Goal: Transaction & Acquisition: Purchase product/service

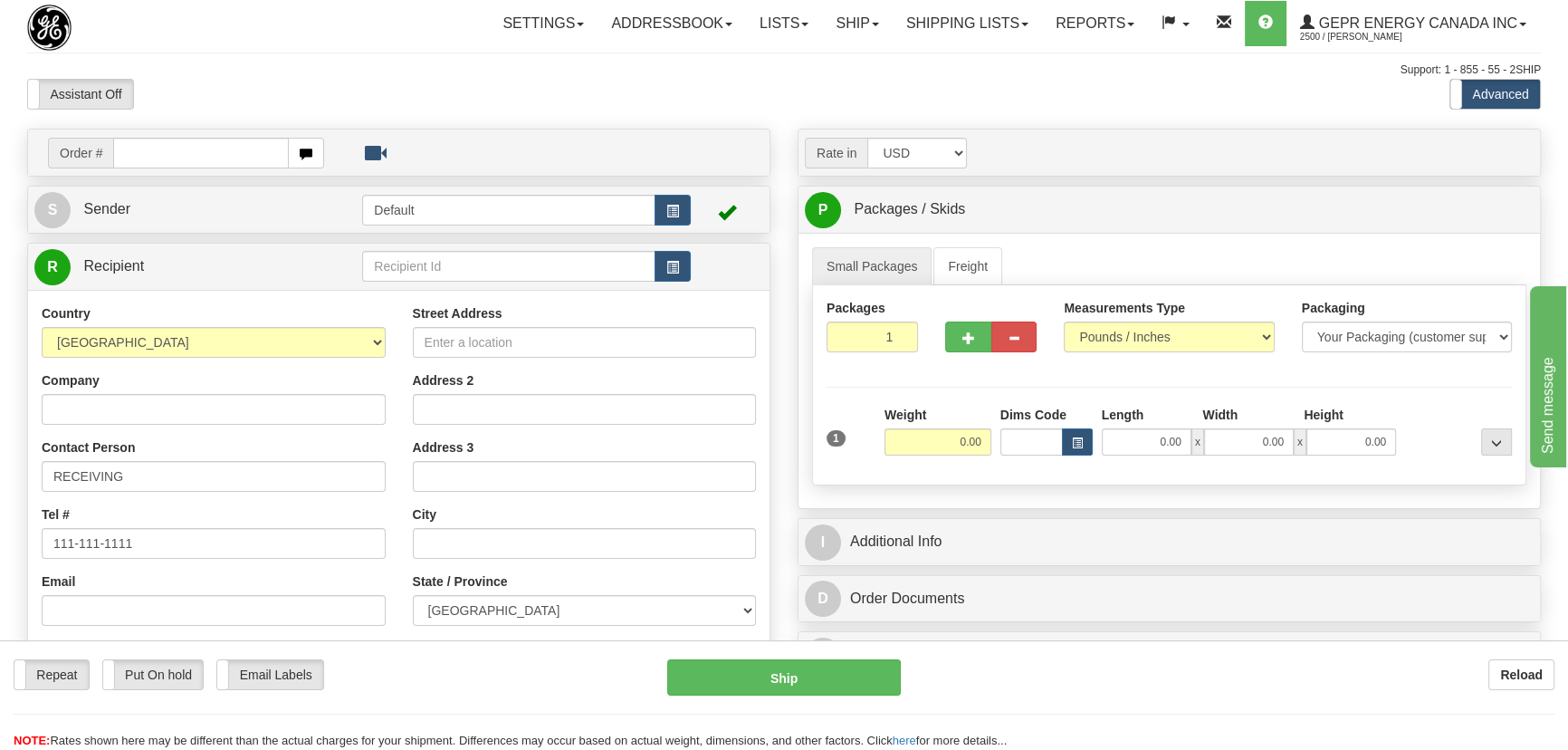
select select "US"
click at [41, 327] on select "[GEOGRAPHIC_DATA] [GEOGRAPHIC_DATA] [GEOGRAPHIC_DATA] [GEOGRAPHIC_DATA] [US_STA…" at bounding box center [213, 342] width 344 height 31
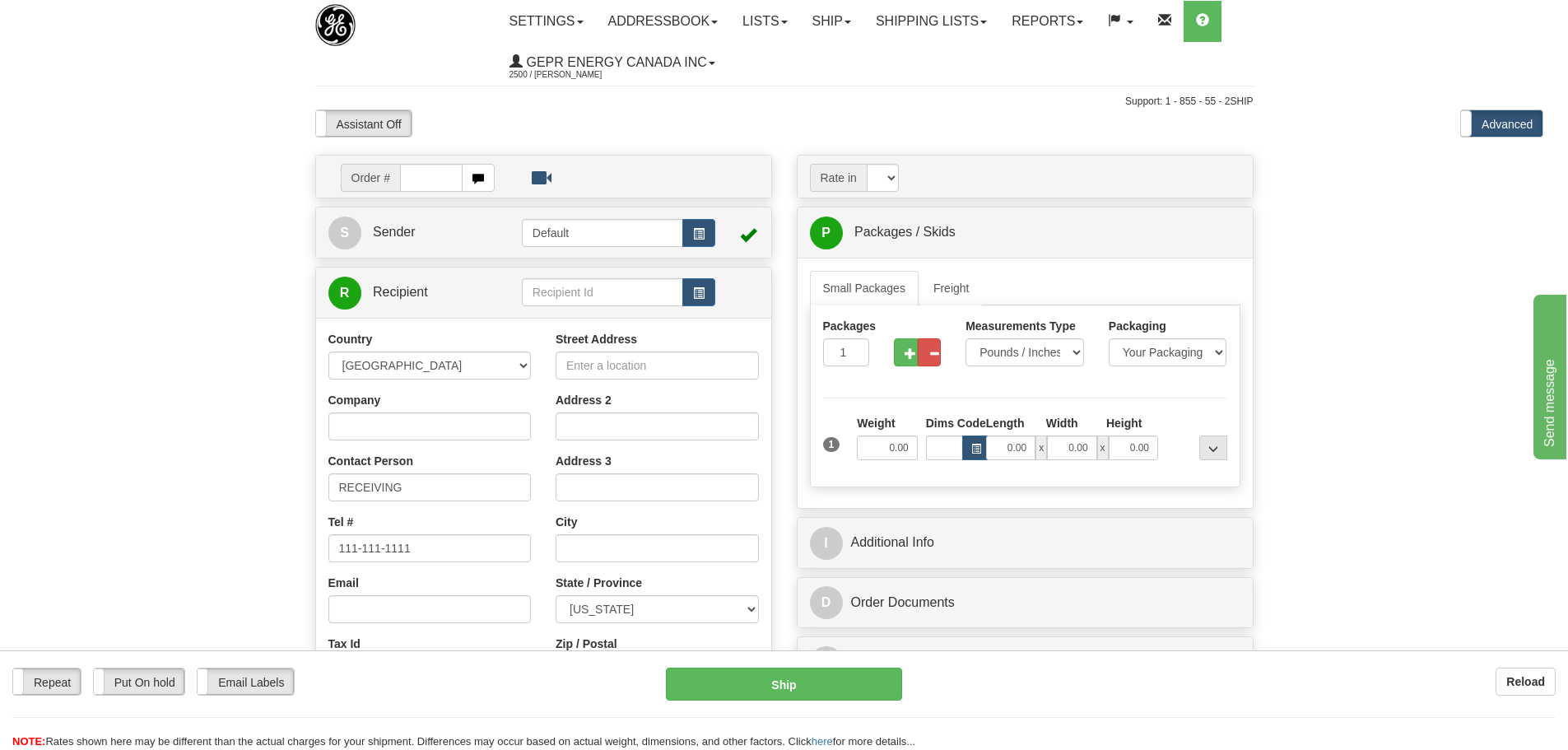
click at [1375, 117] on body "Training Course Close Toggle navigation Settings Shipping Preferences New Recip…" at bounding box center [784, 375] width 1568 height 750
click at [1425, 125] on label "Advanced" at bounding box center [1502, 123] width 81 height 26
click at [1425, 125] on label "Standard" at bounding box center [1502, 123] width 81 height 26
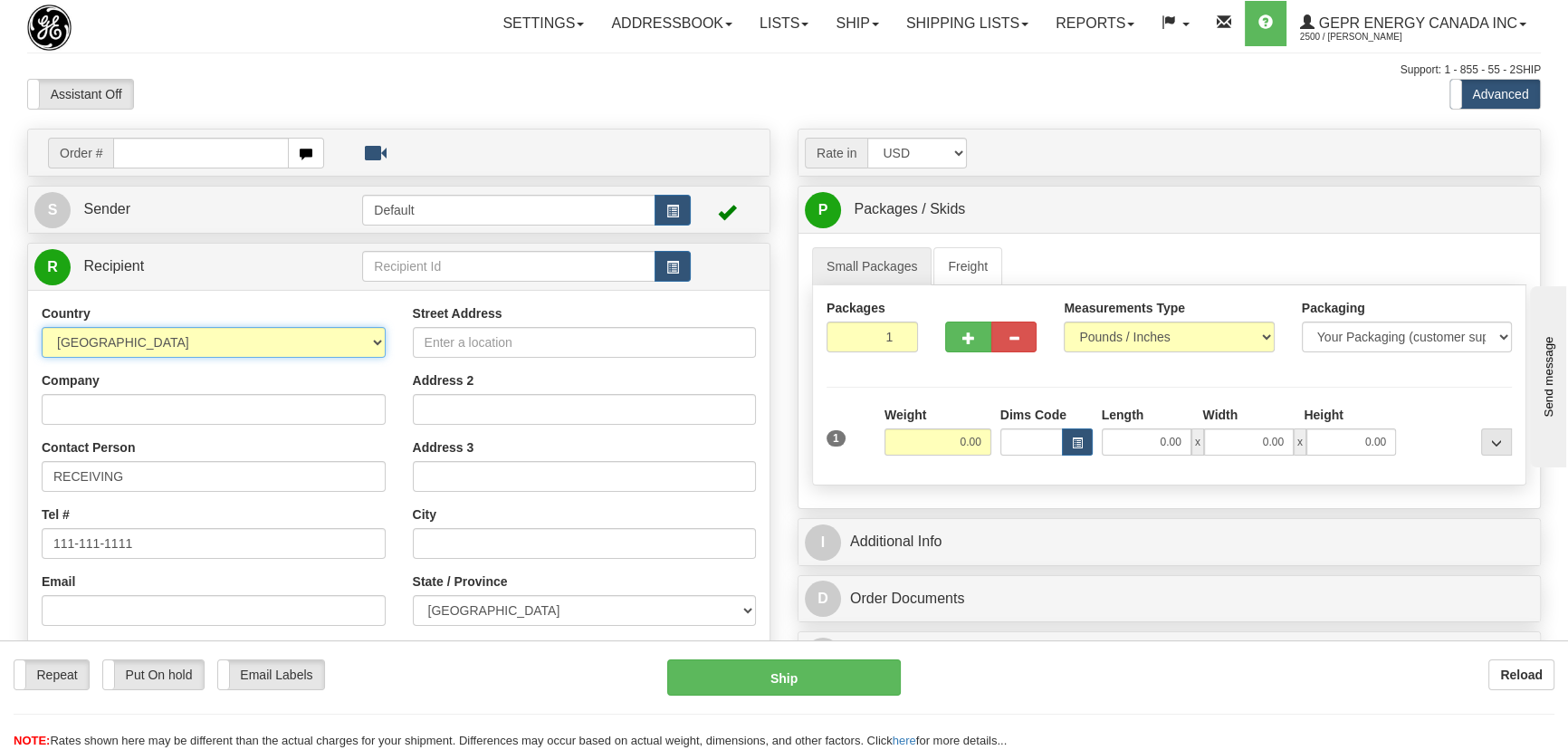
click at [369, 340] on select "[GEOGRAPHIC_DATA] [GEOGRAPHIC_DATA] [GEOGRAPHIC_DATA] [GEOGRAPHIC_DATA] [US_STA…" at bounding box center [213, 342] width 344 height 31
select select "US"
click at [41, 327] on select "[GEOGRAPHIC_DATA] [GEOGRAPHIC_DATA] [GEOGRAPHIC_DATA] [GEOGRAPHIC_DATA] [US_STA…" at bounding box center [213, 342] width 344 height 31
drag, startPoint x: 319, startPoint y: 399, endPoint x: 704, endPoint y: 240, distance: 416.5
click at [319, 399] on input "Company" at bounding box center [213, 409] width 344 height 31
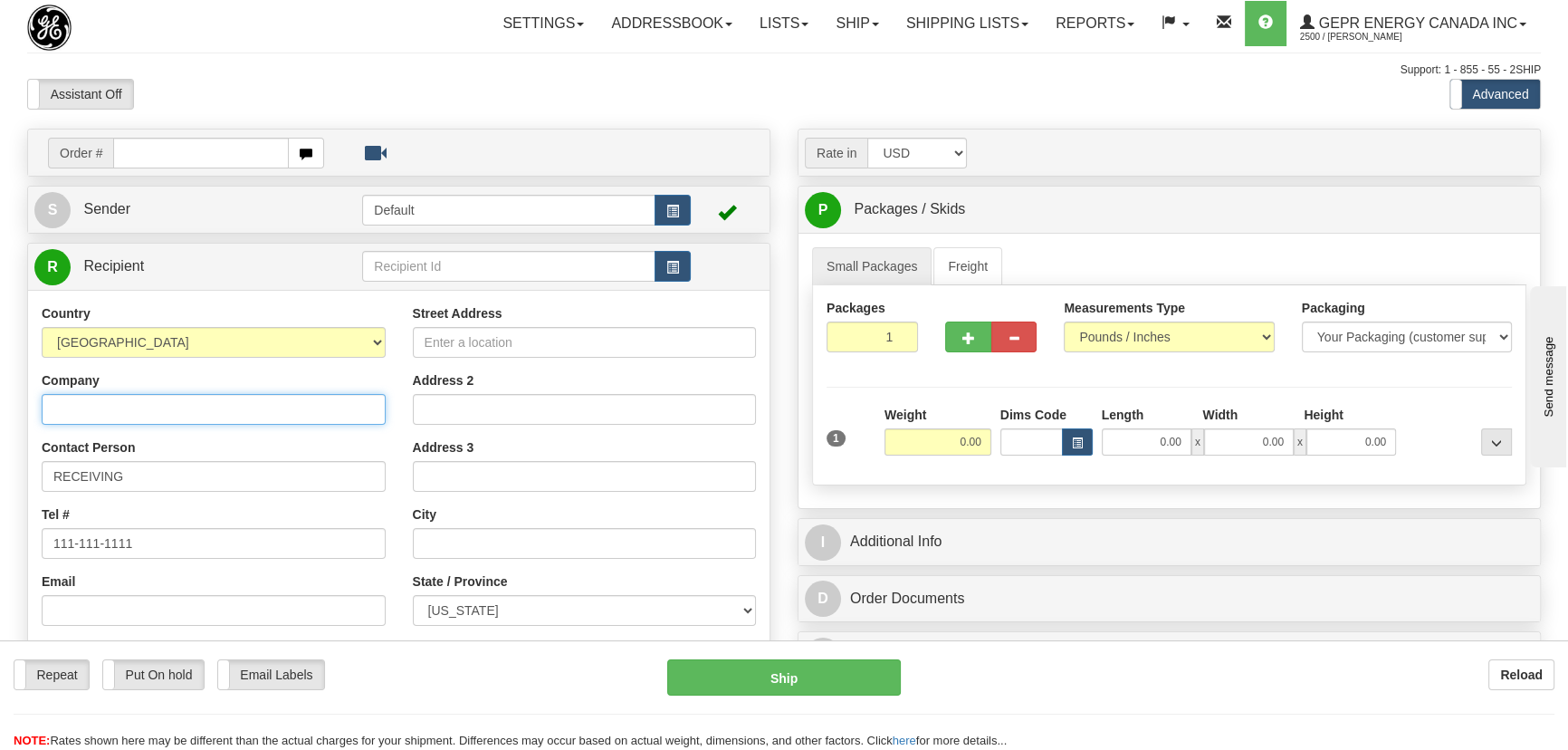
drag, startPoint x: 241, startPoint y: 411, endPoint x: 1002, endPoint y: 416, distance: 761.0
click at [241, 411] on input "Company" at bounding box center [213, 409] width 344 height 31
paste input "EUGENE WATER & ELECTRIC BOARD"
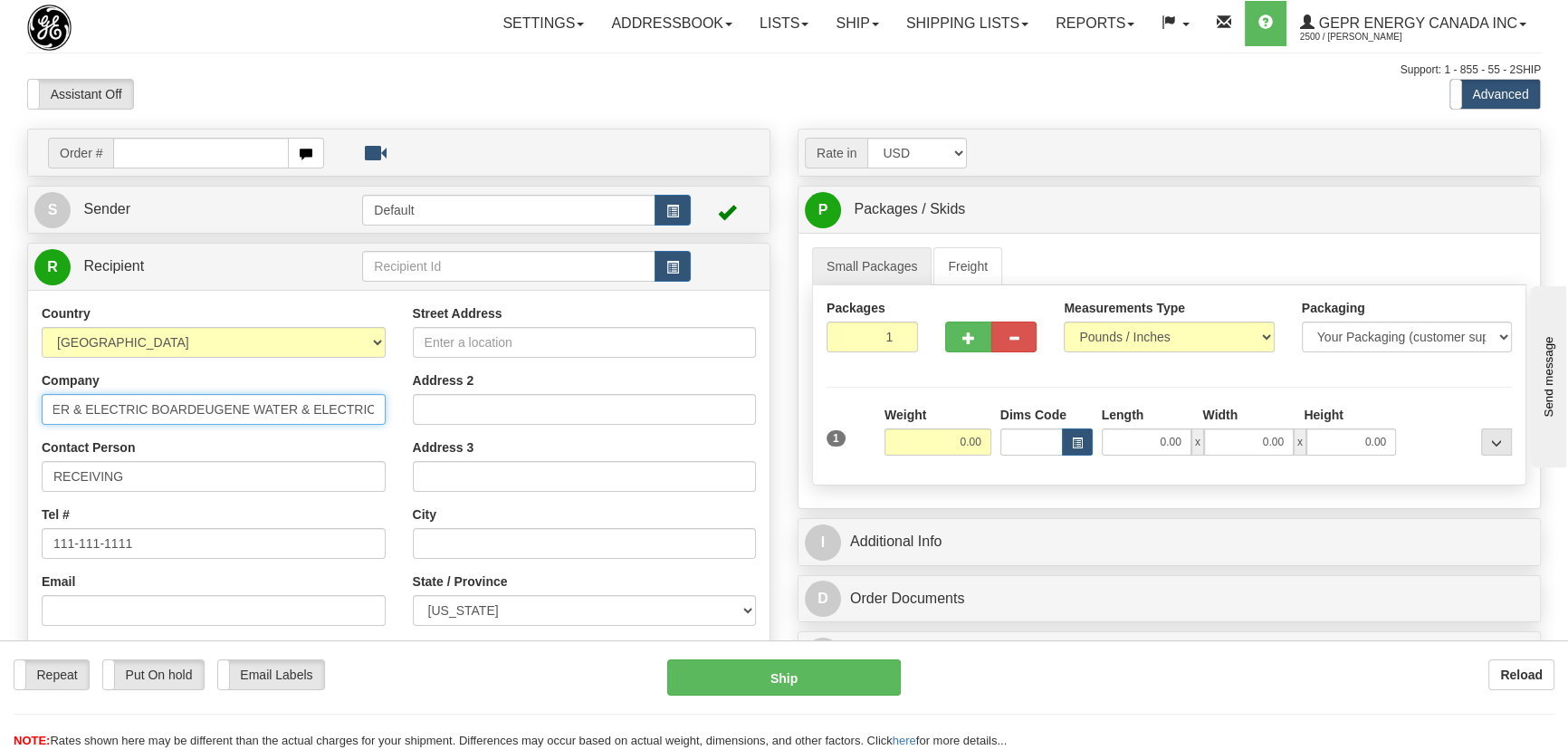
type input "EUGENE WATER & ELECTRIC BOARDEUGENE WATER & ELECTRIC BOARD"
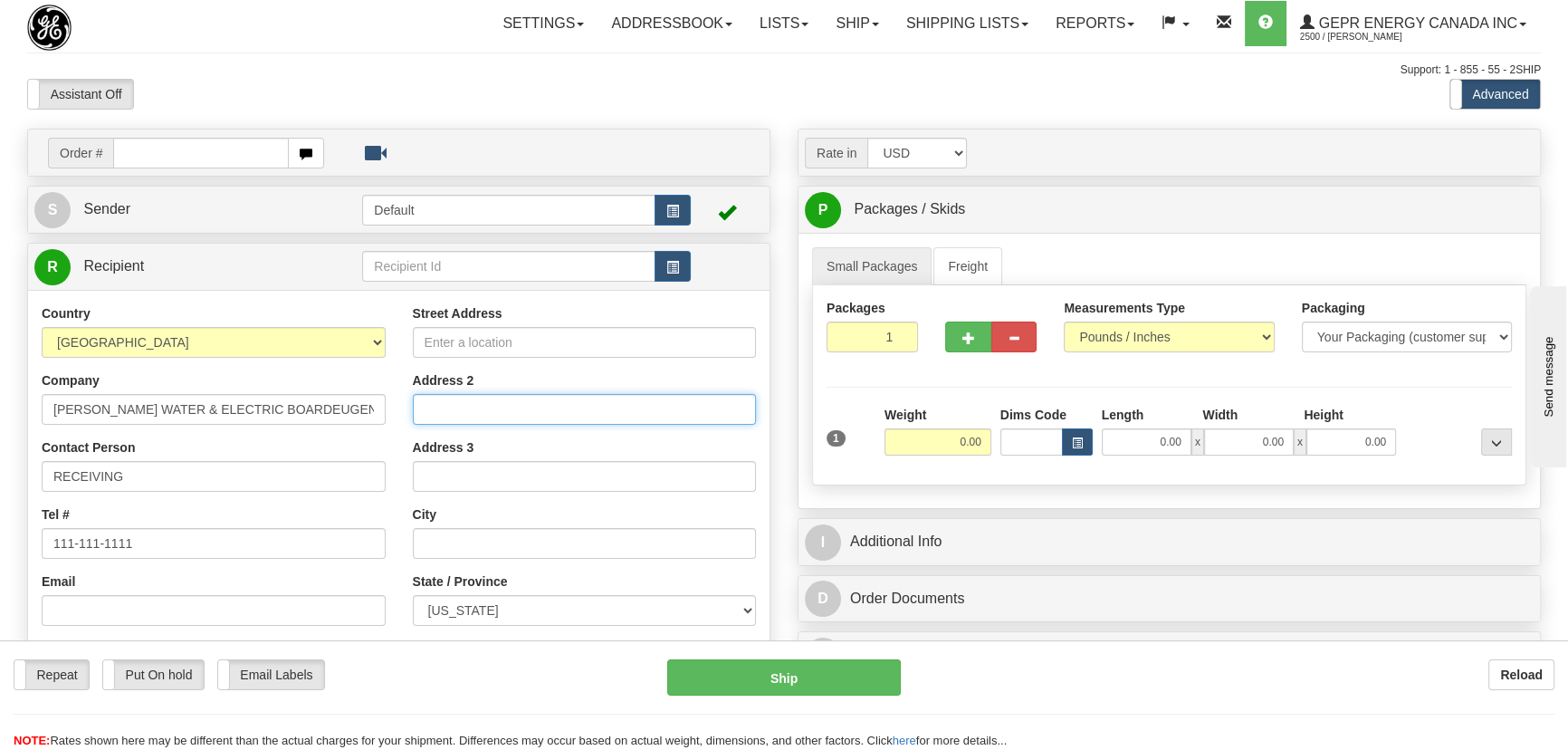
click at [525, 401] on input "Address 2" at bounding box center [584, 409] width 344 height 31
paste input "Roosevelt Operations Center"
type input "Roosevelt Operations CenterRoosevelt Operations Center"
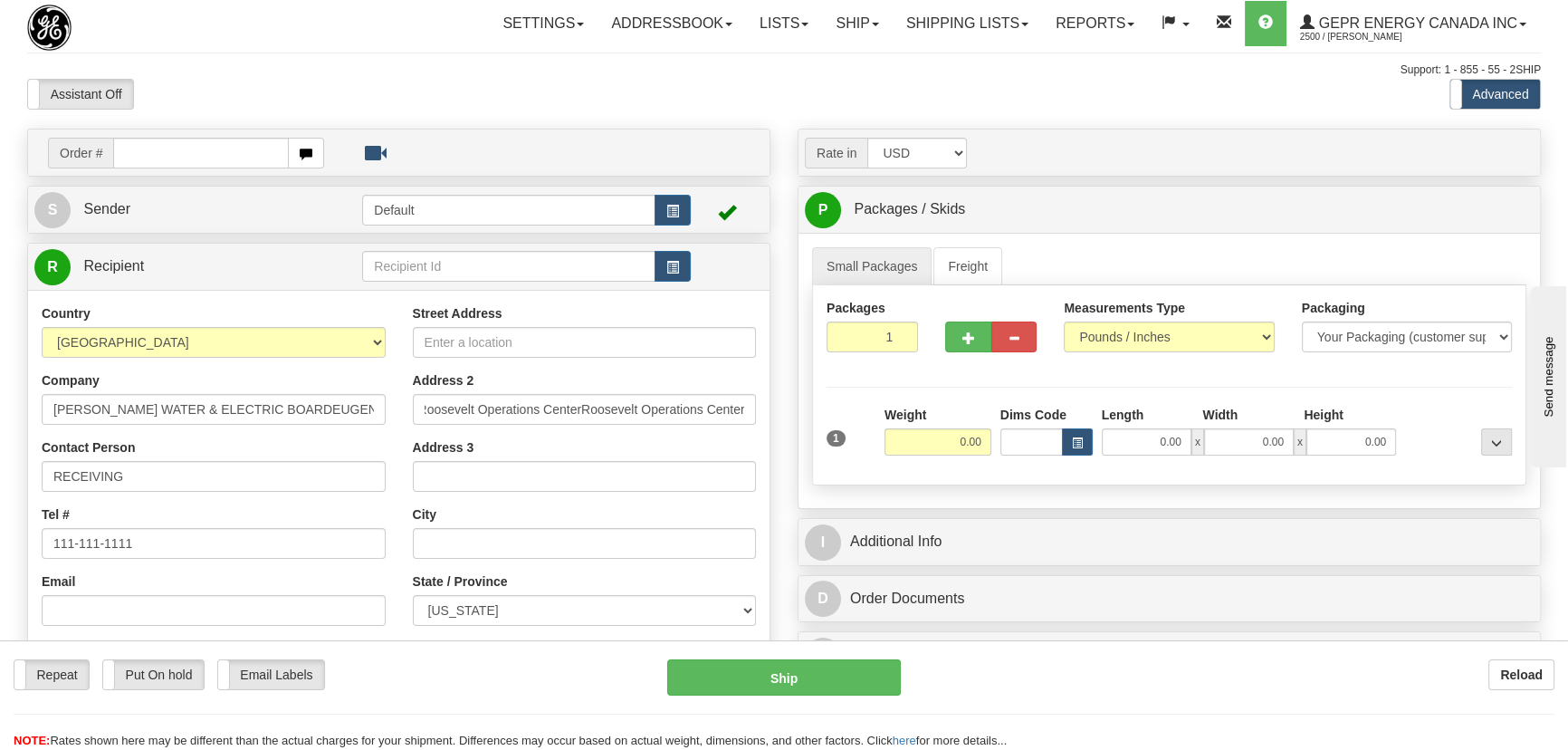
scroll to position [0, 0]
click at [677, 344] on input "Street Address" at bounding box center [584, 342] width 344 height 31
paste input "4200 Roosevelt Blvd"
type input "4200 Roosevelt Blvd"
click at [706, 408] on input "Roosevelt Operations CenterRoosevelt Operations Center" at bounding box center [584, 409] width 344 height 31
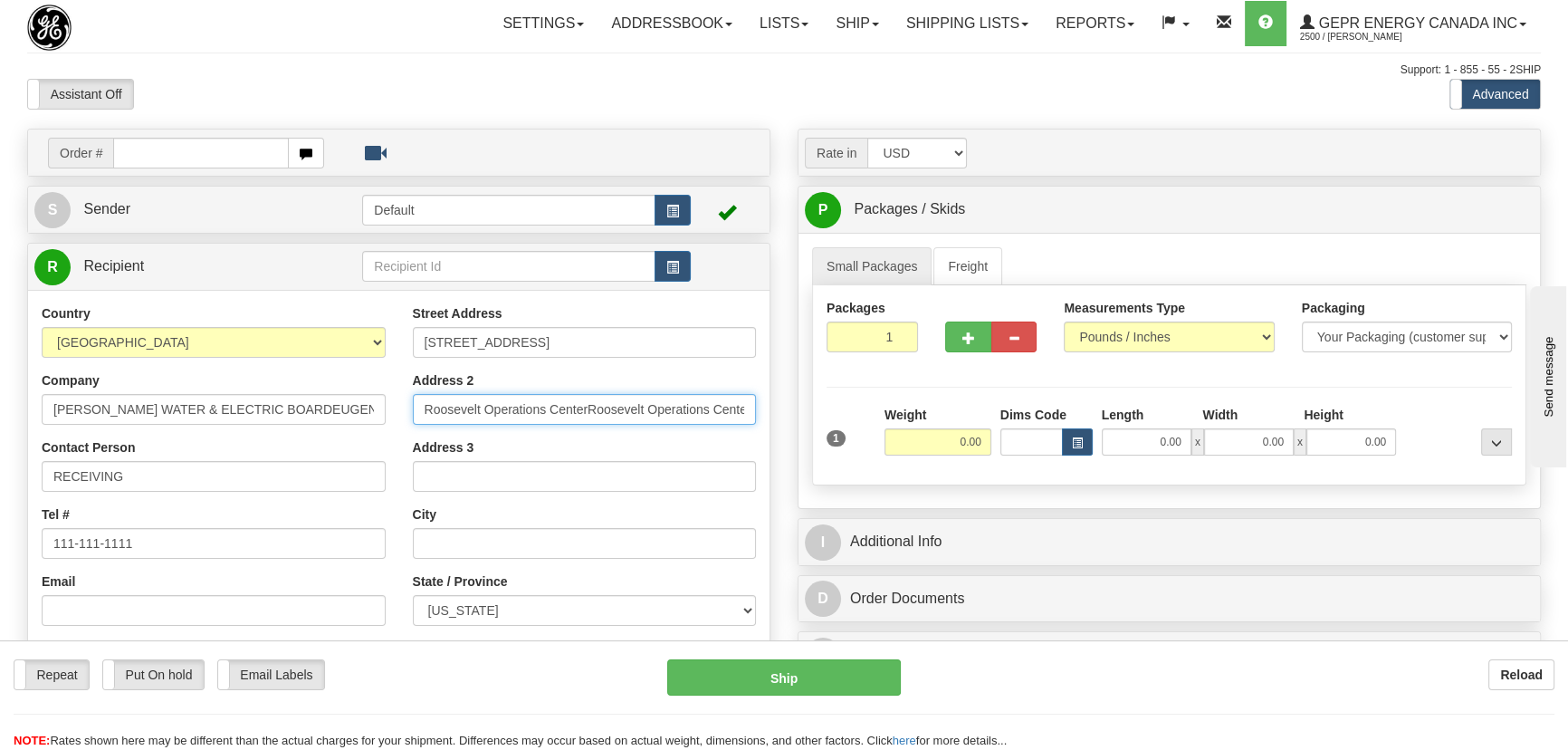
click at [706, 408] on input "Roosevelt Operations CenterRoosevelt Operations Center" at bounding box center [584, 409] width 344 height 31
click at [708, 416] on input "Roosevelt Operations CenterRoosevelt Operations Center" at bounding box center [584, 409] width 344 height 31
click at [633, 405] on input "Roosevelt Operations CenterRoosevelt Operations Center" at bounding box center [584, 409] width 344 height 31
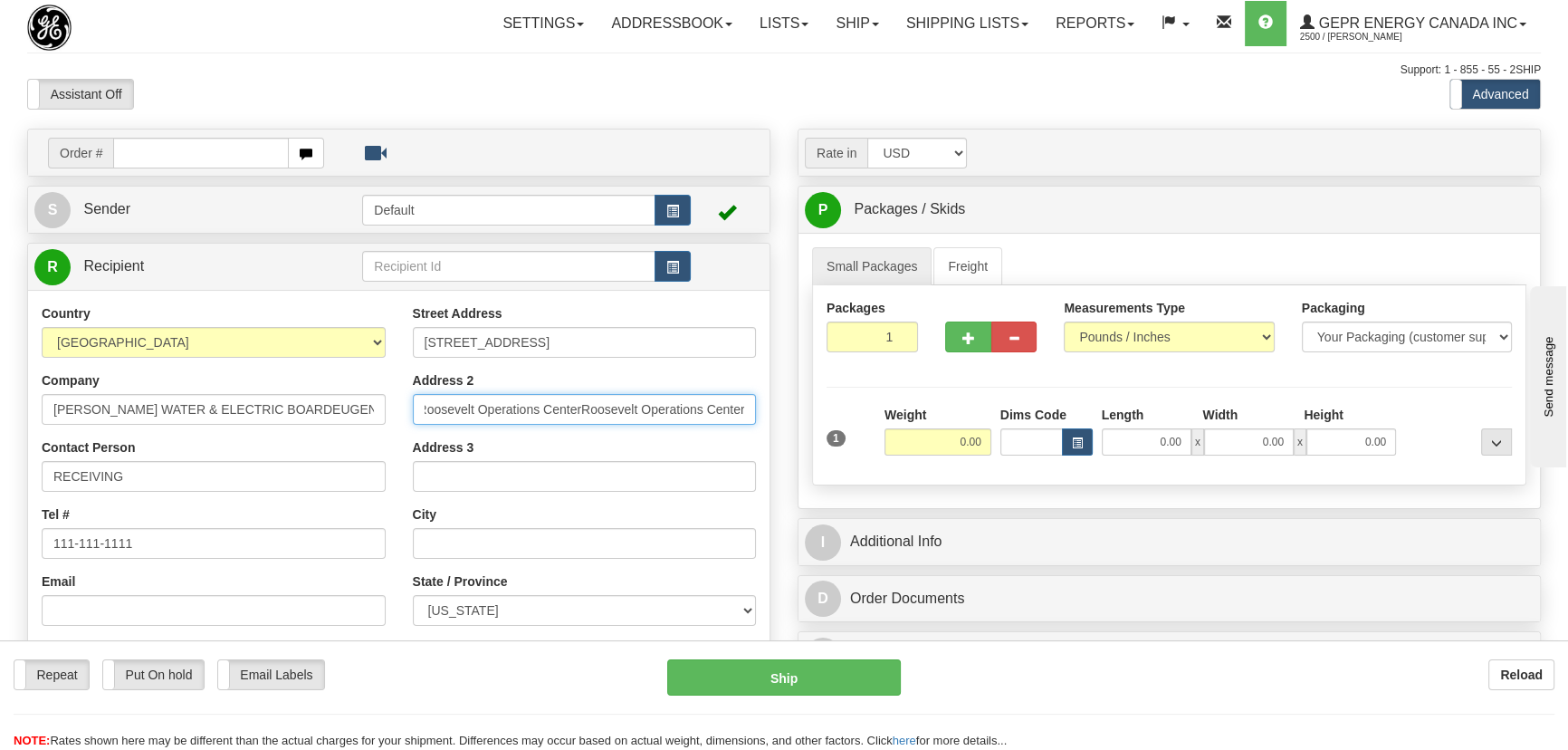
drag, startPoint x: 589, startPoint y: 405, endPoint x: 911, endPoint y: 390, distance: 322.3
click at [904, 129] on div "Order # S" at bounding box center [784, 129] width 1541 height 0
type input "Roosevelt Operations Center"
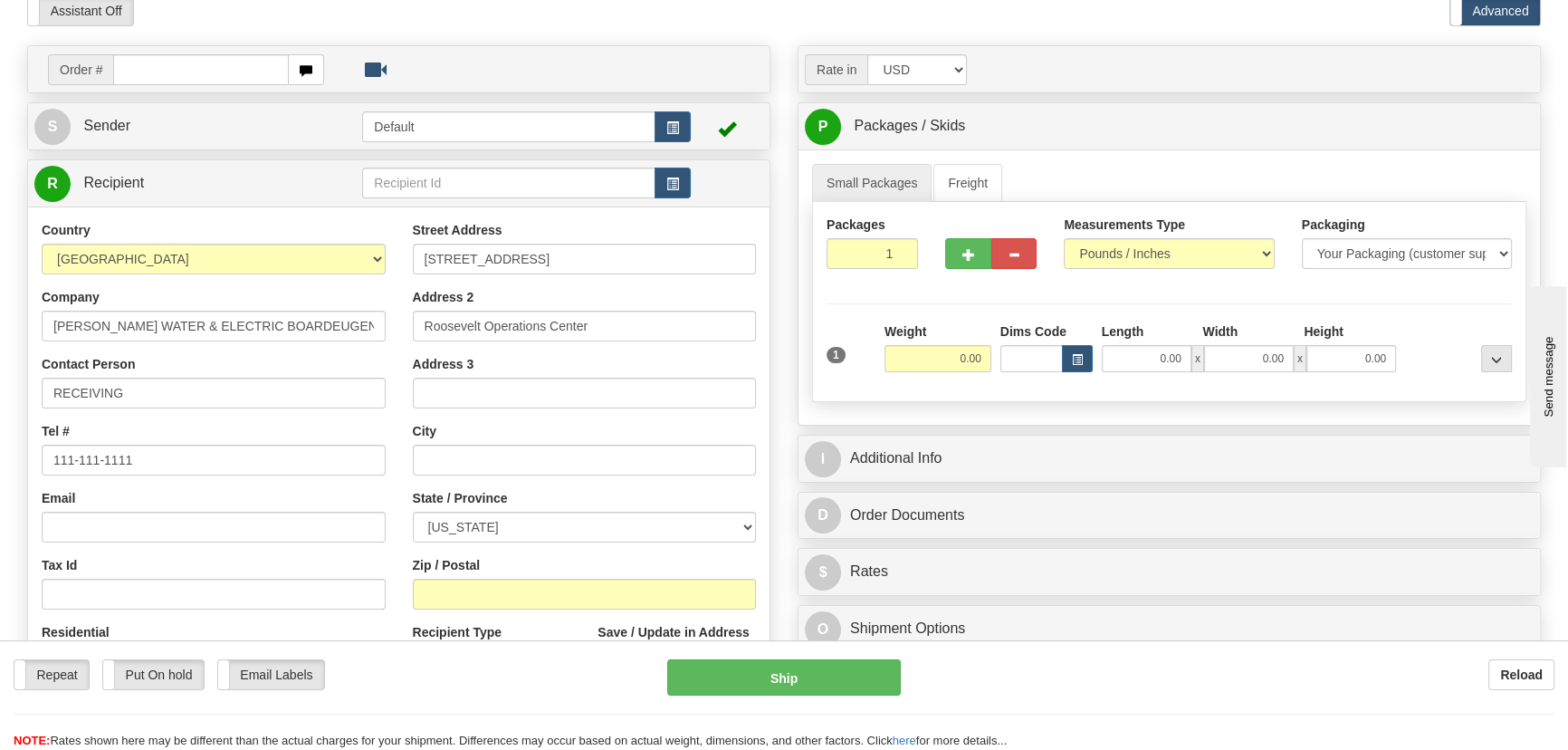
scroll to position [164, 0]
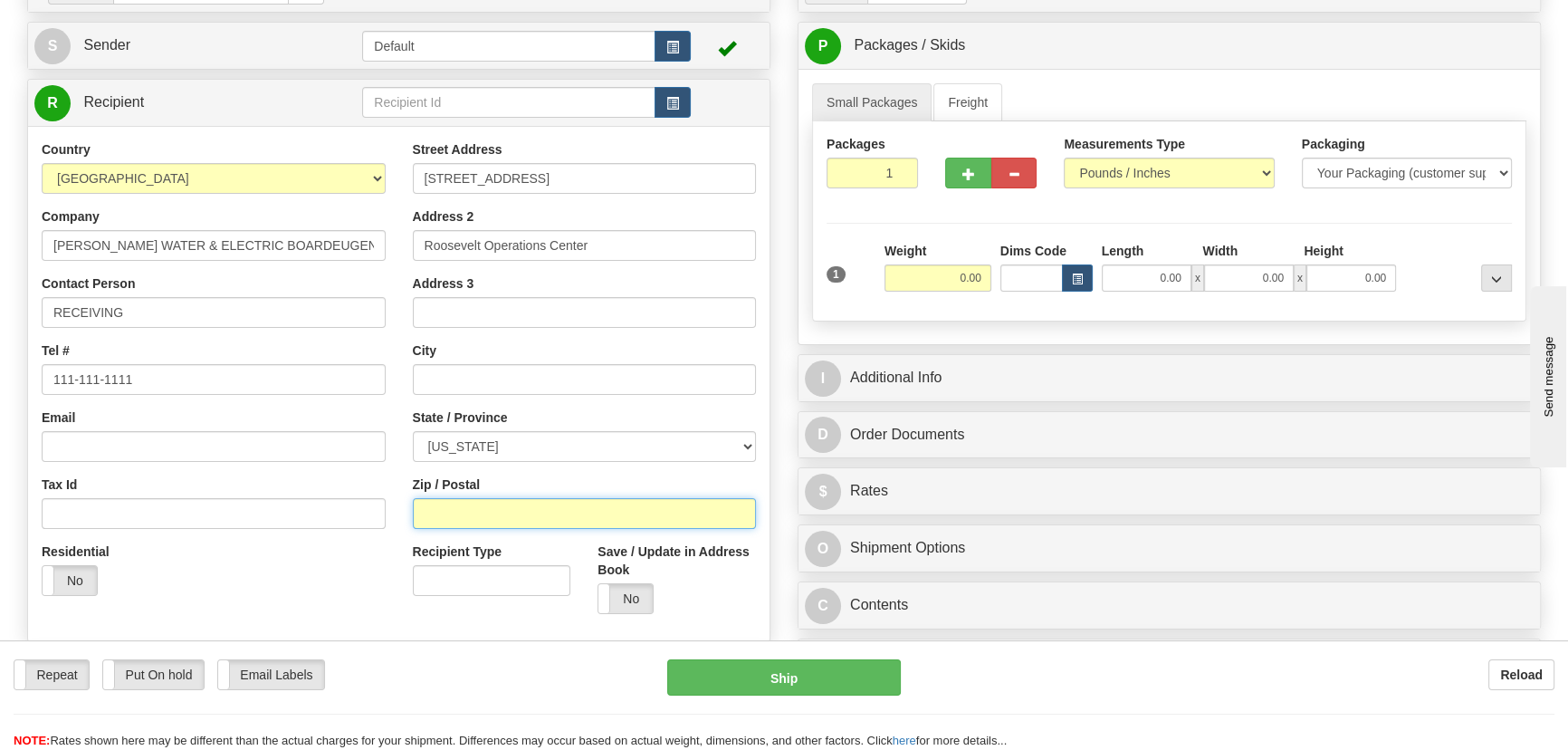
click at [507, 501] on input "Zip / Postal" at bounding box center [584, 513] width 344 height 31
paste input "97402"
type input "97402"
click at [312, 578] on div "Residential Yes No" at bounding box center [213, 577] width 371 height 67
type input "EUGENE"
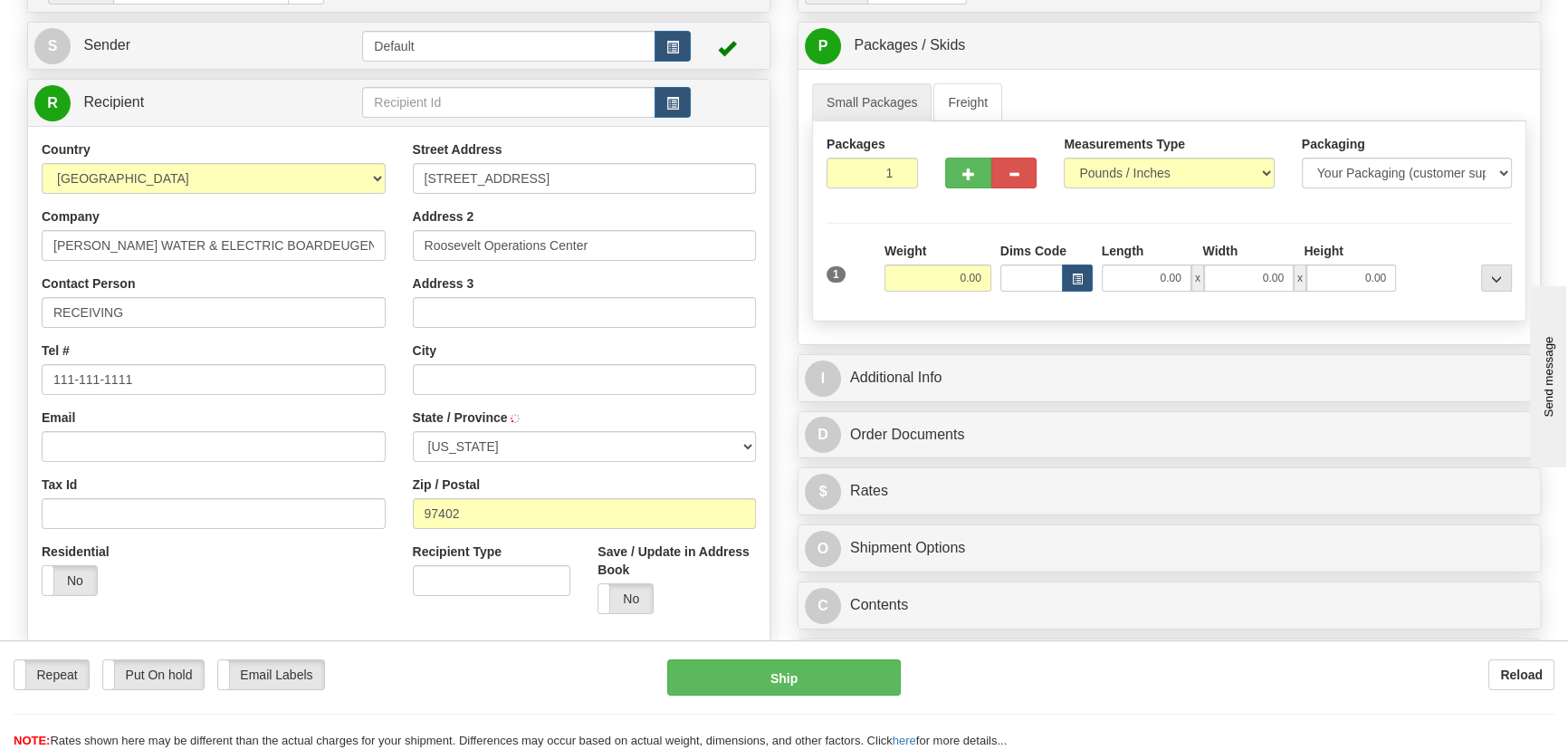
select select "OR"
drag, startPoint x: 872, startPoint y: 163, endPoint x: 921, endPoint y: 195, distance: 58.5
click at [918, 190] on div "Packages 1 1" at bounding box center [872, 169] width 118 height 67
type input "2"
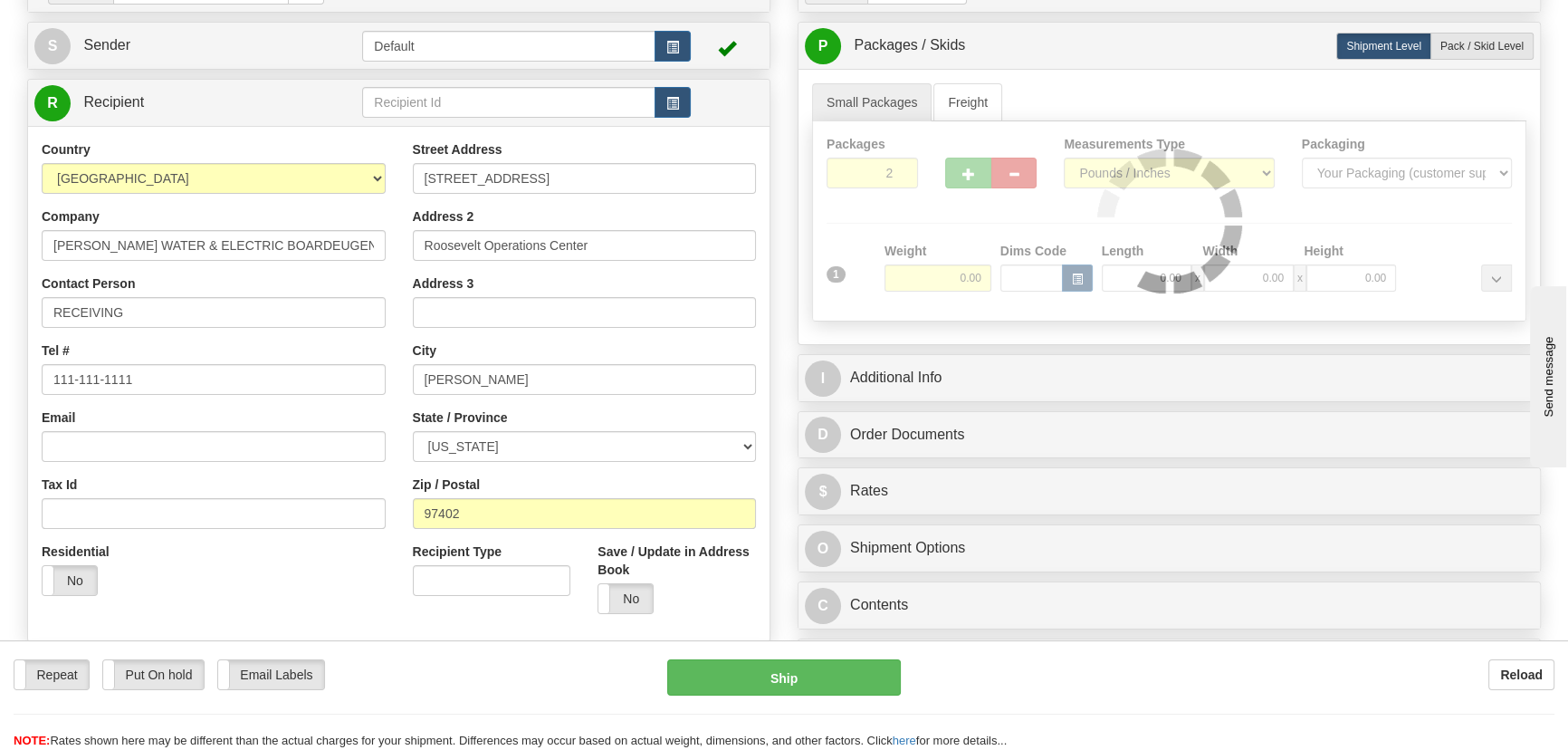
click at [927, 236] on div "Packages 2 1 Measurements Type" at bounding box center [1169, 221] width 714 height 200
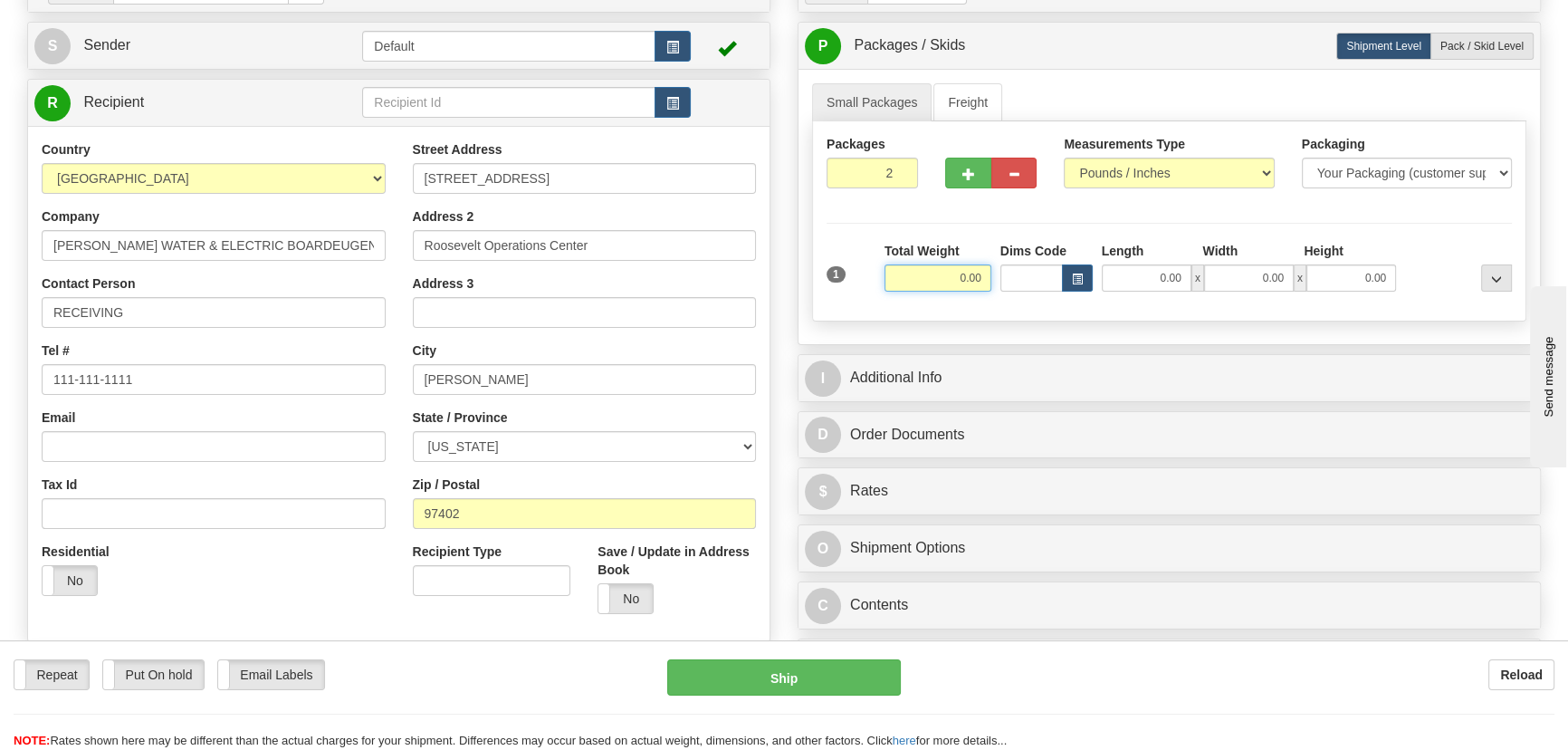
click at [946, 274] on input "0.00" at bounding box center [938, 278] width 106 height 28
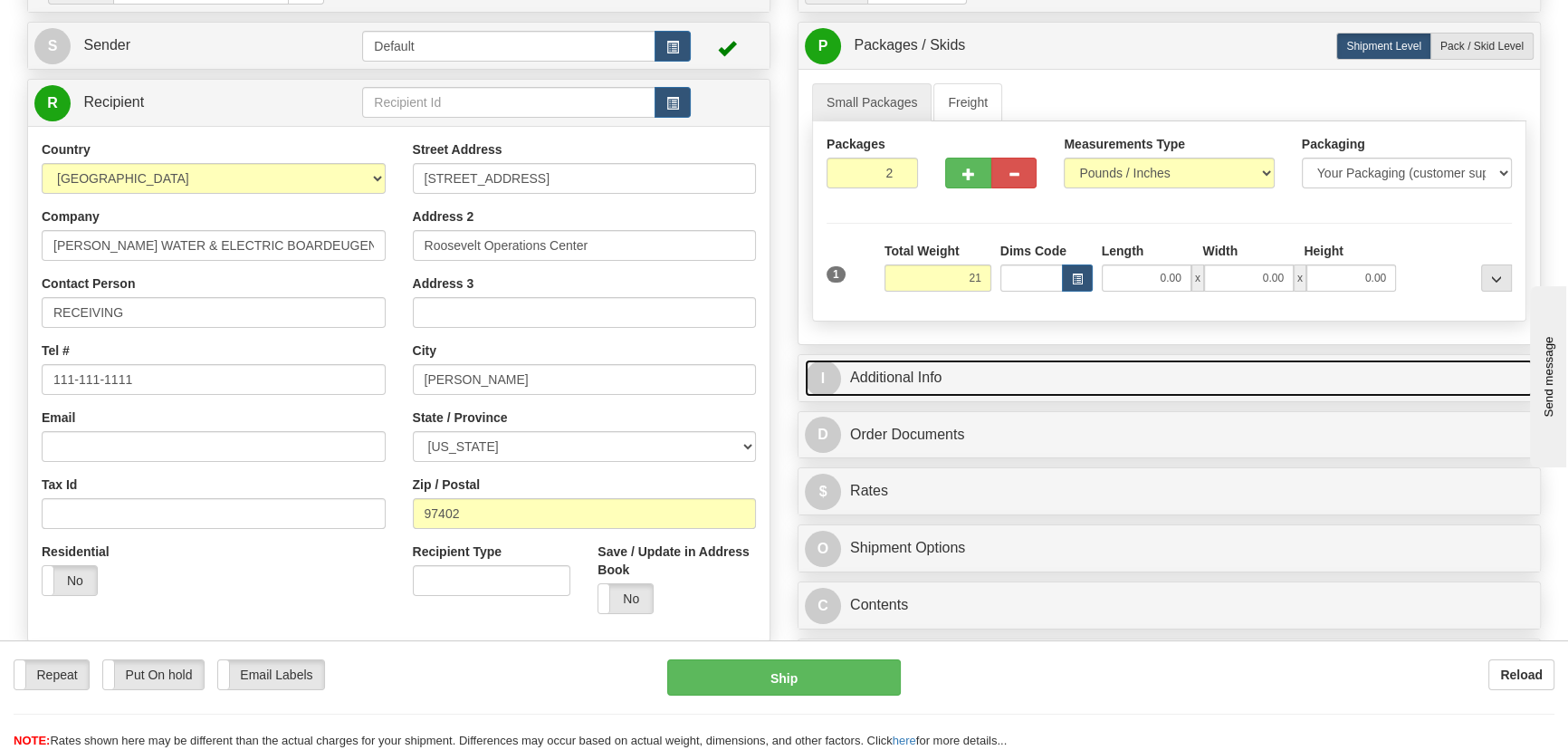
type input "21.00"
click at [1141, 389] on link "I Additional Info" at bounding box center [1169, 378] width 729 height 37
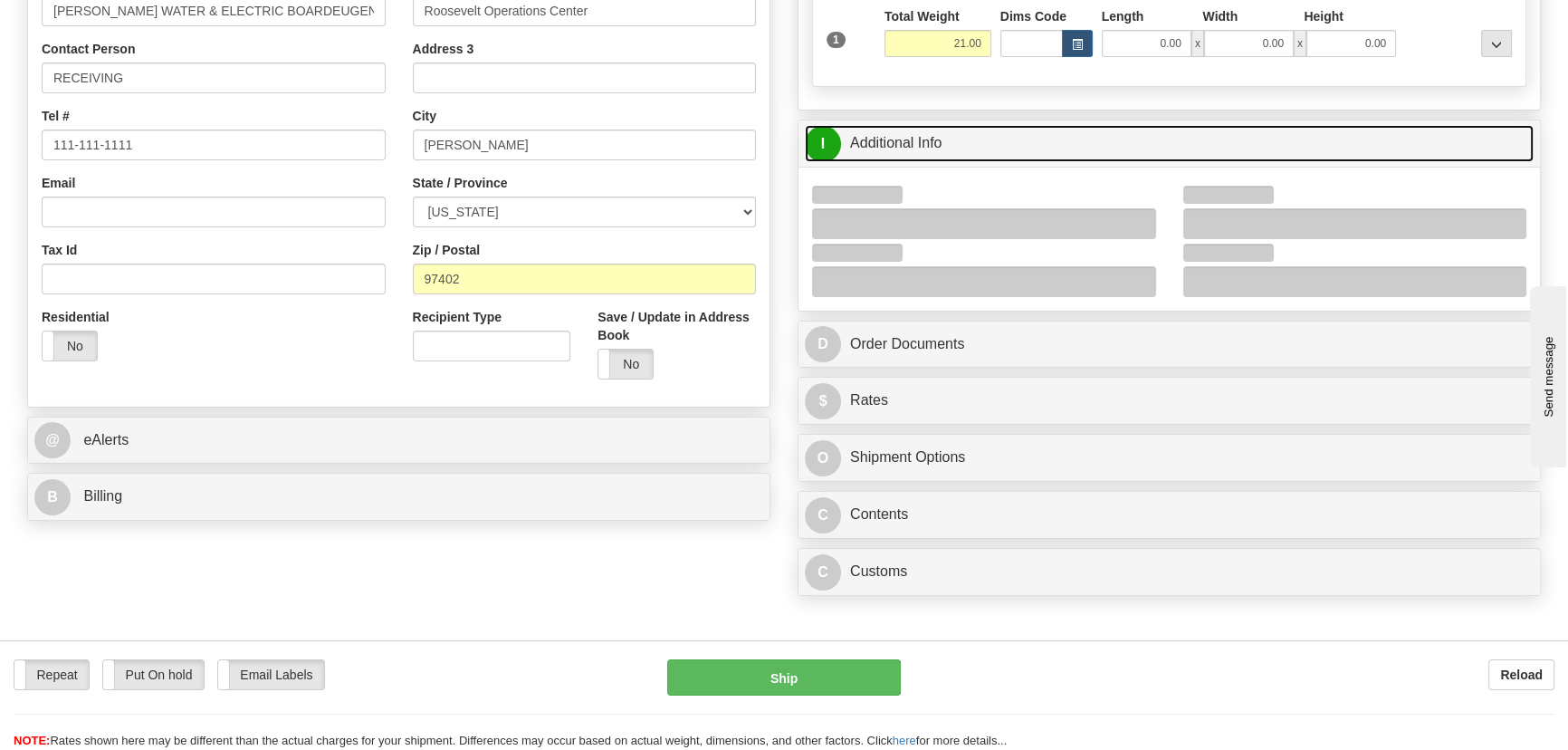
scroll to position [411, 0]
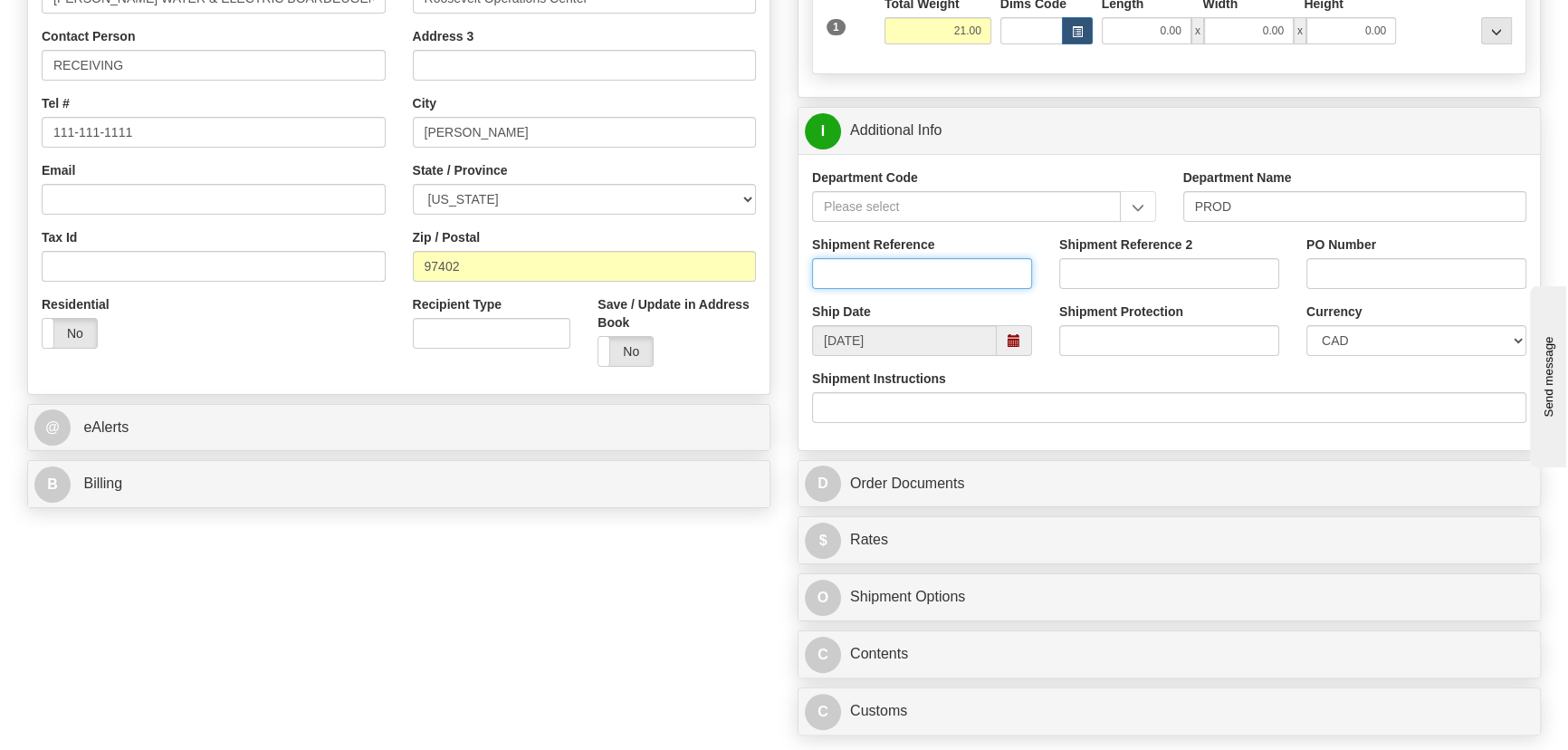
click at [985, 277] on input "Shipment Reference" at bounding box center [922, 273] width 220 height 31
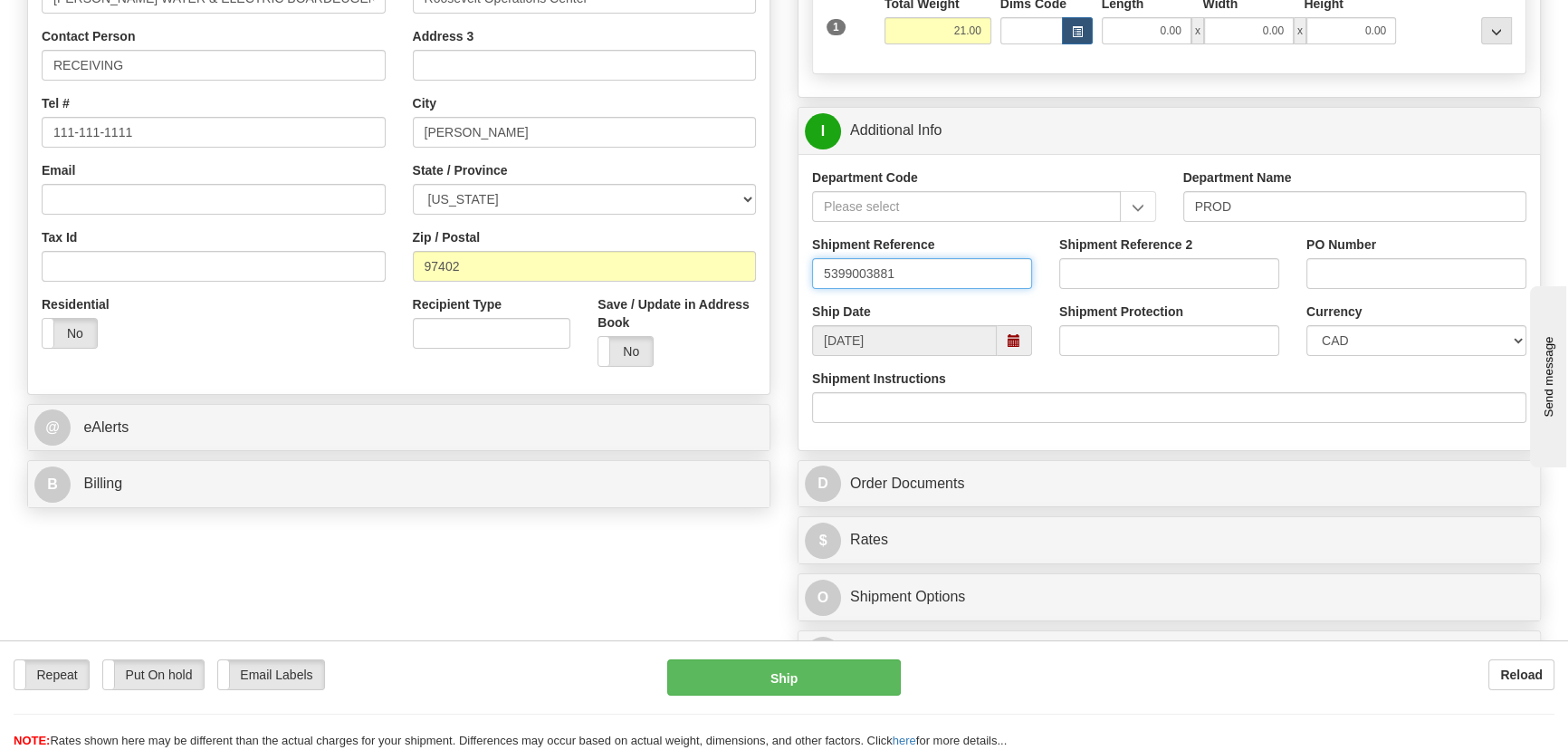
type input "5399003881"
click at [1350, 277] on input "PO Number" at bounding box center [1415, 273] width 220 height 31
paste input "0000042207"
type input "0000042207"
click at [1352, 354] on div "Currency CAD USD EUR ZAR RON ANG ARN AUD AUS AWG BBD BFR BGN BHD BMD BND BRC BR…" at bounding box center [1416, 336] width 247 height 67
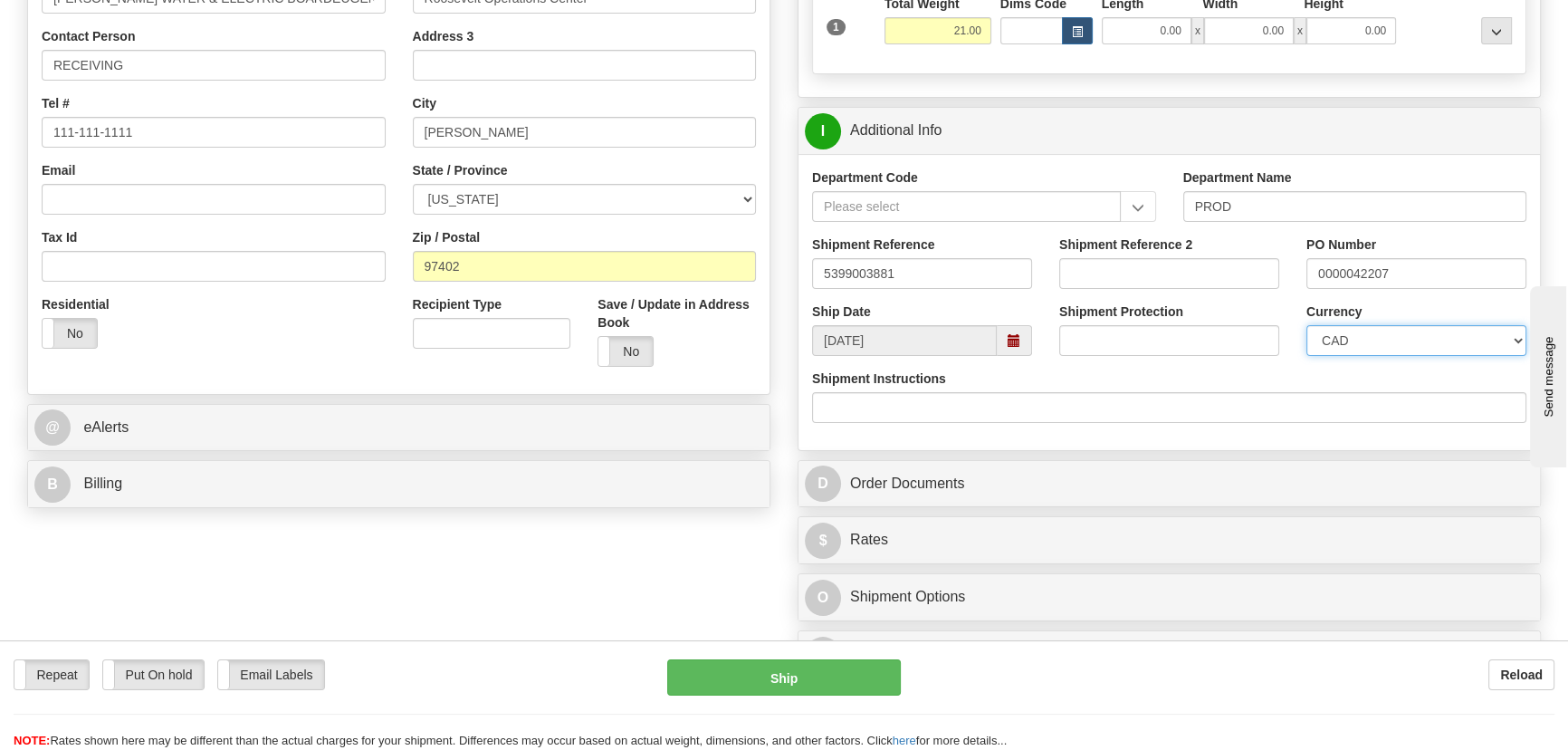
click at [1355, 342] on select "CAD USD EUR ZAR [PERSON_NAME] ARN AUD AUS AWG BBD BFR BGN BHD BMD BND BRC BRL C…" at bounding box center [1415, 340] width 220 height 31
select select "1"
click at [1306, 325] on select "CAD USD EUR ZAR [PERSON_NAME] ARN AUD AUS AWG BBD BFR BGN BHD BMD BND BRC BRL C…" at bounding box center [1415, 340] width 220 height 31
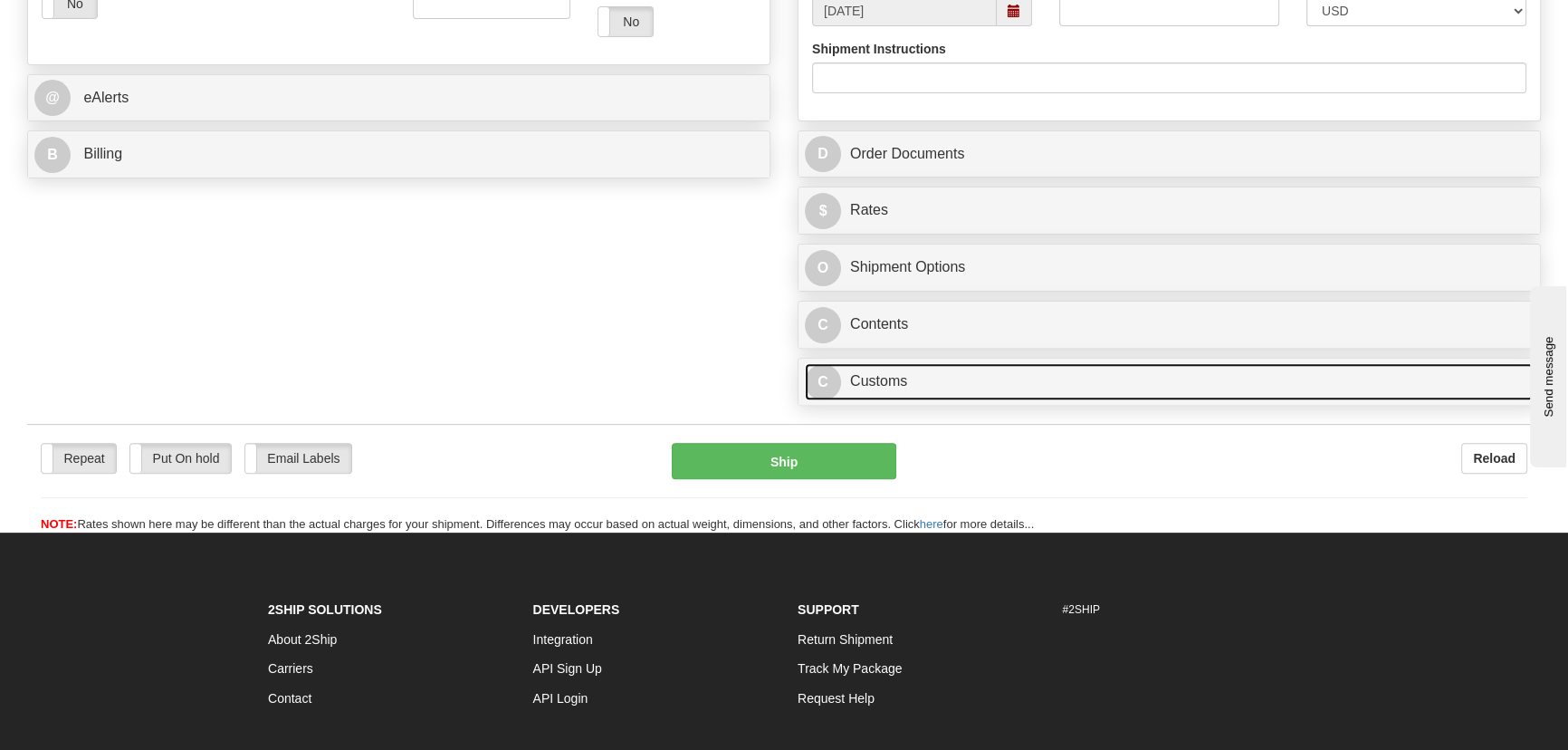
click at [1049, 372] on link "C Customs" at bounding box center [1169, 382] width 729 height 37
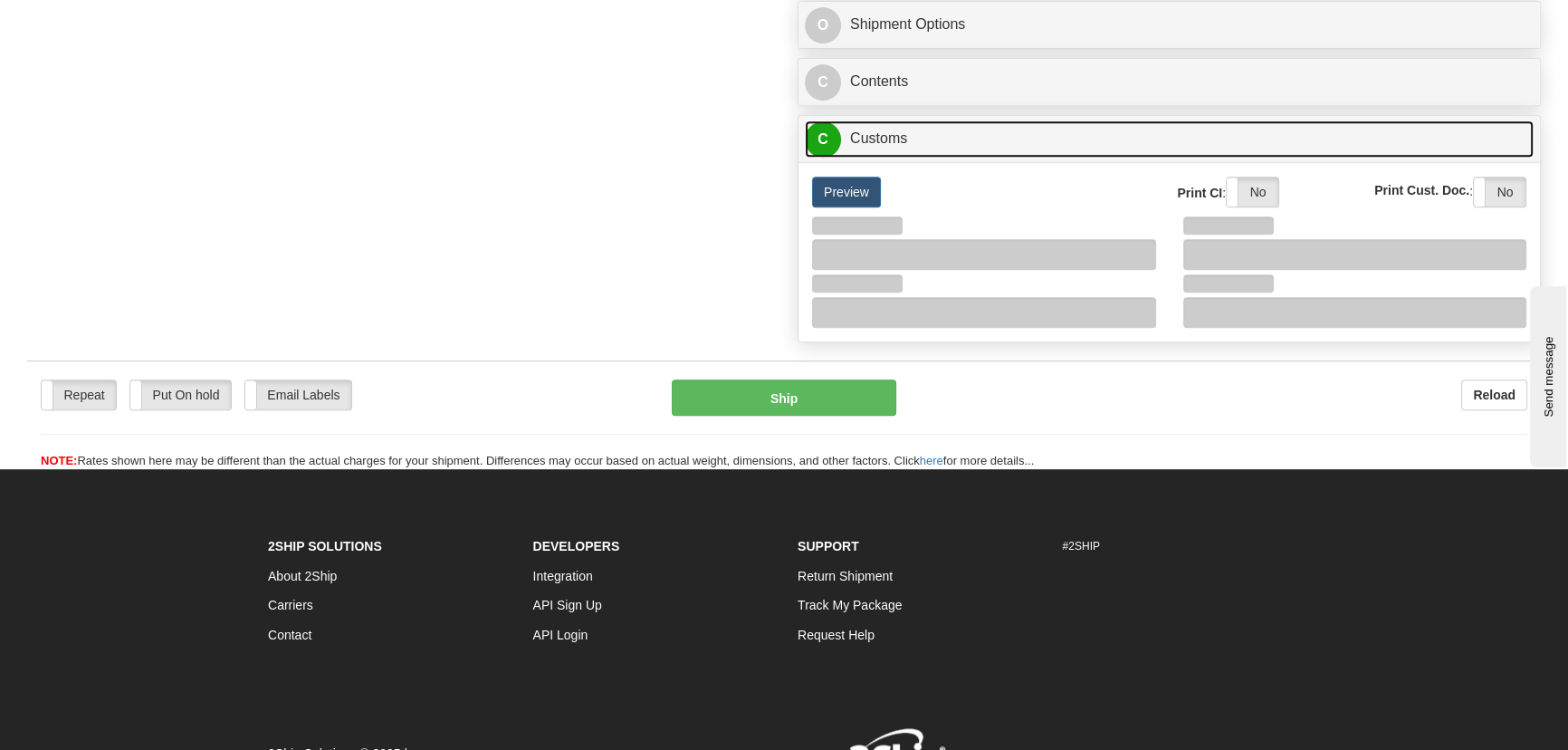
scroll to position [988, 0]
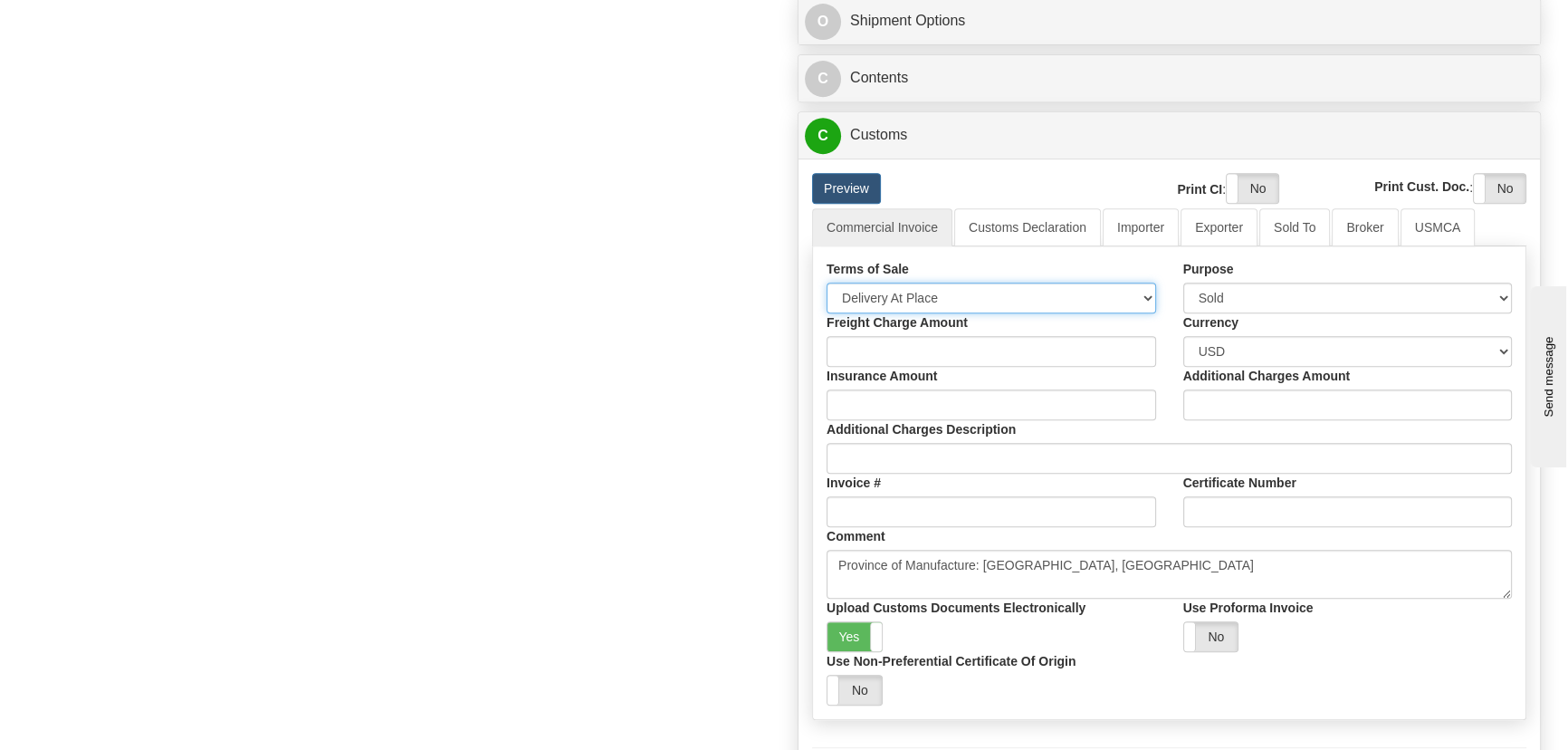
click at [947, 296] on select "Free Carrier Free On Board Ex Works Delivered Duty Unpaid Delivered Duty Paid C…" at bounding box center [991, 298] width 330 height 31
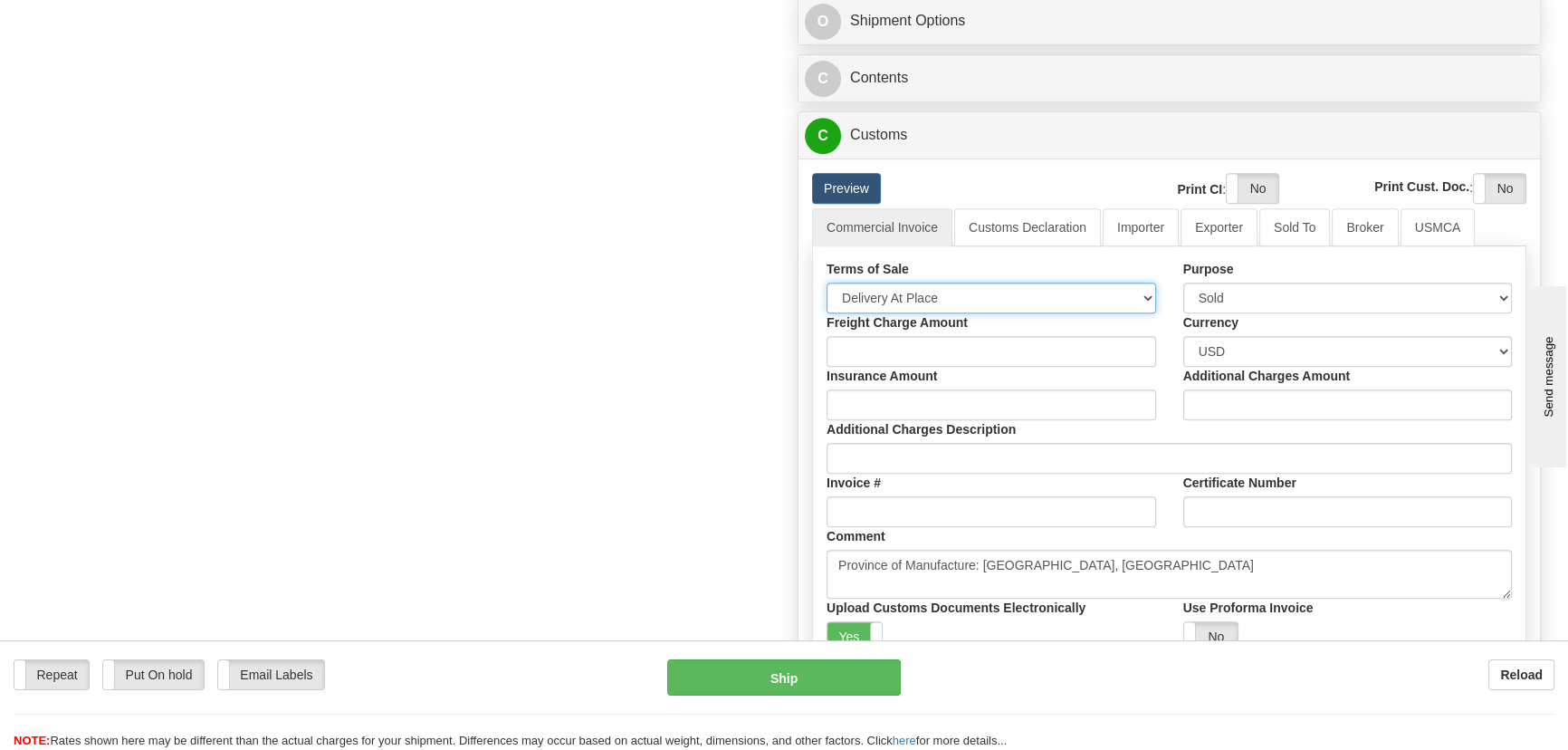
click at [826, 283] on select "Free Carrier Free On Board Ex Works Delivered Duty Unpaid Delivered Duty Paid C…" at bounding box center [991, 298] width 330 height 31
click at [932, 308] on select "Free Carrier Free On Board Ex Works Delivered Duty Unpaid Delivered Duty Paid C…" at bounding box center [991, 298] width 330 height 31
select select "7"
click at [826, 283] on select "Free Carrier Free On Board Ex Works Delivered Duty Unpaid Delivered Duty Paid C…" at bounding box center [991, 298] width 330 height 31
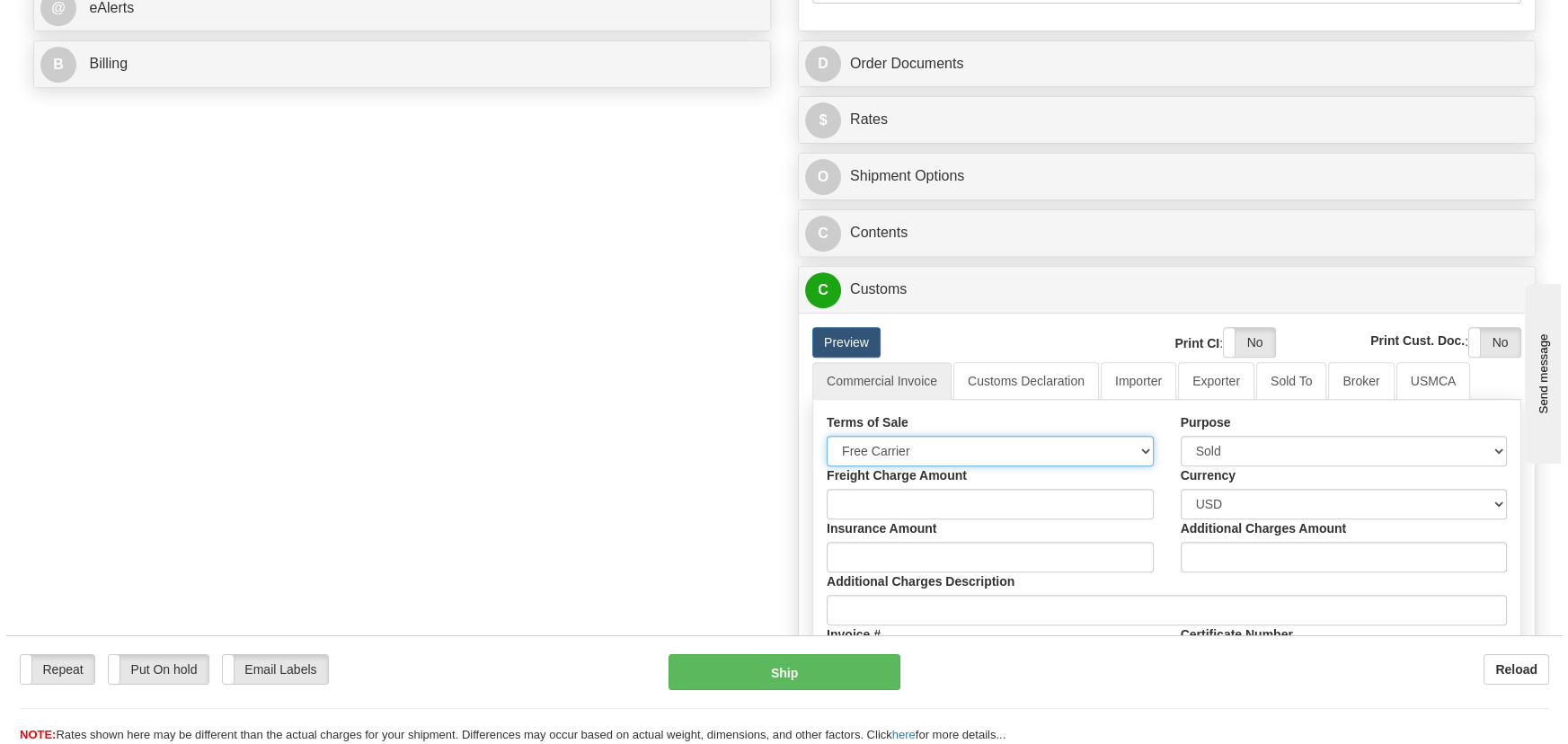
scroll to position [817, 0]
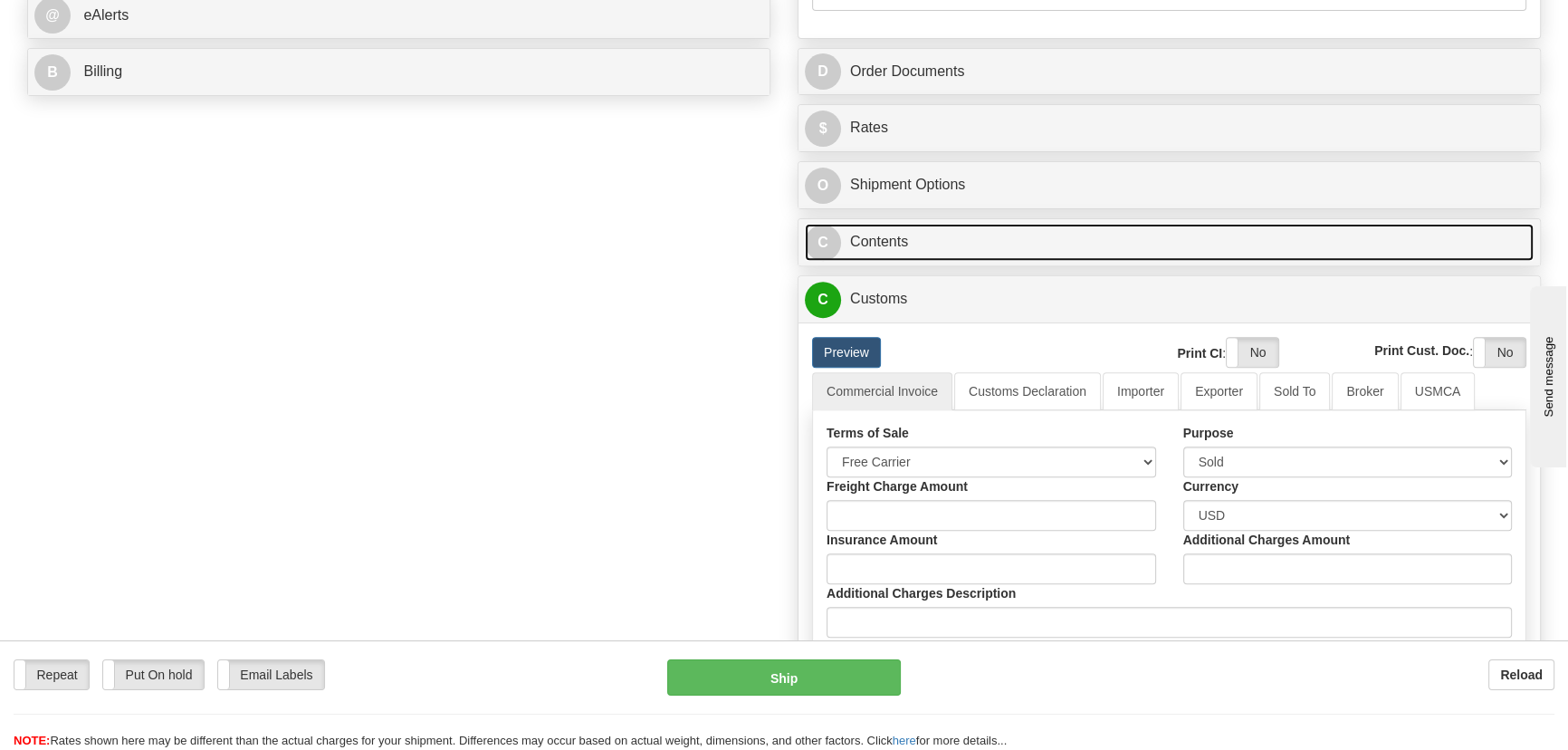
click at [1149, 229] on link "C Contents" at bounding box center [1169, 242] width 729 height 37
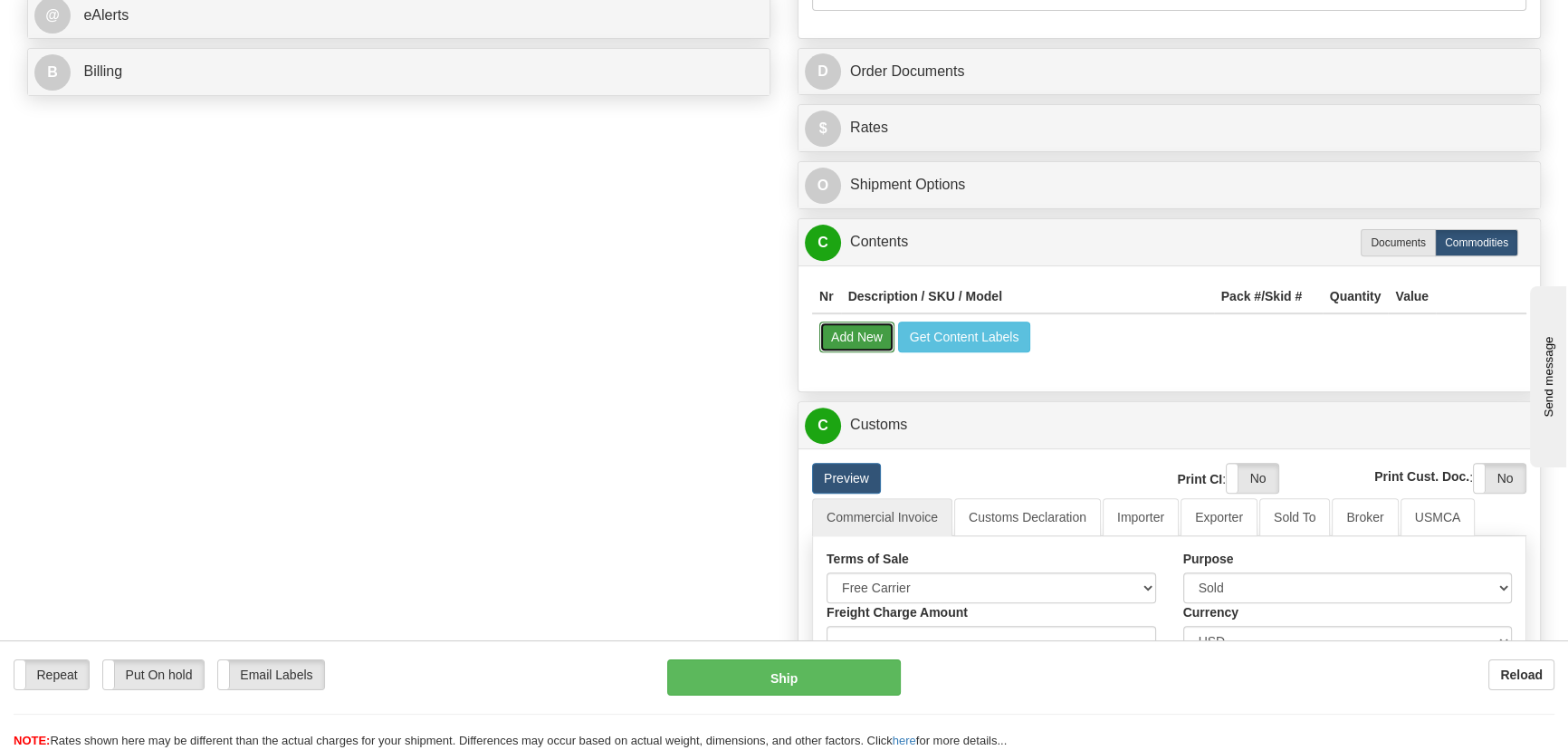
click at [840, 343] on button "Add New" at bounding box center [857, 336] width 75 height 31
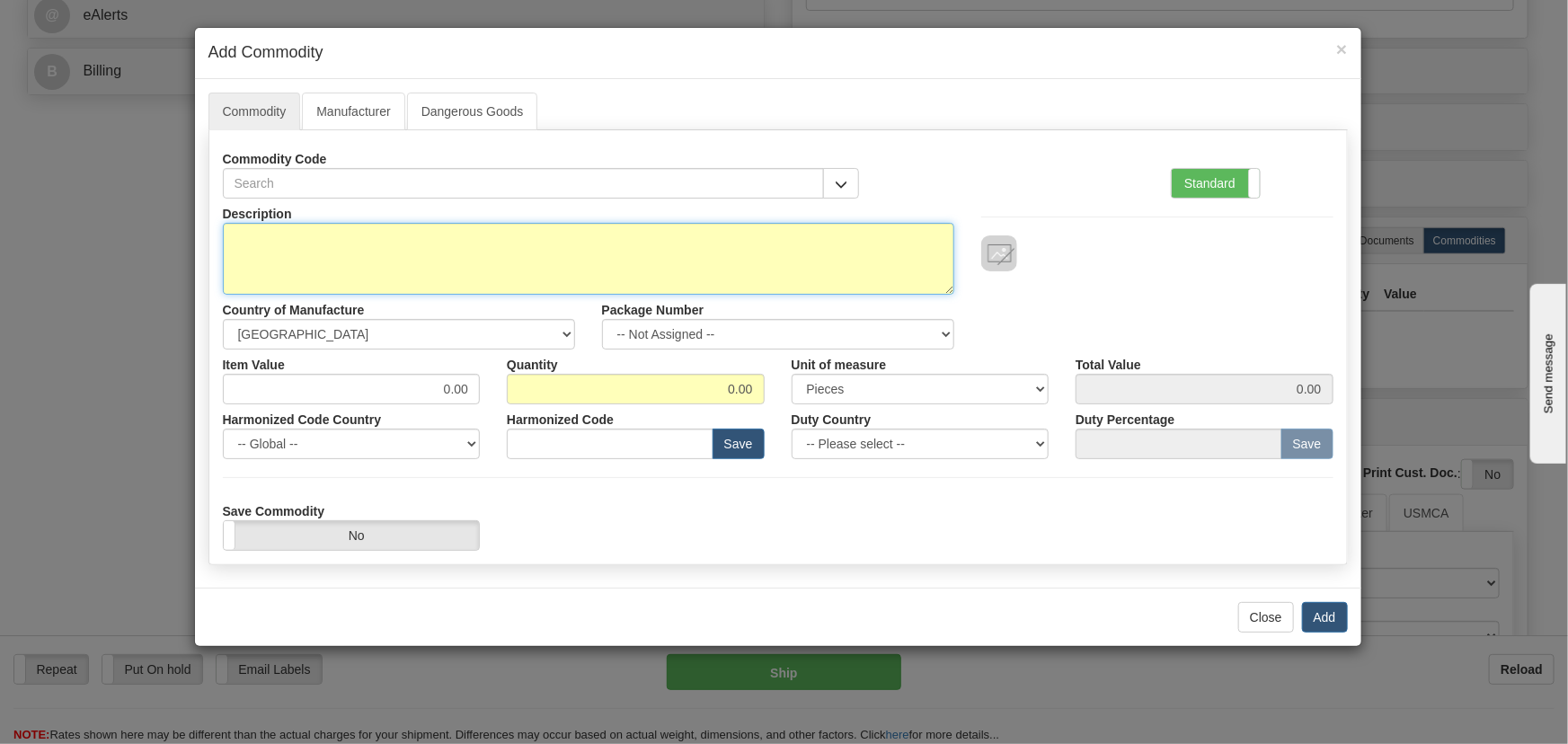
click at [550, 242] on textarea "Description" at bounding box center [588, 259] width 731 height 72
paste textarea "EB86417-02"
type textarea "EB86417-02"
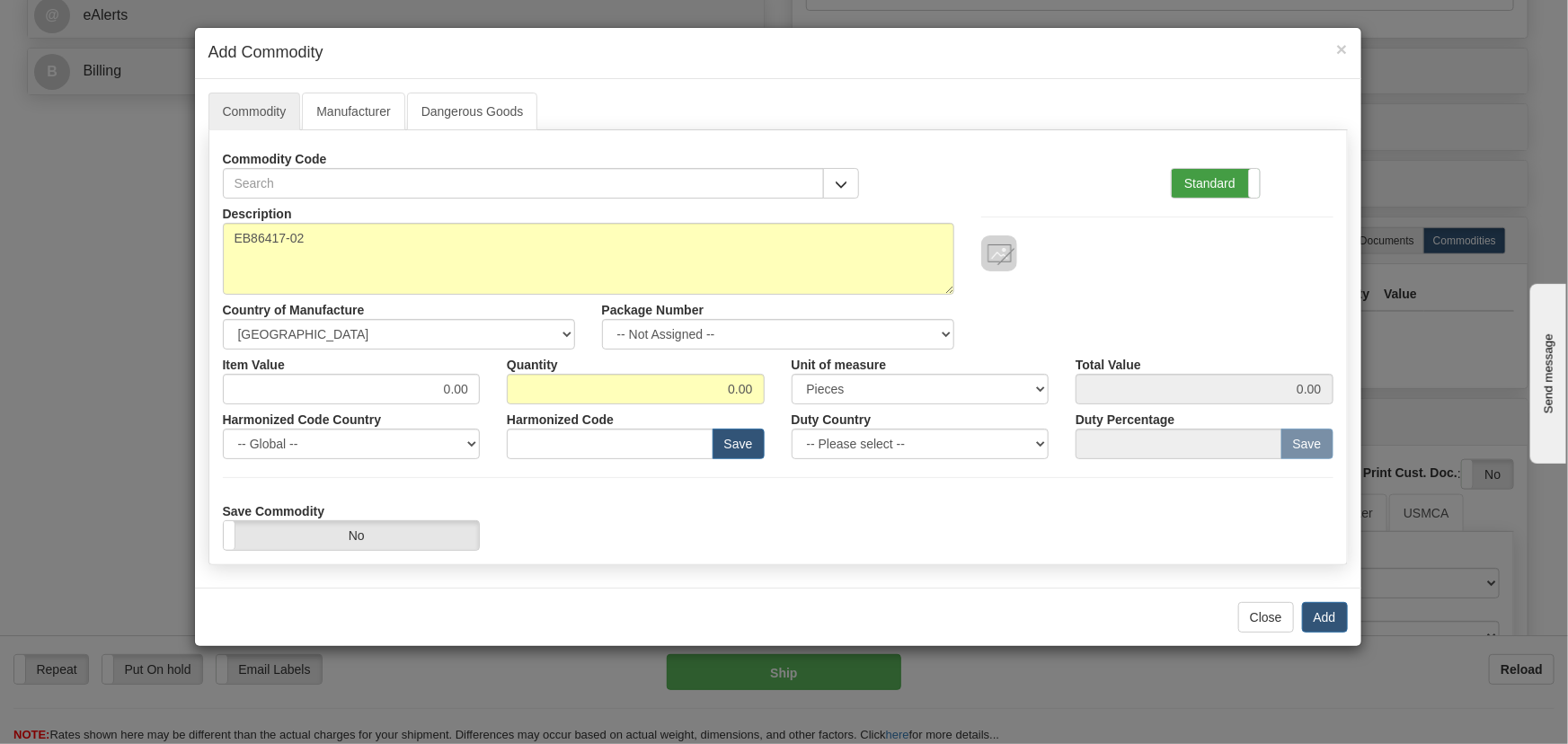
click at [1198, 188] on label "Standard" at bounding box center [1216, 183] width 88 height 28
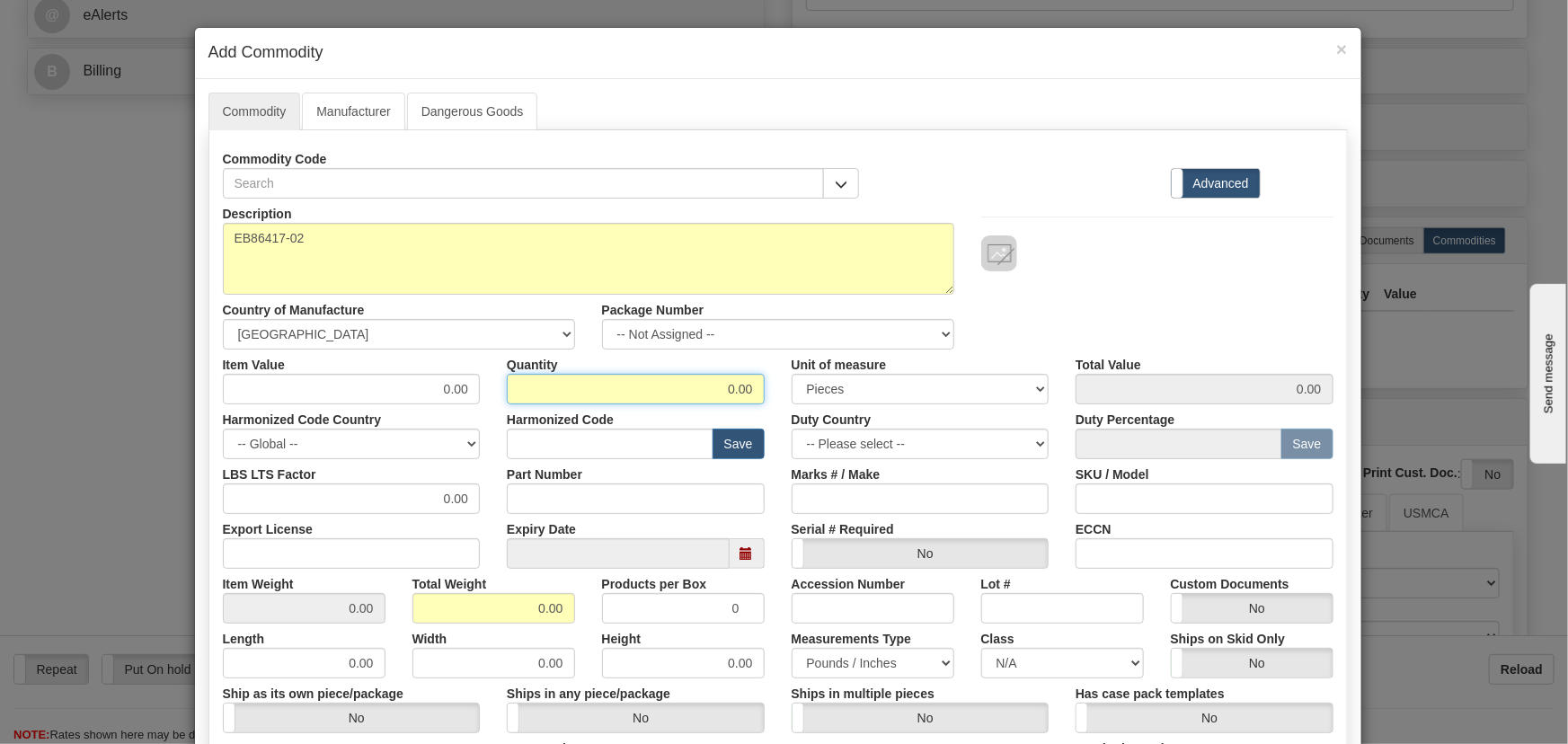
drag, startPoint x: 718, startPoint y: 394, endPoint x: 765, endPoint y: 421, distance: 54.2
click at [773, 404] on div "Description EB86417-02 Country of Manufacture -- Unknown -- AFGHANISTAN ALAND I…" at bounding box center [778, 593] width 1111 height 791
type input "2"
drag, startPoint x: 530, startPoint y: 612, endPoint x: 569, endPoint y: 619, distance: 39.6
click at [569, 619] on div "Total Weight 0.00" at bounding box center [494, 596] width 190 height 55
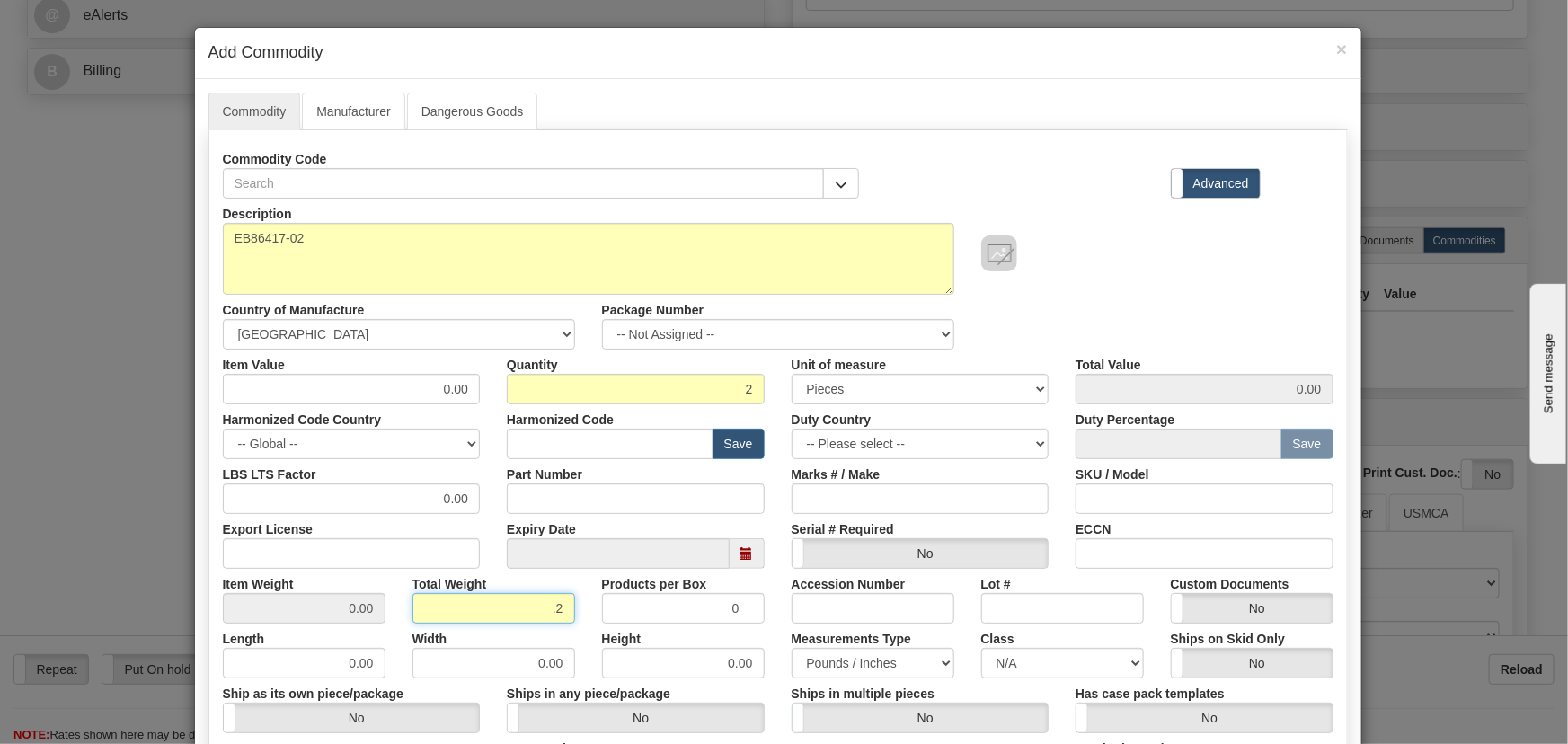
type input ".2"
type input "0.1000"
drag, startPoint x: 430, startPoint y: 391, endPoint x: 531, endPoint y: 415, distance: 103.8
click at [531, 415] on div "Description EB86417-02 Country of Manufacture -- Unknown -- AFGHANISTAN ALAND I…" at bounding box center [778, 593] width 1111 height 791
paste input "1.953,91"
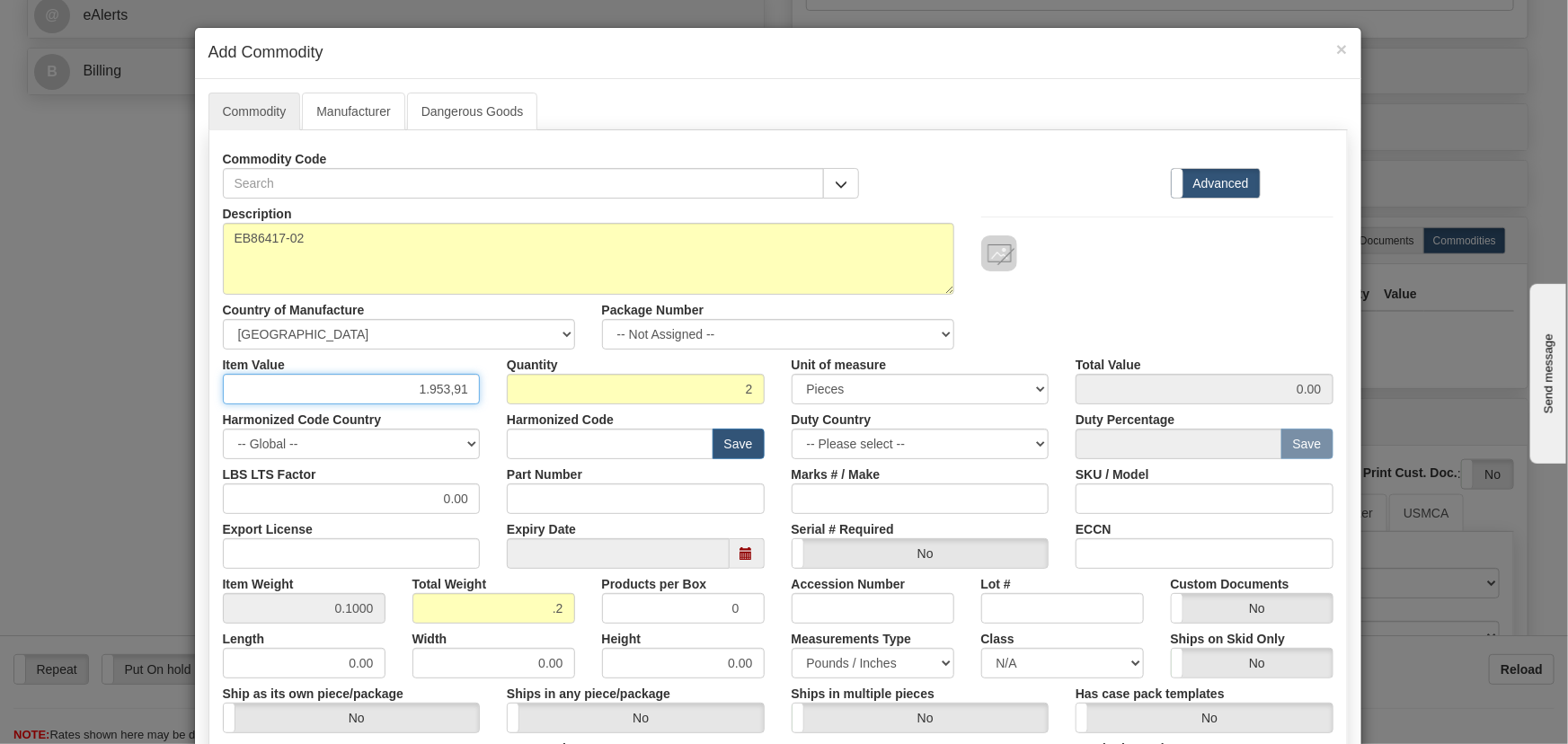
paste input "1.953,91"
type input "1953.91"
type input "3907.82"
click at [1169, 242] on div at bounding box center [1157, 253] width 352 height 36
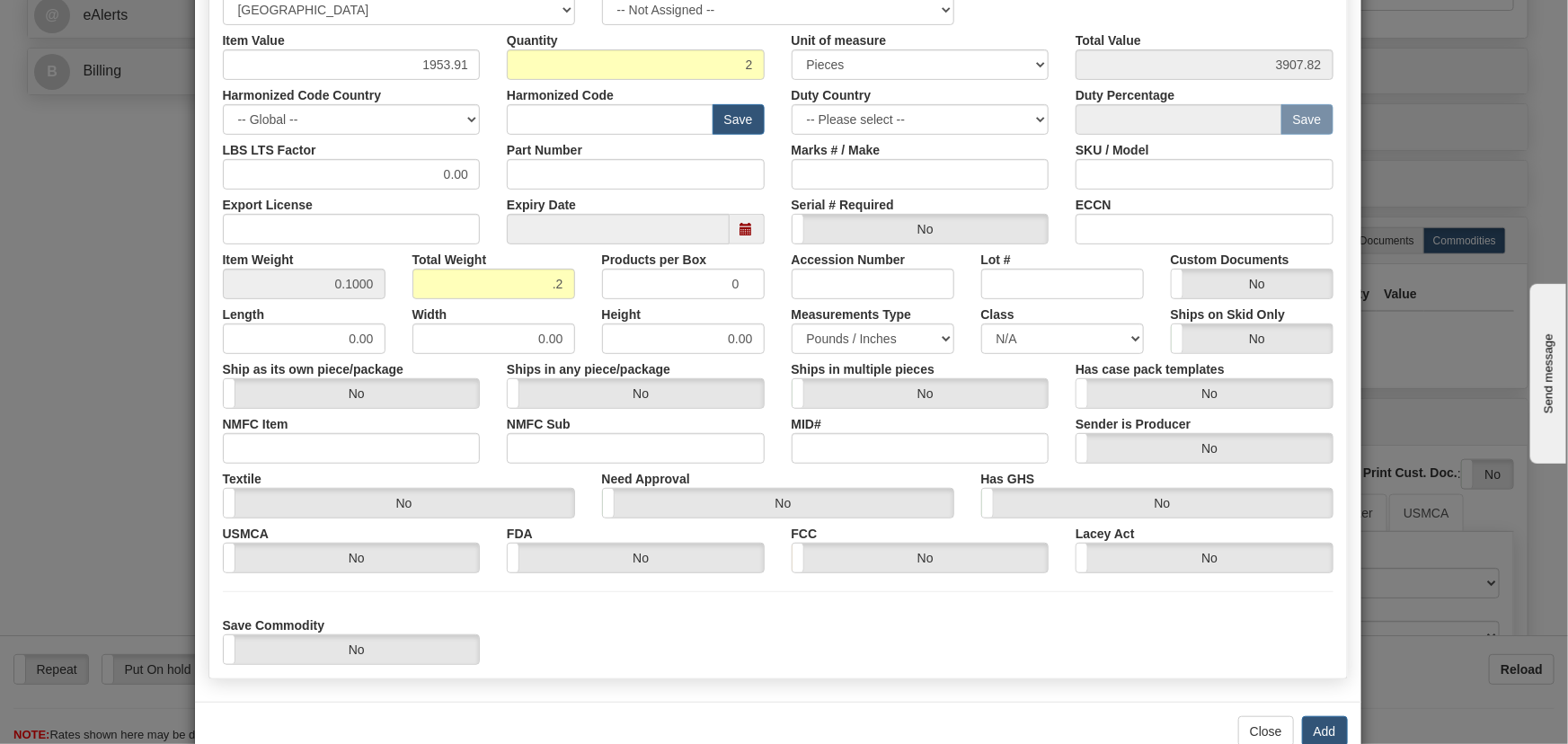
scroll to position [327, 0]
click at [1312, 719] on button "Add" at bounding box center [1325, 729] width 46 height 30
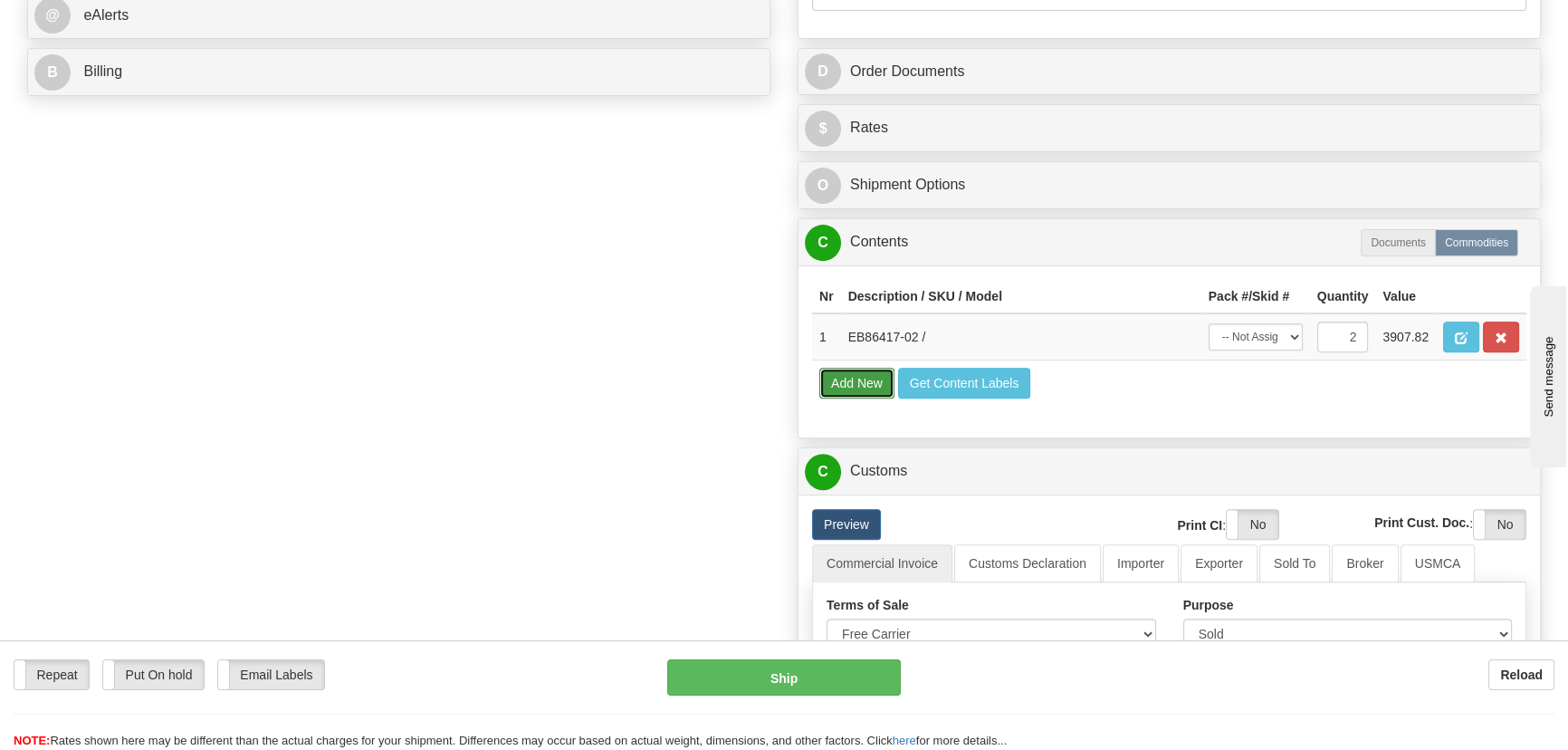
click at [874, 377] on button "Add New" at bounding box center [857, 382] width 75 height 31
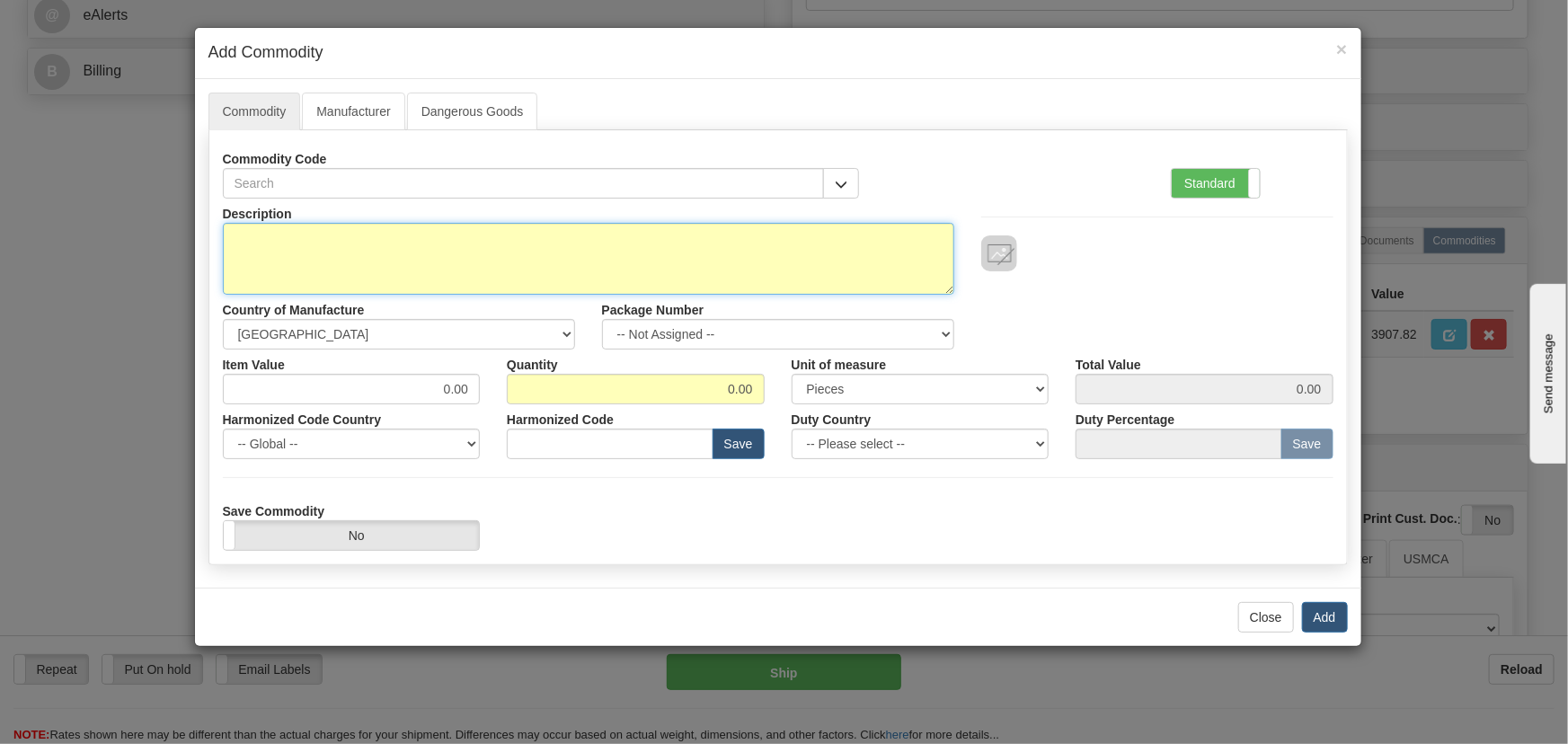
click at [640, 260] on textarea "Description" at bounding box center [588, 259] width 731 height 72
paste textarea "EB86486-01"
type textarea "EB86486-01"
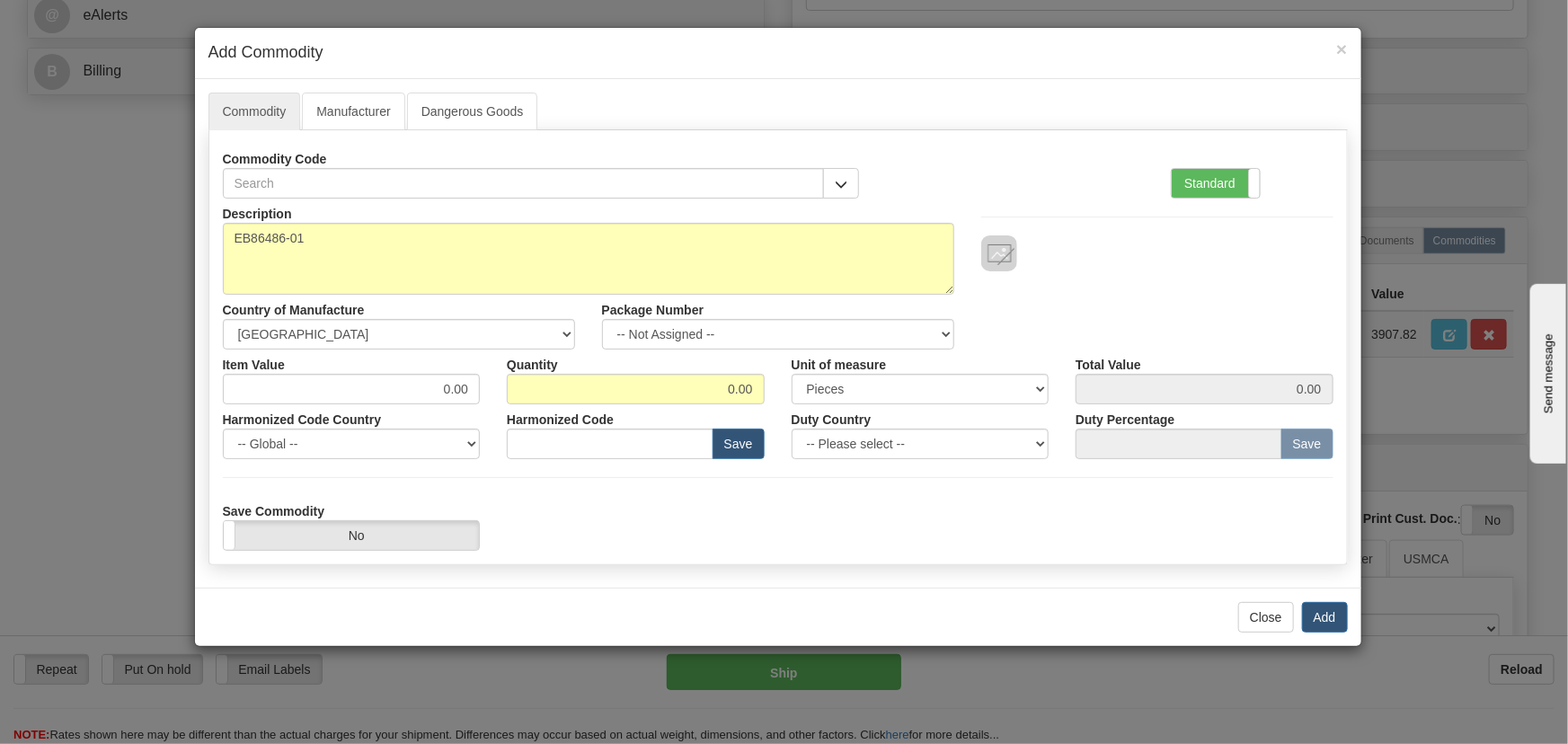
drag, startPoint x: 1227, startPoint y: 184, endPoint x: 862, endPoint y: 359, distance: 404.8
click at [1227, 185] on label "Standard" at bounding box center [1216, 183] width 88 height 28
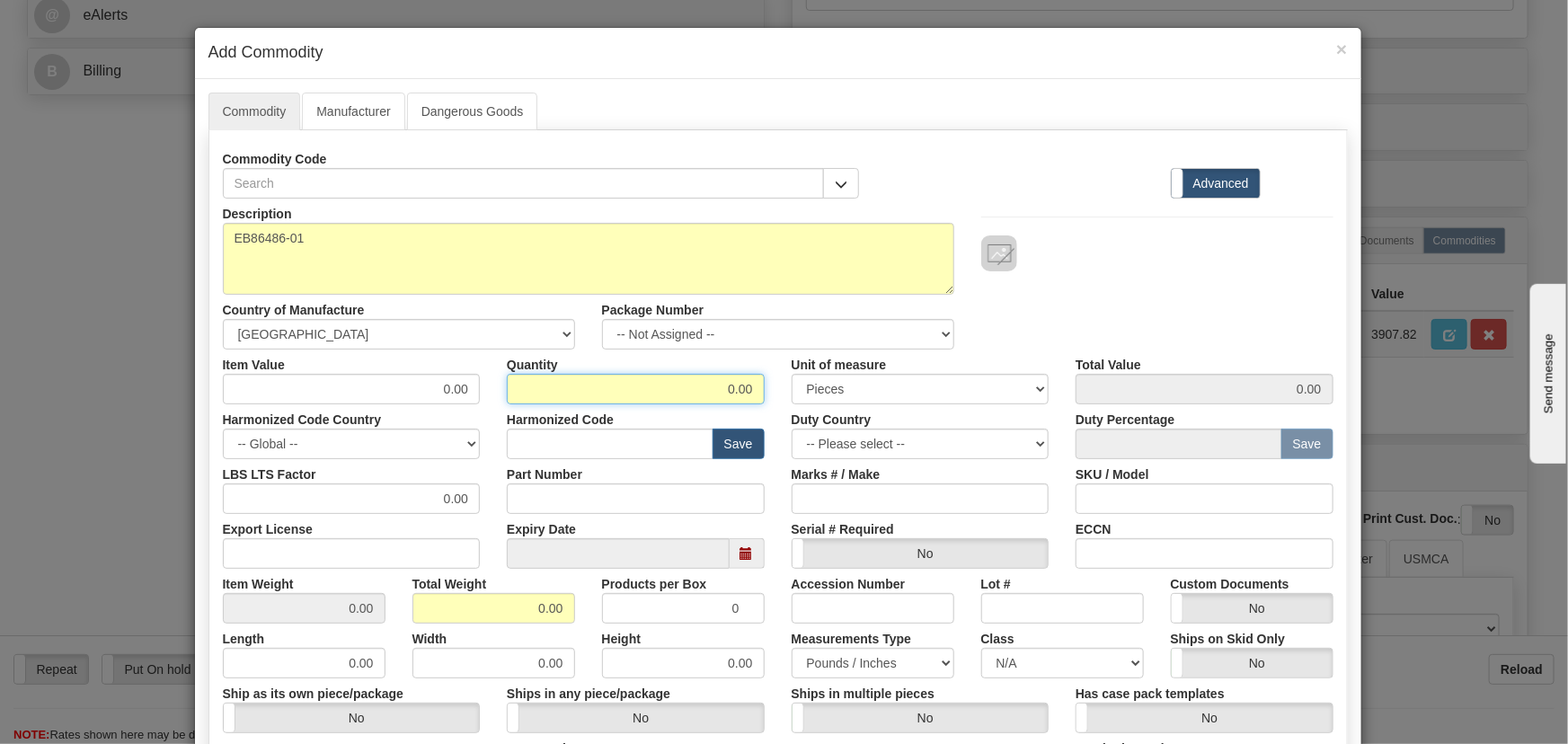
drag, startPoint x: 714, startPoint y: 387, endPoint x: 779, endPoint y: 405, distance: 67.4
click at [779, 405] on div "Description EB86486-01 Country of Manufacture -- Unknown -- AFGHANISTAN ALAND I…" at bounding box center [778, 593] width 1111 height 791
type input "6"
drag, startPoint x: 530, startPoint y: 610, endPoint x: 569, endPoint y: 619, distance: 40.0
click at [569, 619] on div "Total Weight 0.00" at bounding box center [494, 596] width 190 height 55
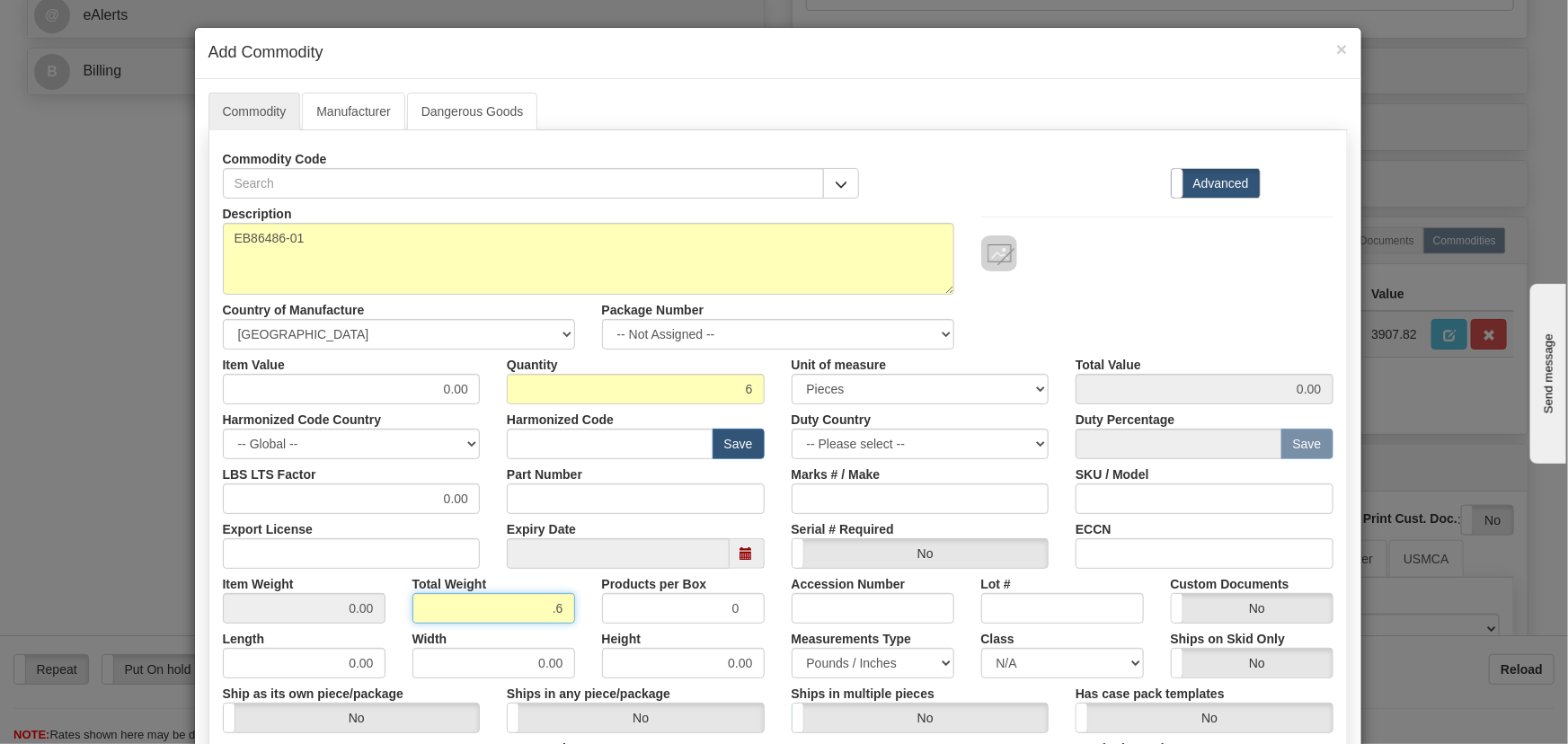
type input ".6"
type input "0.1000"
drag, startPoint x: 446, startPoint y: 386, endPoint x: 511, endPoint y: 408, distance: 68.6
click at [514, 405] on div "Description EB86486-01 Country of Manufacture -- Unknown -- AFGHANISTAN ALAND I…" at bounding box center [778, 593] width 1111 height 791
paste input "681,86"
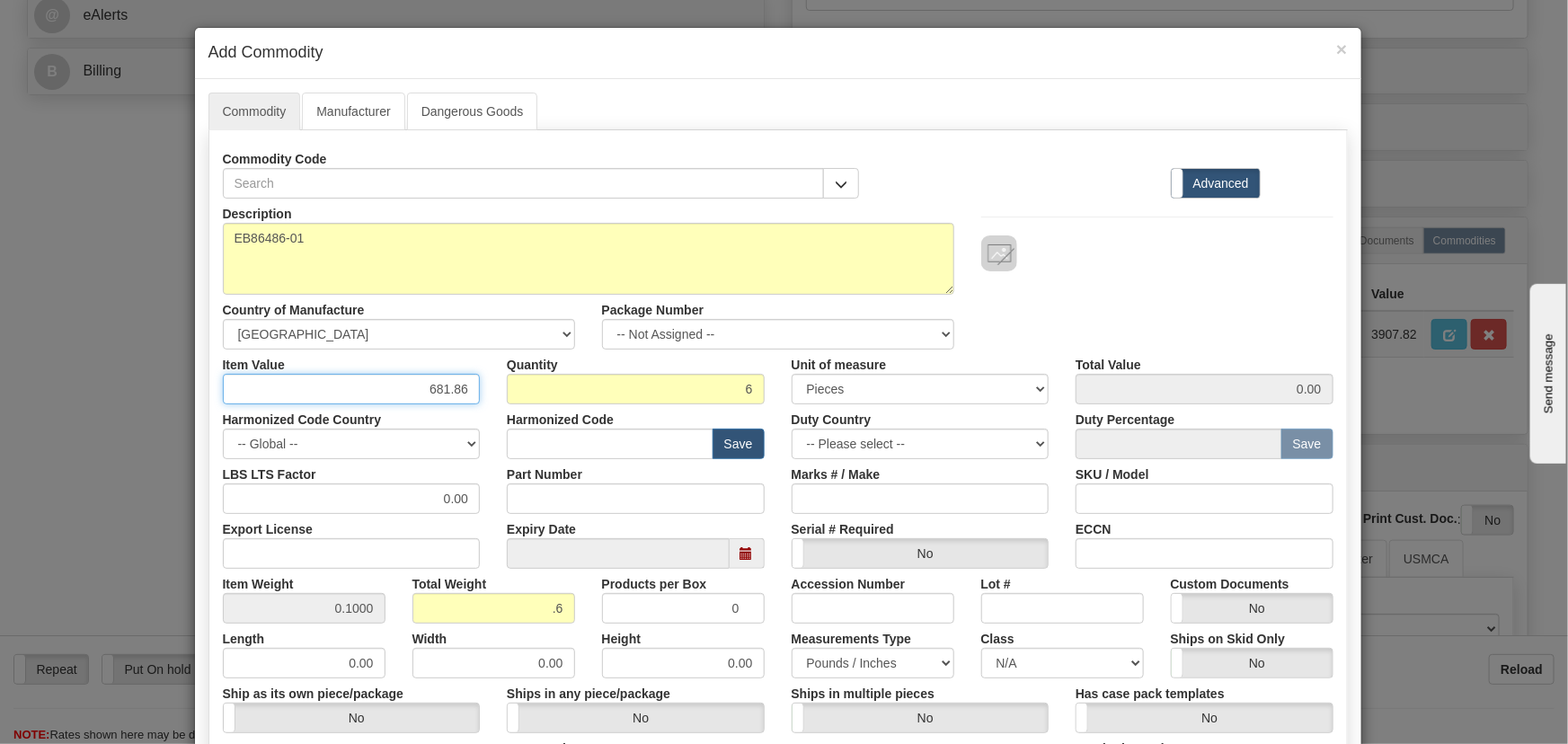
type input "681.86"
type input "4091.16"
click at [1107, 280] on div "Description EB86486-01 Country of Manufacture -- Unknown -- AFGHANISTAN ALAND I…" at bounding box center [778, 274] width 1138 height 151
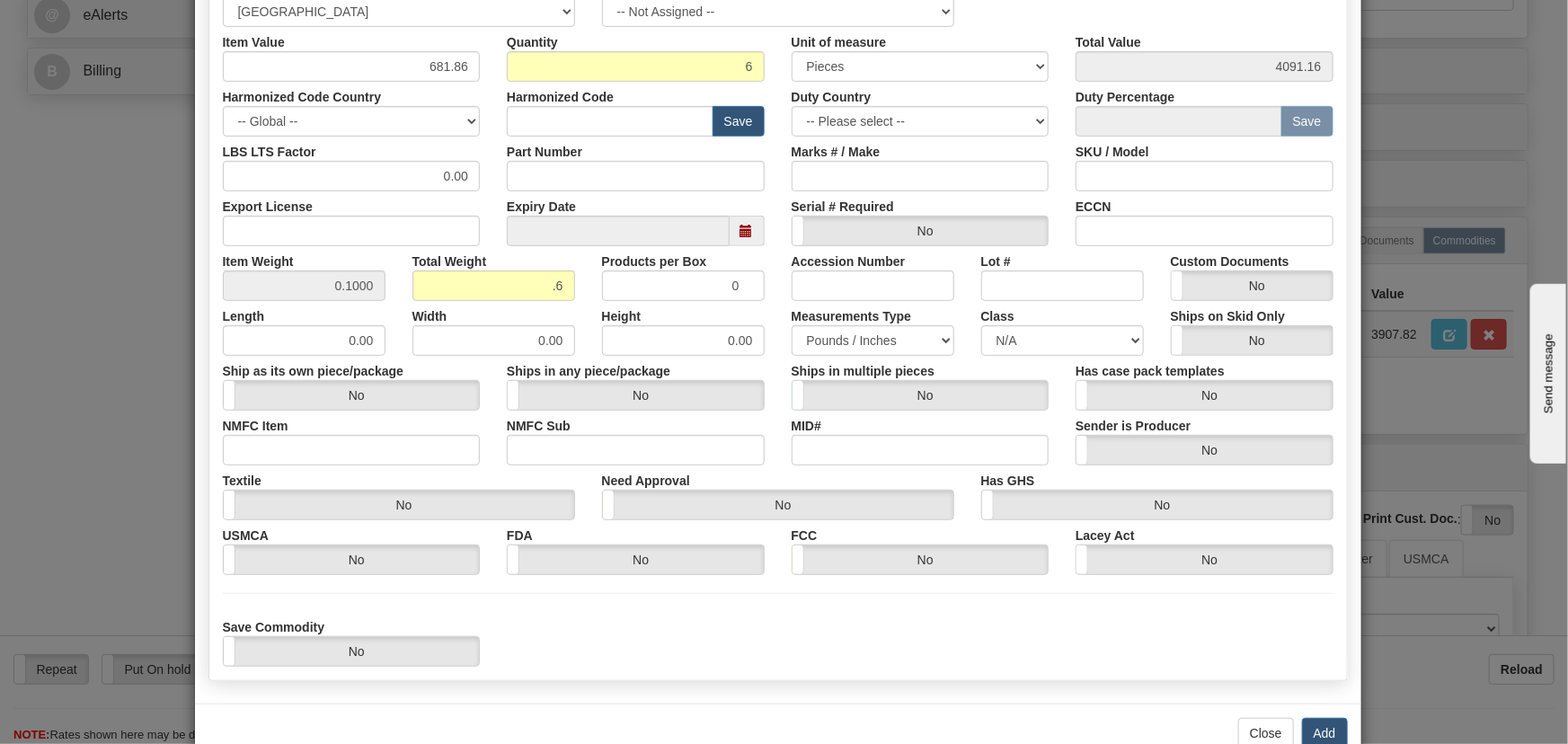
scroll to position [367, 0]
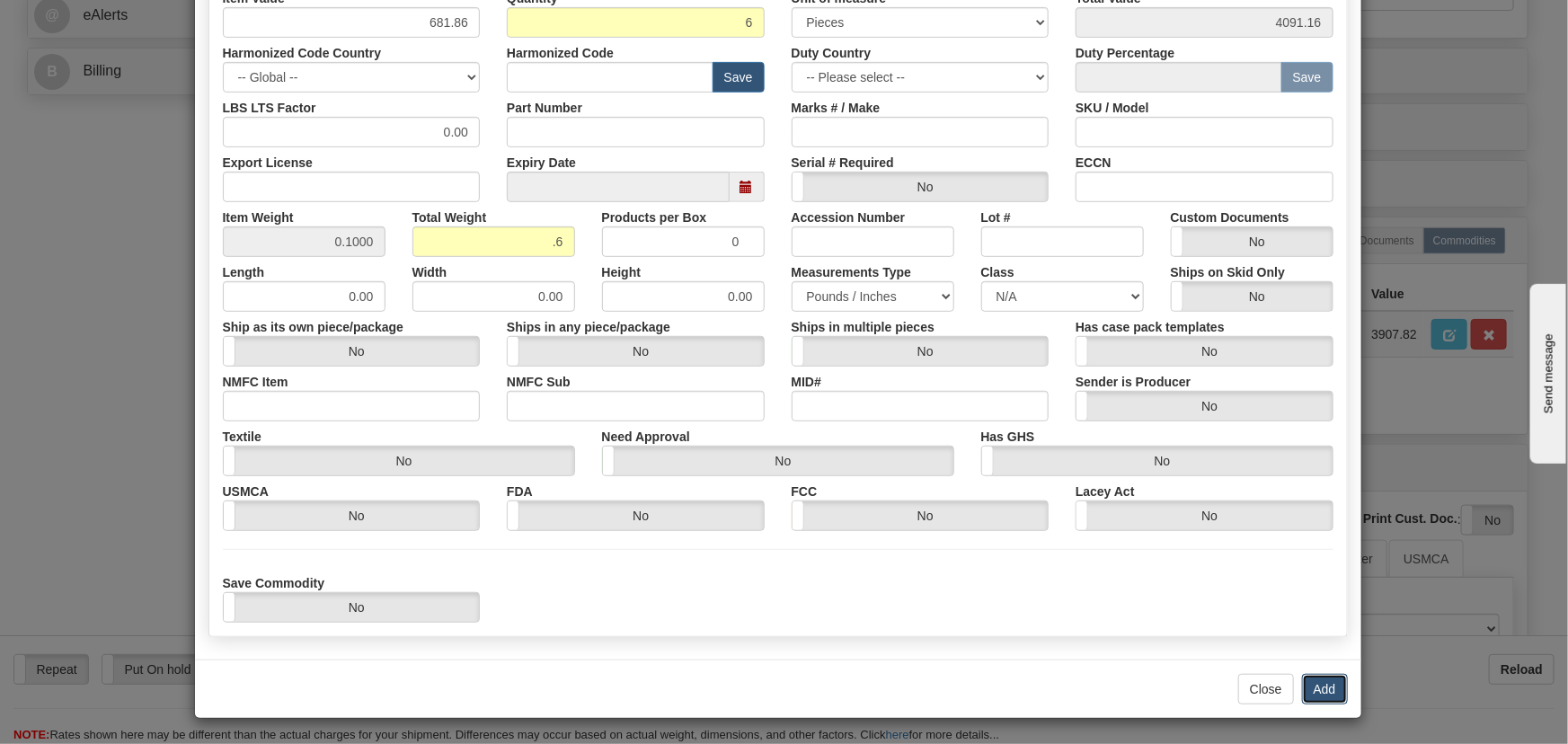
click at [1320, 686] on button "Add" at bounding box center [1325, 688] width 46 height 30
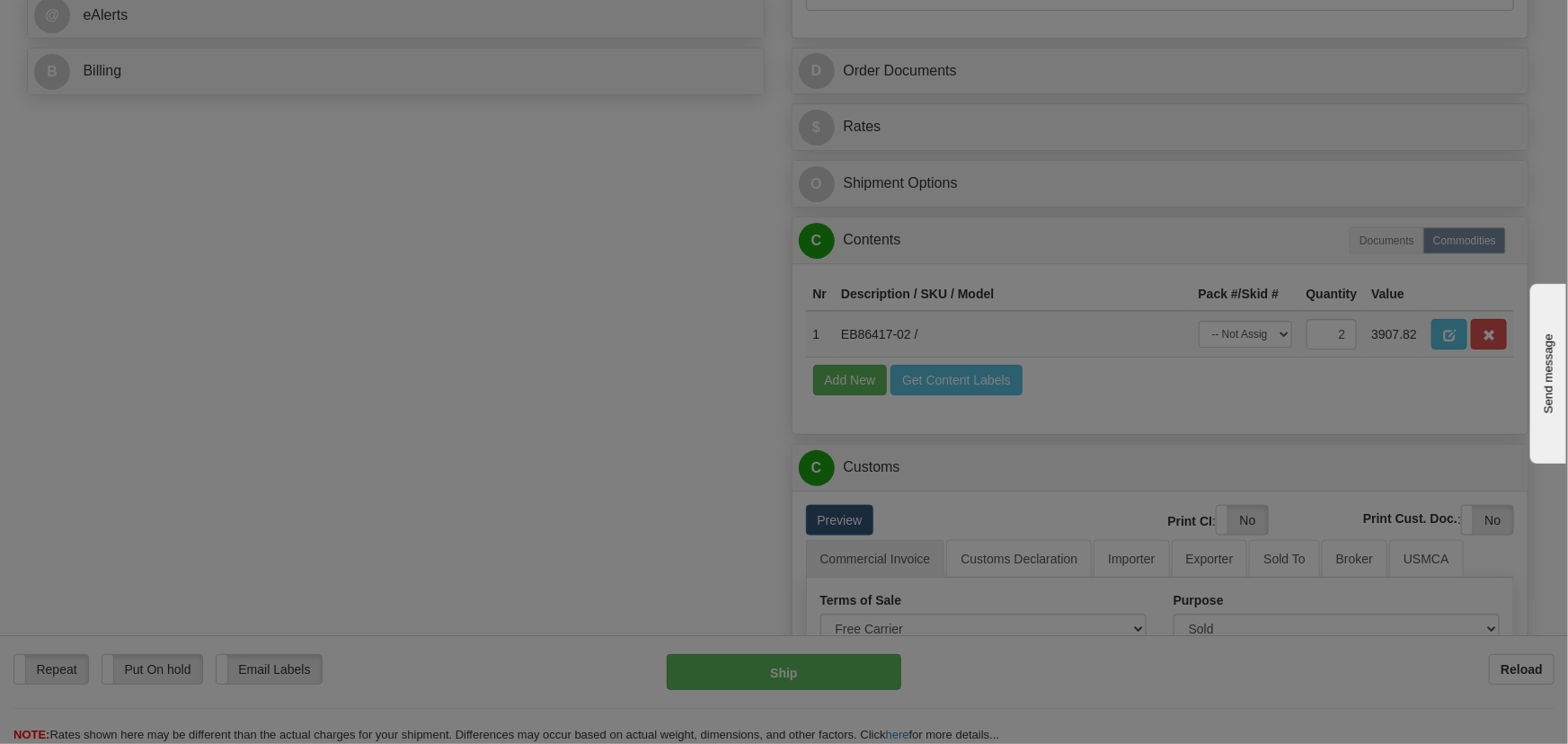
scroll to position [0, 0]
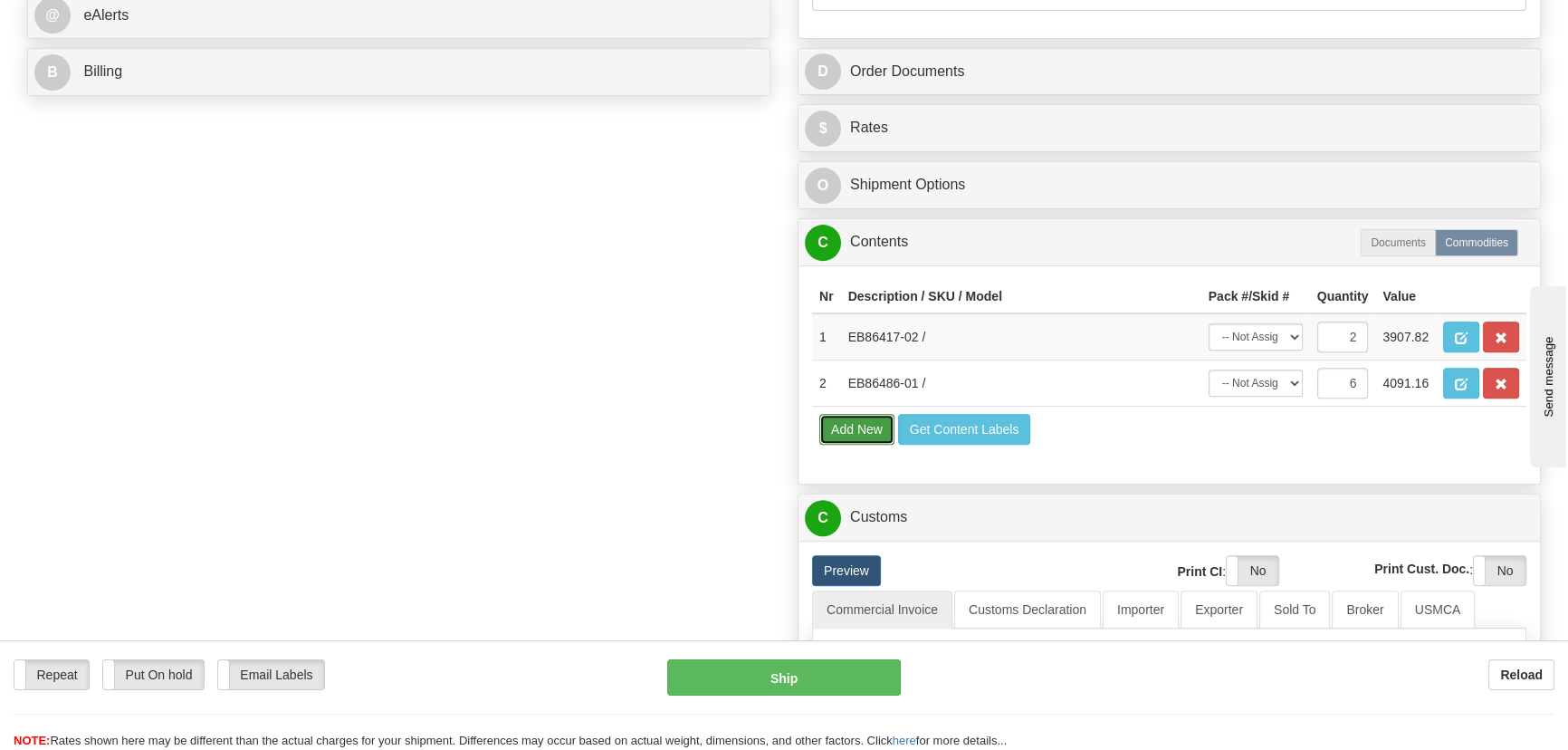
click at [855, 428] on button "Add New" at bounding box center [857, 429] width 75 height 31
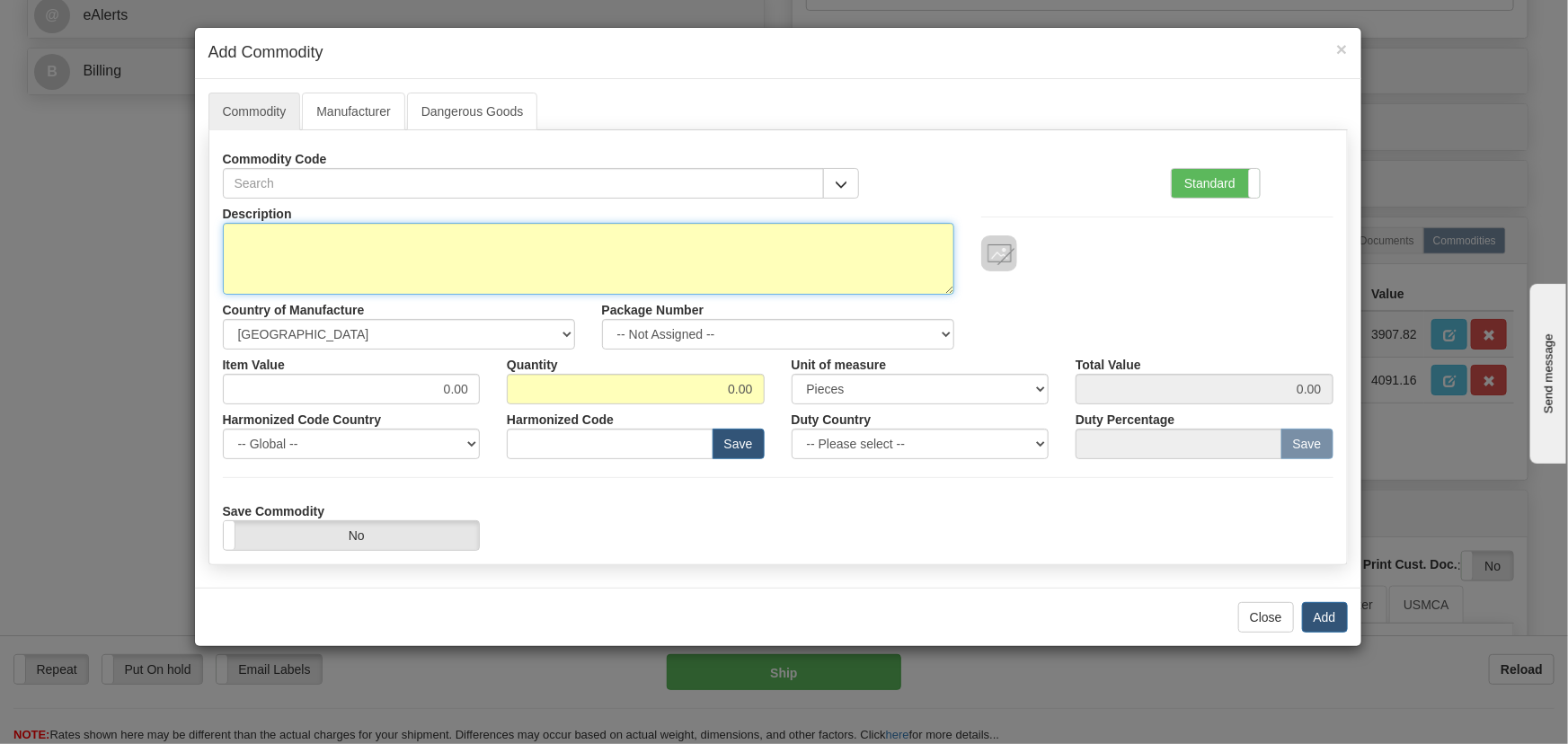
click at [730, 237] on textarea "Description" at bounding box center [588, 259] width 731 height 72
paste textarea "EB86498-02"
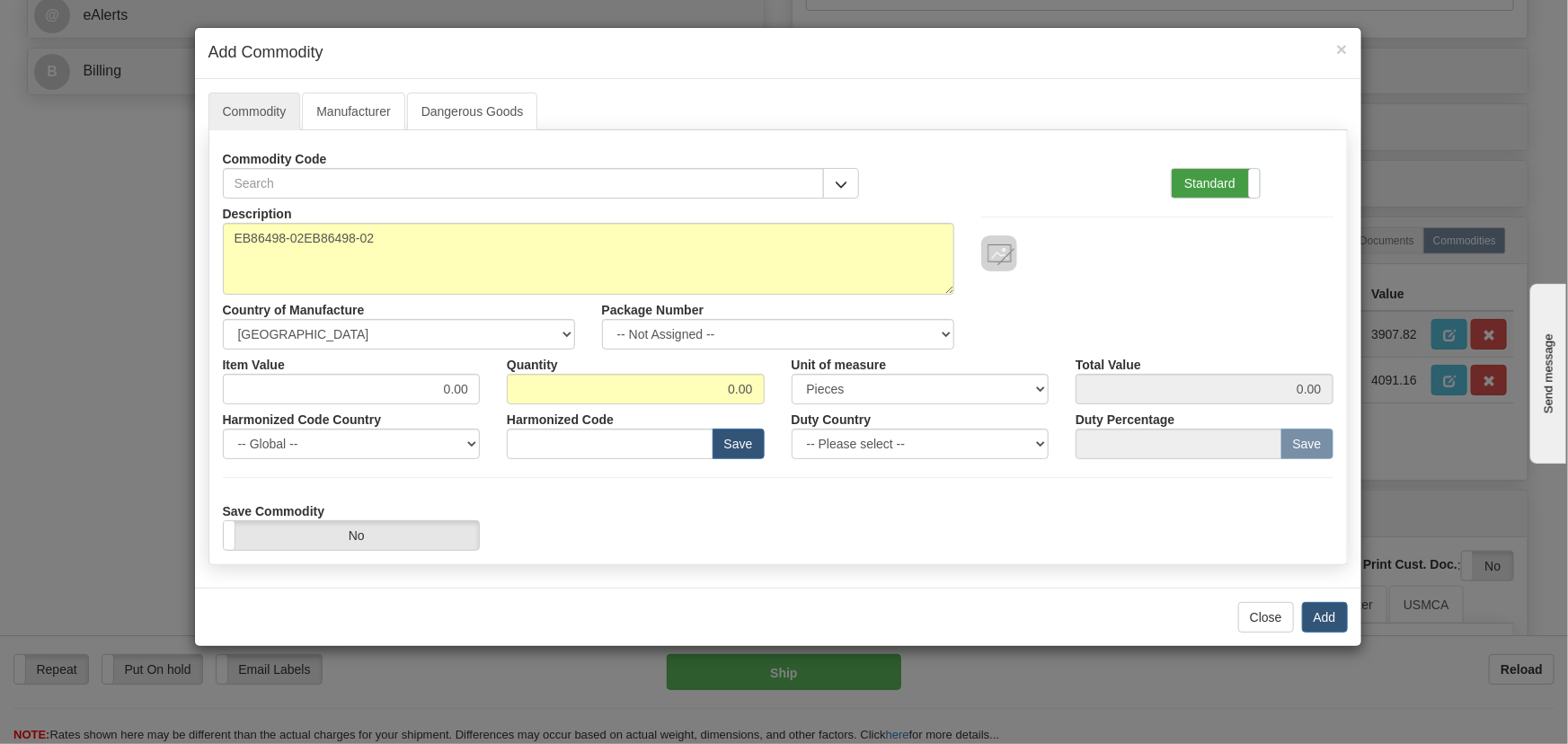
click at [1247, 178] on label "Standard" at bounding box center [1216, 183] width 88 height 28
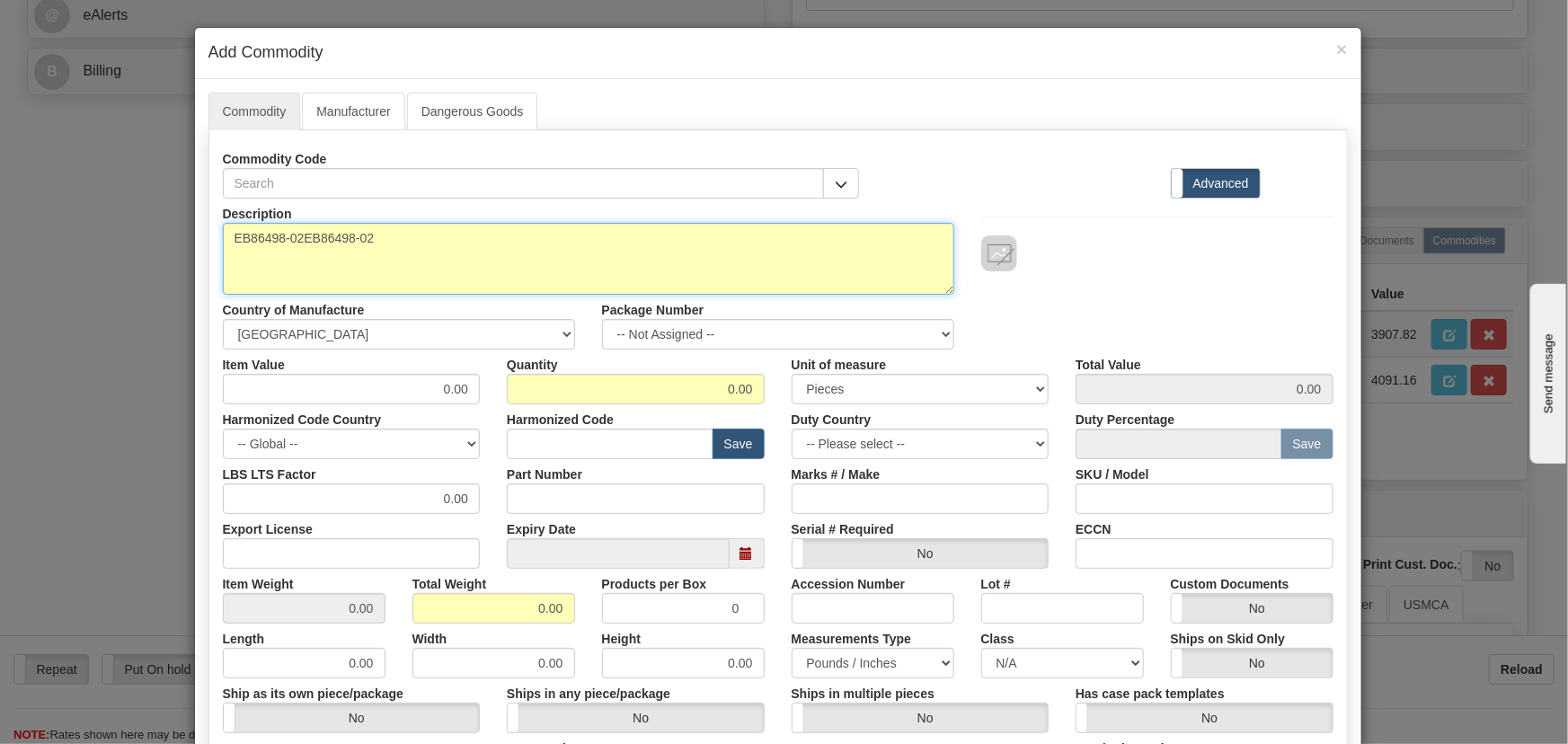
drag, startPoint x: 383, startPoint y: 241, endPoint x: 171, endPoint y: 249, distance: 212.2
click at [170, 249] on div "× Add Commodity Commodity Manufacturer Dangerous Goods Commodity Code Standard …" at bounding box center [784, 372] width 1568 height 744
paste textarea
type textarea "EB86498-02"
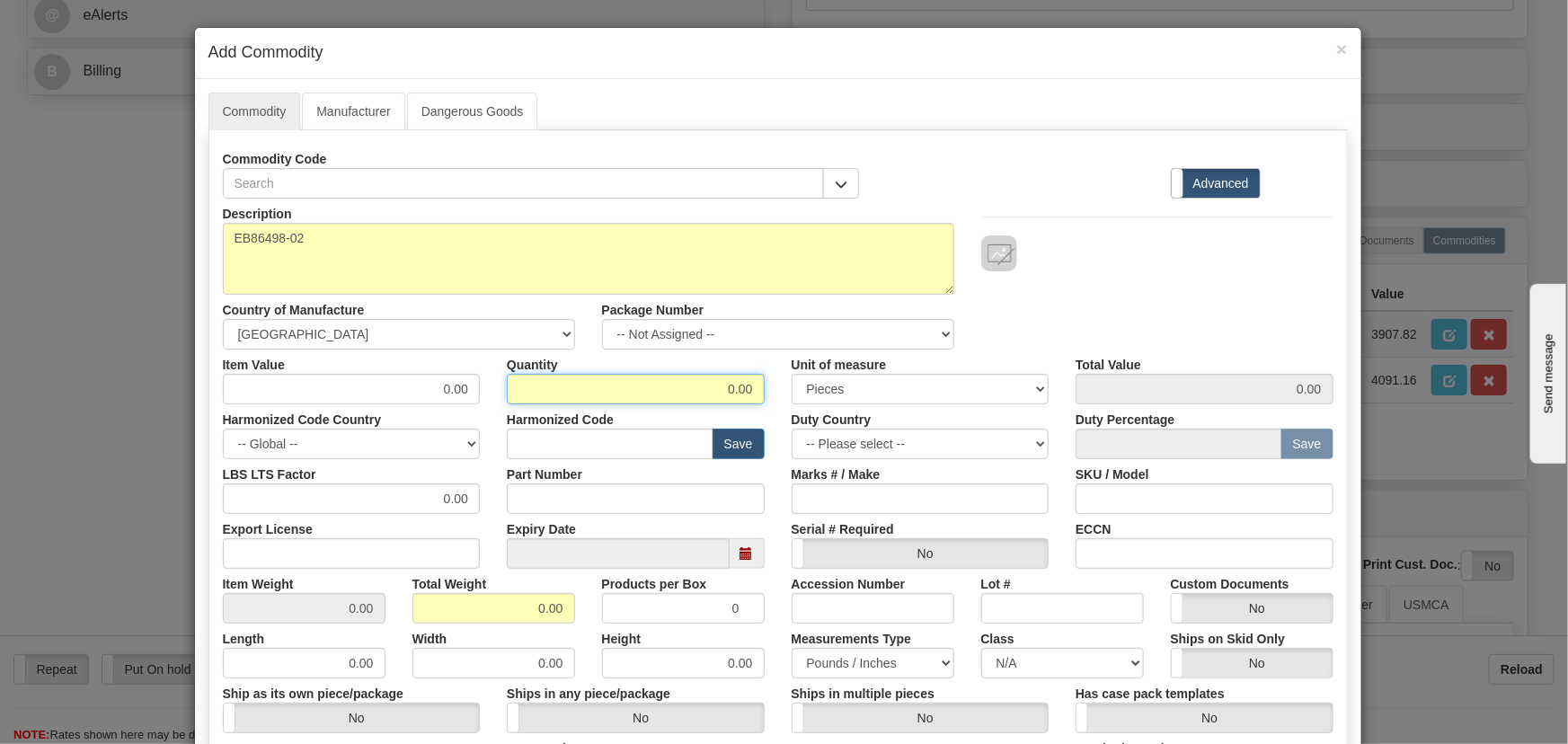
drag, startPoint x: 674, startPoint y: 379, endPoint x: 826, endPoint y: 403, distance: 153.9
click at [819, 402] on div "Item Value 0.00 Quantity 0.00 Unit of measure 3 Thousand Square Inches Adjustme…" at bounding box center [778, 377] width 1138 height 55
type input "2"
drag, startPoint x: 524, startPoint y: 599, endPoint x: 582, endPoint y: 613, distance: 59.7
click at [575, 613] on div "Total Weight 0.00" at bounding box center [494, 596] width 190 height 55
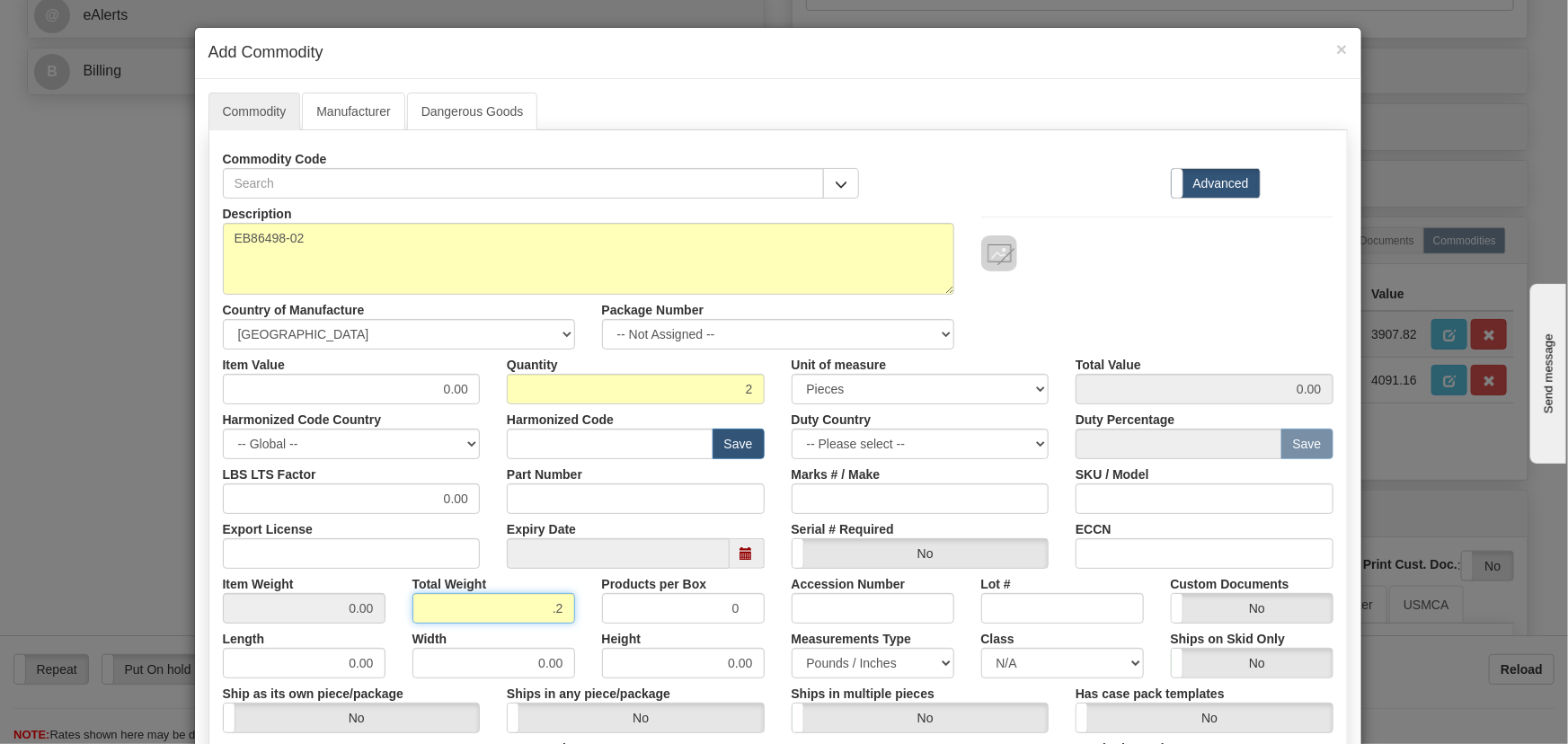
type input ".2"
type input "0.1000"
click at [1126, 314] on div "Description EB86498-02 Country of Manufacture -- Unknown -- AFGHANISTAN ALAND I…" at bounding box center [778, 274] width 1138 height 151
drag, startPoint x: 440, startPoint y: 394, endPoint x: 488, endPoint y: 415, distance: 52.4
click at [488, 415] on div "Description EB86498-02 Country of Manufacture -- Unknown -- AFGHANISTAN ALAND I…" at bounding box center [778, 593] width 1111 height 791
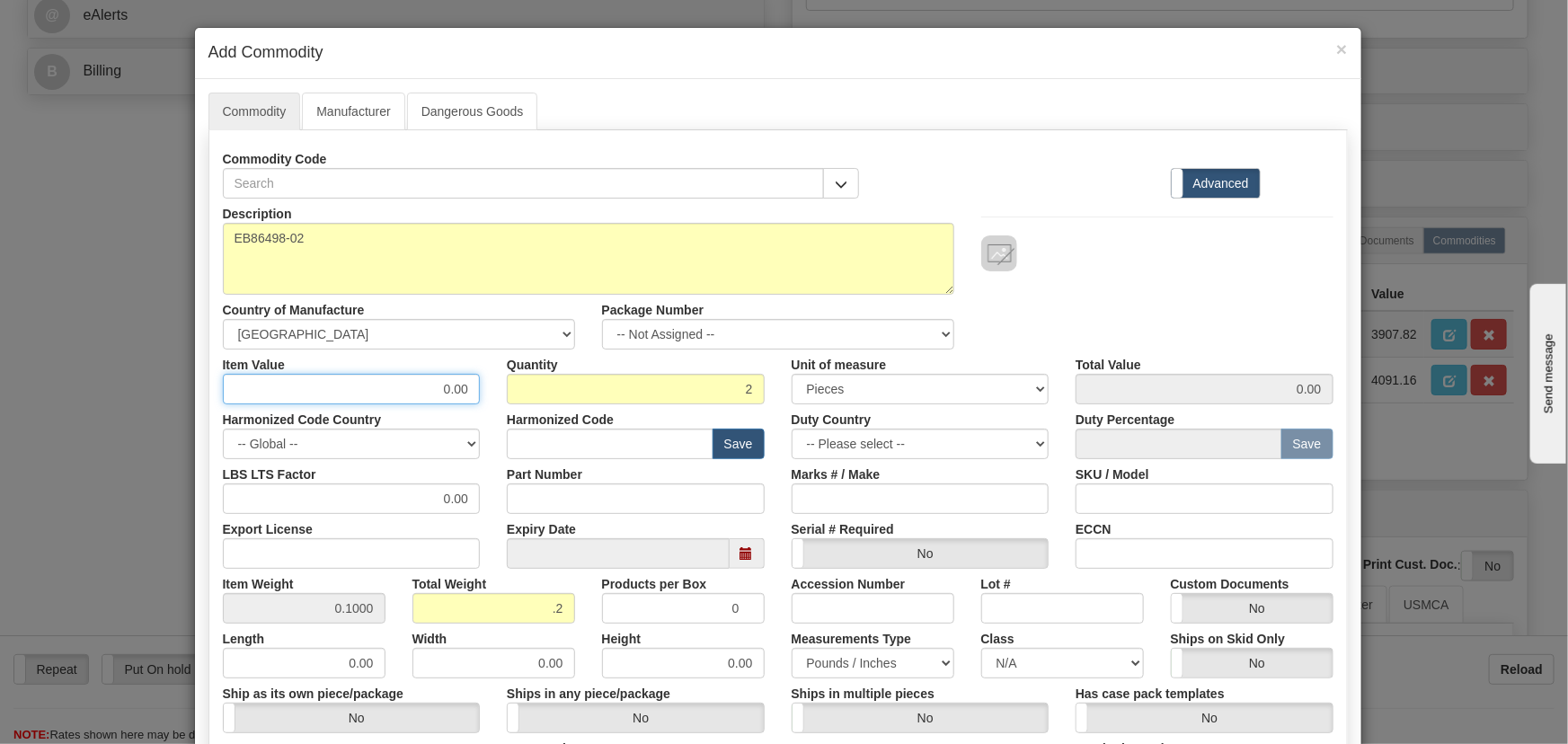
paste input "1.569,28"
type input "1569.28"
type input "3138.56"
click at [1070, 275] on div "Description EB86498-02 Country of Manufacture -- Unknown -- AFGHANISTAN ALAND I…" at bounding box center [778, 274] width 1138 height 151
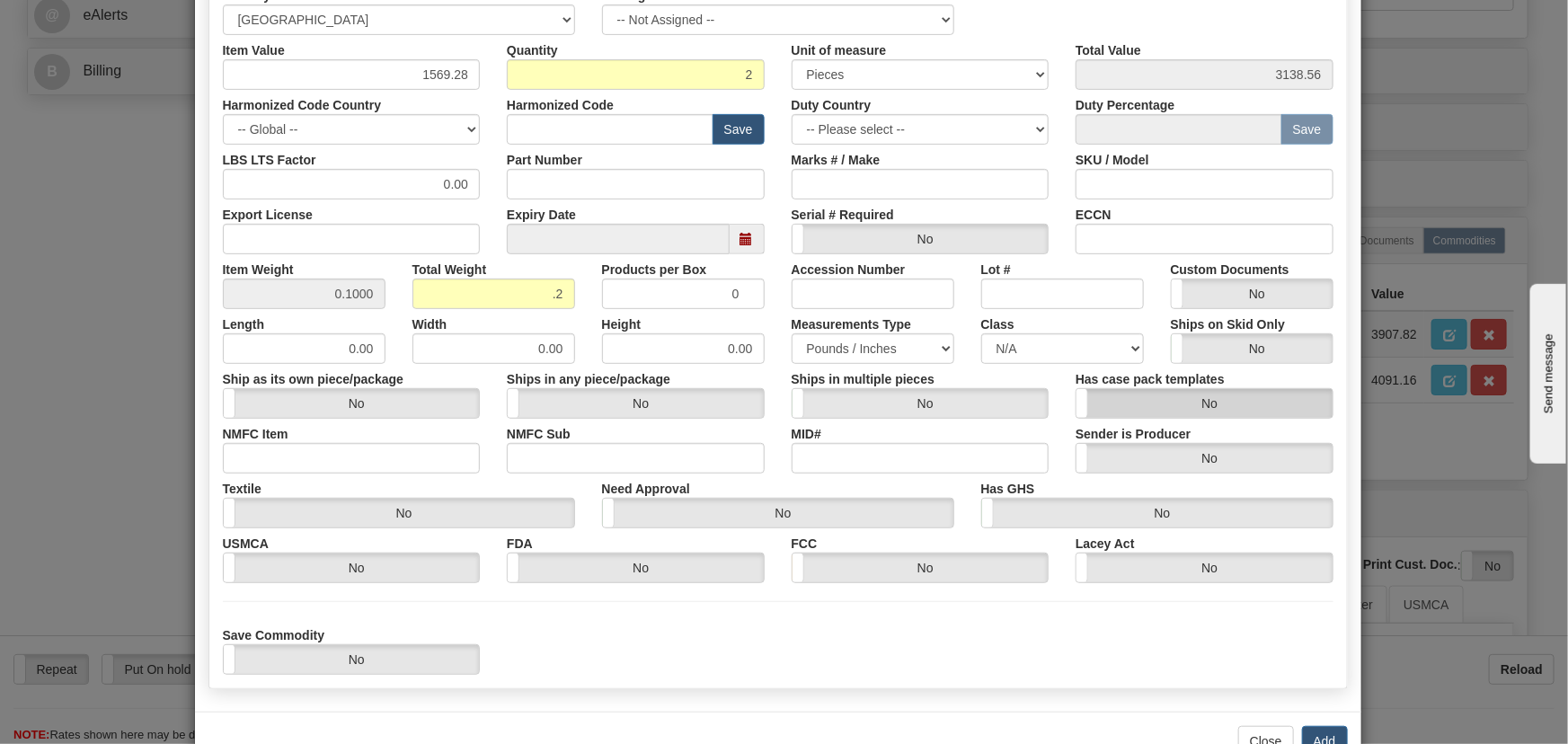
scroll to position [327, 0]
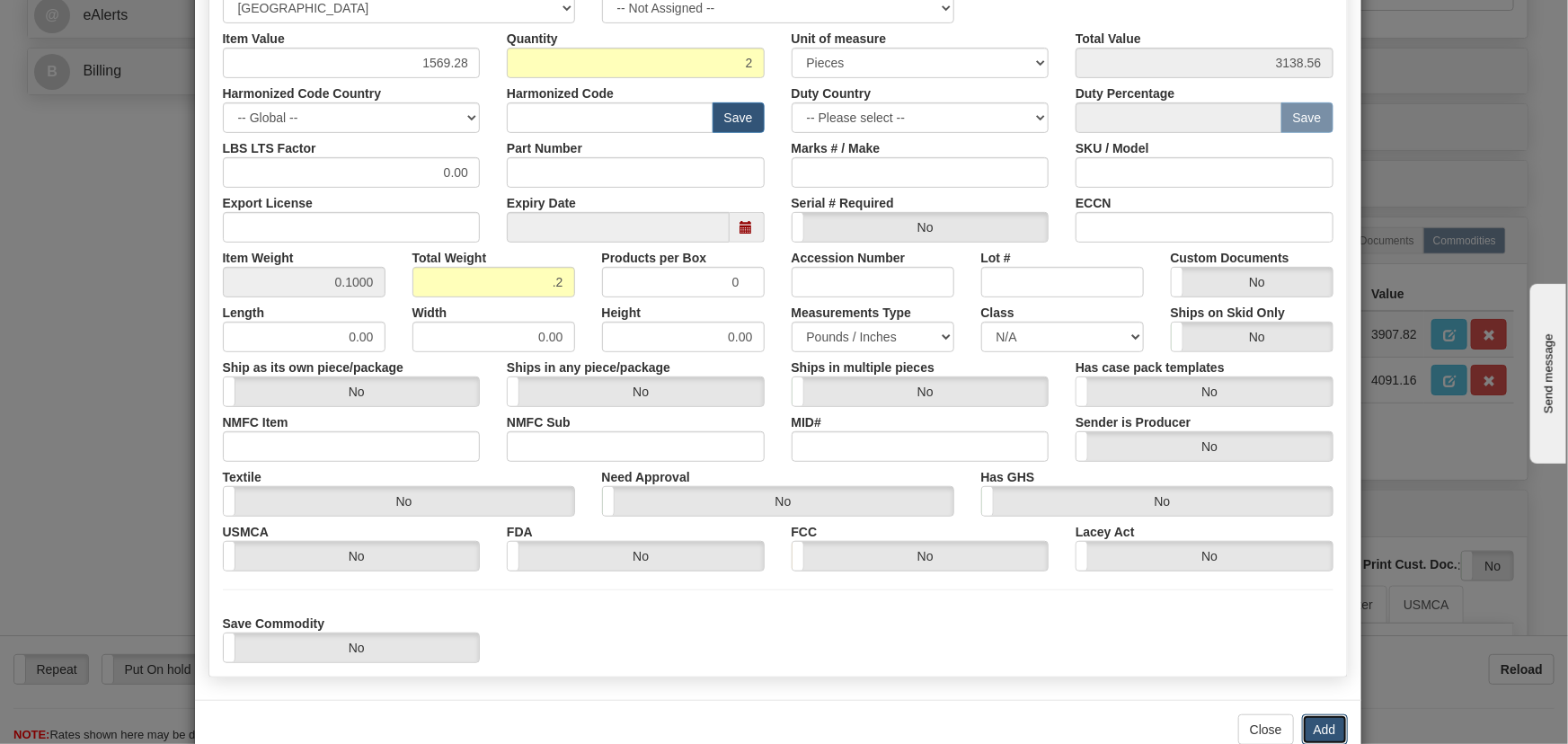
click at [1328, 723] on button "Add" at bounding box center [1325, 729] width 46 height 30
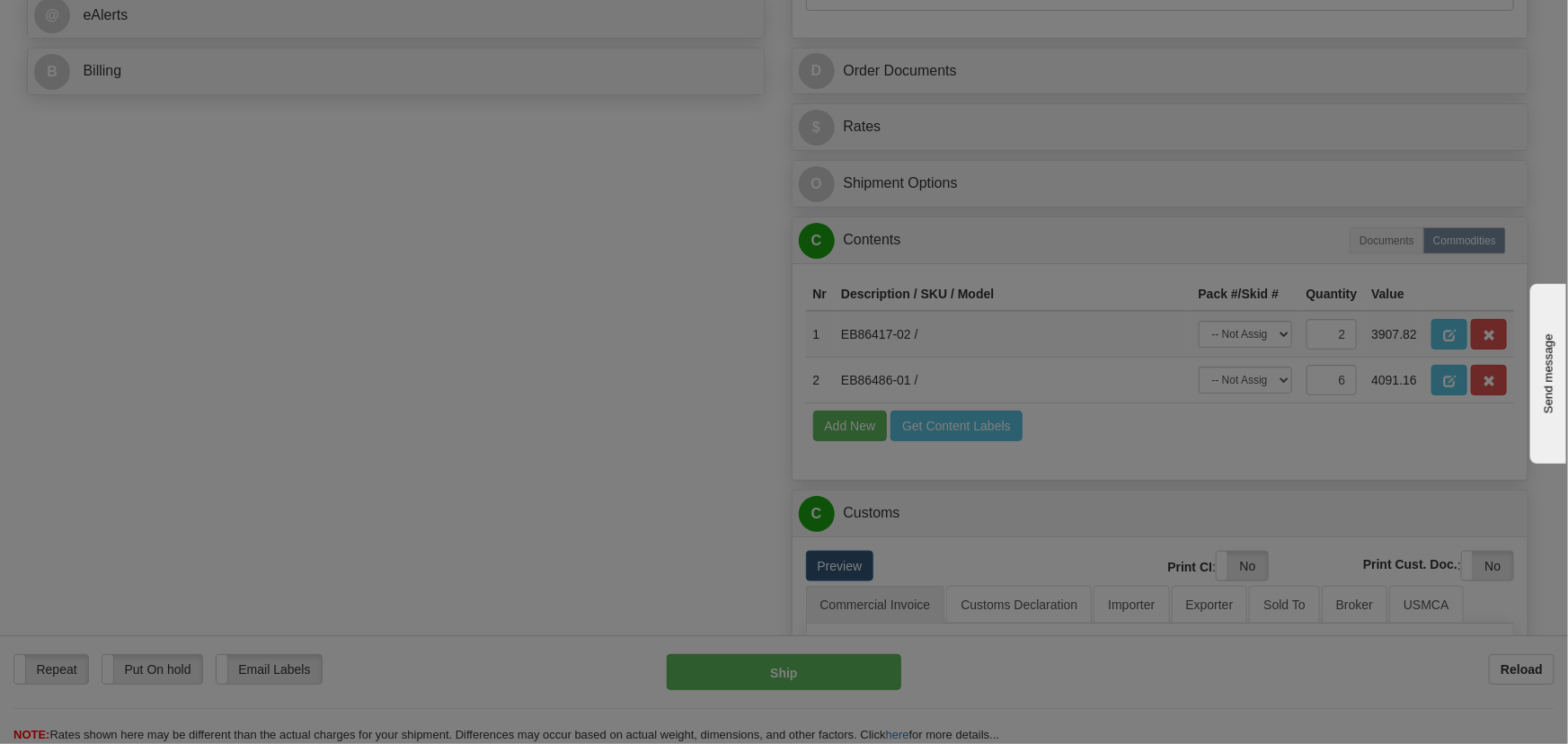
scroll to position [0, 0]
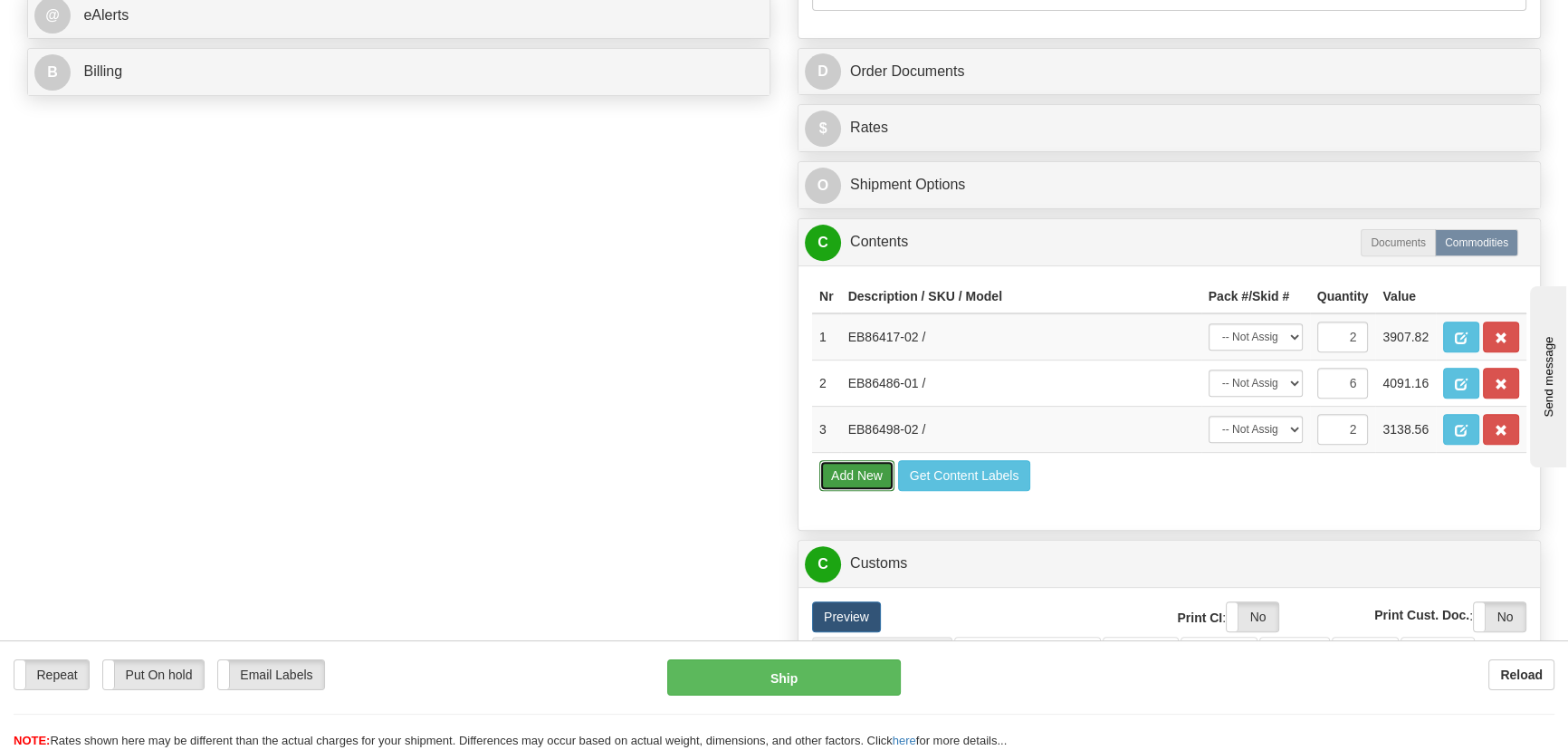
click at [885, 472] on button "Add New" at bounding box center [857, 475] width 75 height 31
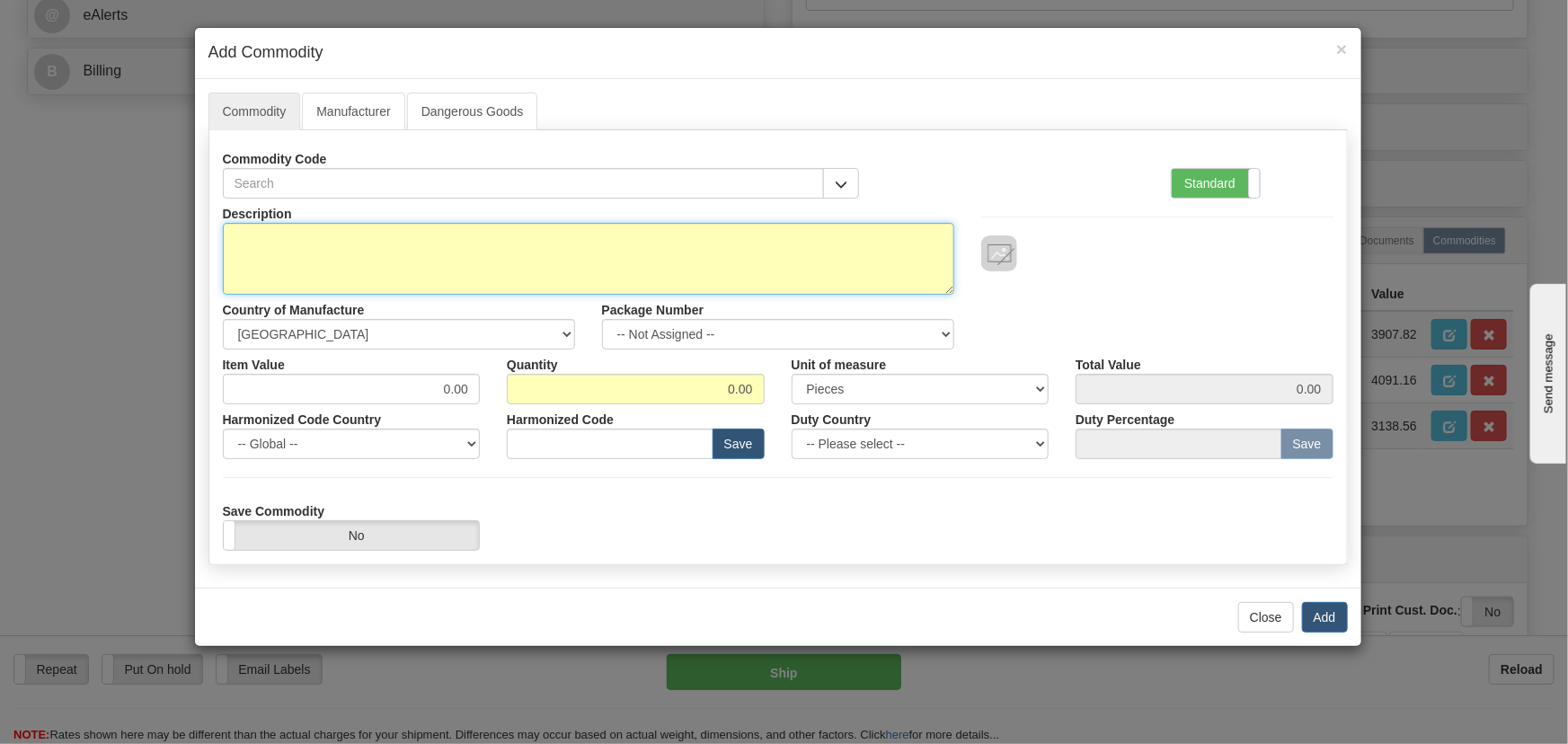
click at [794, 260] on textarea "Description" at bounding box center [588, 259] width 731 height 72
paste textarea "EB86448-03"
type textarea "EB86448-03"
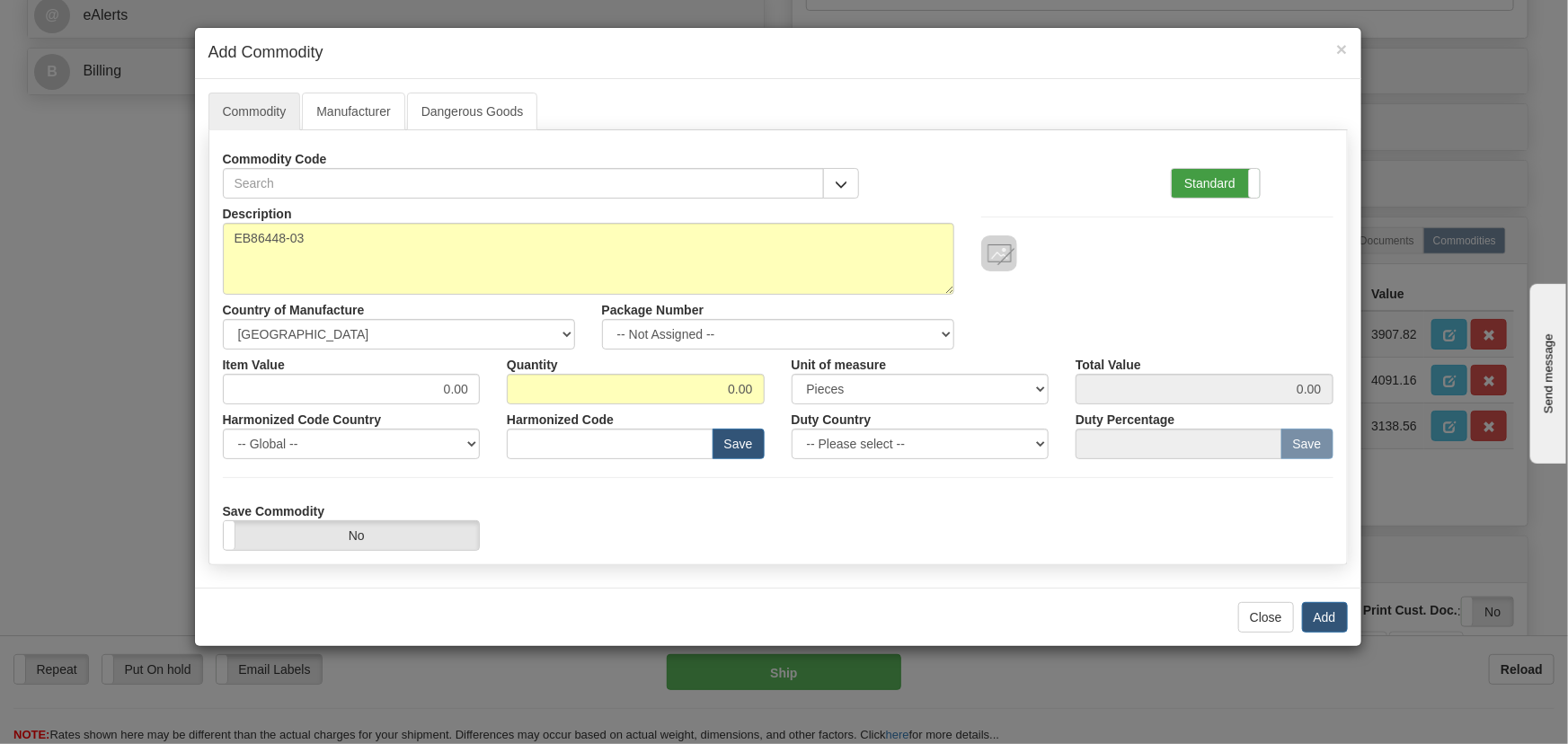
click at [1231, 183] on label "Standard" at bounding box center [1216, 183] width 88 height 28
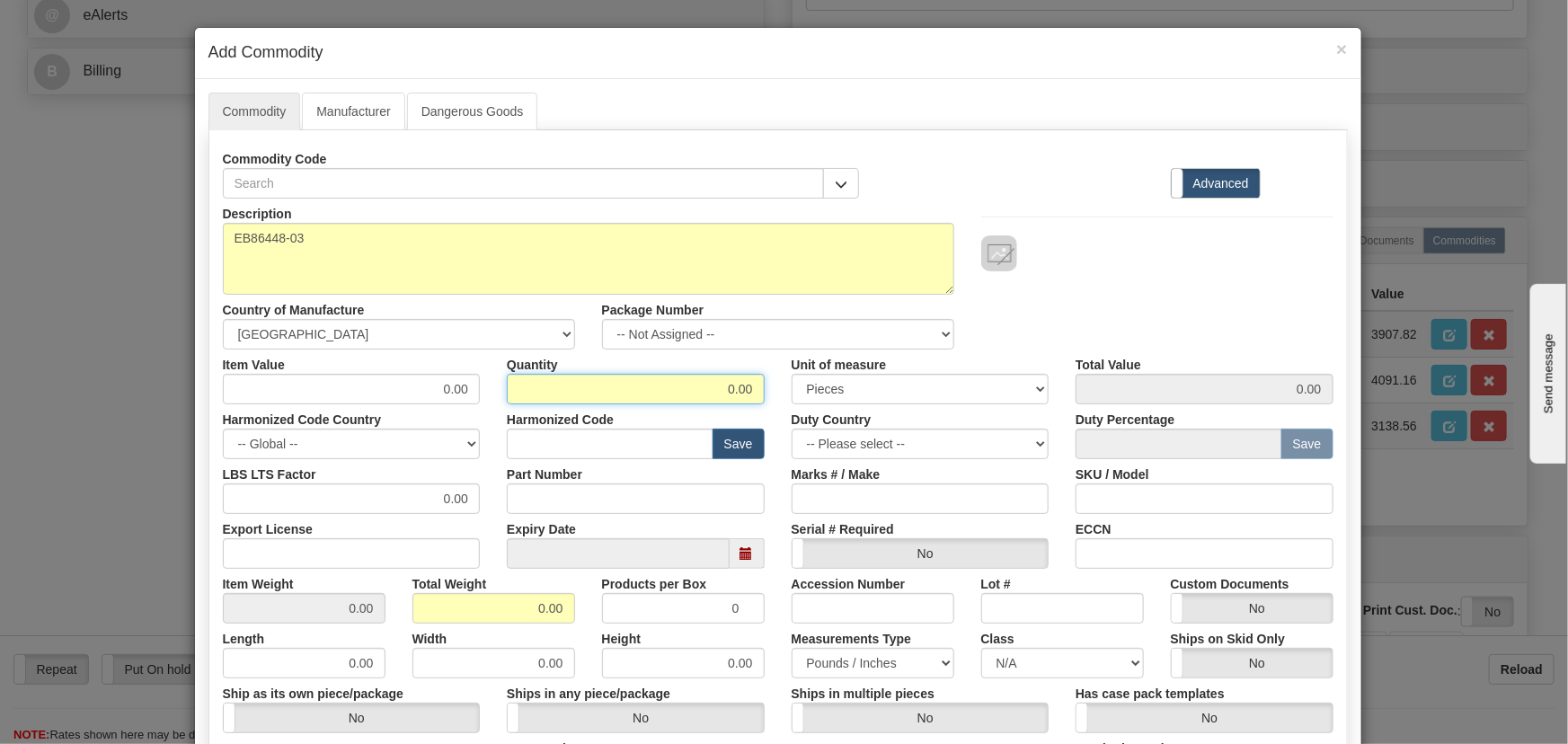
drag, startPoint x: 737, startPoint y: 394, endPoint x: 786, endPoint y: 406, distance: 50.4
click at [781, 402] on div "Item Value 0.00 Quantity 0.00 Unit of measure 3 Thousand Square Inches Adjustme…" at bounding box center [778, 377] width 1138 height 55
type input "5"
drag, startPoint x: 514, startPoint y: 602, endPoint x: 587, endPoint y: 629, distance: 77.8
click at [587, 628] on div "Description EB86448-03 Country of Manufacture -- Unknown -- AFGHANISTAN ALAND I…" at bounding box center [778, 593] width 1111 height 791
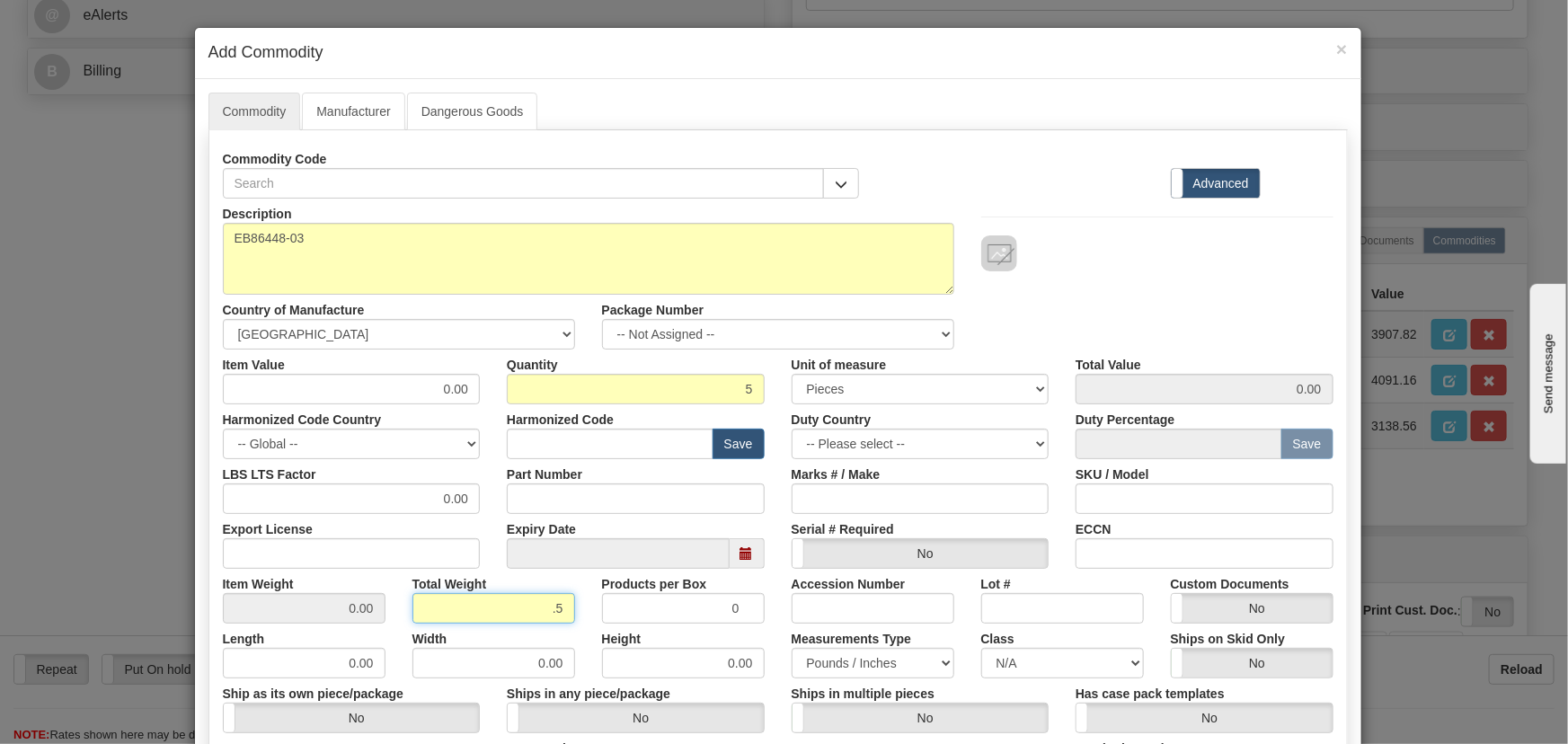
type input ".5"
type input "0.1000"
drag, startPoint x: 432, startPoint y: 395, endPoint x: 549, endPoint y: 419, distance: 119.4
click at [548, 419] on div "Description EB86448-03 Country of Manufacture -- Unknown -- AFGHANISTAN ALAND I…" at bounding box center [778, 593] width 1111 height 791
paste input "606,04"
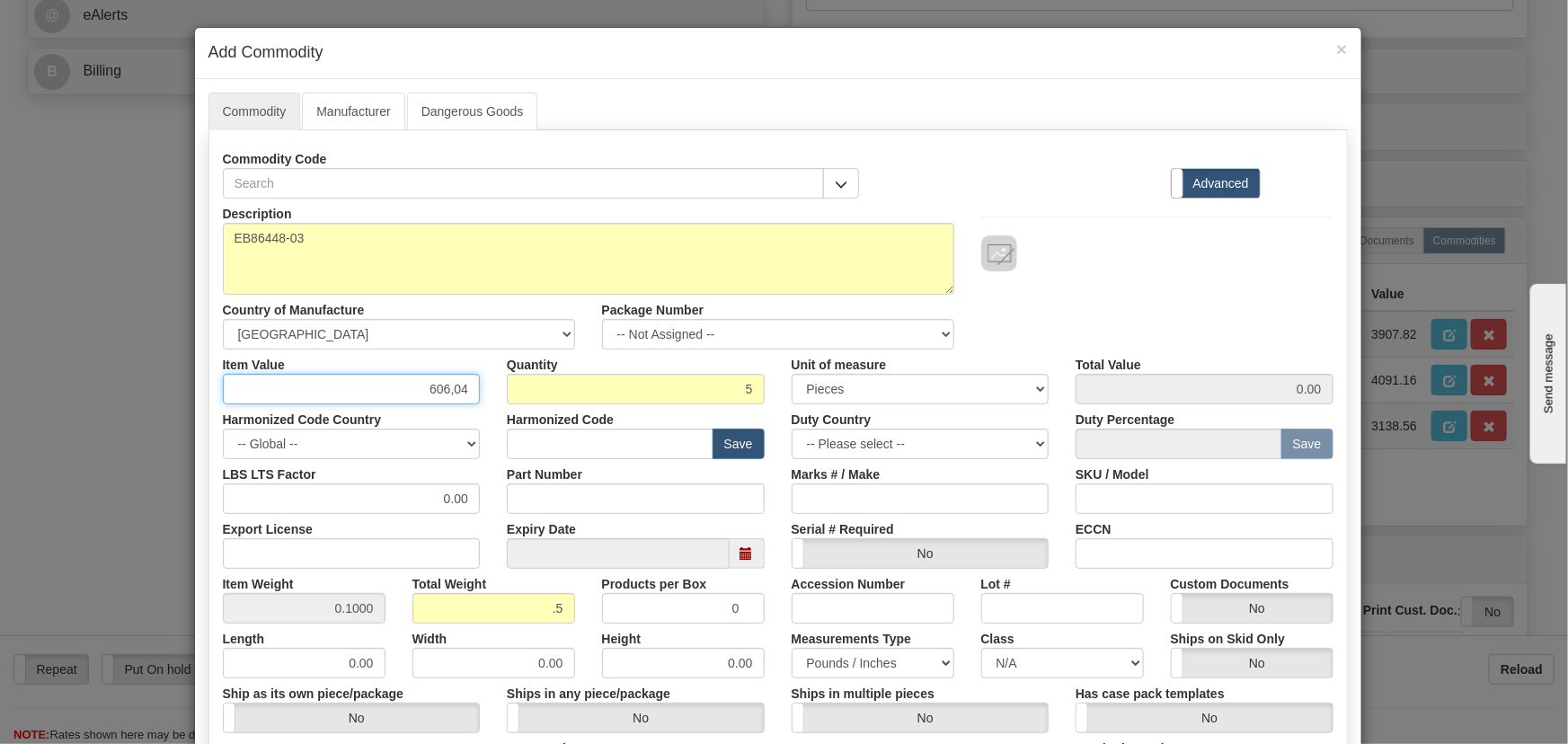
paste input "606,04"
type input "606.04"
type input "3030.20"
click at [1098, 238] on div at bounding box center [1157, 253] width 352 height 36
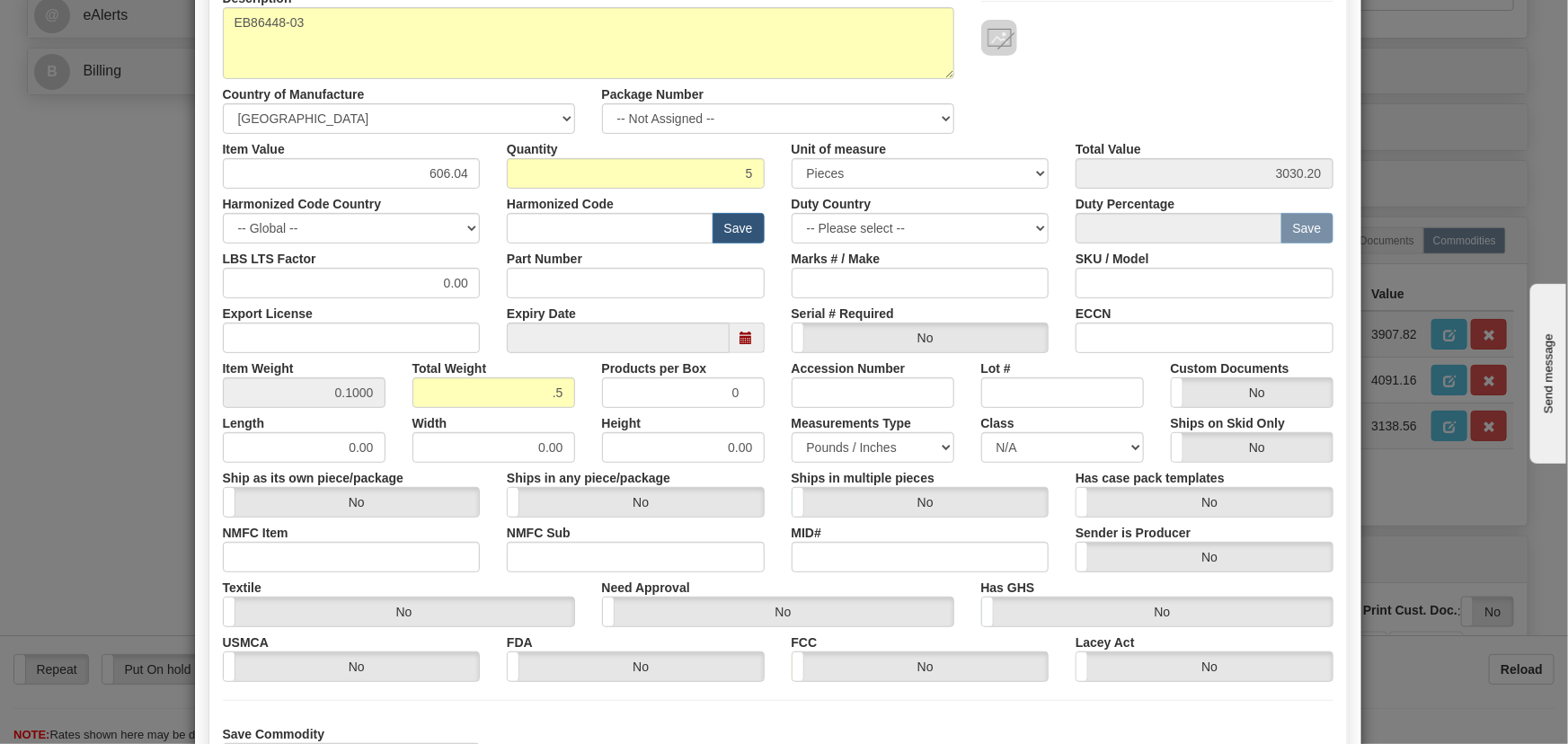
scroll to position [367, 0]
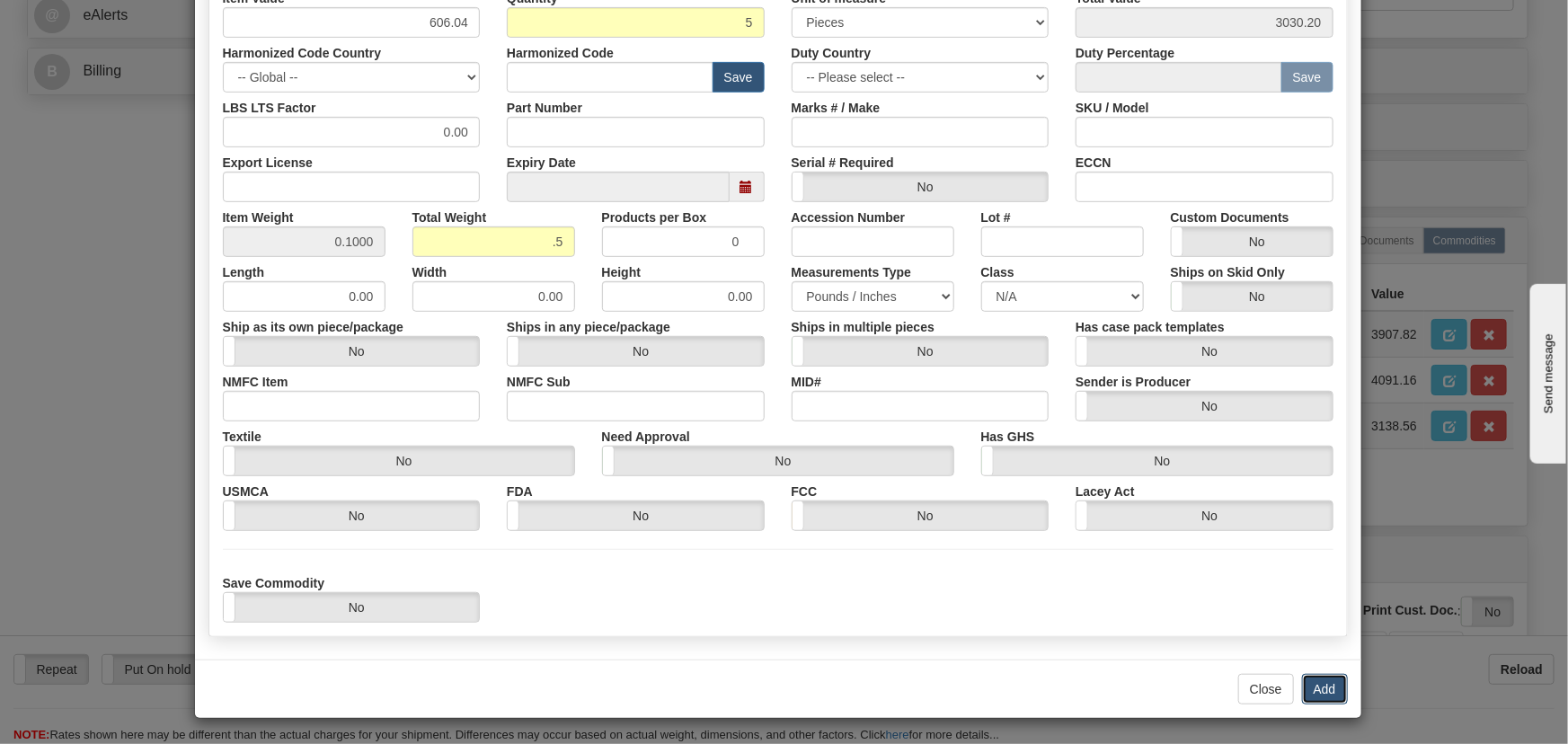
click at [1327, 678] on button "Add" at bounding box center [1325, 688] width 46 height 30
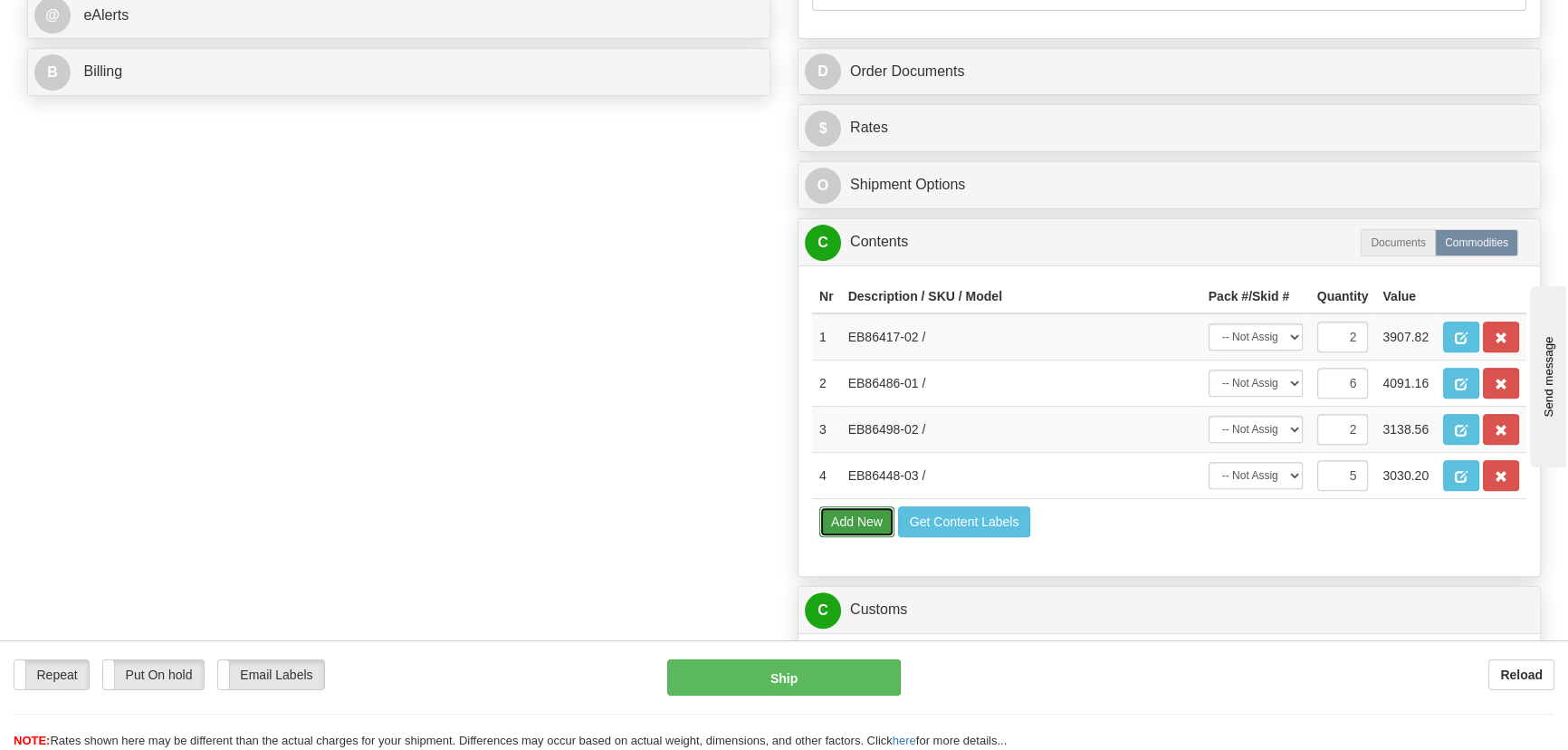
click at [863, 529] on button "Add New" at bounding box center [857, 521] width 75 height 31
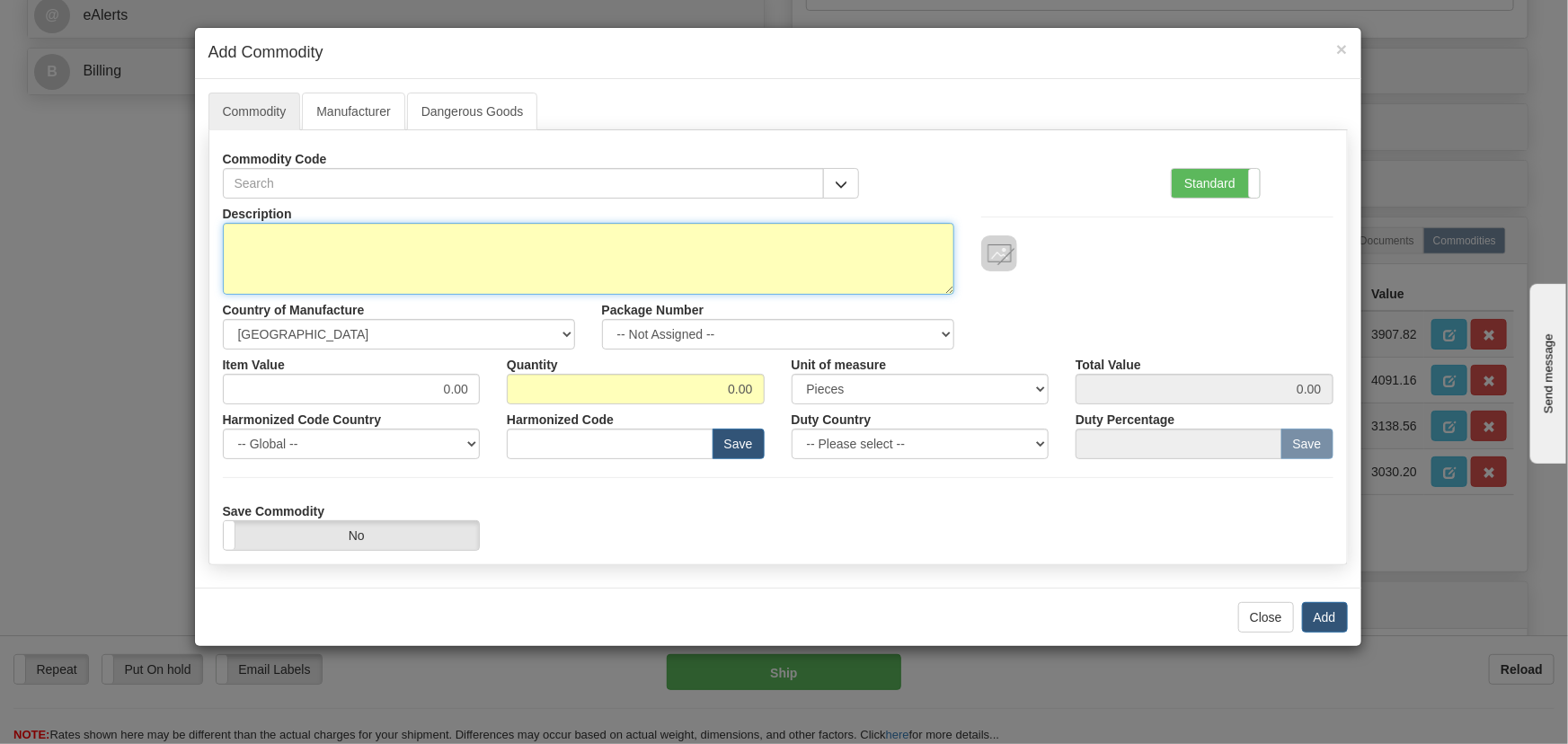
click at [824, 268] on textarea "Description" at bounding box center [588, 259] width 731 height 72
paste textarea "EB86463-01"
type textarea "EB86463-01"
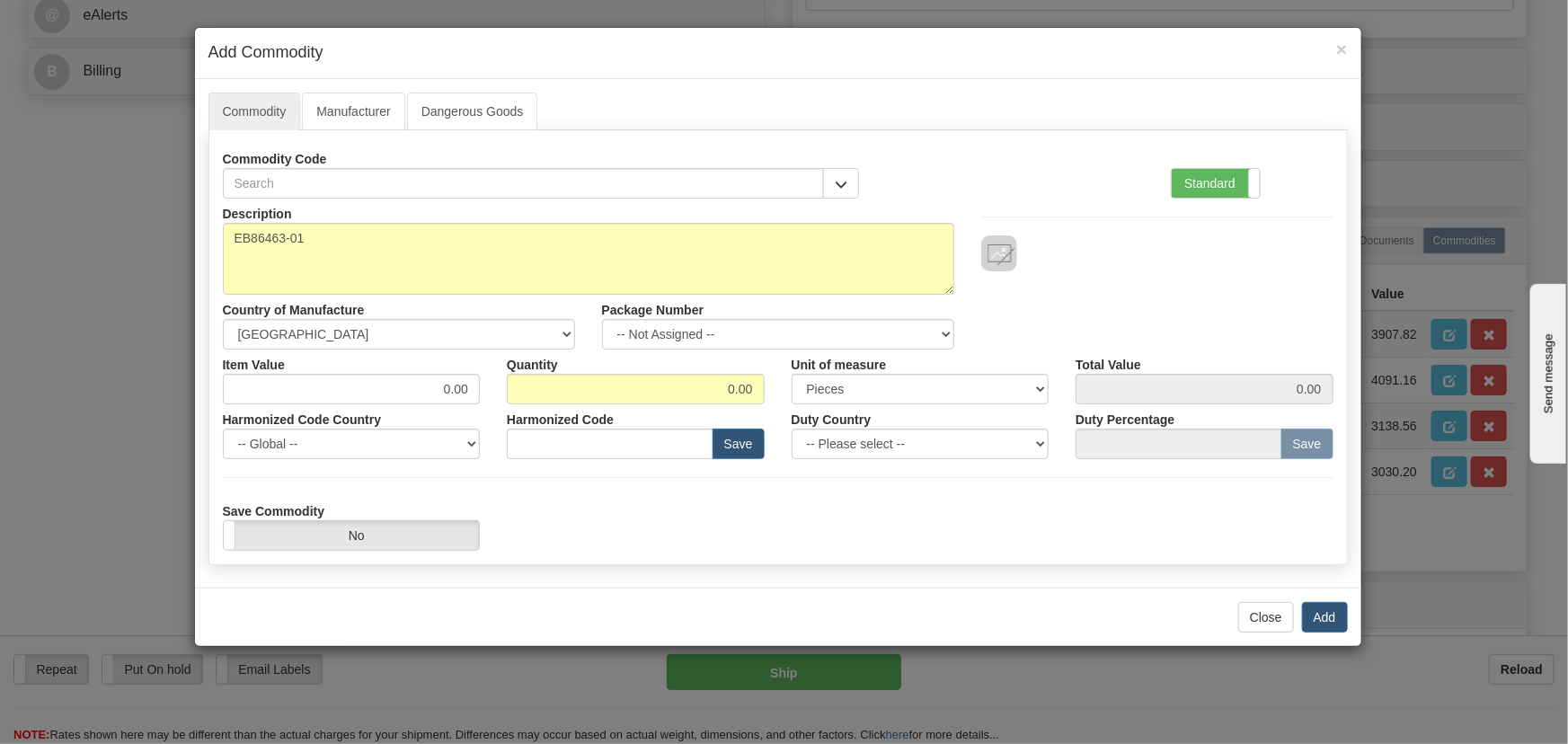
click at [1271, 170] on div "Standard Advanced" at bounding box center [1252, 183] width 162 height 30
click at [1218, 186] on label "Standard" at bounding box center [1216, 183] width 88 height 28
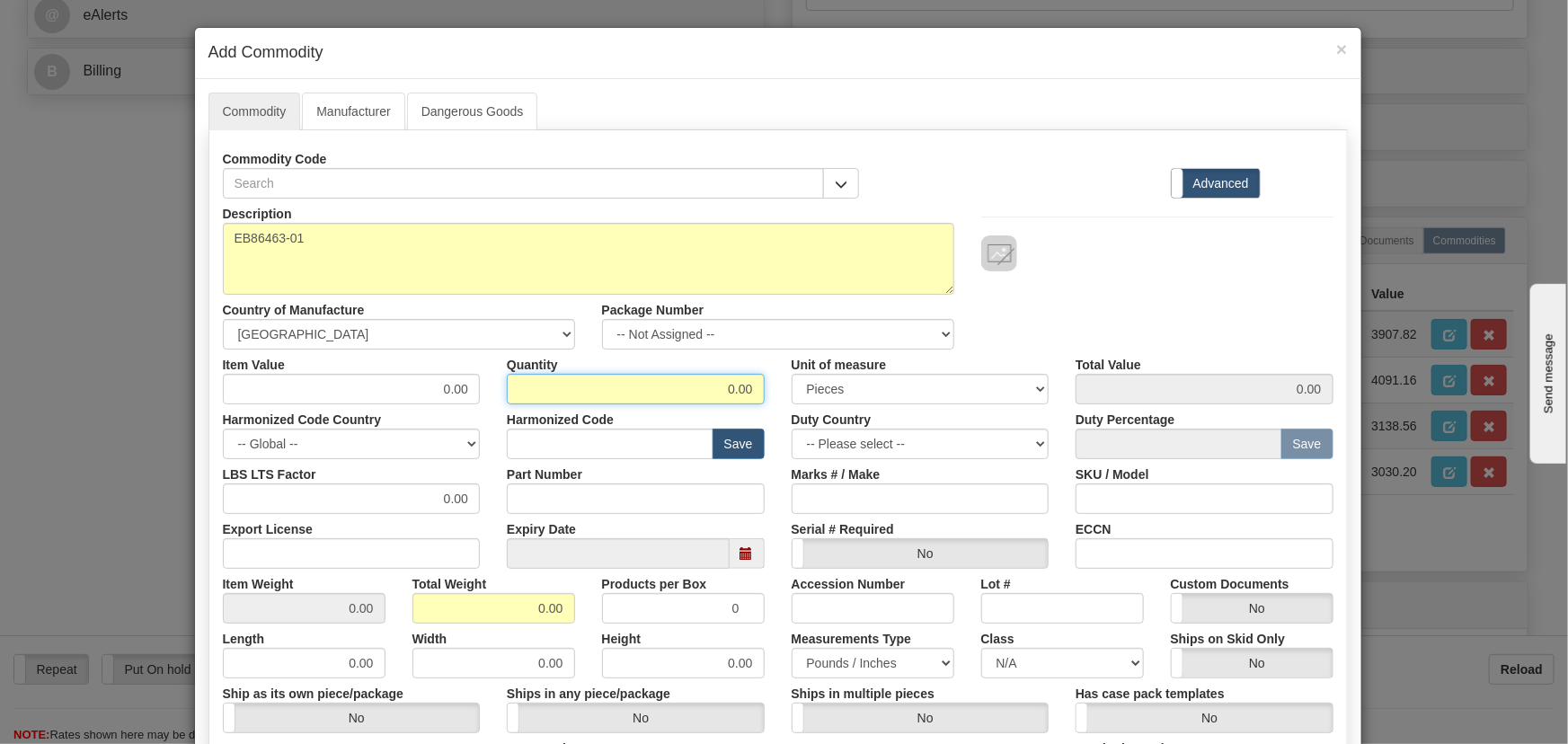
drag, startPoint x: 695, startPoint y: 388, endPoint x: 859, endPoint y: 421, distance: 167.3
click at [866, 417] on div "Description EB86463-01 Country of Manufacture -- Unknown -- AFGHANISTAN ALAND I…" at bounding box center [778, 593] width 1111 height 791
type input "4"
drag, startPoint x: 517, startPoint y: 616, endPoint x: 581, endPoint y: 604, distance: 65.1
click at [562, 628] on div "Description EB86463-01 Country of Manufacture -- Unknown -- AFGHANISTAN ALAND I…" at bounding box center [778, 593] width 1111 height 791
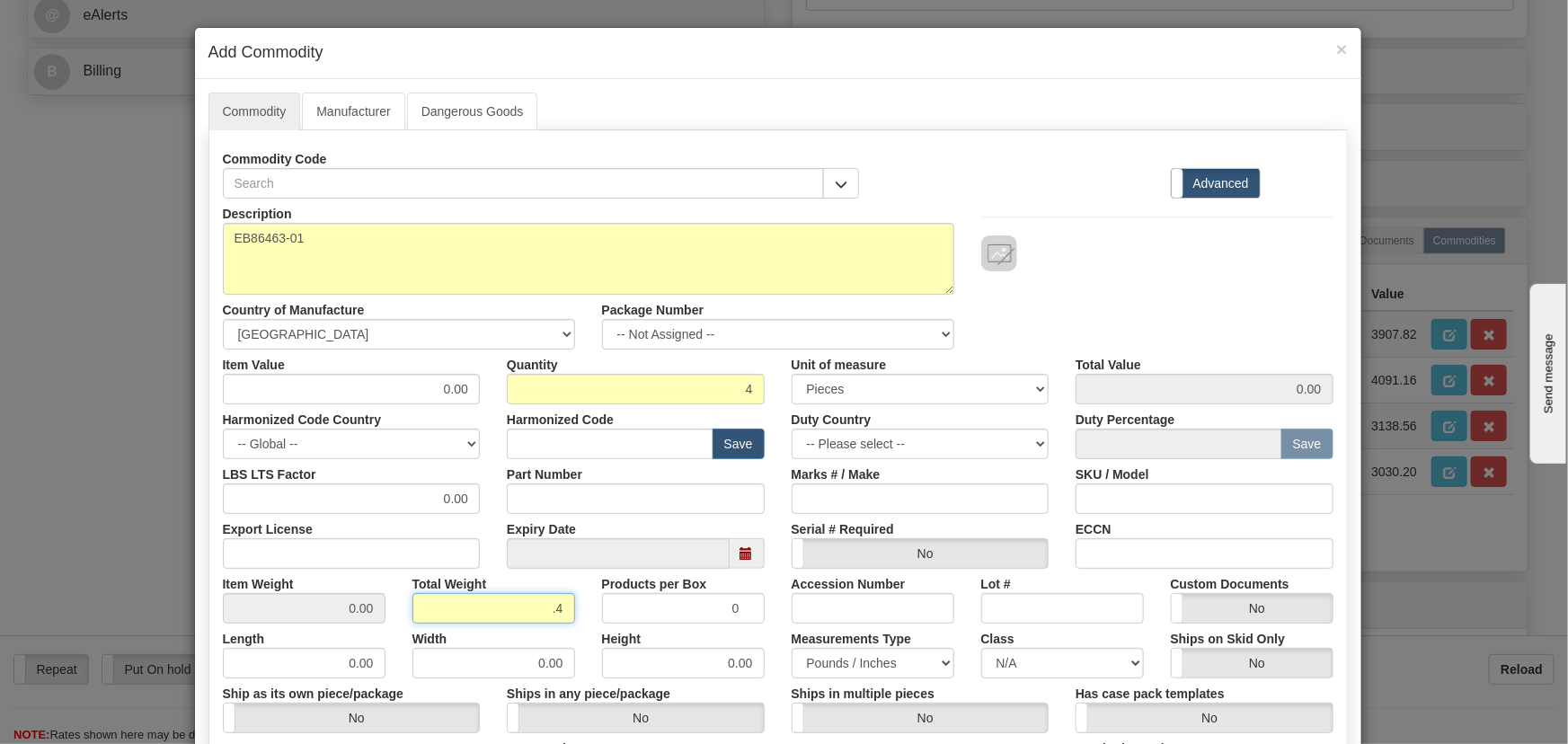
type input ".4"
type input "0.1000"
click at [1054, 274] on div "Description EB86463-01 Country of Manufacture -- Unknown -- AFGHANISTAN ALAND I…" at bounding box center [778, 274] width 1138 height 151
drag, startPoint x: 434, startPoint y: 387, endPoint x: 533, endPoint y: 416, distance: 103.2
click at [535, 413] on div "Description EB86463-01 Country of Manufacture -- Unknown -- AFGHANISTAN ALAND I…" at bounding box center [778, 593] width 1111 height 791
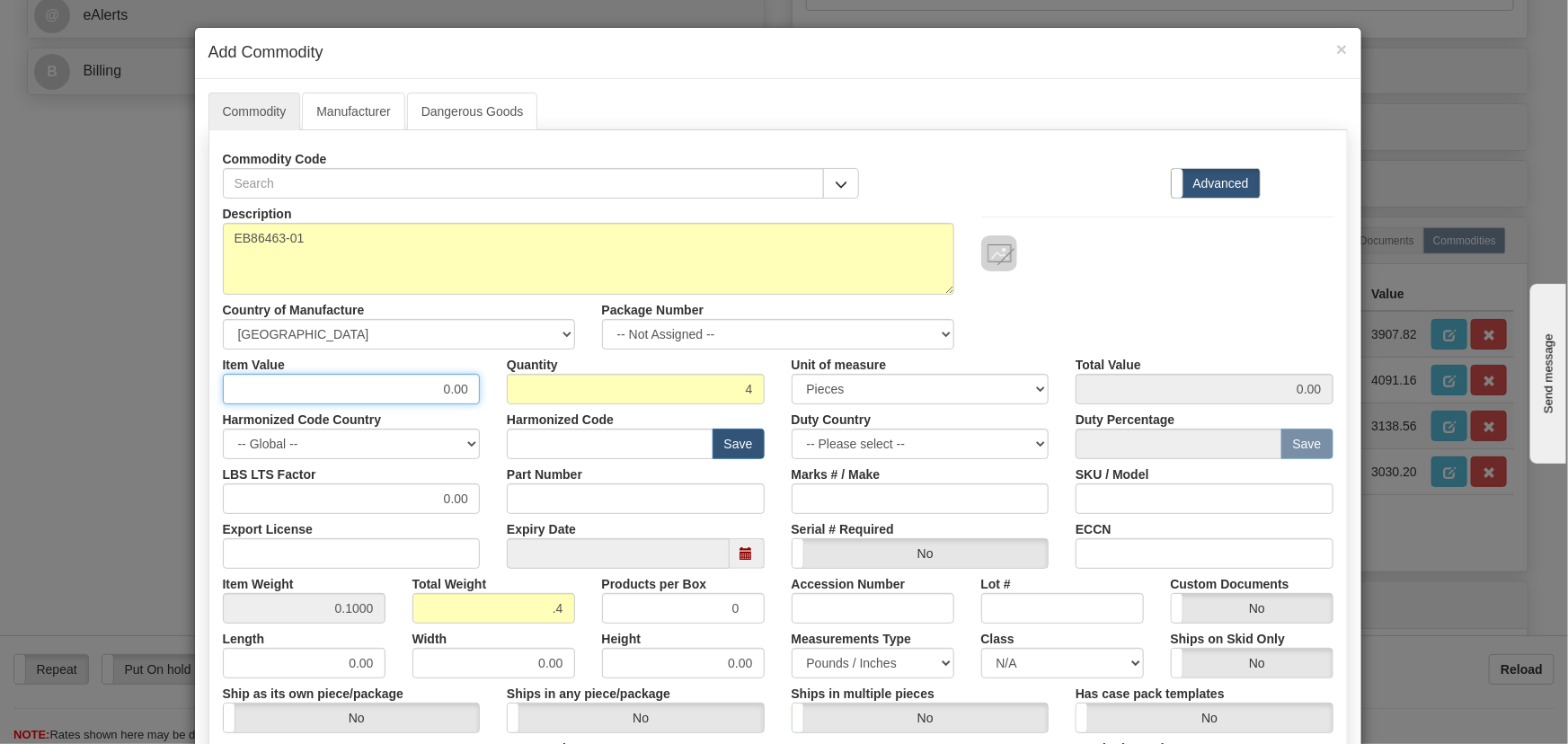
paste input "533,32"
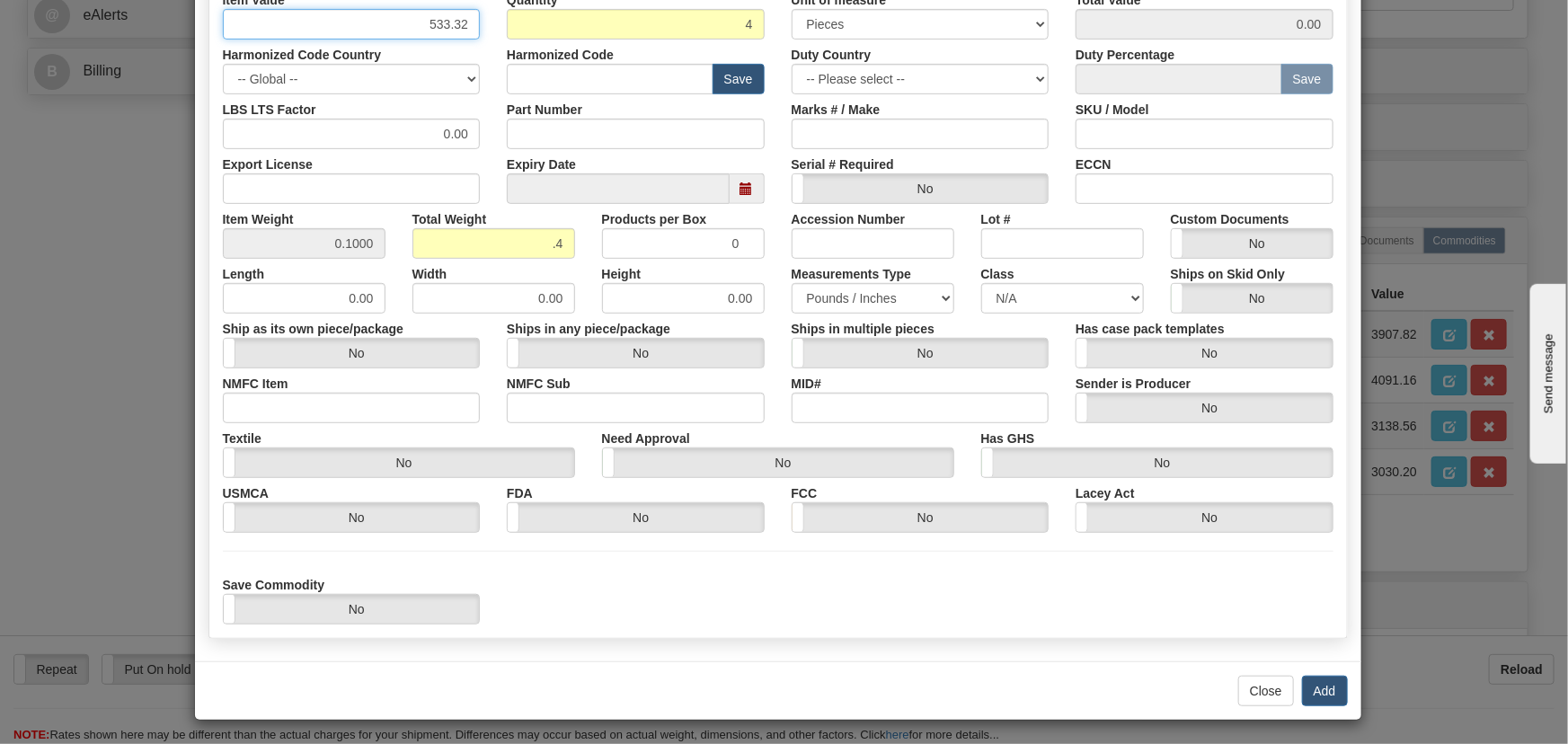
scroll to position [367, 0]
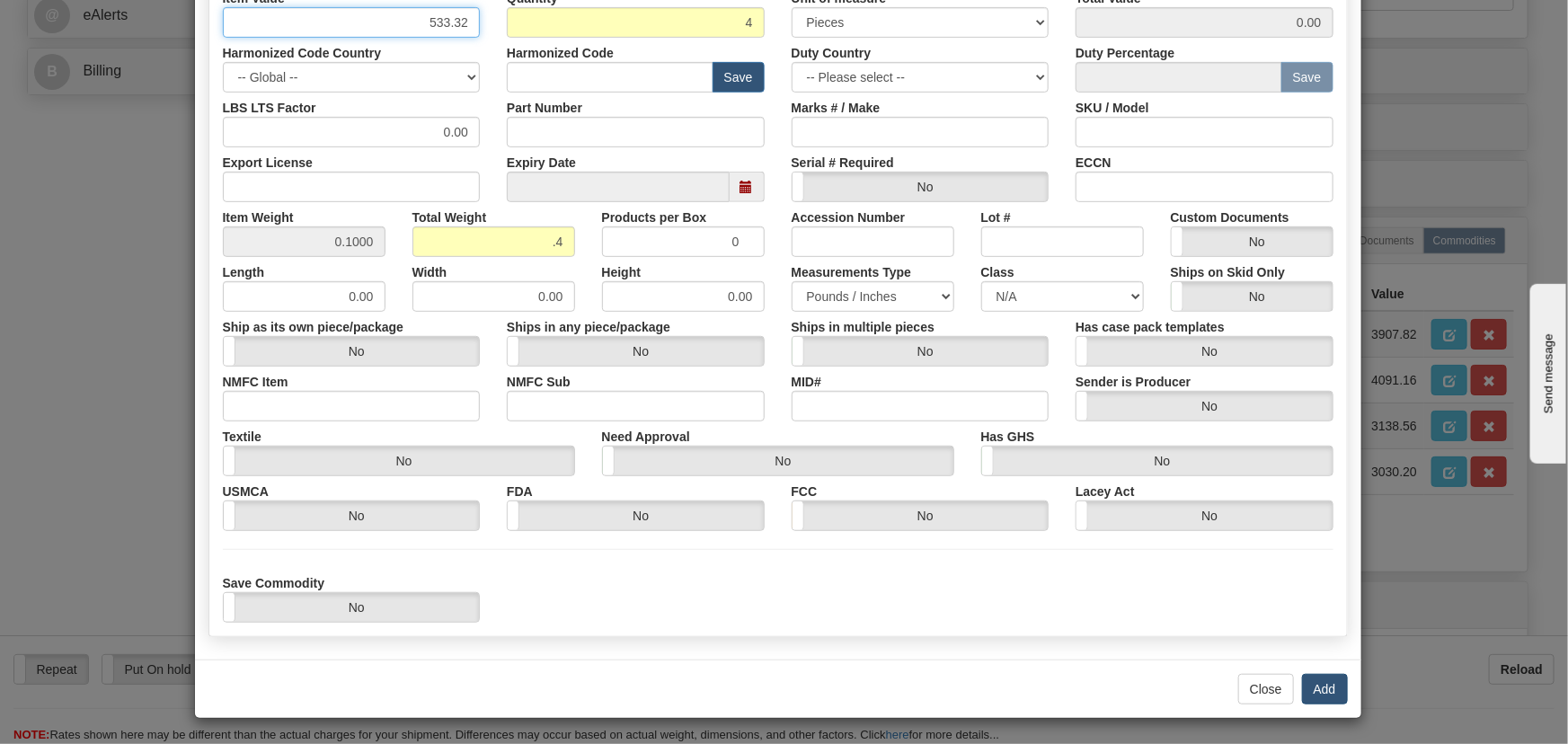
type input "533.32"
type input "2133.28"
click at [1316, 681] on button "Add" at bounding box center [1325, 688] width 46 height 30
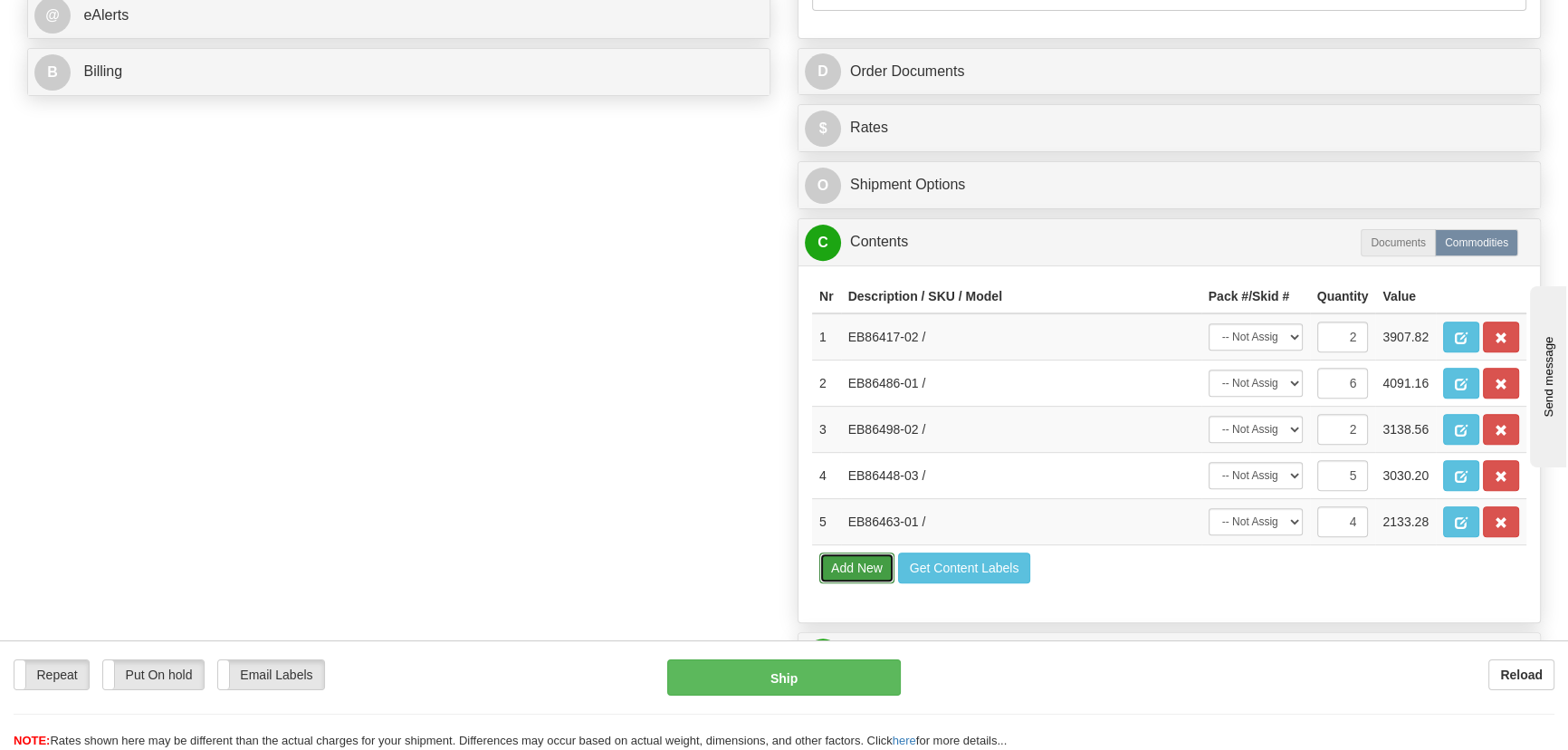
click at [877, 567] on button "Add New" at bounding box center [857, 568] width 75 height 31
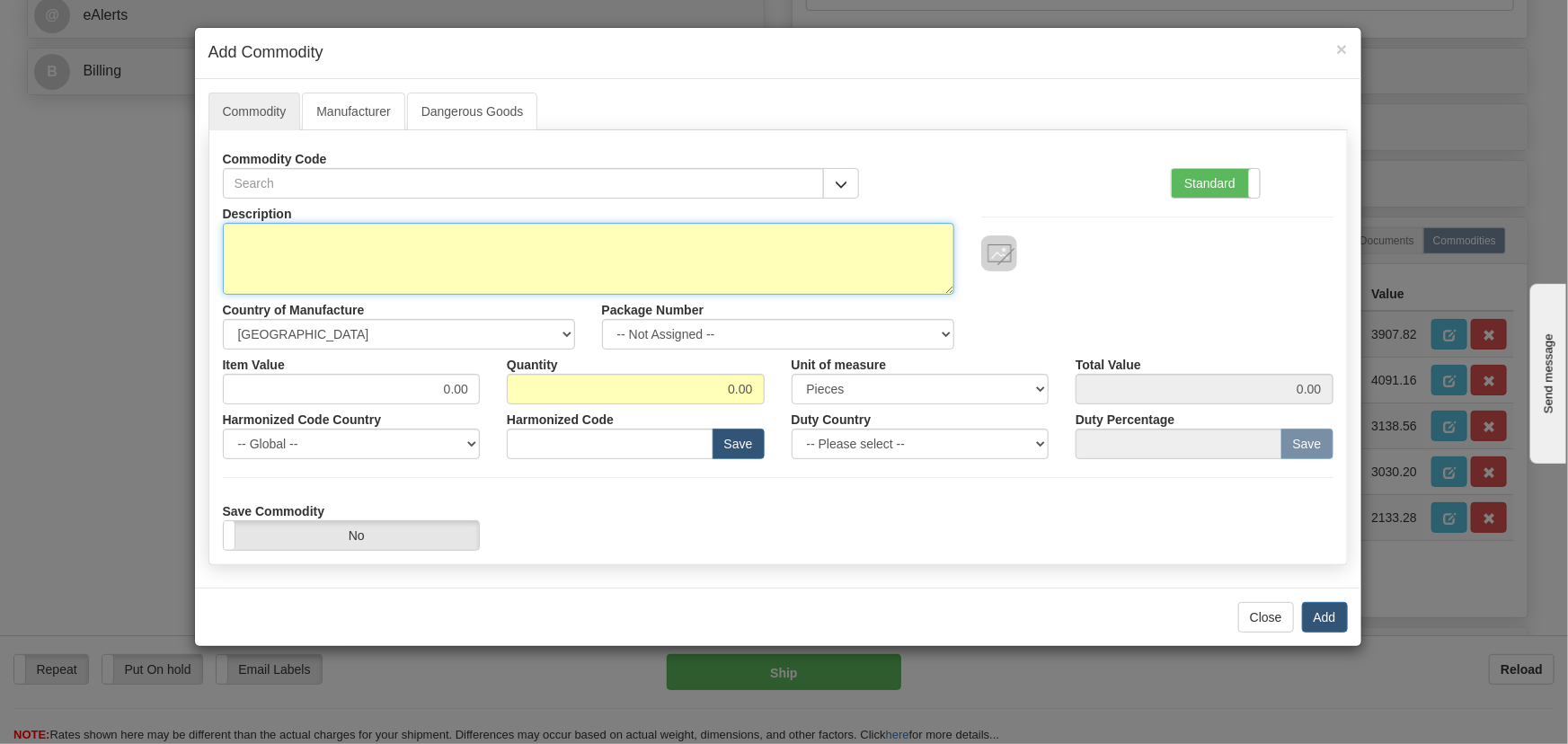
click at [858, 255] on textarea "Description" at bounding box center [588, 259] width 731 height 72
paste textarea "E86463-90"
type textarea "E86463-90"
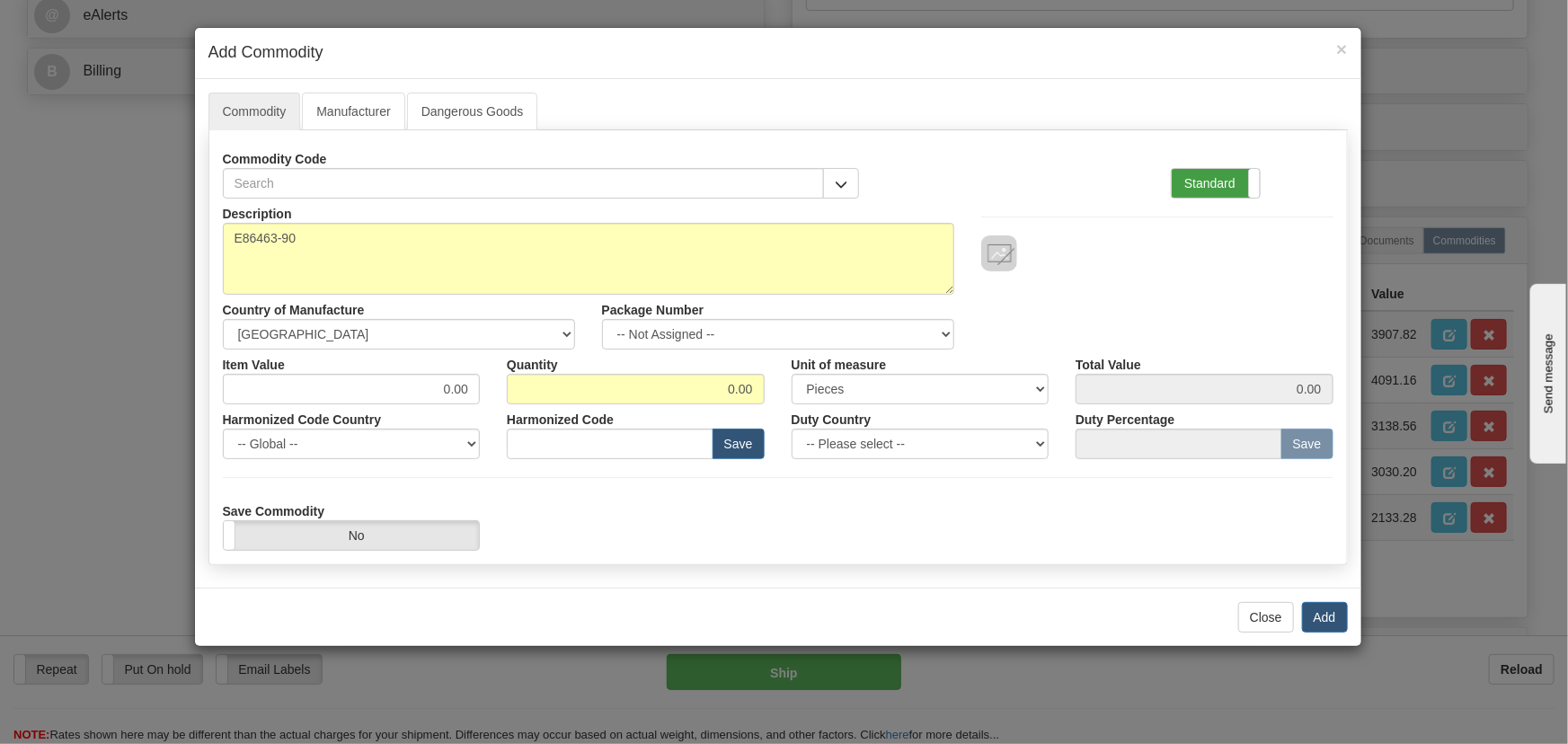
click at [1232, 180] on label "Standard" at bounding box center [1216, 183] width 88 height 28
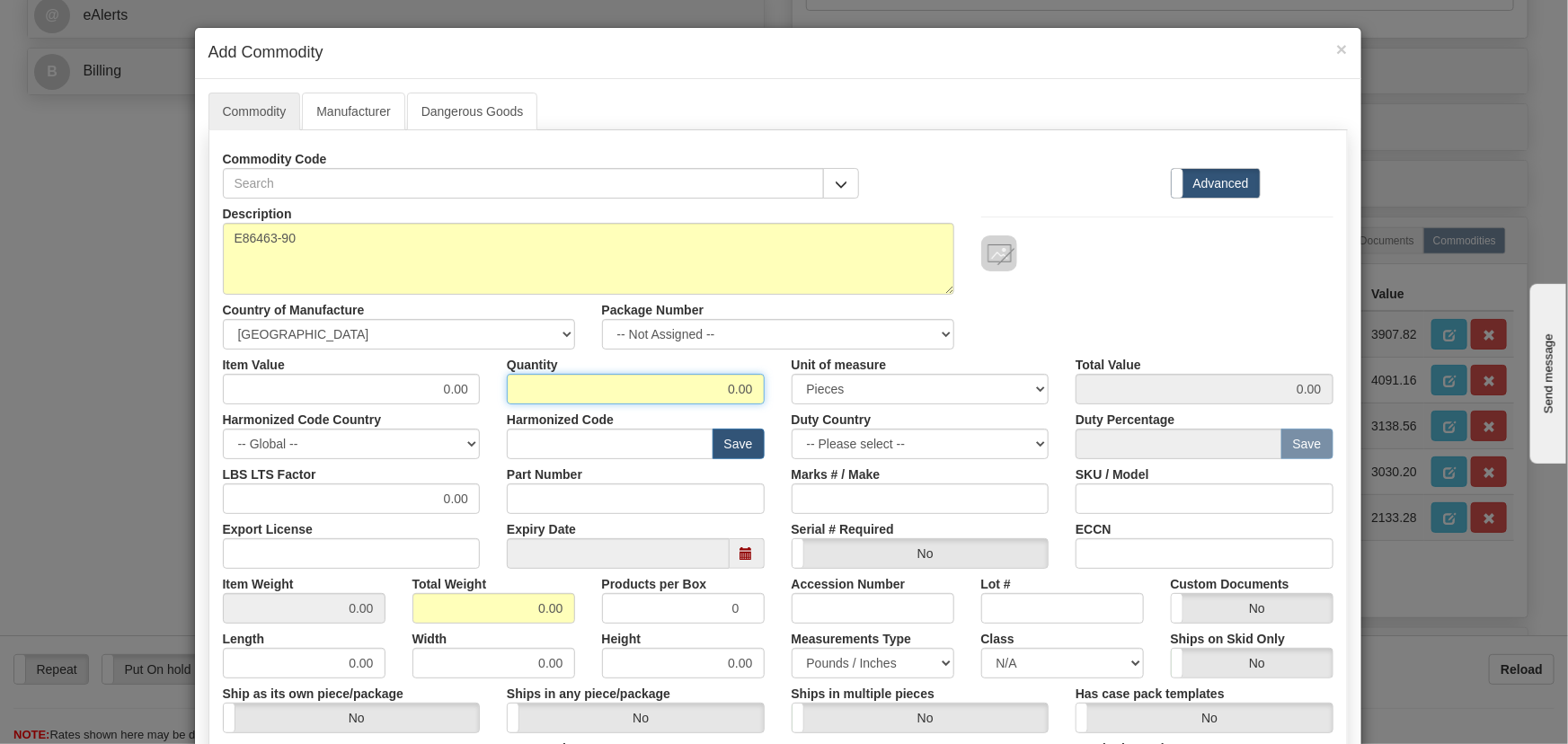
drag, startPoint x: 701, startPoint y: 385, endPoint x: 816, endPoint y: 409, distance: 117.5
click at [826, 405] on div "Description E86463-90 Country of Manufacture -- Unknown -- AFGHANISTAN ALAND IS…" at bounding box center [778, 593] width 1111 height 791
type input "4"
drag, startPoint x: 533, startPoint y: 600, endPoint x: 575, endPoint y: 611, distance: 43.4
click at [575, 611] on div "Total Weight 0.00" at bounding box center [494, 596] width 190 height 55
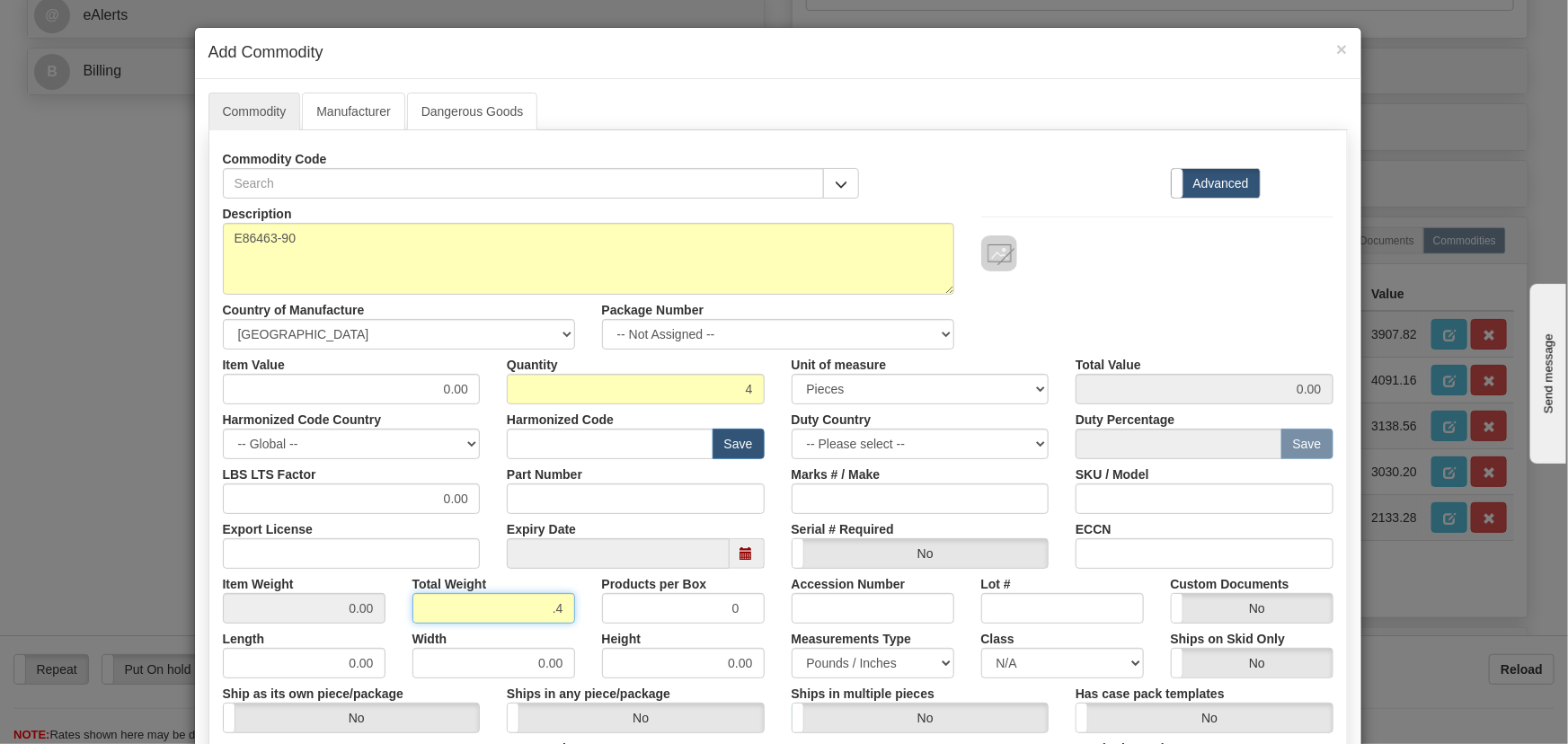
type input ".4"
type input "0.1000"
drag, startPoint x: 433, startPoint y: 393, endPoint x: 505, endPoint y: 404, distance: 72.8
click at [505, 404] on div "Description E86463-90 Country of Manufacture -- Unknown -- AFGHANISTAN ALAND IS…" at bounding box center [778, 593] width 1111 height 791
paste input "47,26"
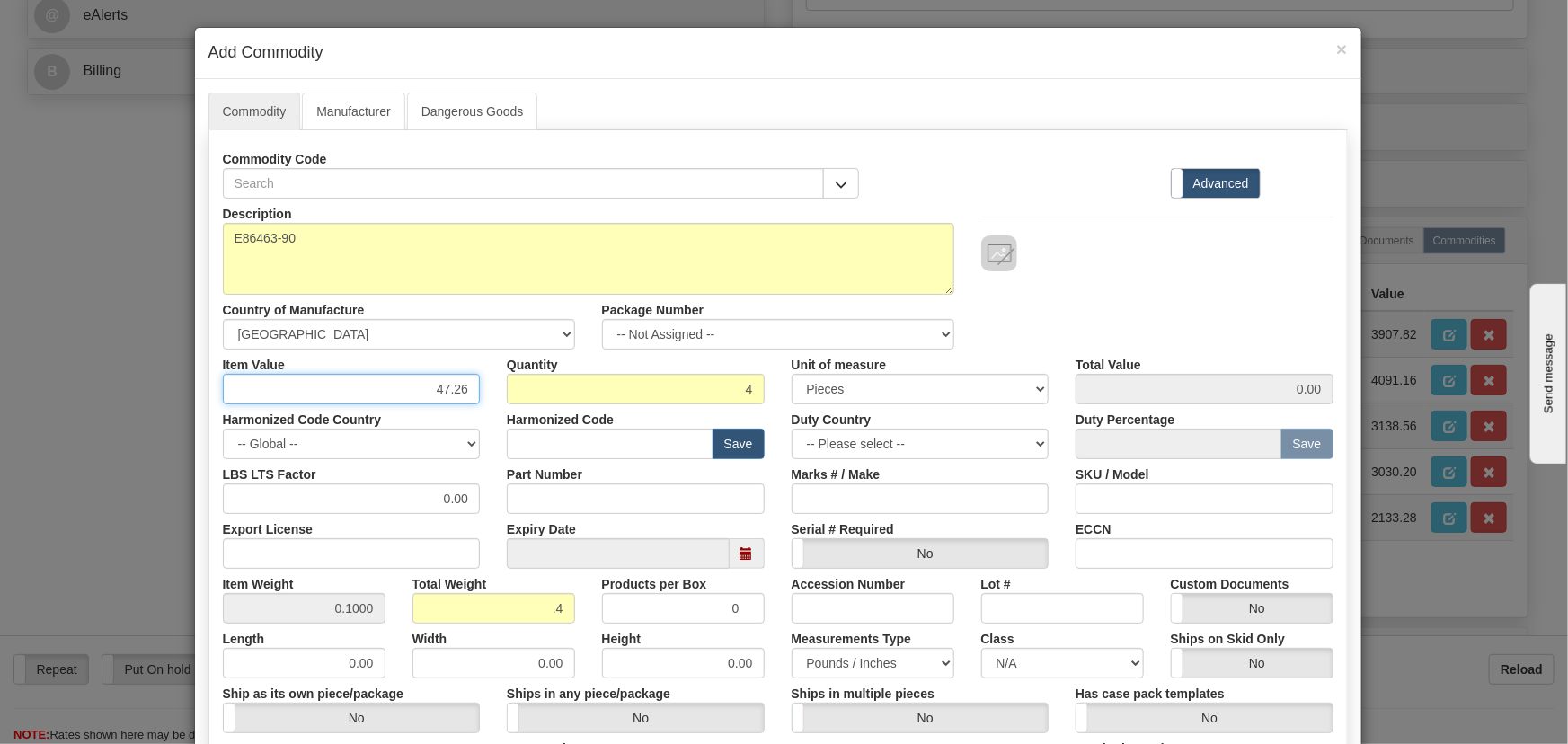
type input "47.26"
type input "189.04"
click at [1118, 260] on div at bounding box center [1157, 253] width 352 height 36
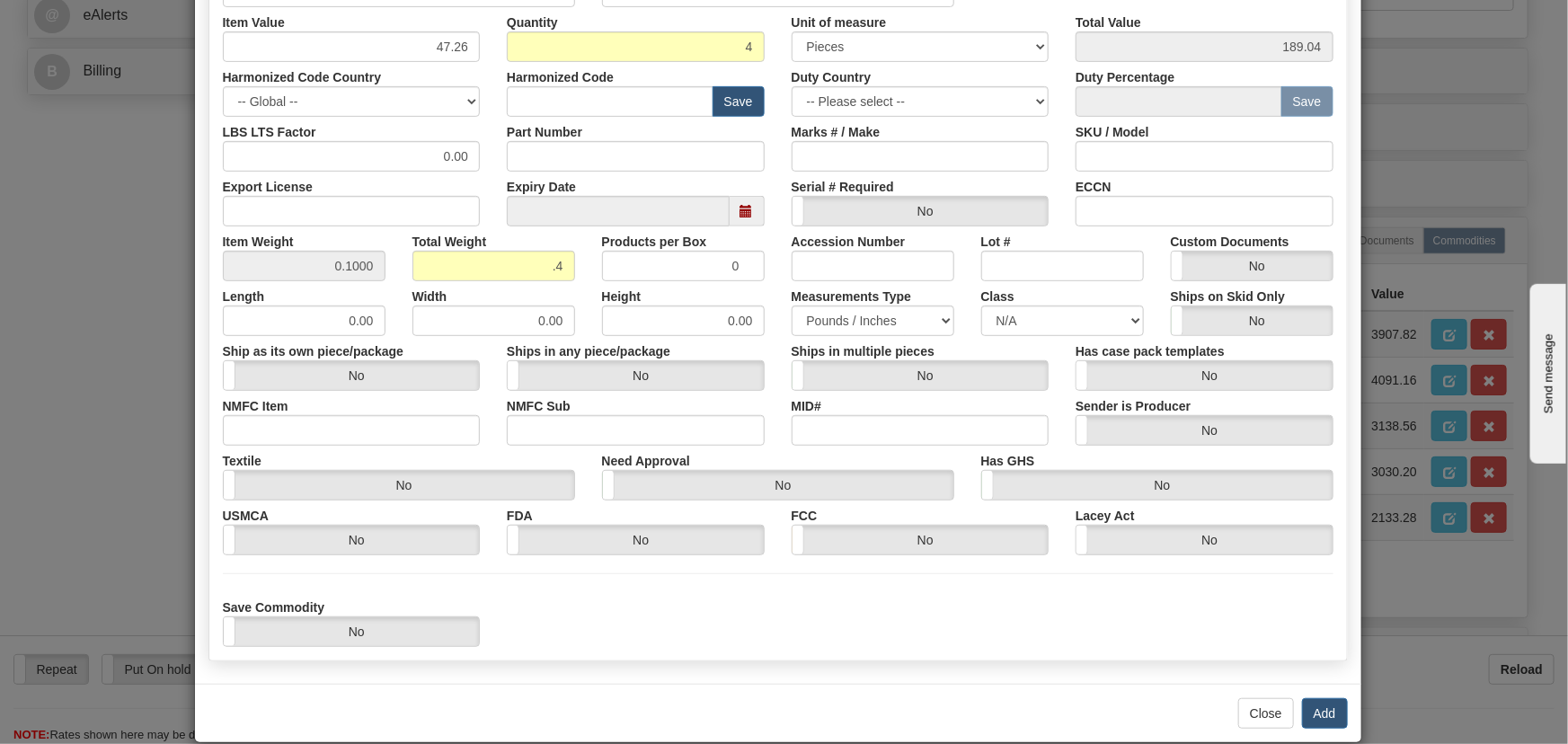
scroll to position [367, 0]
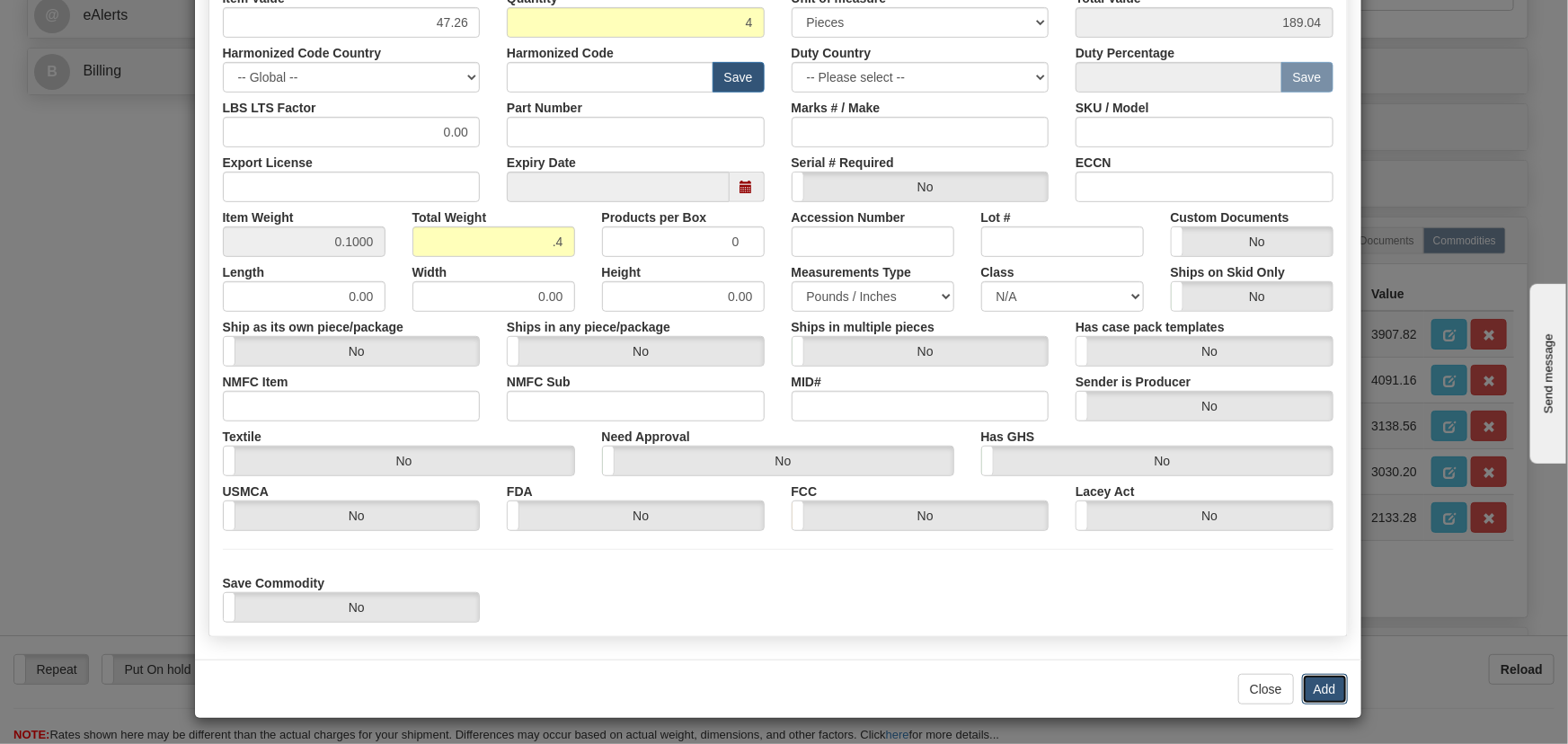
click at [1327, 687] on button "Add" at bounding box center [1325, 688] width 46 height 30
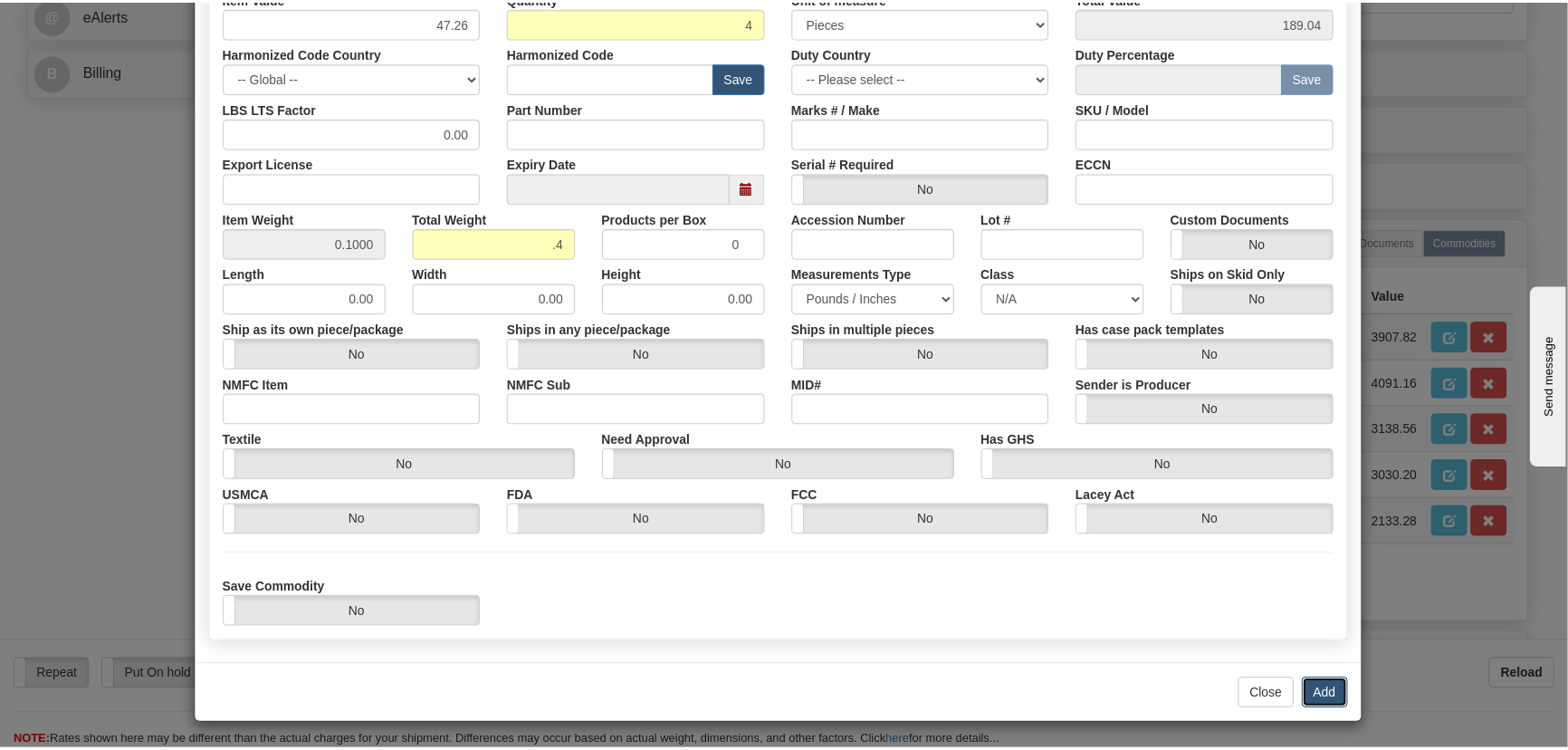
scroll to position [0, 0]
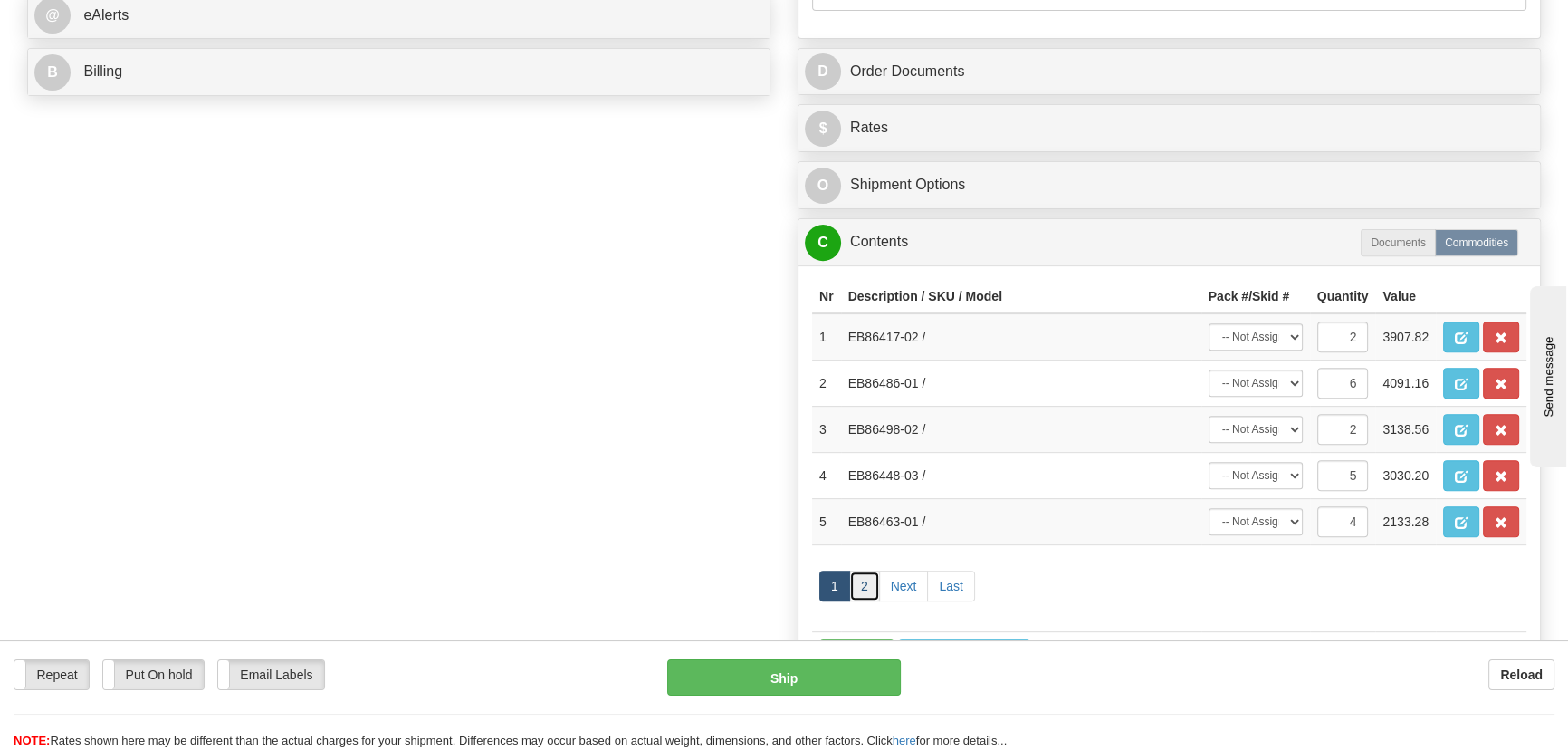
click at [866, 583] on link "2" at bounding box center [864, 585] width 31 height 31
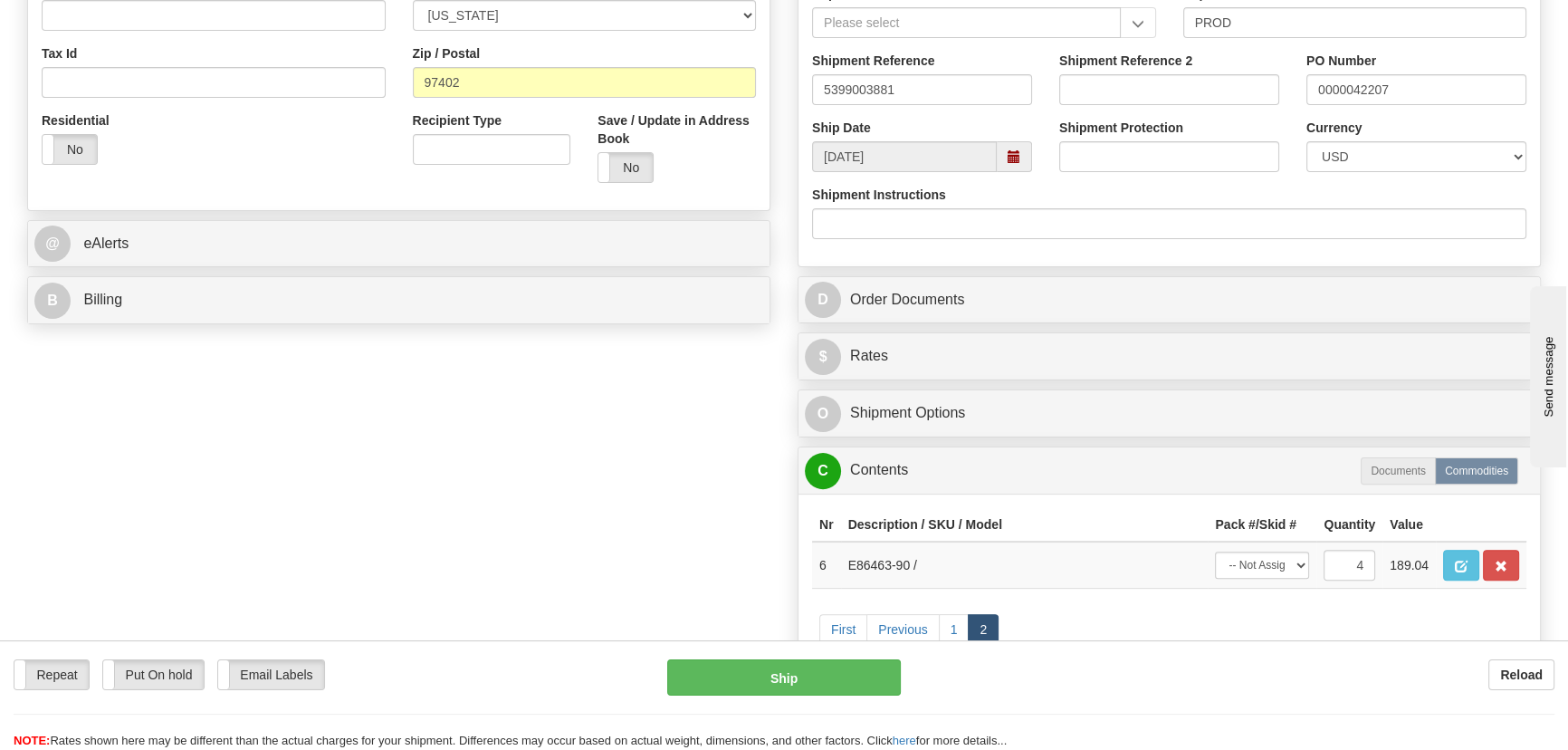
scroll to position [577, 0]
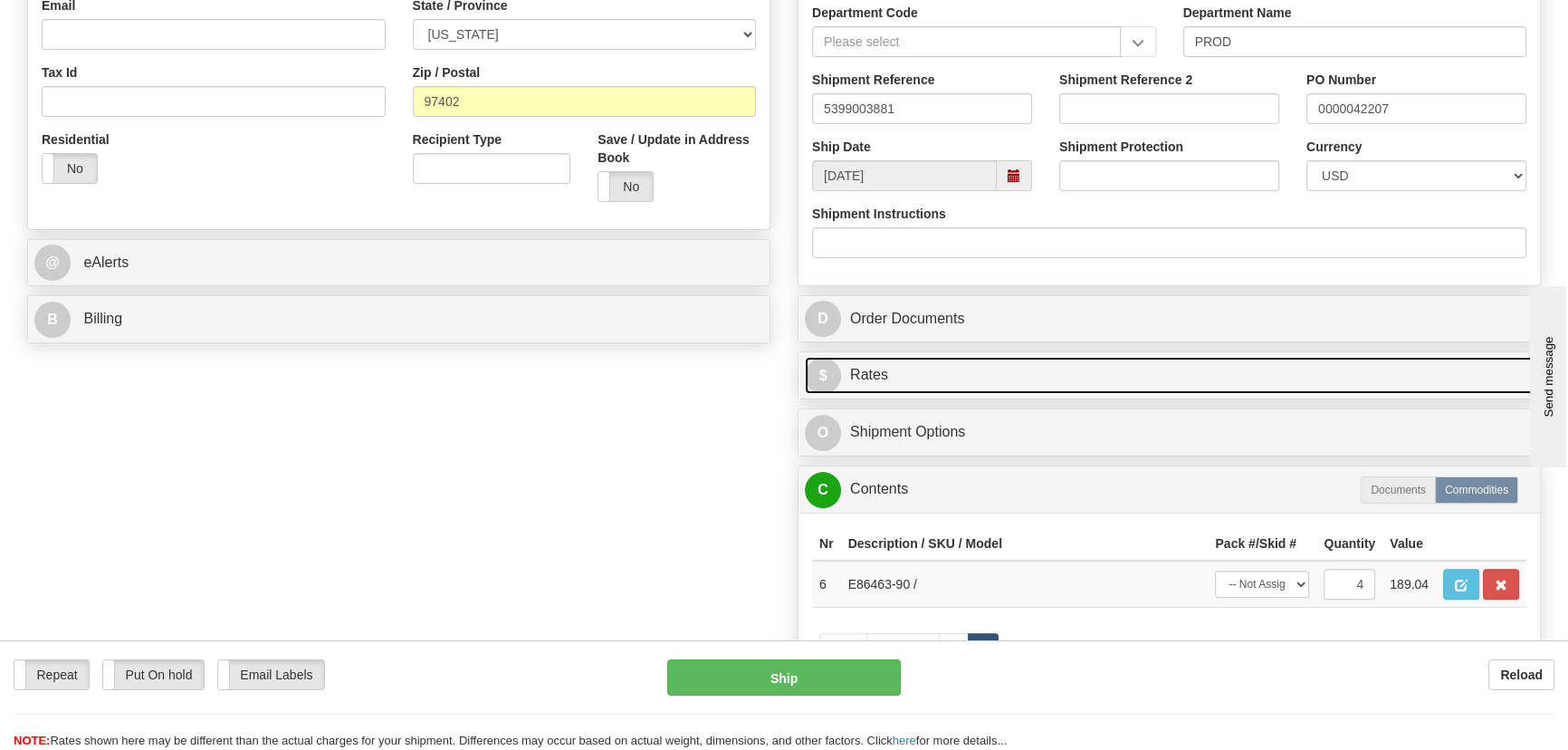
click at [1246, 372] on link "$ Rates" at bounding box center [1169, 375] width 729 height 37
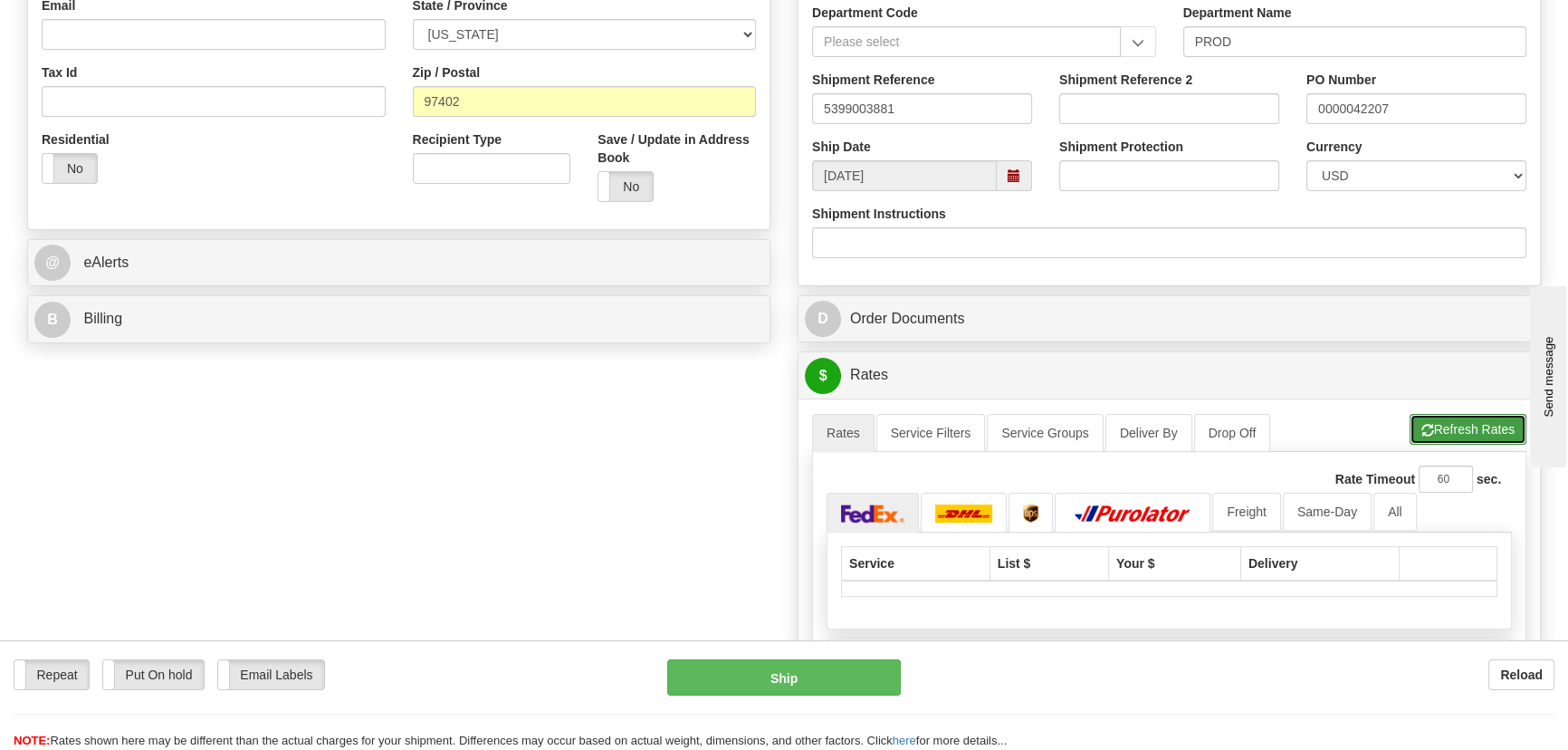
click at [1436, 430] on button "Refresh Rates" at bounding box center [1468, 429] width 117 height 31
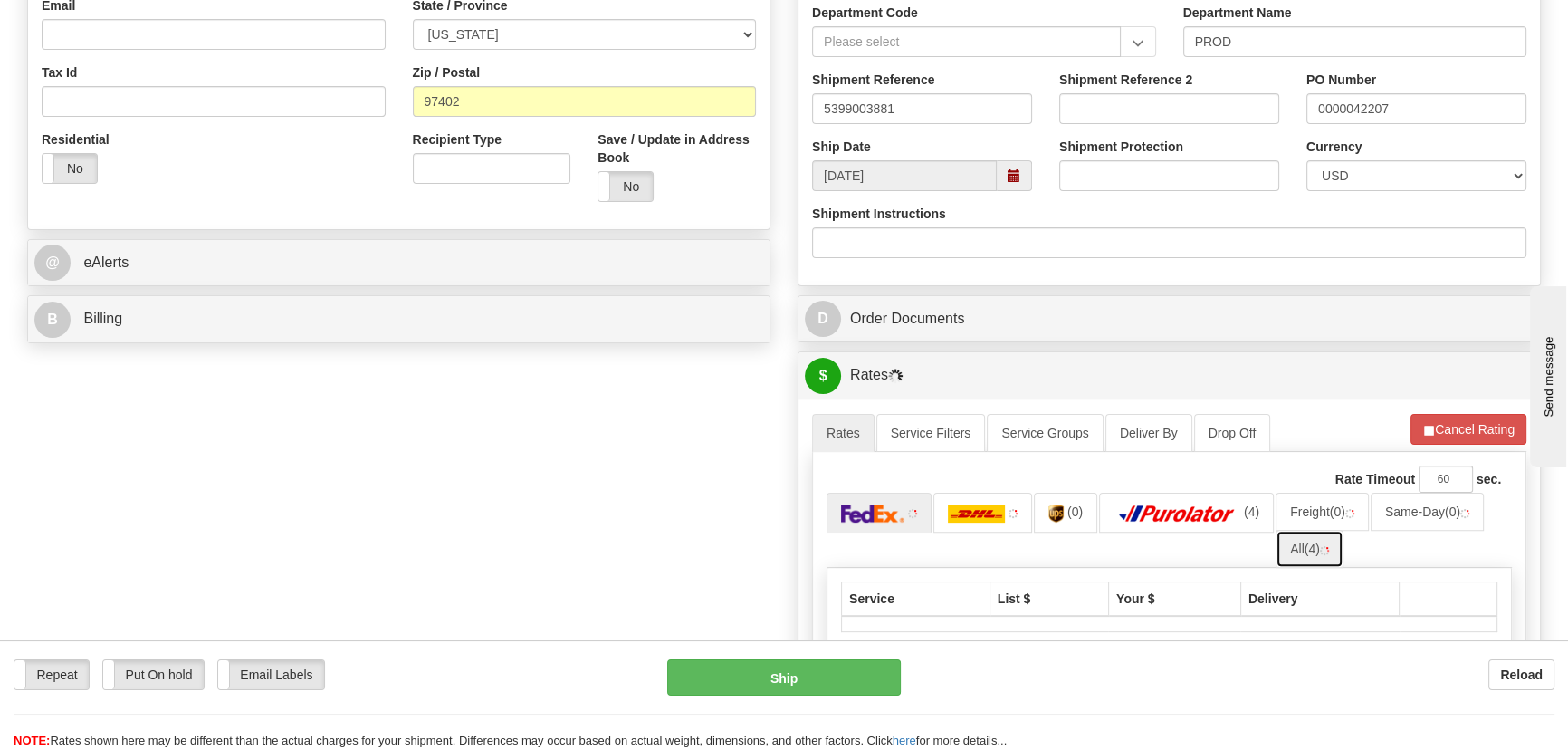
click at [1295, 552] on link "All (4)" at bounding box center [1309, 549] width 68 height 38
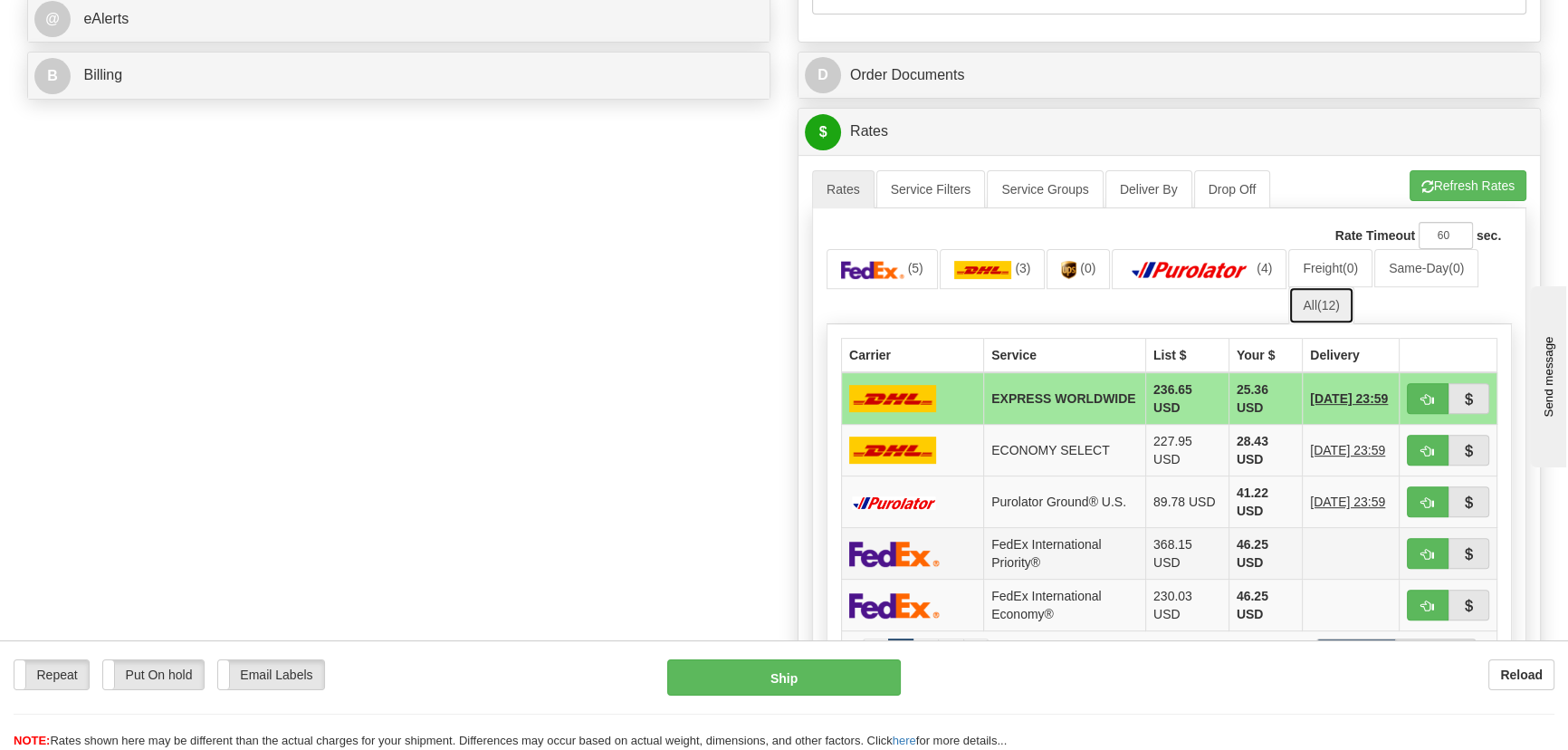
scroll to position [824, 0]
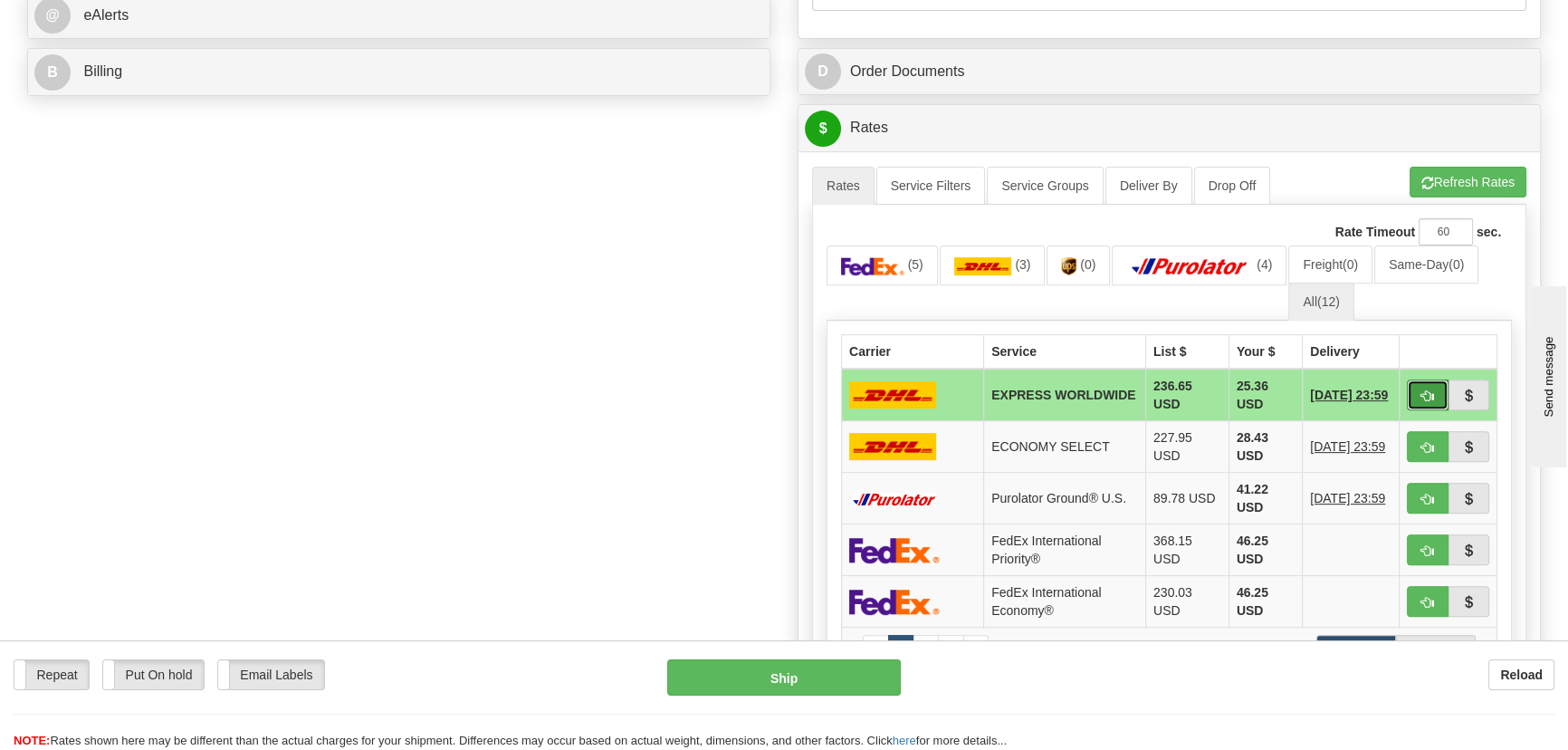
click at [1421, 394] on span "button" at bounding box center [1427, 396] width 13 height 12
type input "P"
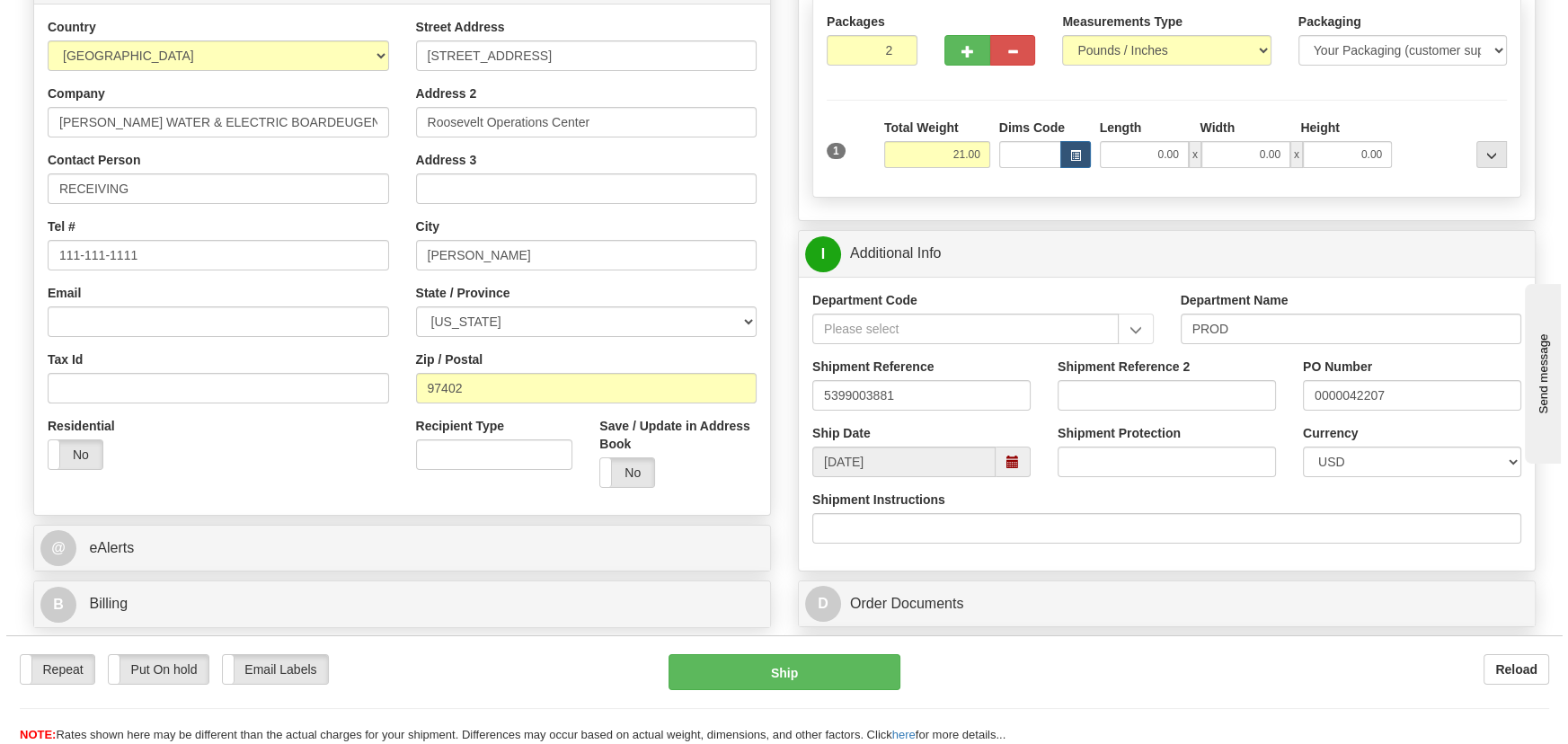
scroll to position [244, 0]
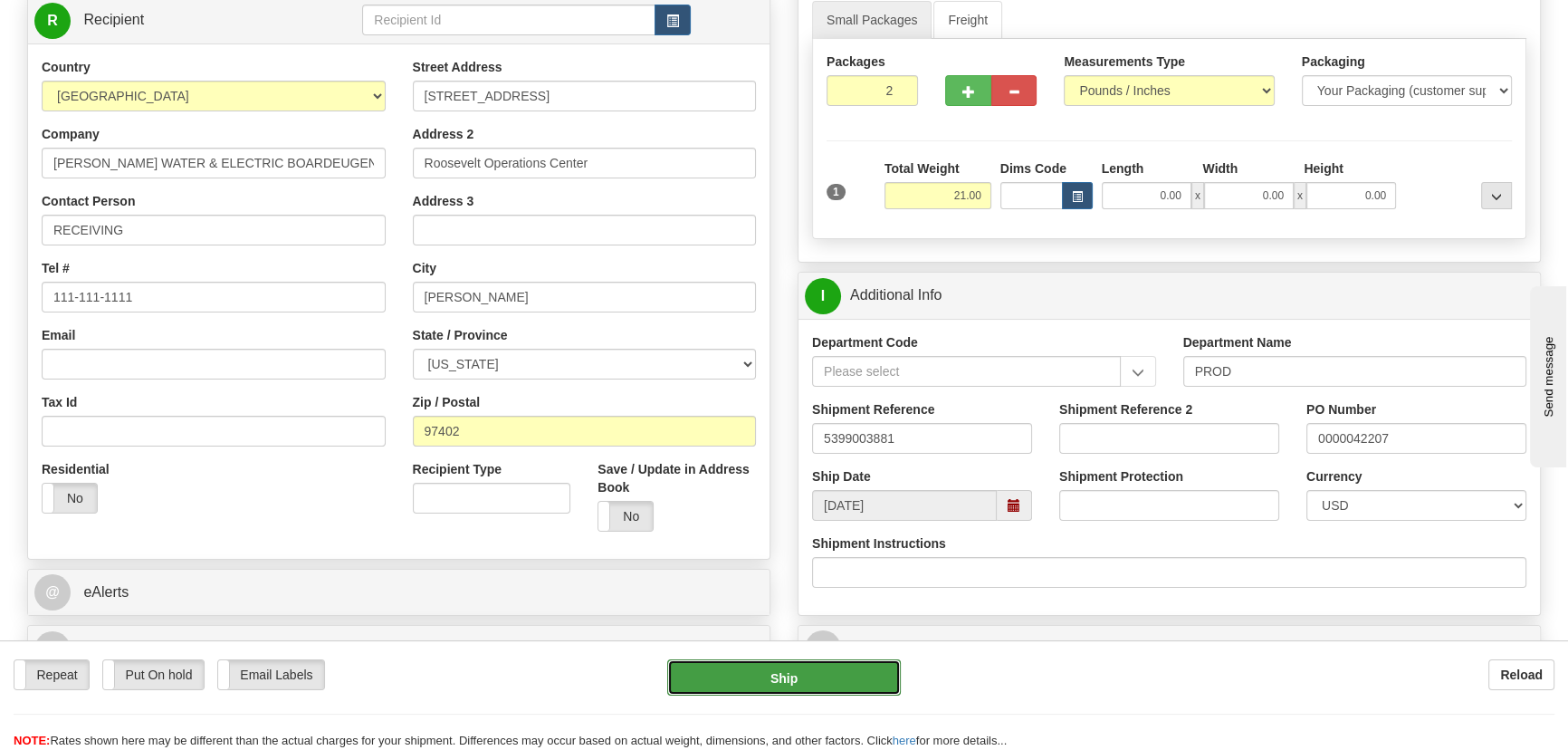
click at [826, 673] on button "Ship" at bounding box center [784, 677] width 234 height 36
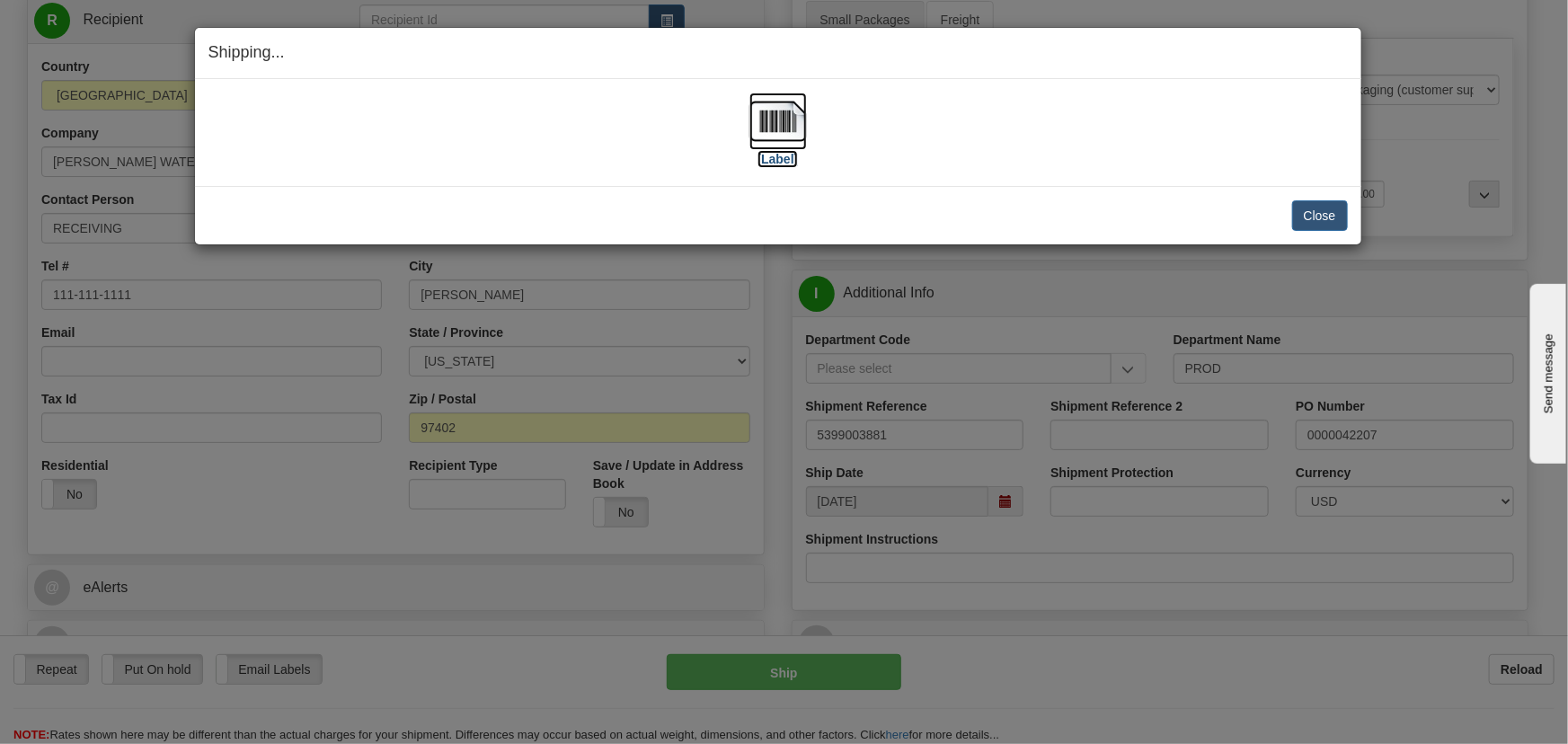
click at [771, 121] on img at bounding box center [778, 121] width 58 height 58
click at [1306, 217] on button "Close" at bounding box center [1320, 215] width 56 height 30
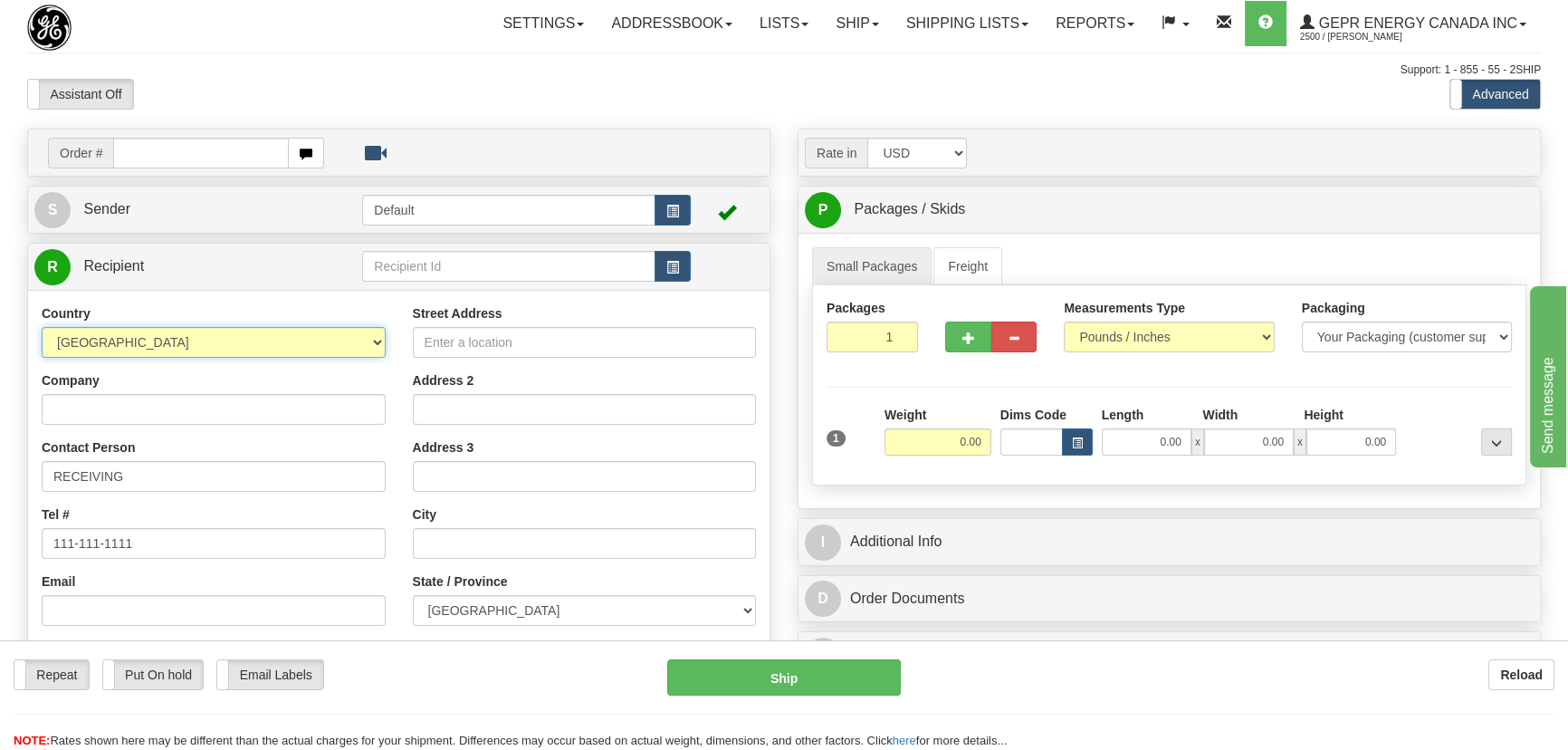
click at [276, 354] on select "[GEOGRAPHIC_DATA] [GEOGRAPHIC_DATA] [GEOGRAPHIC_DATA] [GEOGRAPHIC_DATA] [US_STA…" at bounding box center [213, 342] width 344 height 31
select select "US"
click at [41, 327] on select "[GEOGRAPHIC_DATA] [GEOGRAPHIC_DATA] [GEOGRAPHIC_DATA] [GEOGRAPHIC_DATA] [US_STA…" at bounding box center [213, 342] width 344 height 31
click at [947, 446] on input "0.00" at bounding box center [938, 443] width 106 height 28
type input "22.50"
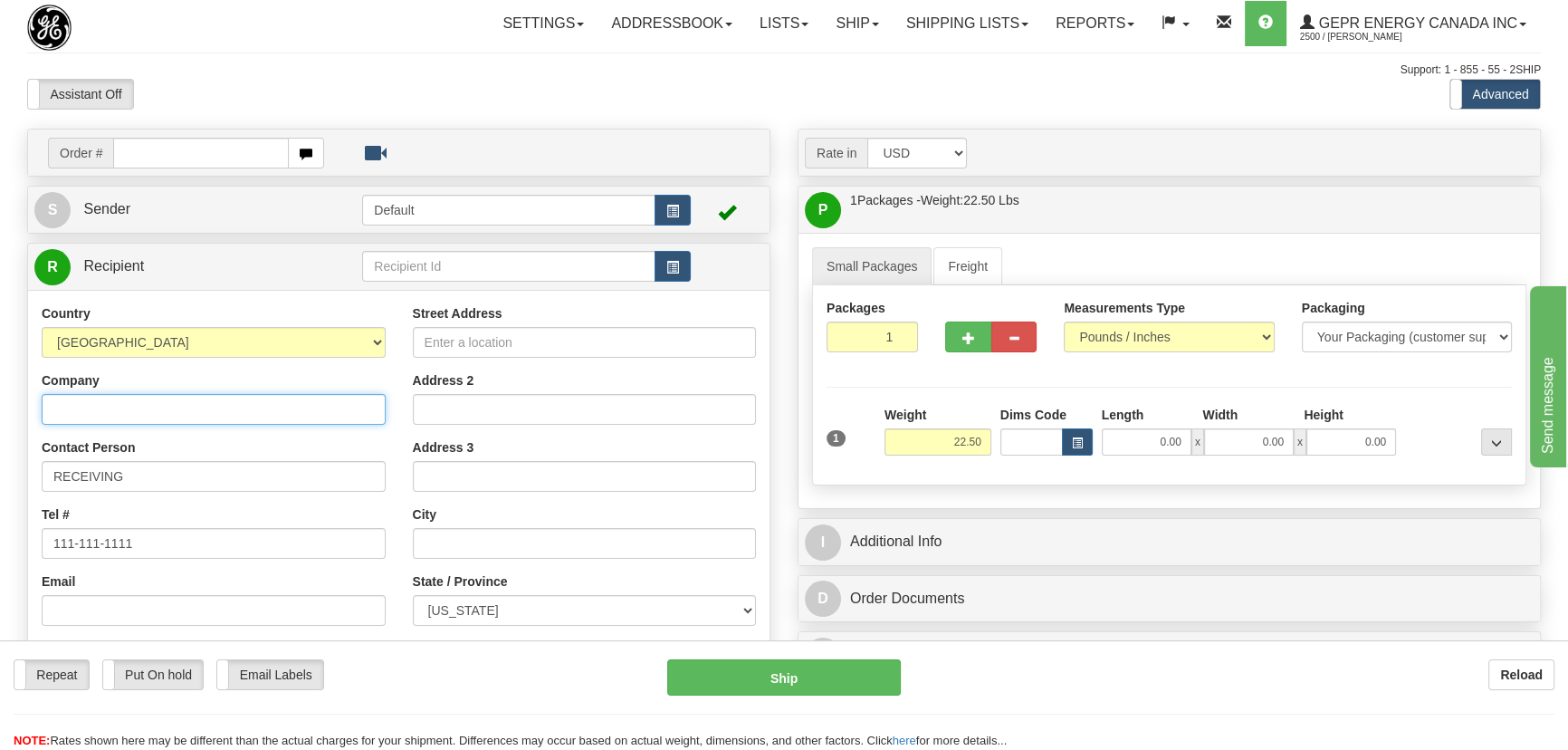
click at [210, 403] on input "Company" at bounding box center [213, 409] width 344 height 31
paste input "CPS ENERGY"
type input "CPS ENERGY"
click at [539, 344] on input "Street Address" at bounding box center [584, 342] width 344 height 31
paste input "17281 Green Mountain Rd"
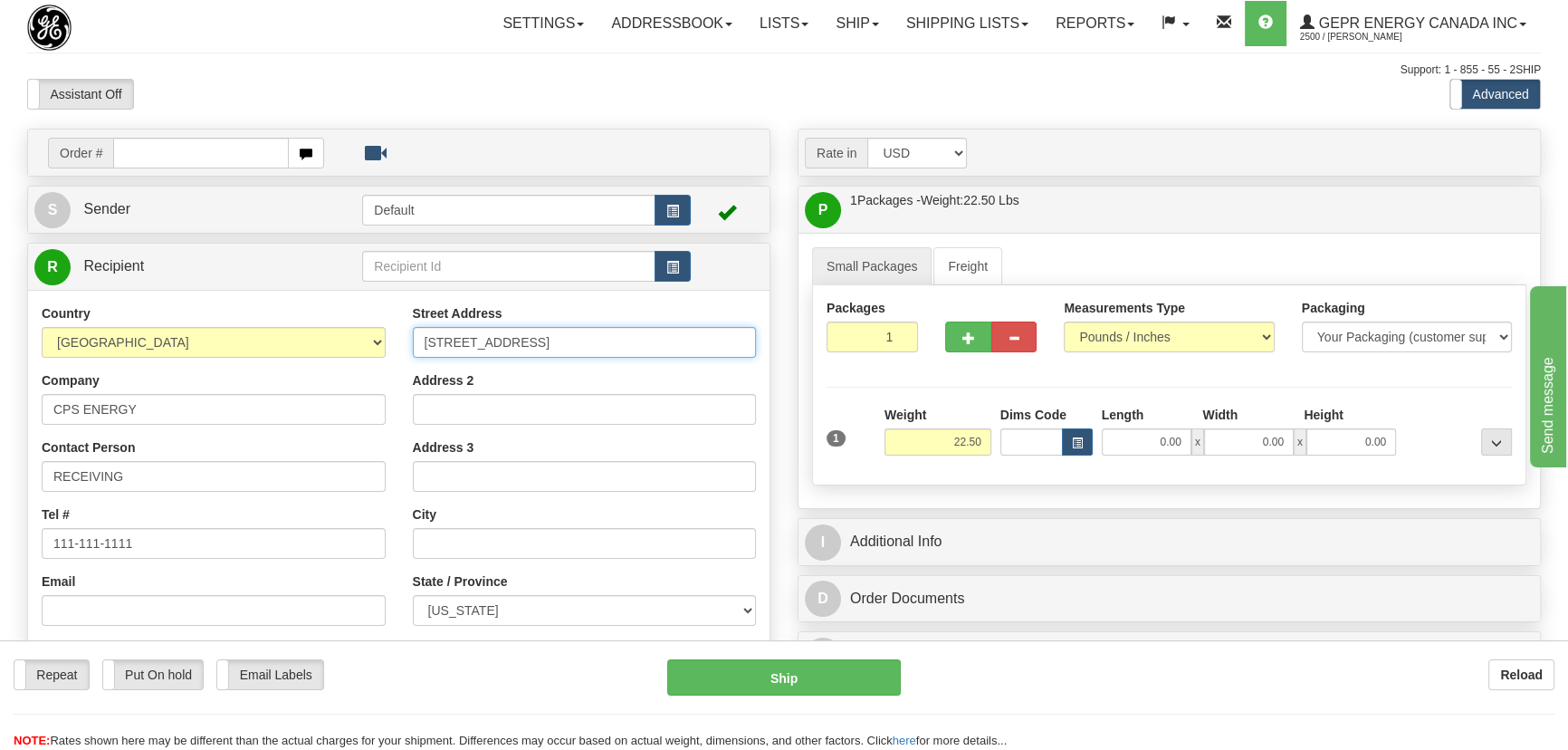
type input "17281 Green Mountain Rd"
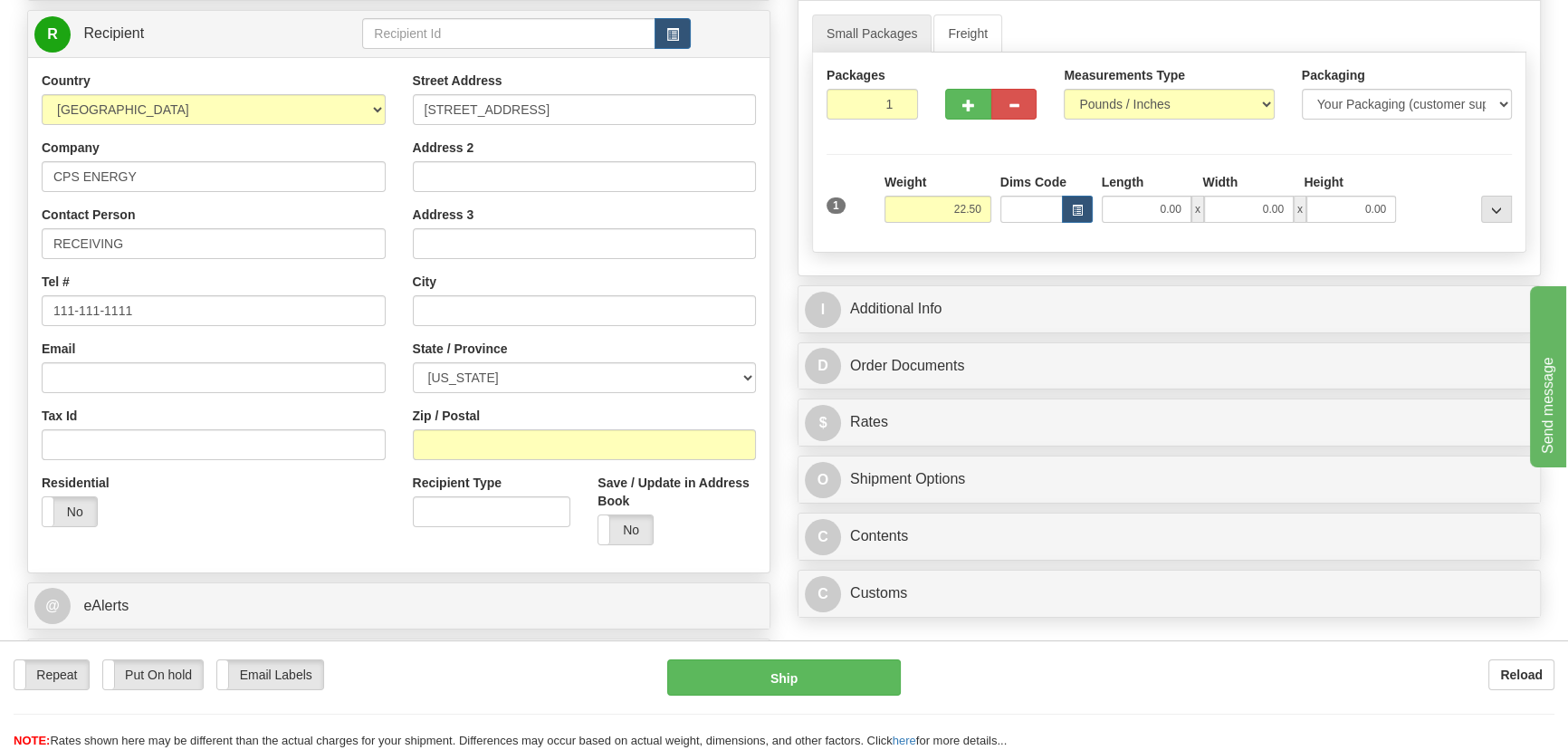
scroll to position [246, 0]
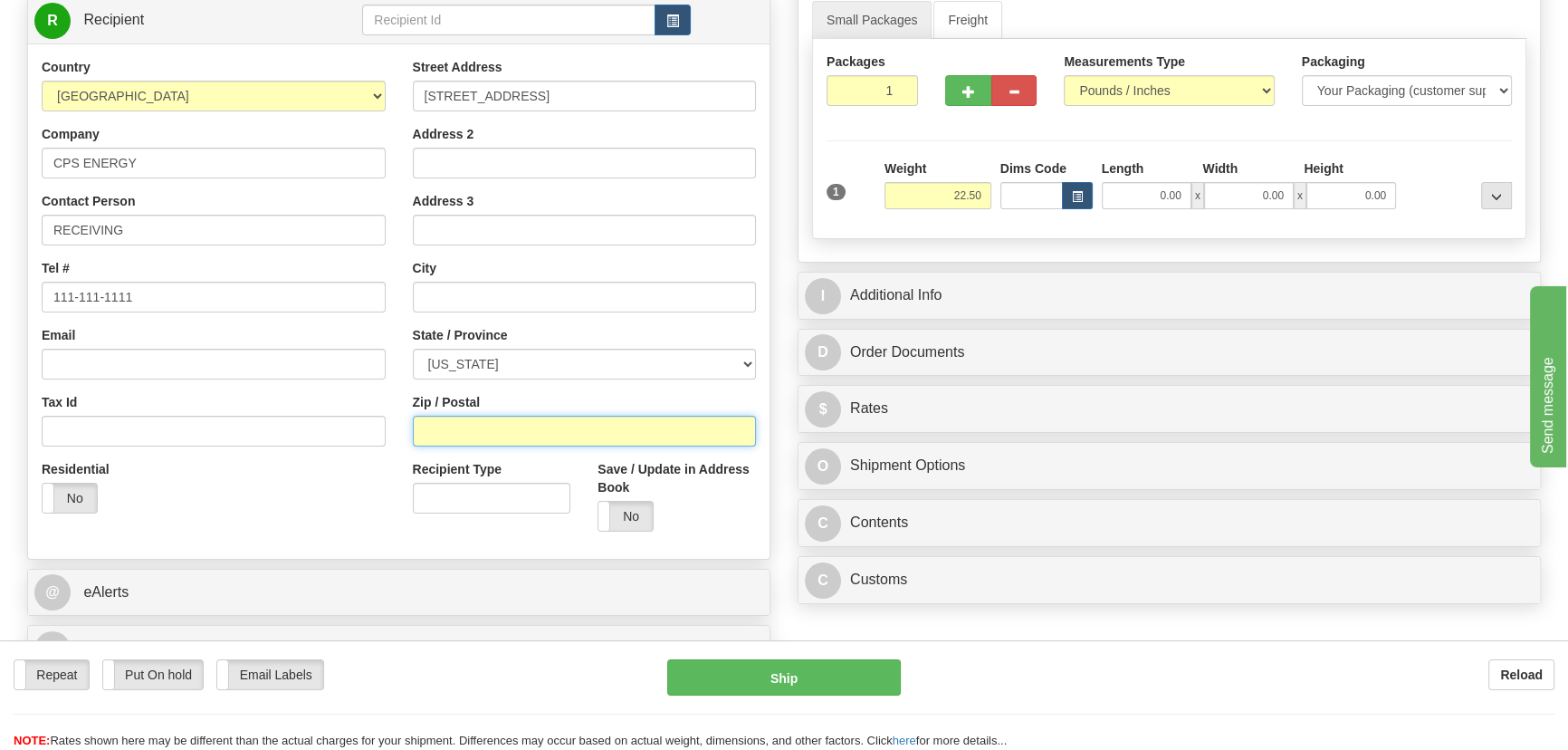
drag, startPoint x: 512, startPoint y: 427, endPoint x: 1259, endPoint y: 340, distance: 752.0
click at [512, 427] on input "Zip / Postal" at bounding box center [584, 431] width 344 height 31
paste input "78247"
type input "78247"
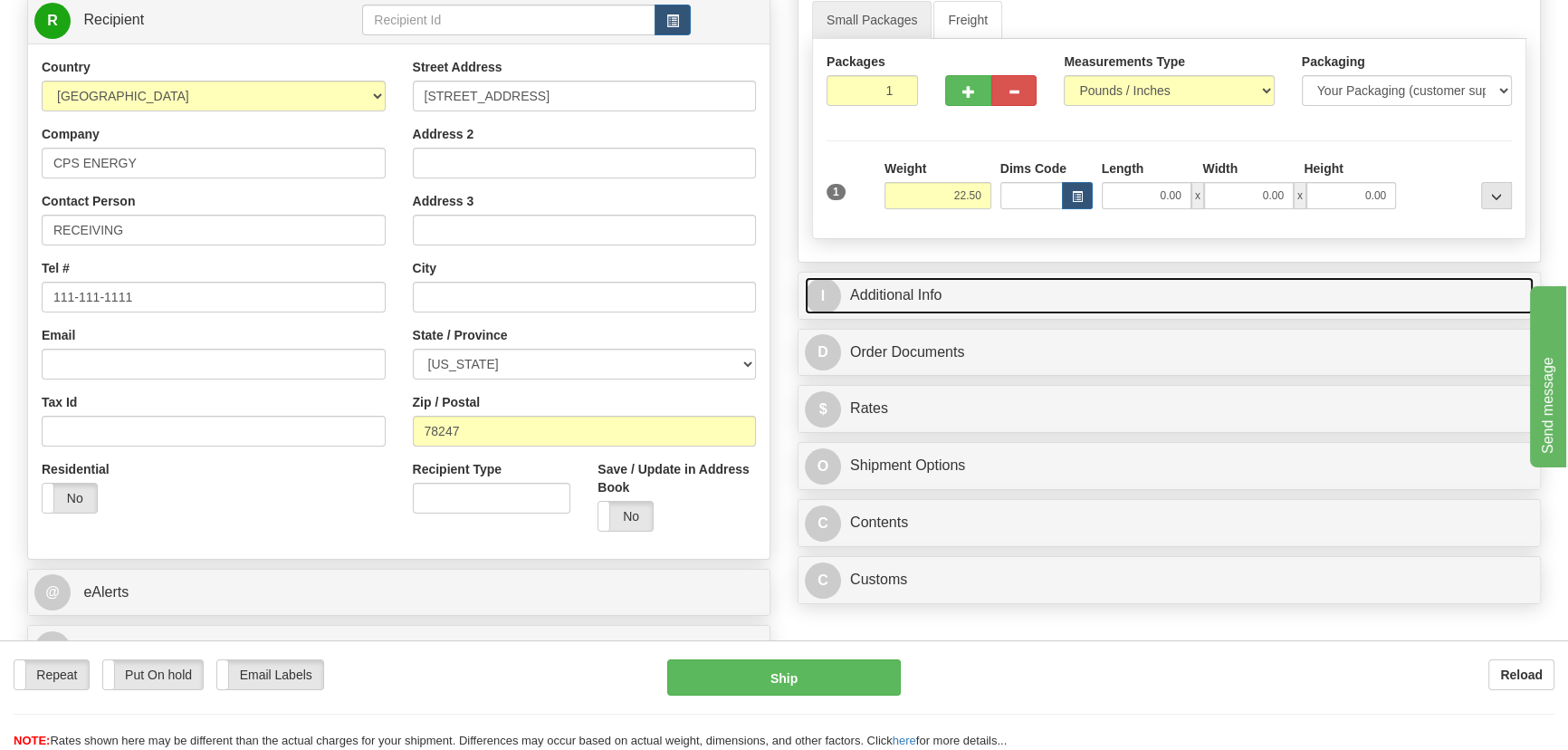
click at [1285, 299] on link "I Additional Info" at bounding box center [1169, 296] width 729 height 37
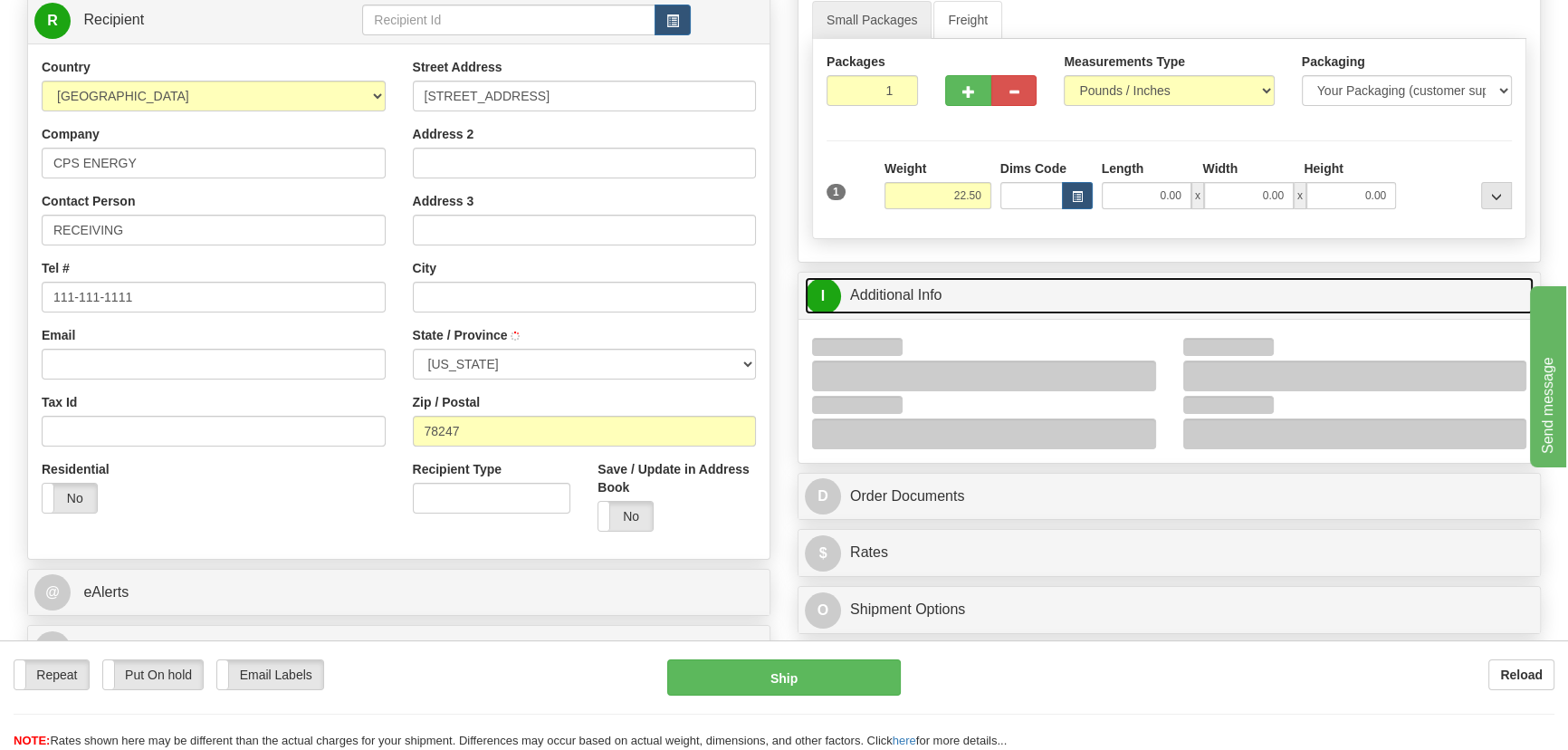
type input "SAN ANTONIO"
select select "TX"
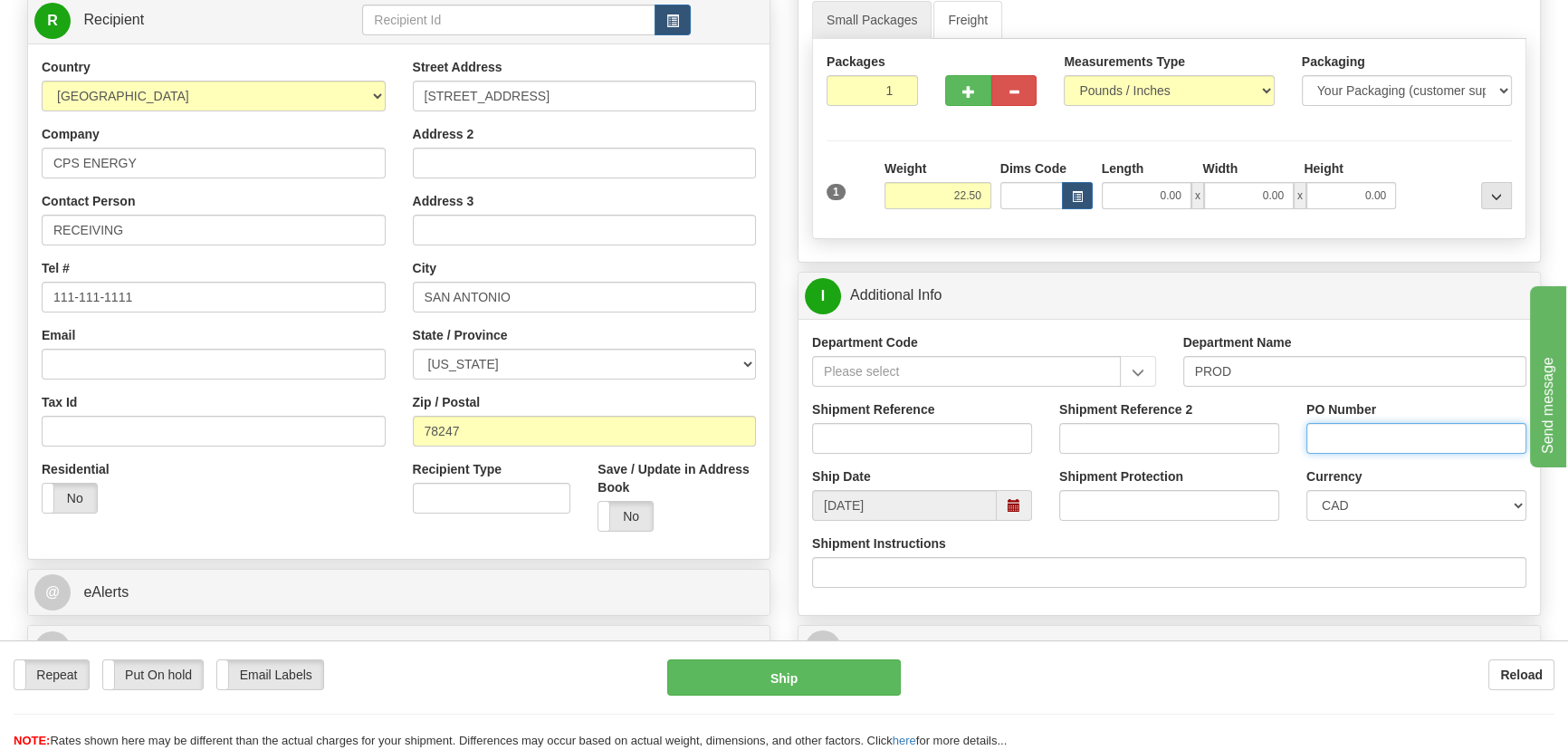
click at [1400, 437] on input "PO Number" at bounding box center [1415, 438] width 220 height 31
paste input "2213399"
type input "2213399"
click at [1347, 501] on select "CAD USD EUR ZAR RON ANG ARN AUD AUS AWG BBD BFR BGN BHD BMD BND BRC BRL CHP CKZ…" at bounding box center [1415, 505] width 220 height 31
select select "1"
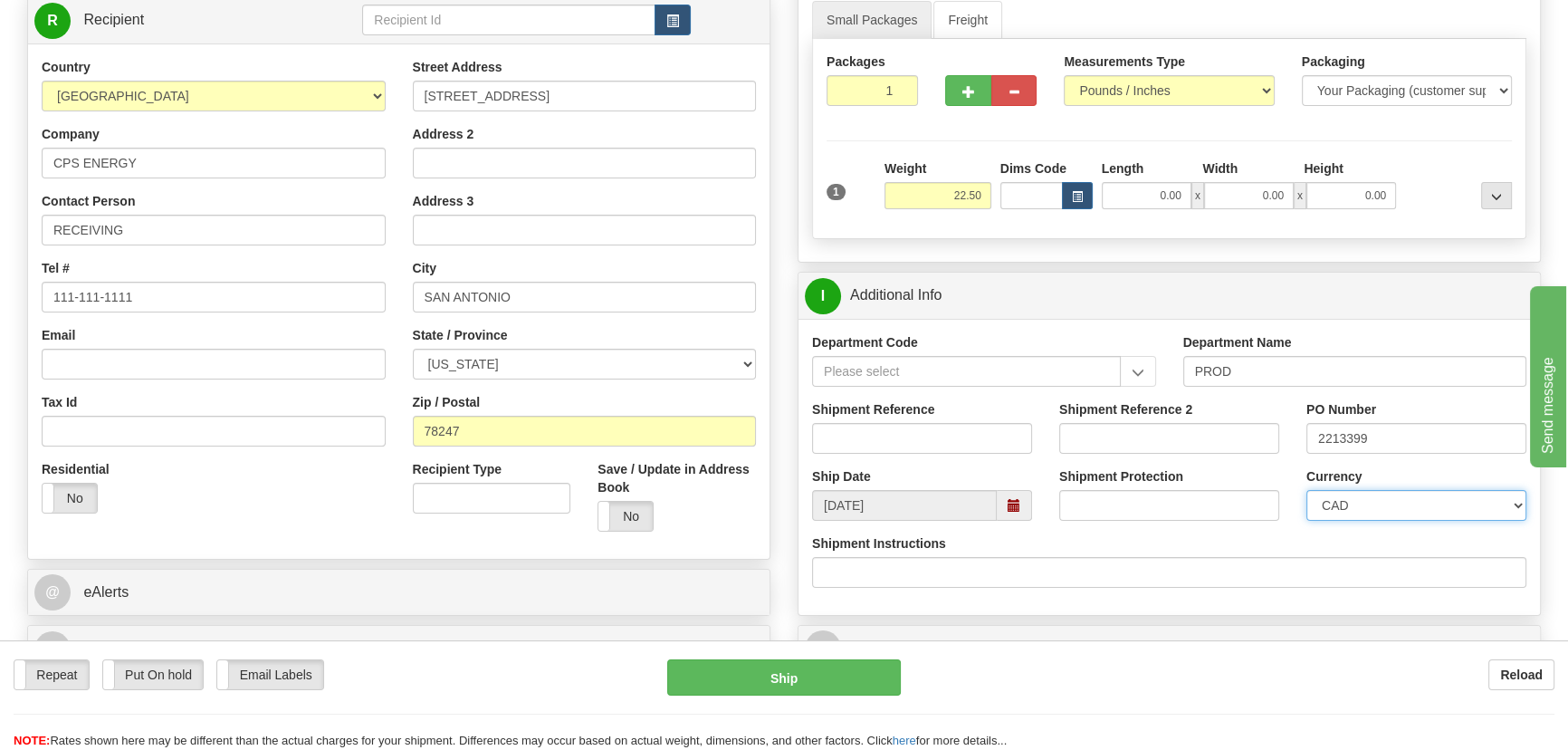
click at [1306, 490] on select "CAD USD EUR ZAR RON ANG ARN AUD AUS AWG BBD BFR BGN BHD BMD BND BRC BRL CHP CKZ…" at bounding box center [1415, 505] width 220 height 31
click at [951, 452] on div "Shipment Reference" at bounding box center [922, 434] width 247 height 67
click at [956, 441] on input "Shipment Reference" at bounding box center [922, 438] width 220 height 31
drag, startPoint x: 956, startPoint y: 441, endPoint x: 649, endPoint y: 388, distance: 311.5
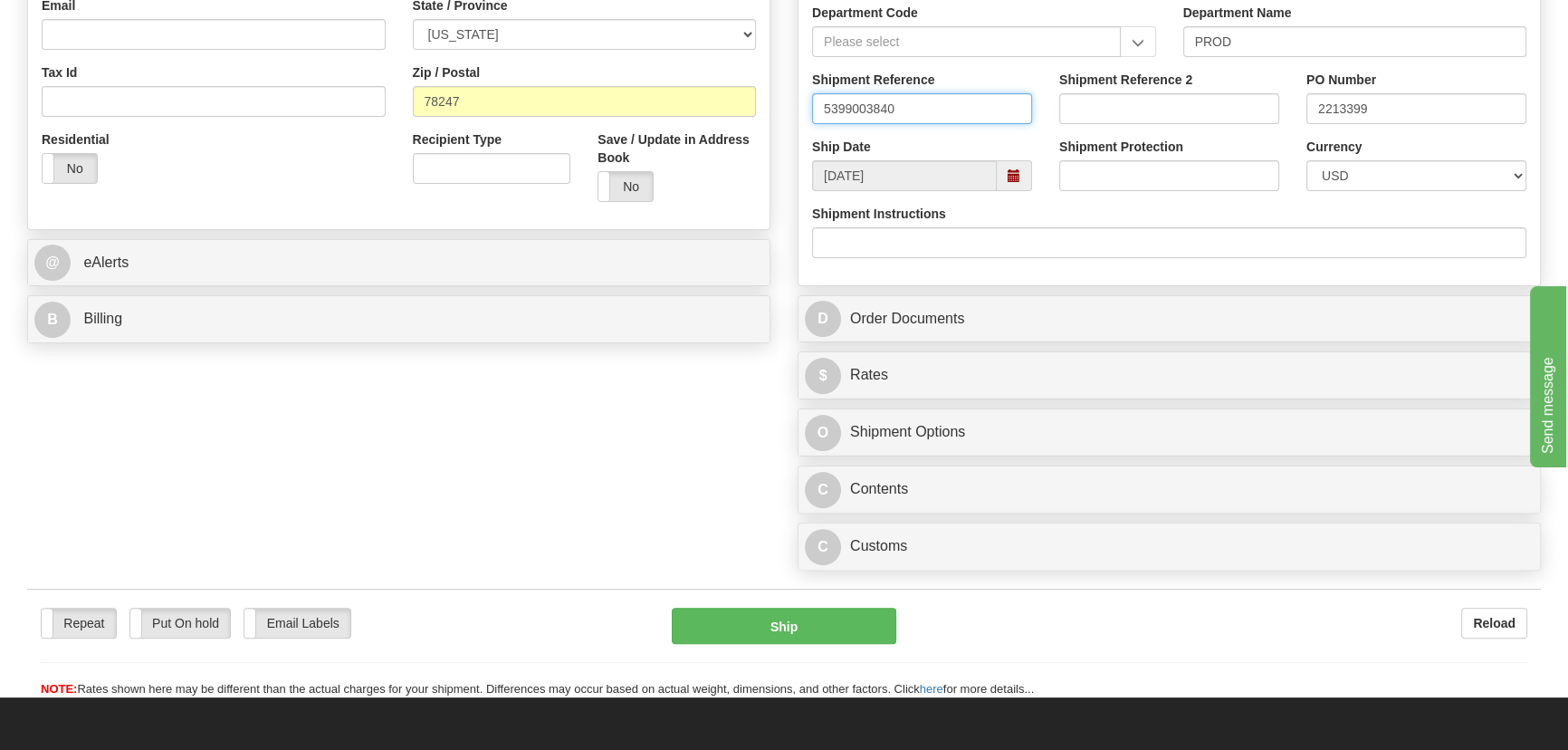
type input "5399003840"
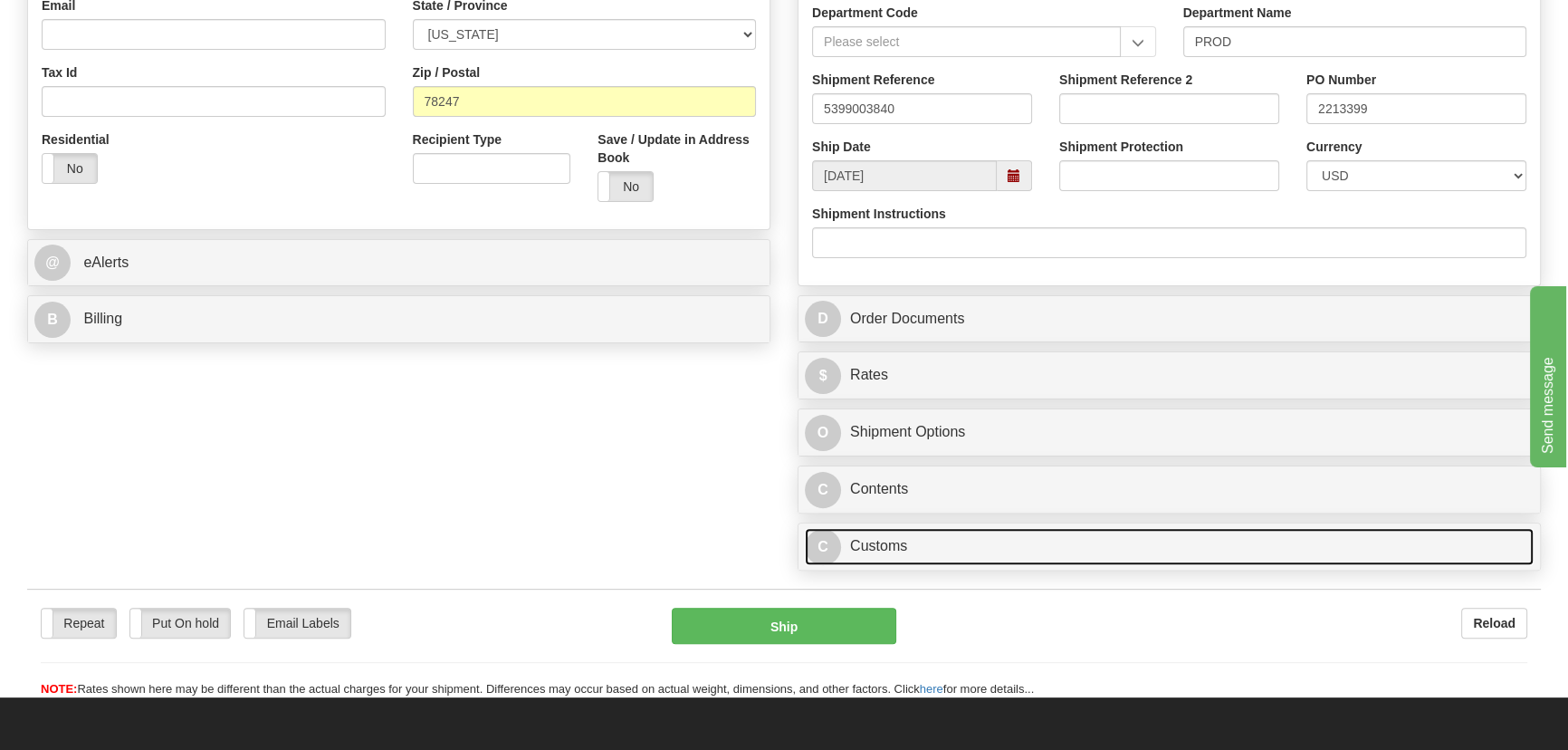
click at [1139, 543] on link "C Customs" at bounding box center [1169, 547] width 729 height 37
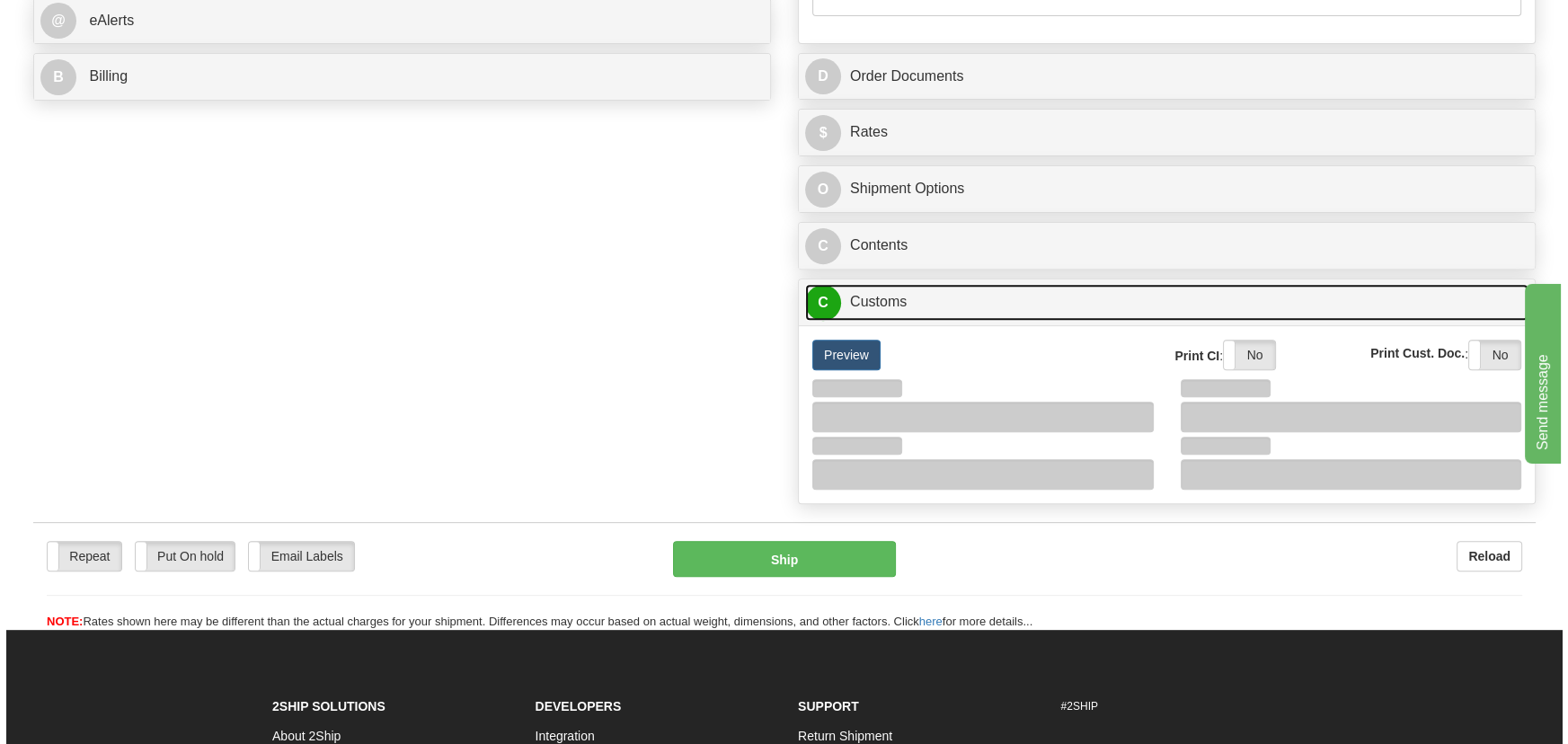
scroll to position [817, 0]
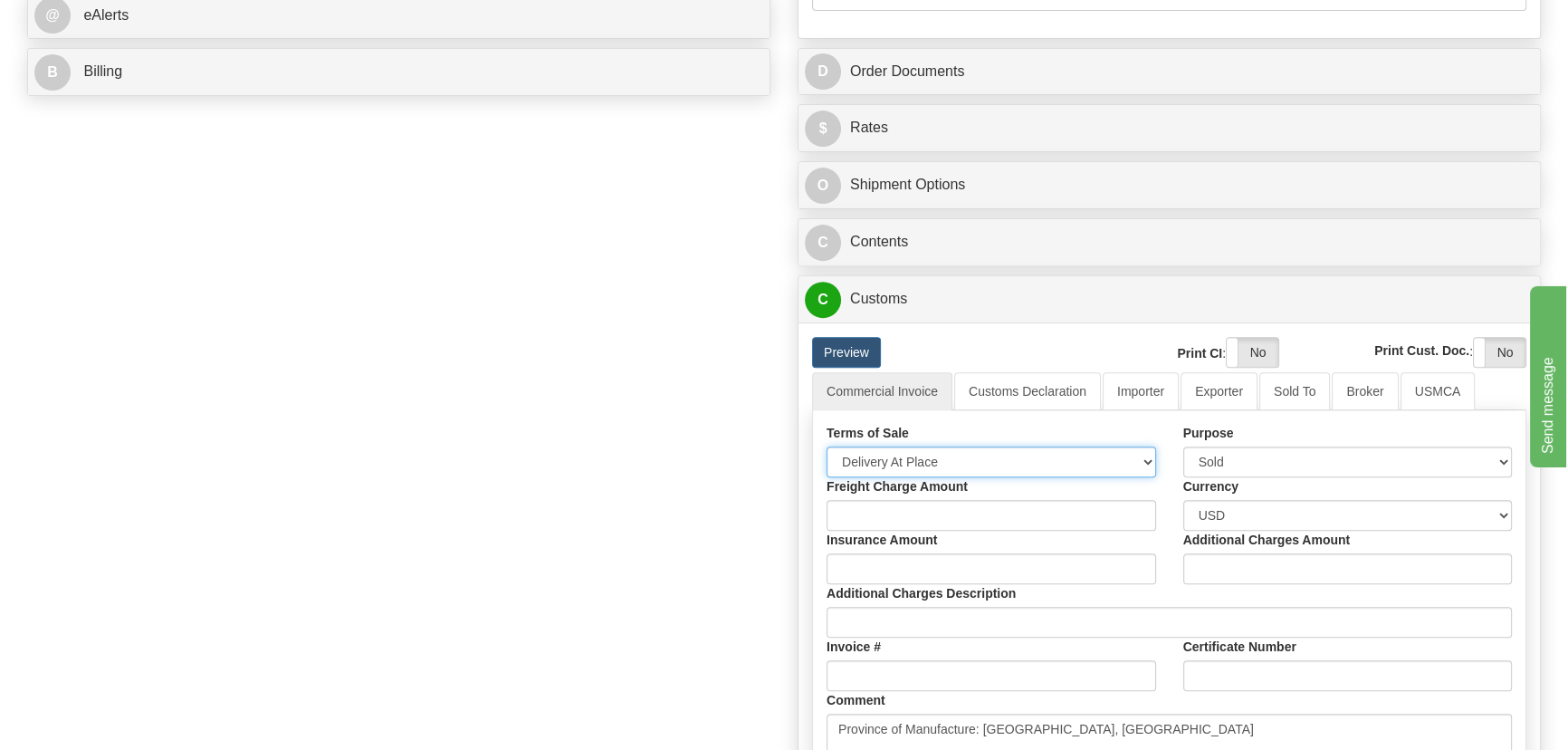
drag, startPoint x: 976, startPoint y: 463, endPoint x: 966, endPoint y: 469, distance: 11.7
click at [975, 464] on select "Free Carrier Free On Board Ex Works Delivered Duty Unpaid Delivered Duty Paid C…" at bounding box center [991, 461] width 330 height 31
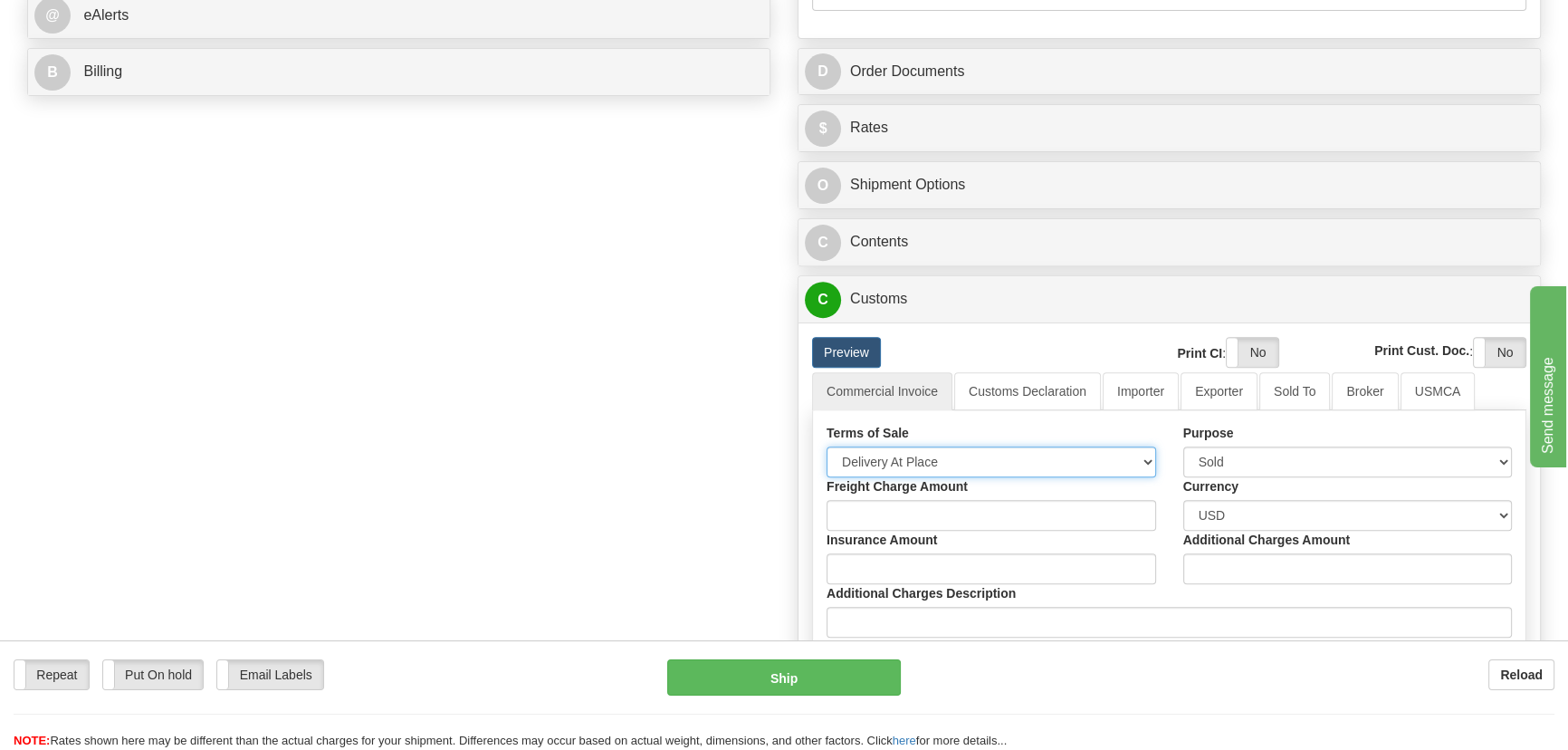
select select "7"
click at [826, 446] on select "Free Carrier Free On Board Ex Works Delivered Duty Unpaid Delivered Duty Paid C…" at bounding box center [991, 461] width 330 height 31
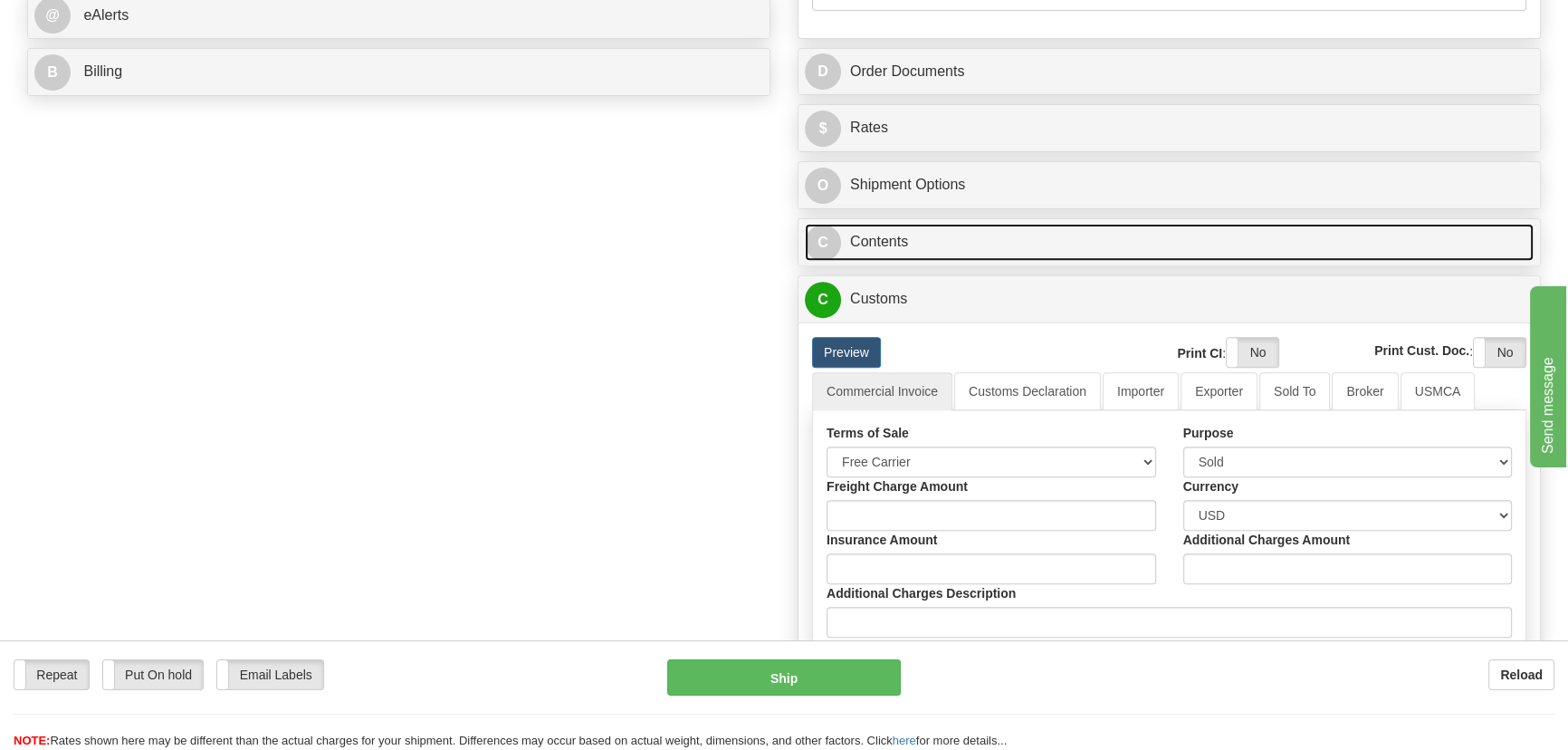
click at [1107, 255] on link "C Contents" at bounding box center [1169, 242] width 729 height 37
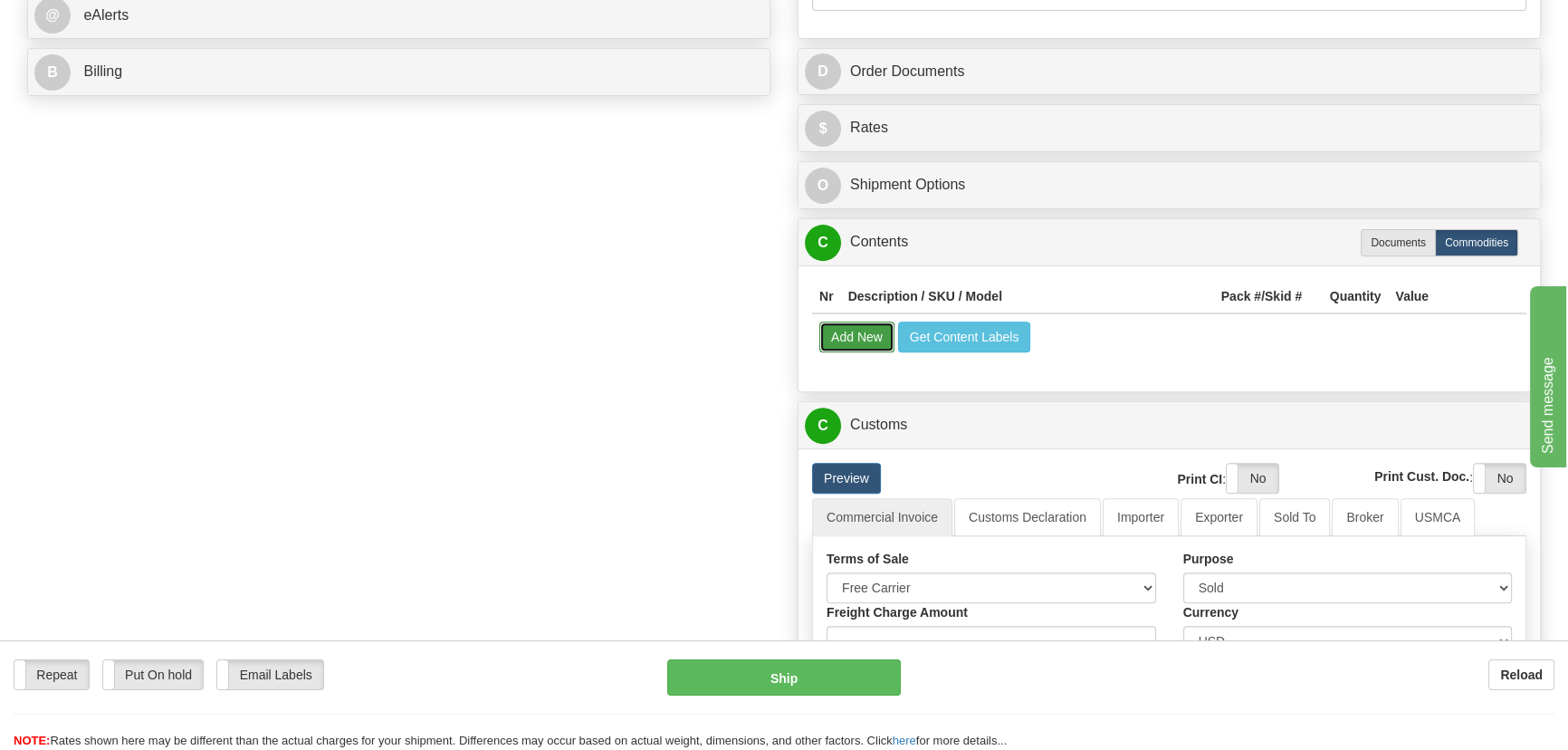
click at [870, 344] on button "Add New" at bounding box center [857, 336] width 75 height 31
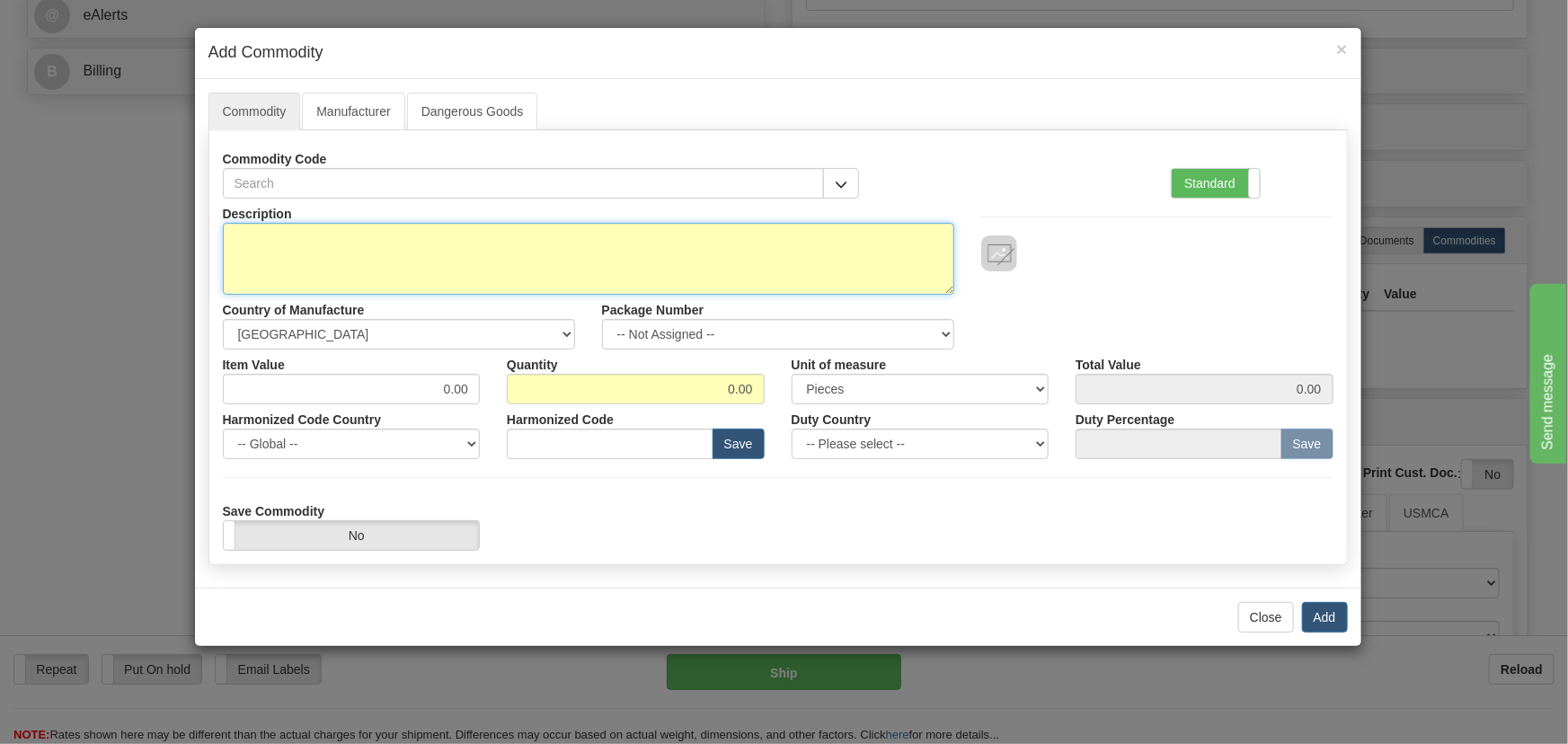
click at [773, 250] on textarea "Description" at bounding box center [588, 259] width 731 height 72
paste textarea "E86486/AA"
type textarea "E86486/AA"
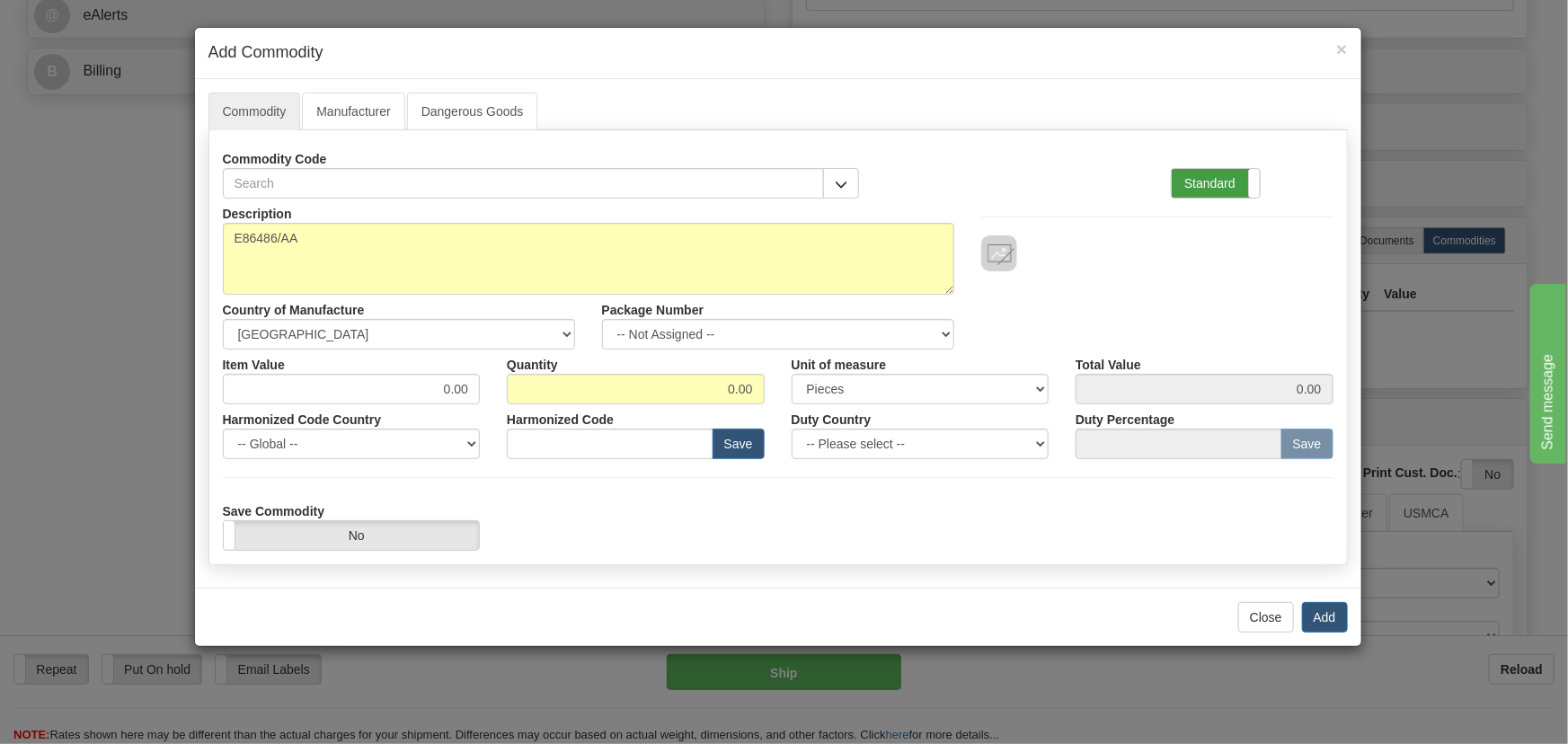
click at [1214, 178] on label "Standard" at bounding box center [1216, 183] width 88 height 28
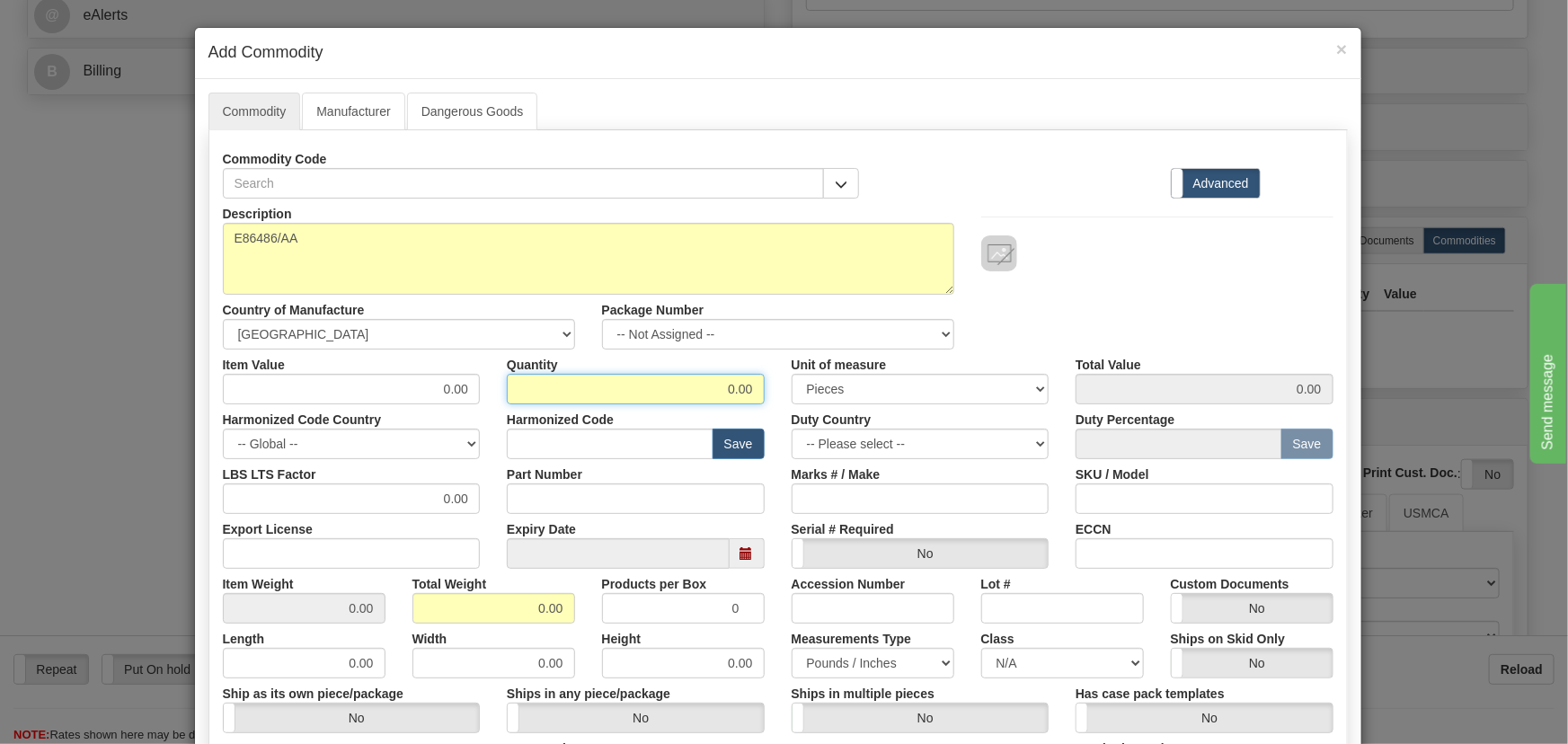
drag, startPoint x: 794, startPoint y: 414, endPoint x: 817, endPoint y: 414, distance: 23.0
click at [828, 414] on div "Description E86486/AA Country of Manufacture -- Unknown -- AFGHANISTAN ALAND IS…" at bounding box center [778, 593] width 1111 height 791
type input "40"
drag, startPoint x: 528, startPoint y: 608, endPoint x: 566, endPoint y: 624, distance: 41.2
click at [566, 624] on div "Description E86486/AA Country of Manufacture -- Unknown -- AFGHANISTAN ALAND IS…" at bounding box center [778, 593] width 1111 height 791
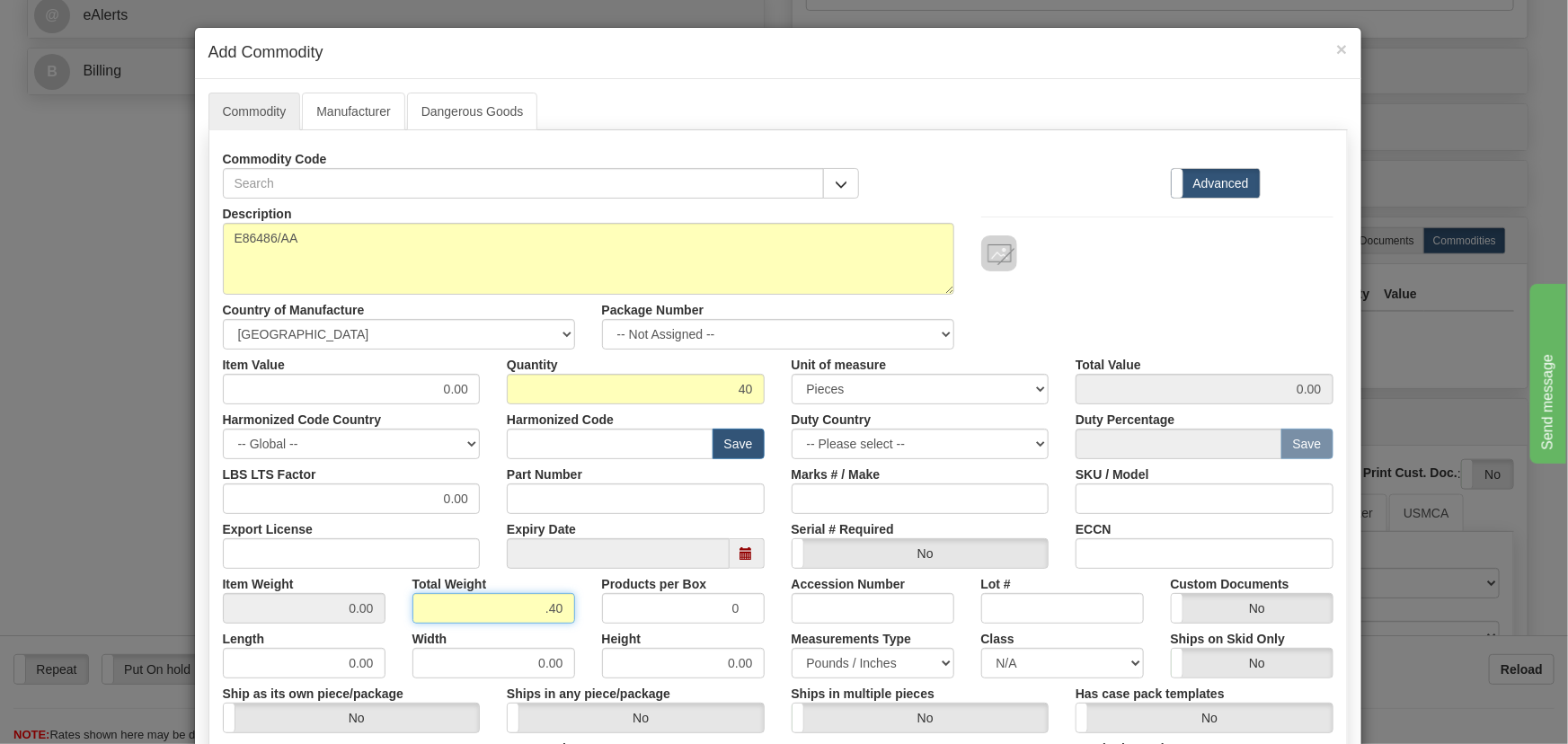
type input ".40"
type input "0.0100"
drag, startPoint x: 431, startPoint y: 385, endPoint x: 510, endPoint y: 406, distance: 81.7
click at [510, 406] on div "Description E86486/AA Country of Manufacture -- Unknown -- AFGHANISTAN ALAND IS…" at bounding box center [778, 593] width 1111 height 791
paste input "1.015,17"
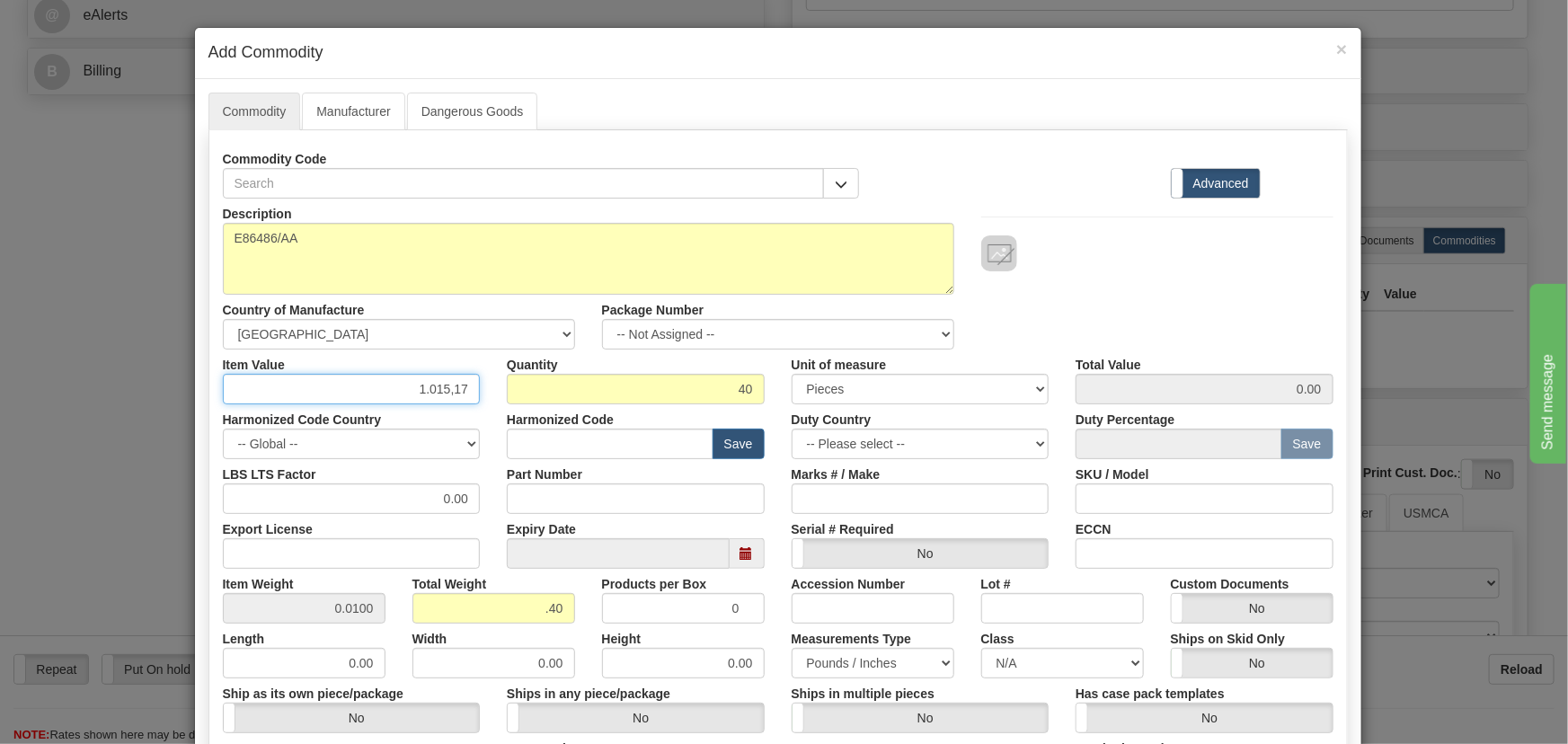
paste input "1.015,17"
type input "1015.17"
type input "40606.80"
click at [1151, 276] on div "Description E86486/AA Country of Manufacture -- Unknown -- AFGHANISTAN ALAND IS…" at bounding box center [778, 274] width 1138 height 151
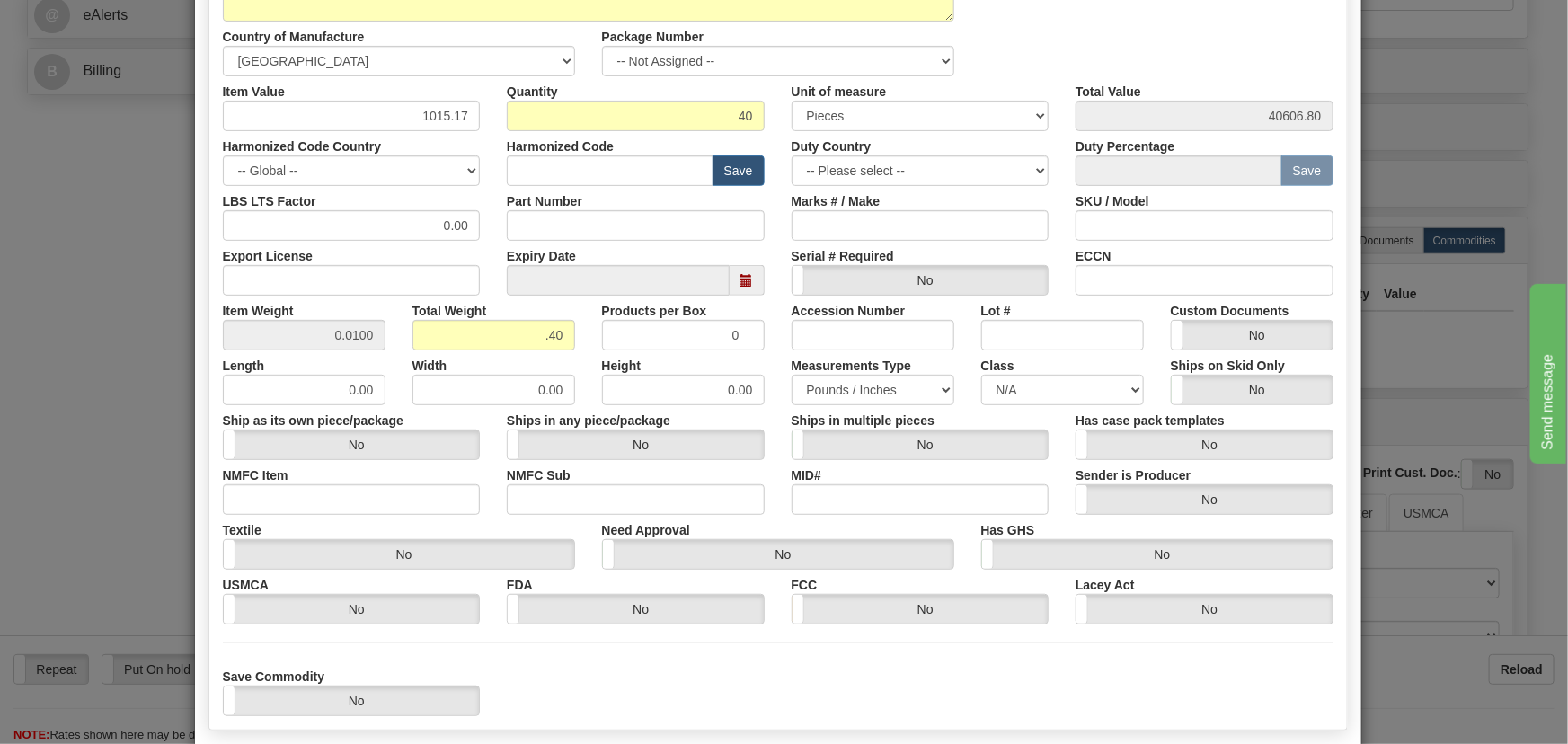
scroll to position [367, 0]
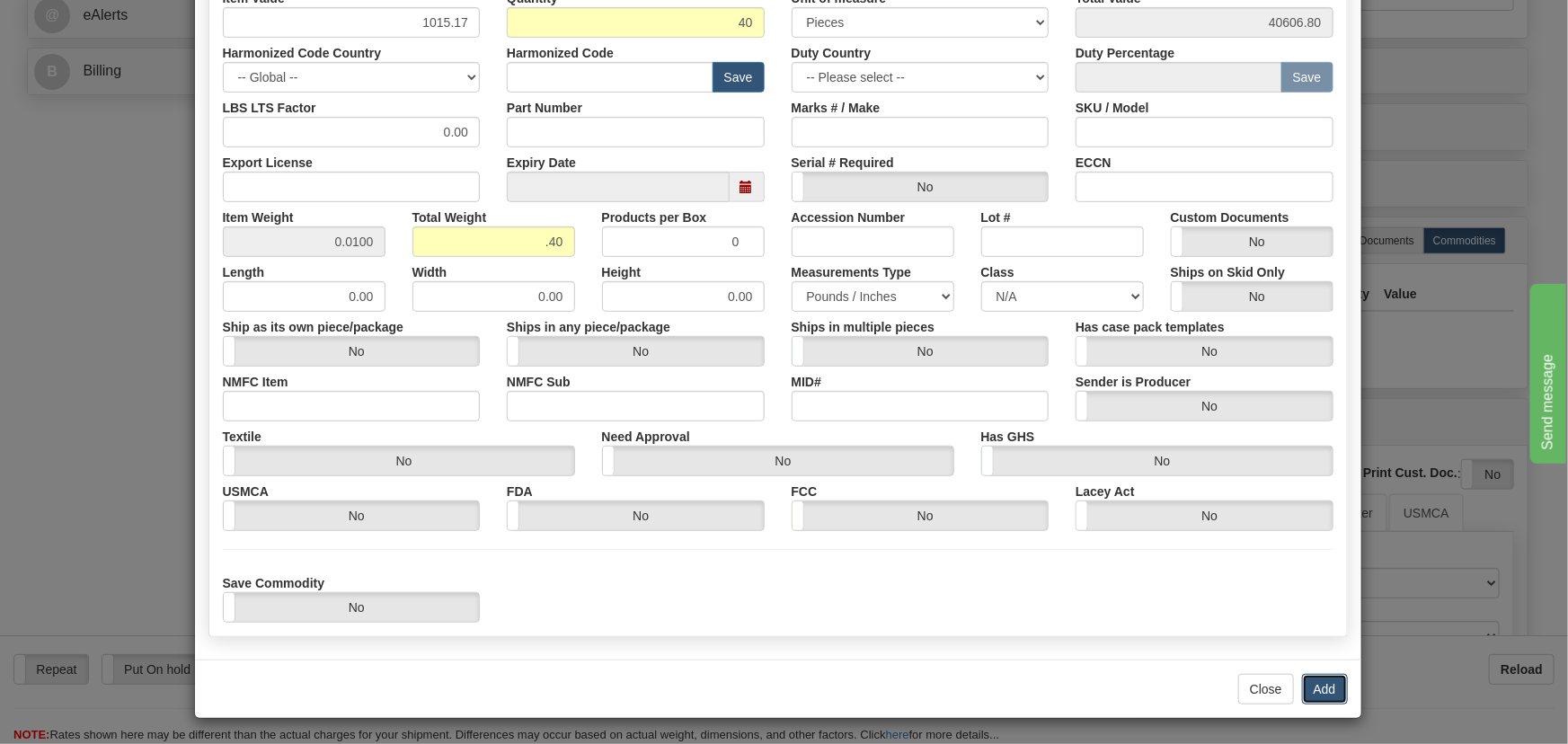
click at [1323, 679] on button "Add" at bounding box center [1325, 688] width 46 height 30
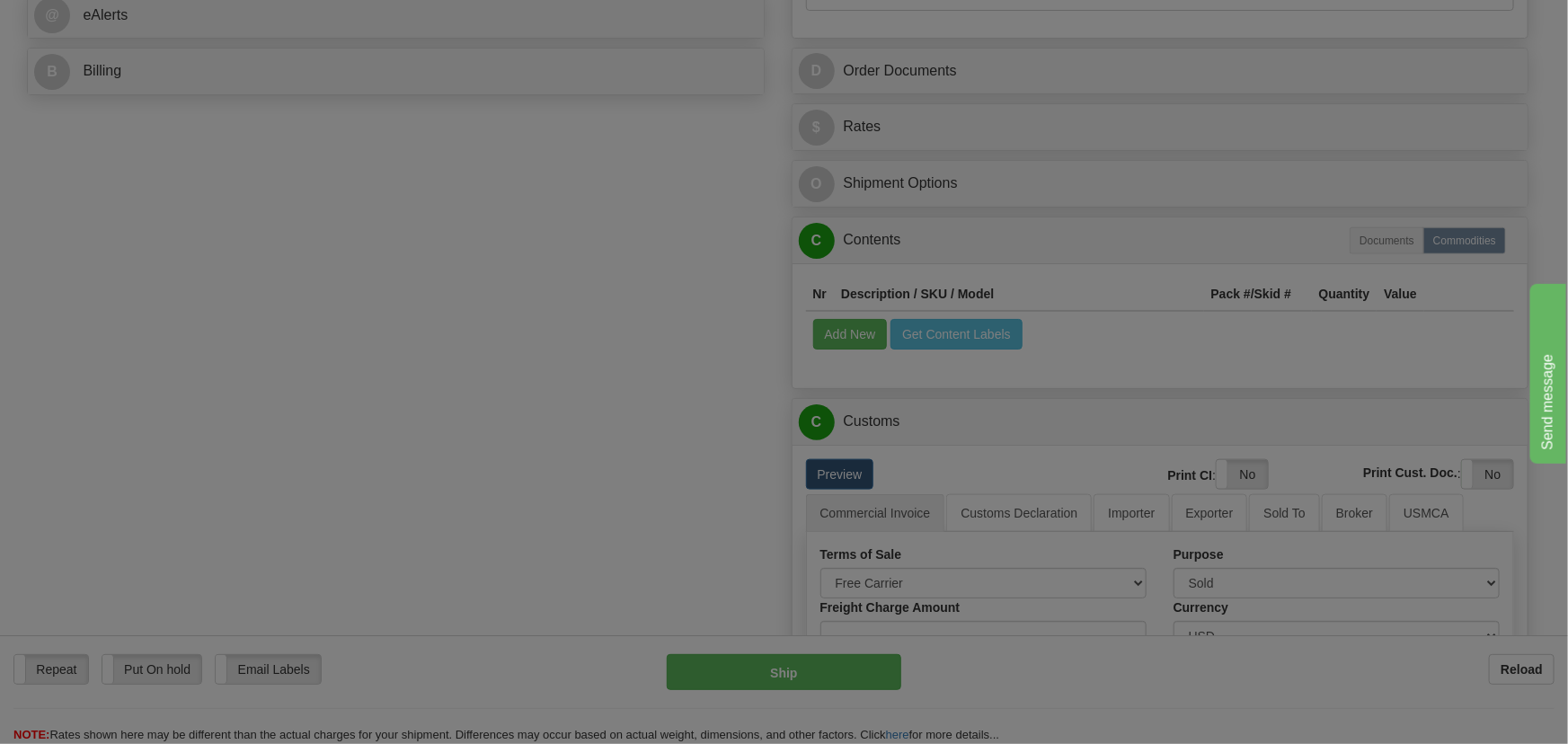
scroll to position [0, 0]
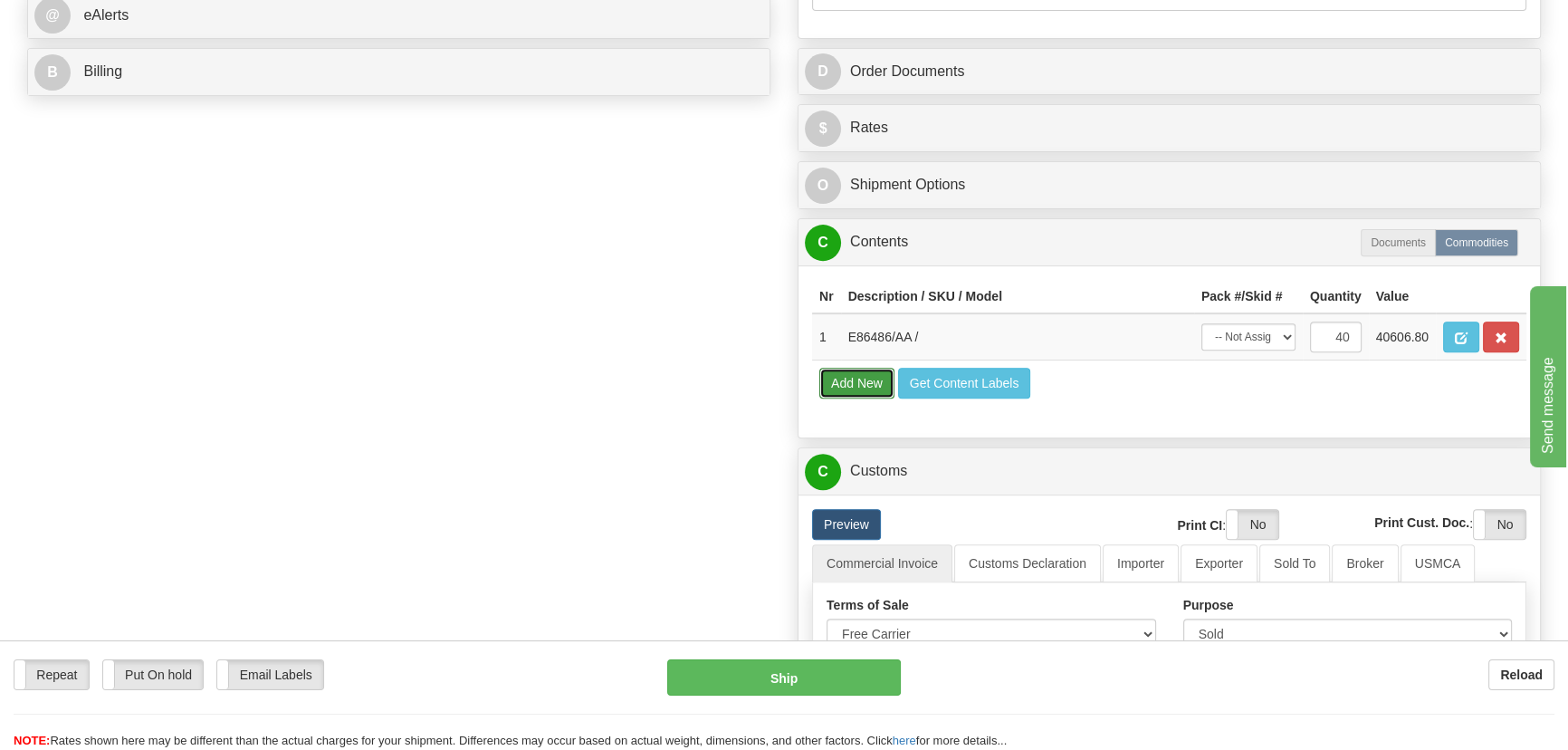
click at [866, 380] on button "Add New" at bounding box center [857, 382] width 75 height 31
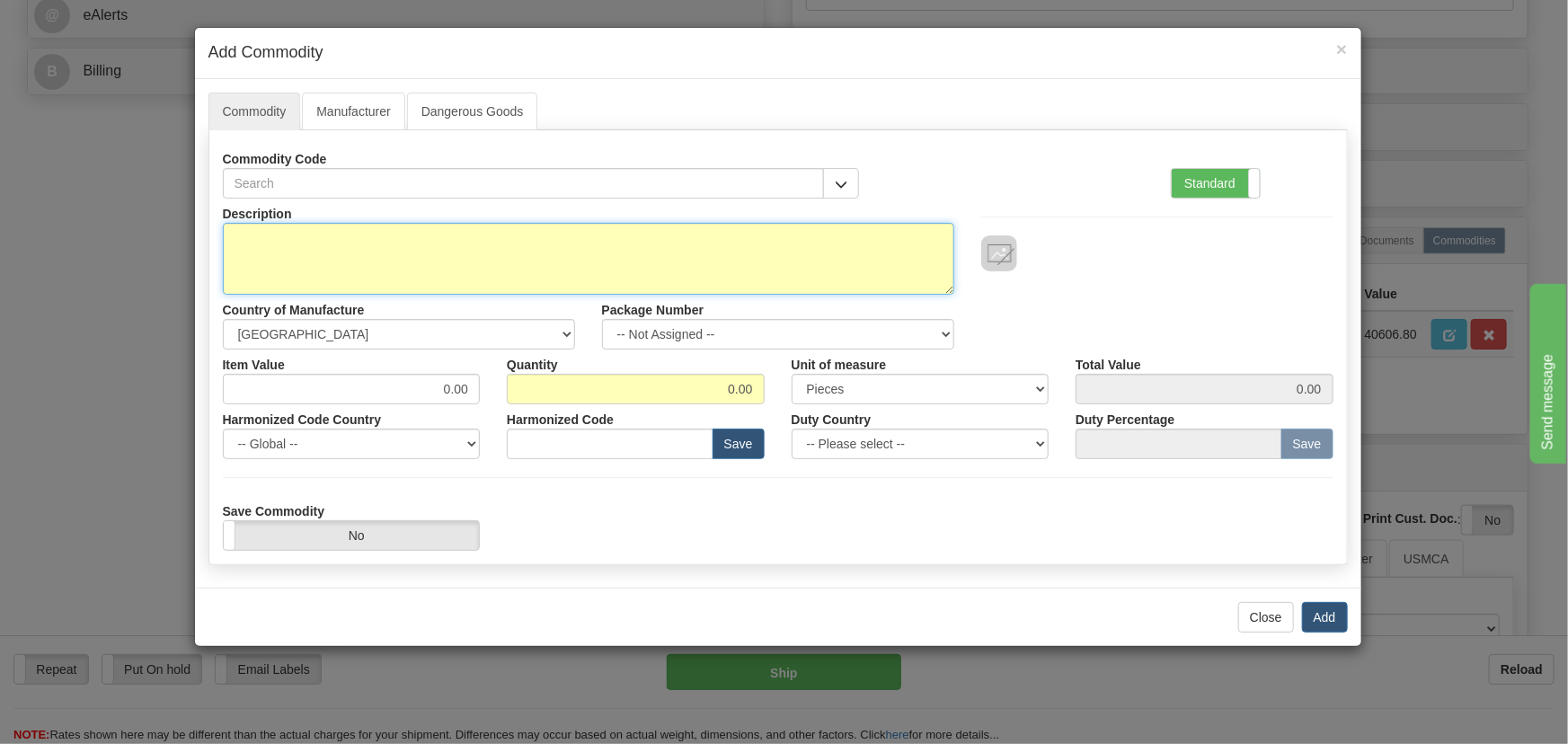
click at [781, 243] on textarea "Description" at bounding box center [588, 259] width 731 height 72
paste textarea "E86486/BB"
type textarea "E86486/BB"
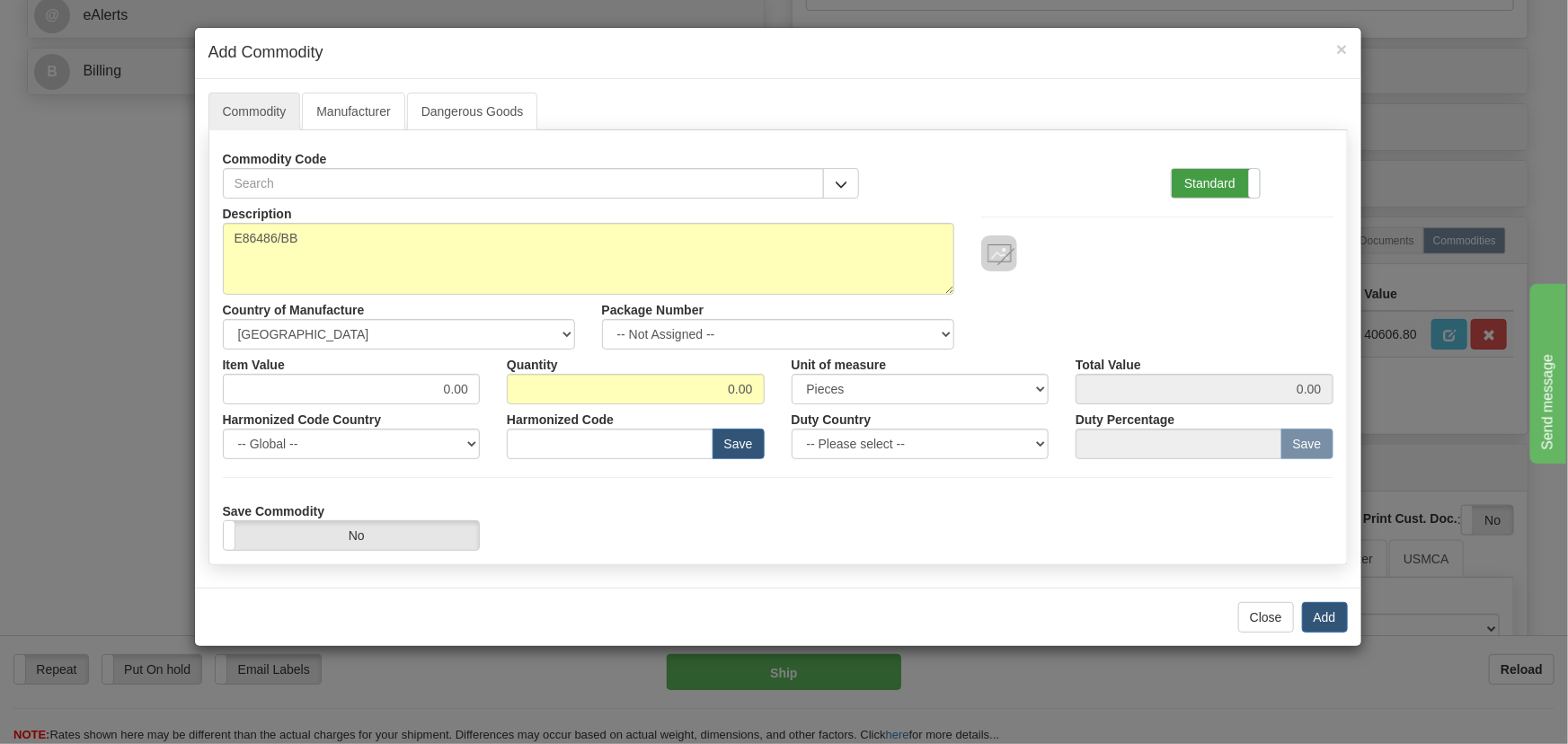
click at [1241, 185] on label "Standard" at bounding box center [1216, 183] width 88 height 28
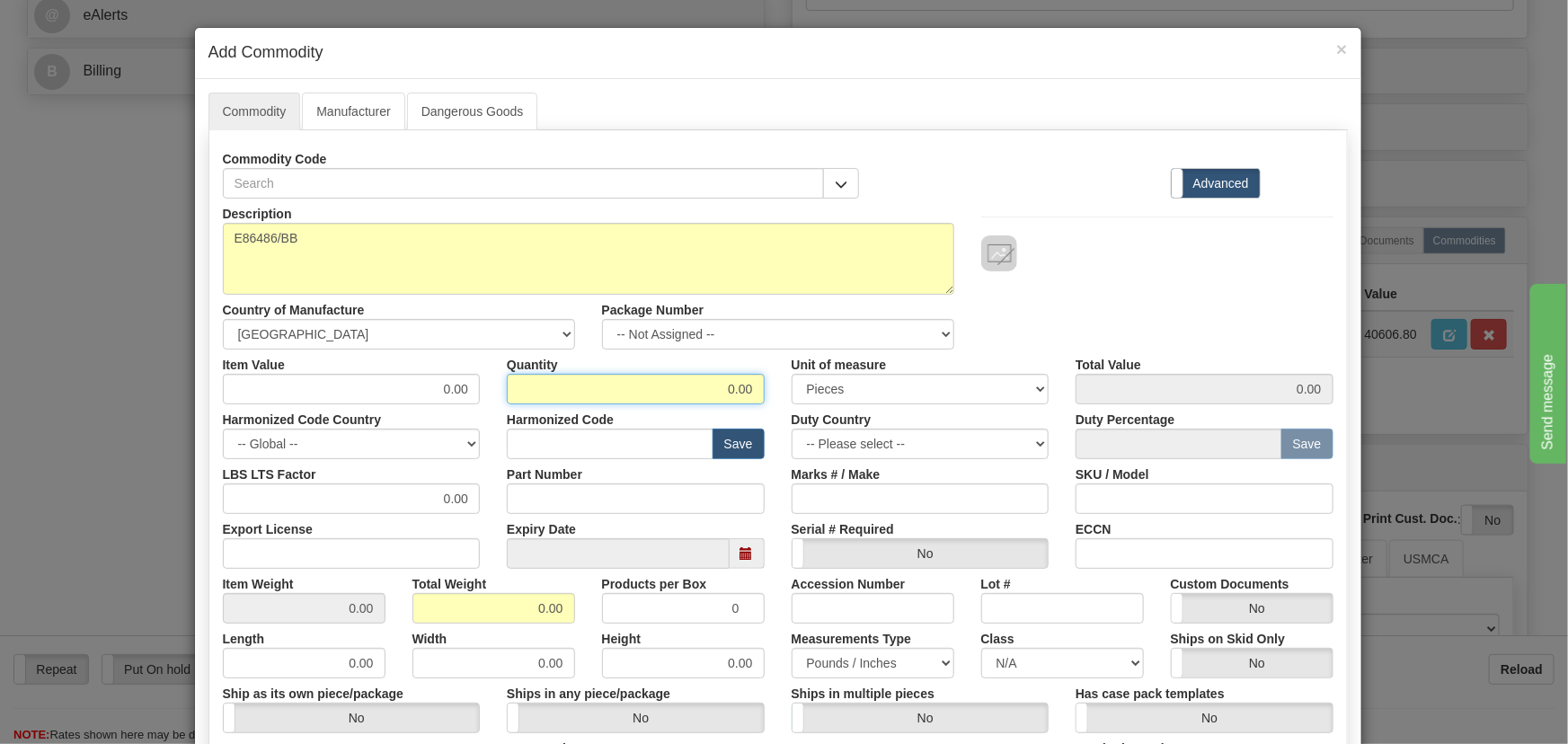
drag, startPoint x: 695, startPoint y: 395, endPoint x: 809, endPoint y: 404, distance: 114.4
click at [806, 400] on div "Item Value 0.00 Quantity 0.00 Unit of measure 3 Thousand Square Inches Adjustme…" at bounding box center [778, 377] width 1138 height 55
type input "4"
drag, startPoint x: 517, startPoint y: 602, endPoint x: 585, endPoint y: 625, distance: 71.8
click at [585, 625] on div "Description E86486/BB Country of Manufacture -- Unknown -- AFGHANISTAN ALAND IS…" at bounding box center [778, 593] width 1111 height 791
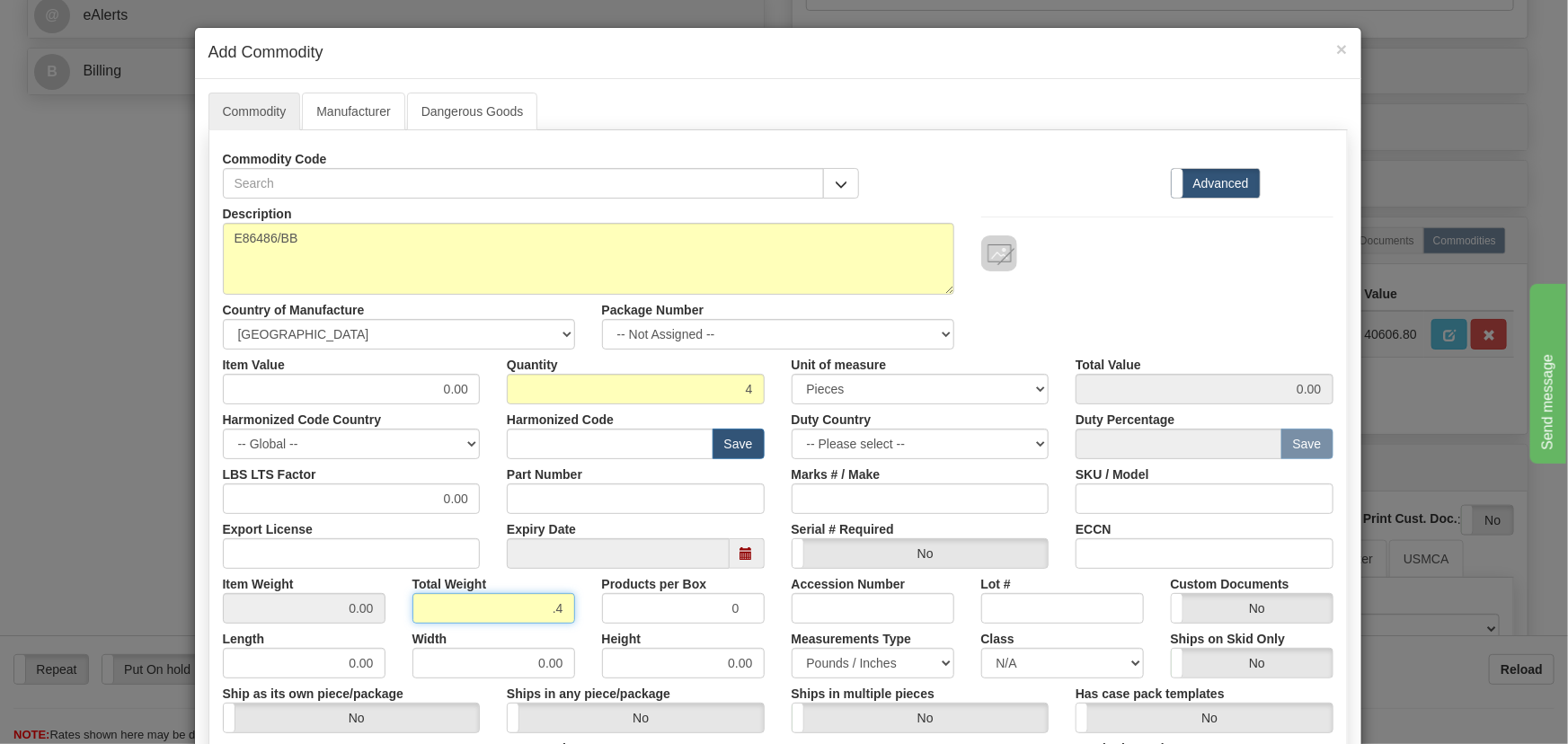
type input ".4"
type input "0.1000"
drag, startPoint x: 436, startPoint y: 389, endPoint x: 495, endPoint y: 395, distance: 59.3
click at [495, 395] on div "Item Value 0.00 Quantity 4 Unit of measure 3 Thousand Square Inches Adjustments…" at bounding box center [778, 377] width 1138 height 55
paste input "1.372,76"
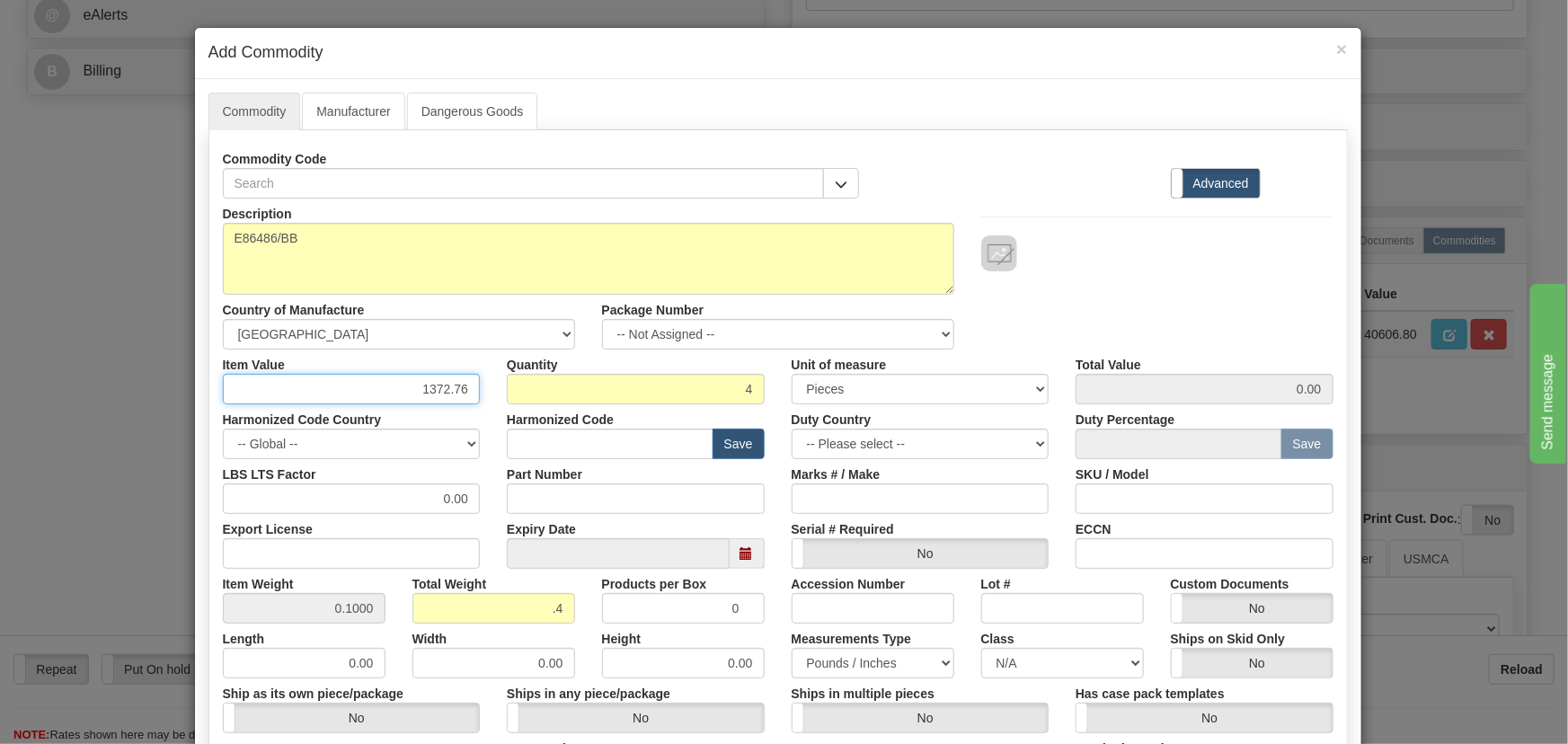
type input "1372.76"
type input "5491.04"
click at [1128, 295] on div "Description E86486/BB Country of Manufacture -- Unknown -- AFGHANISTAN ALAND IS…" at bounding box center [778, 274] width 1138 height 151
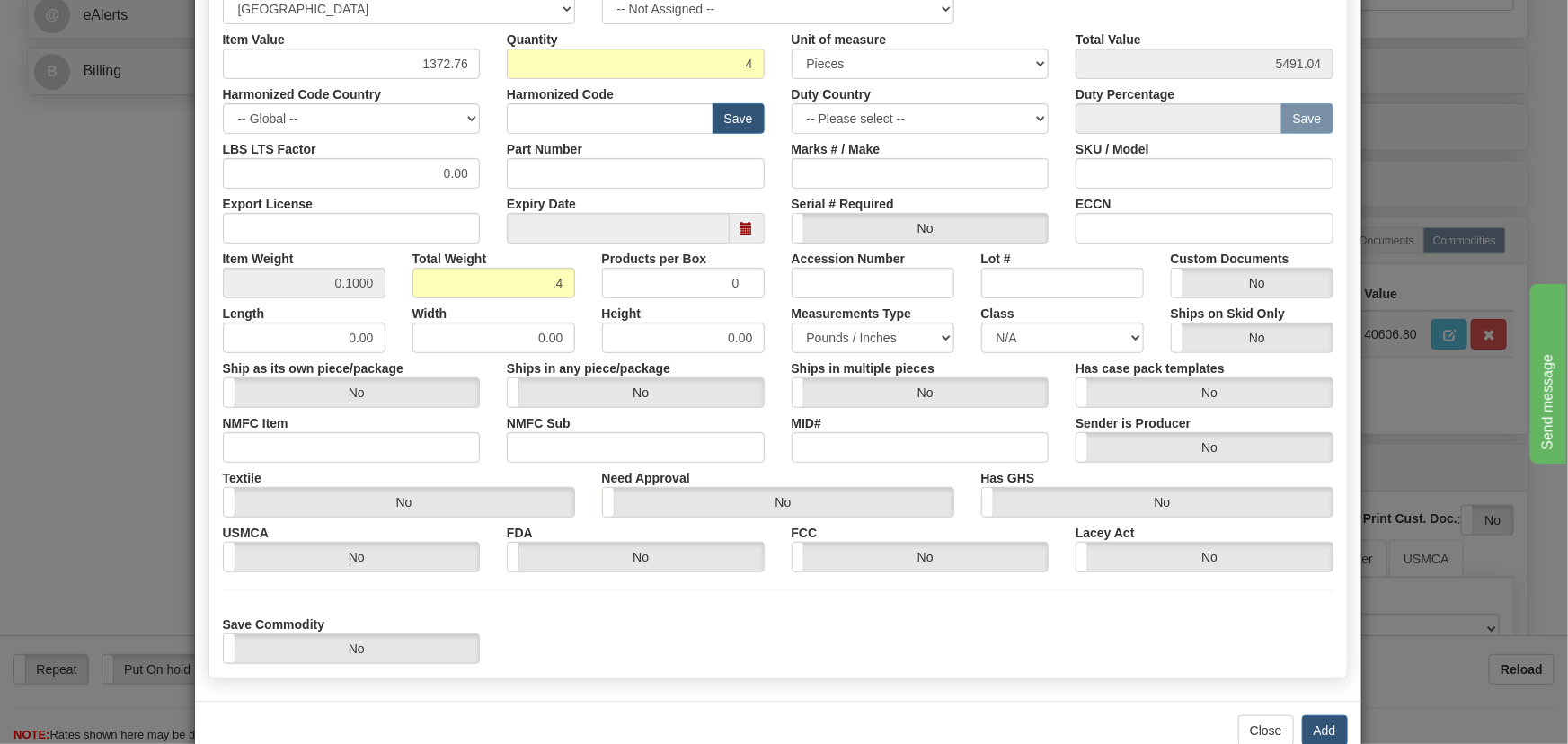
scroll to position [327, 0]
click at [1329, 723] on button "Add" at bounding box center [1325, 729] width 46 height 30
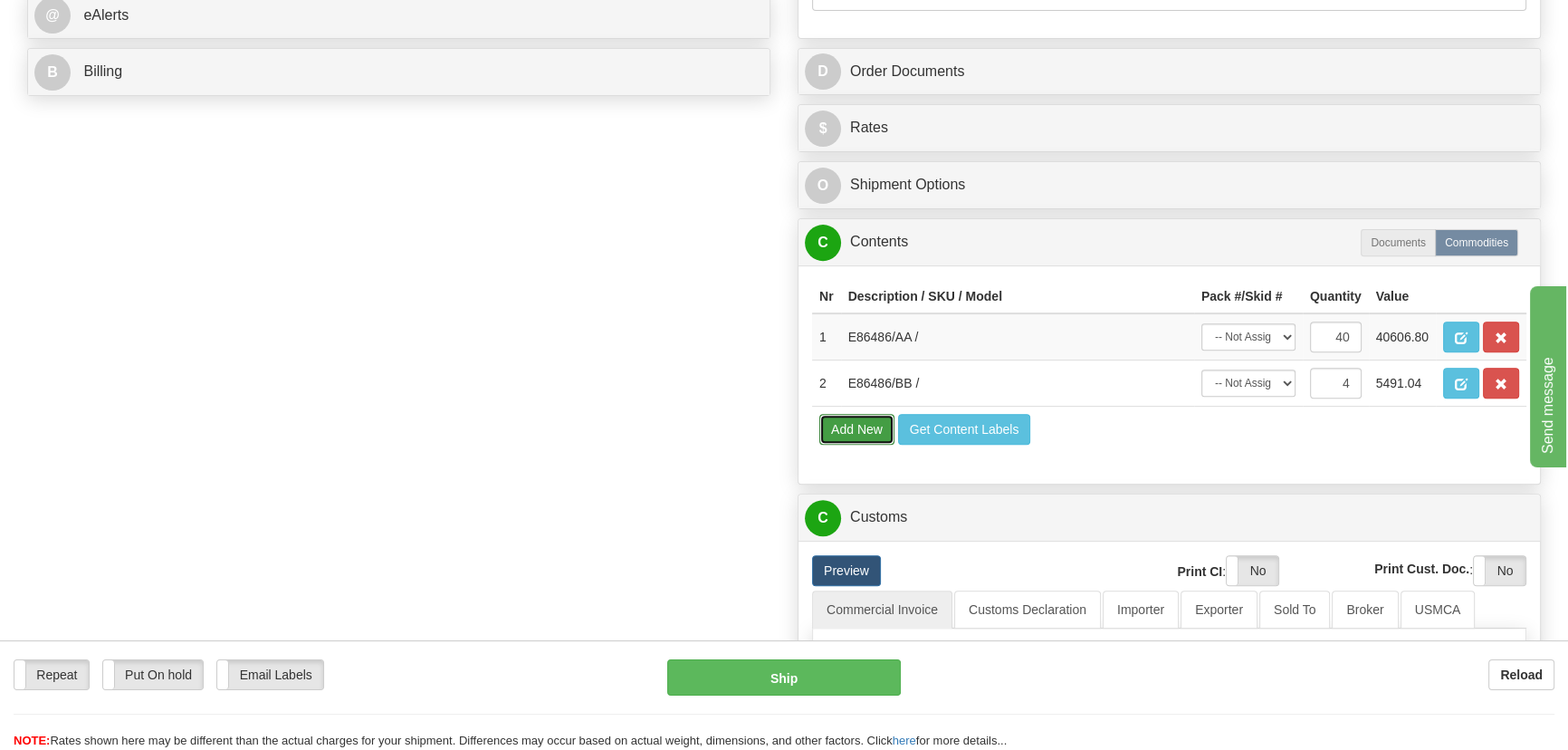
click at [849, 433] on button "Add New" at bounding box center [857, 429] width 75 height 31
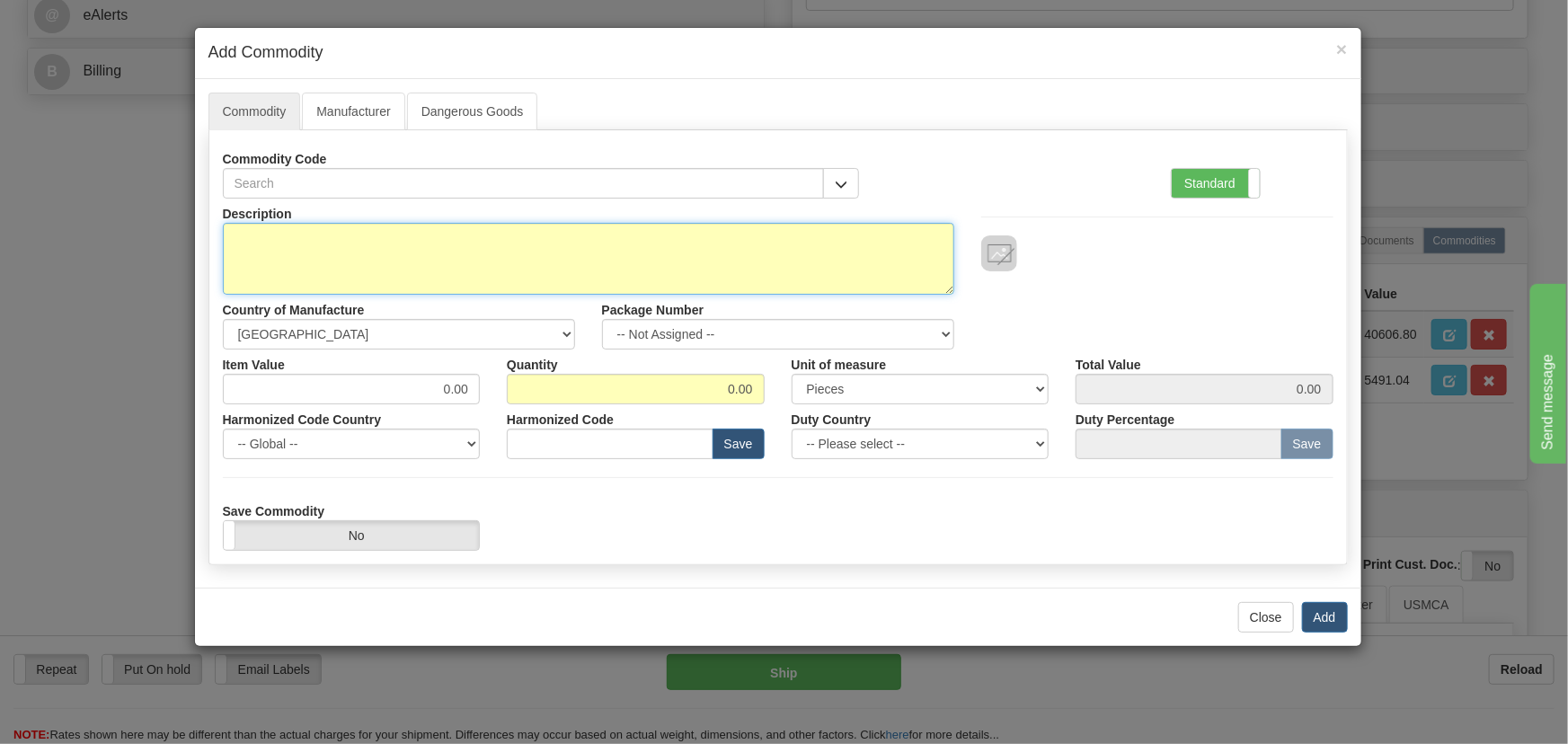
click at [763, 270] on textarea "Description" at bounding box center [588, 259] width 731 height 72
paste textarea "EB86448-03"
type textarea "EB86448-03"
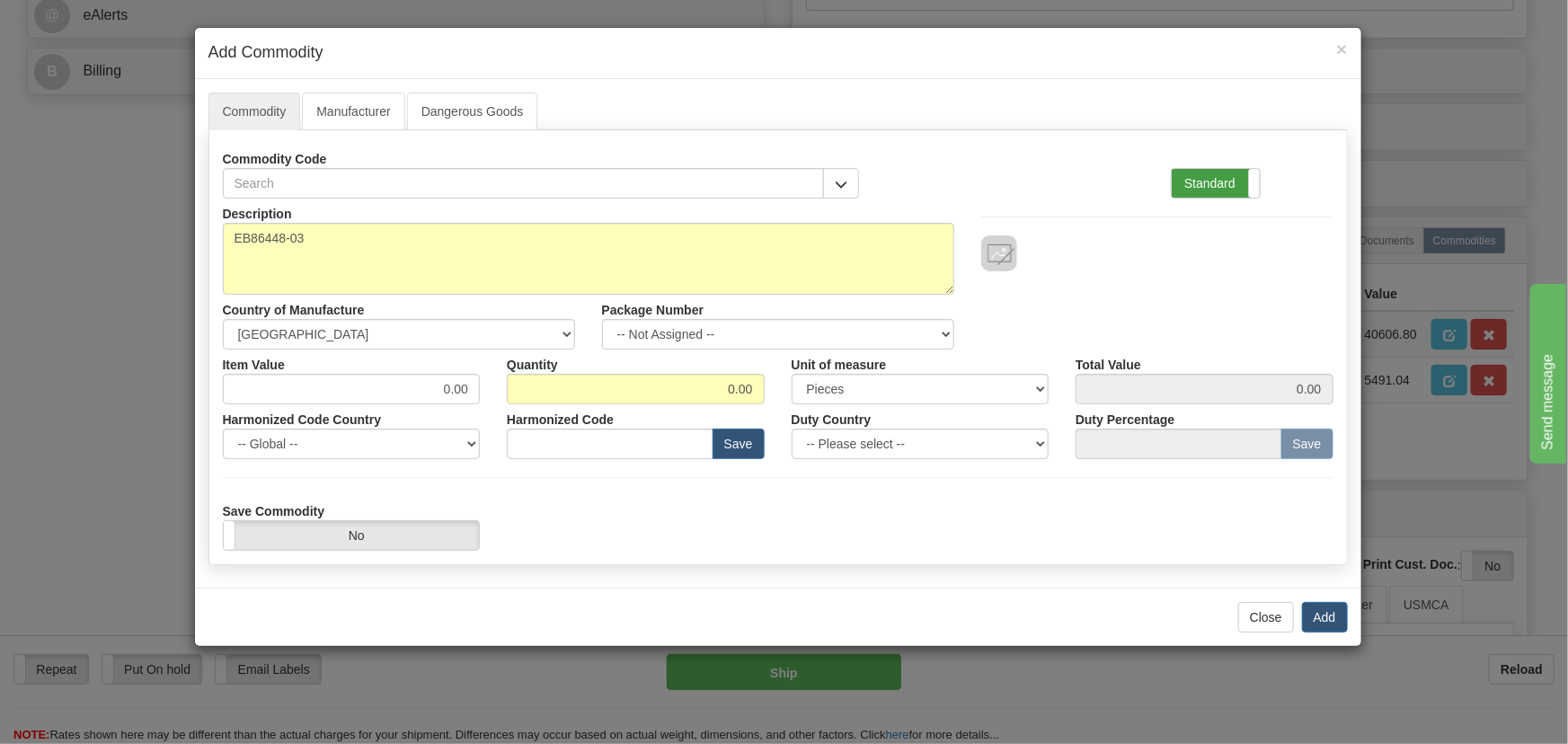
click at [1221, 175] on label "Standard" at bounding box center [1216, 183] width 88 height 28
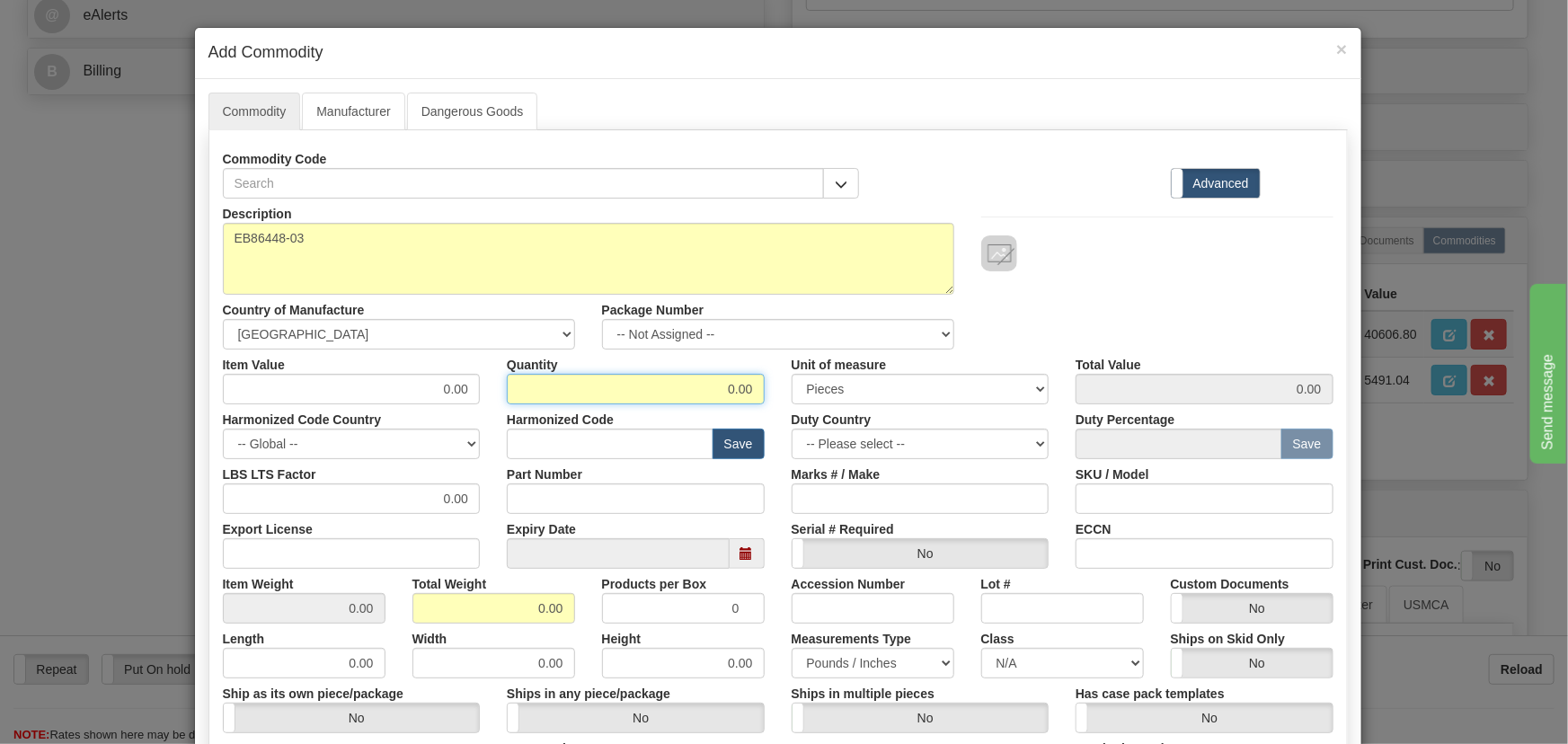
drag, startPoint x: 714, startPoint y: 386, endPoint x: 767, endPoint y: 406, distance: 56.6
click at [767, 404] on div "Description EB86448-03 Country of Manufacture -- Unknown -- AFGHANISTAN ALAND I…" at bounding box center [778, 593] width 1111 height 791
type input "24"
drag, startPoint x: 521, startPoint y: 606, endPoint x: 562, endPoint y: 618, distance: 42.7
click at [562, 617] on input "0.00" at bounding box center [494, 608] width 162 height 30
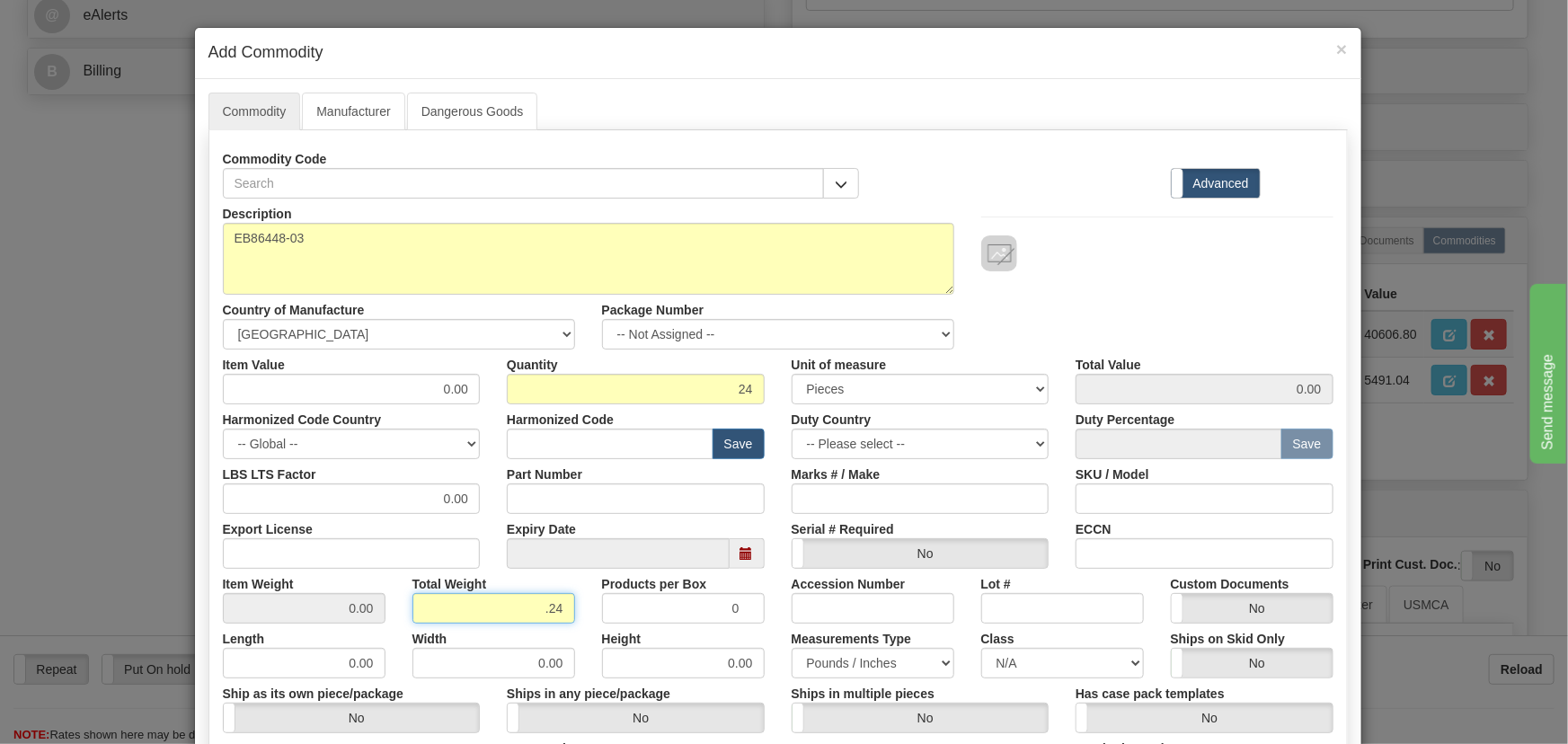
type input ".24"
type input "0.0100"
click at [1200, 318] on div "Description EB86448-03 Country of Manufacture -- Unknown -- AFGHANISTAN ALAND I…" at bounding box center [778, 274] width 1138 height 151
drag, startPoint x: 441, startPoint y: 393, endPoint x: 492, endPoint y: 405, distance: 52.4
click at [492, 405] on div "Description EB86448-03 Country of Manufacture -- Unknown -- AFGHANISTAN ALAND I…" at bounding box center [778, 593] width 1111 height 791
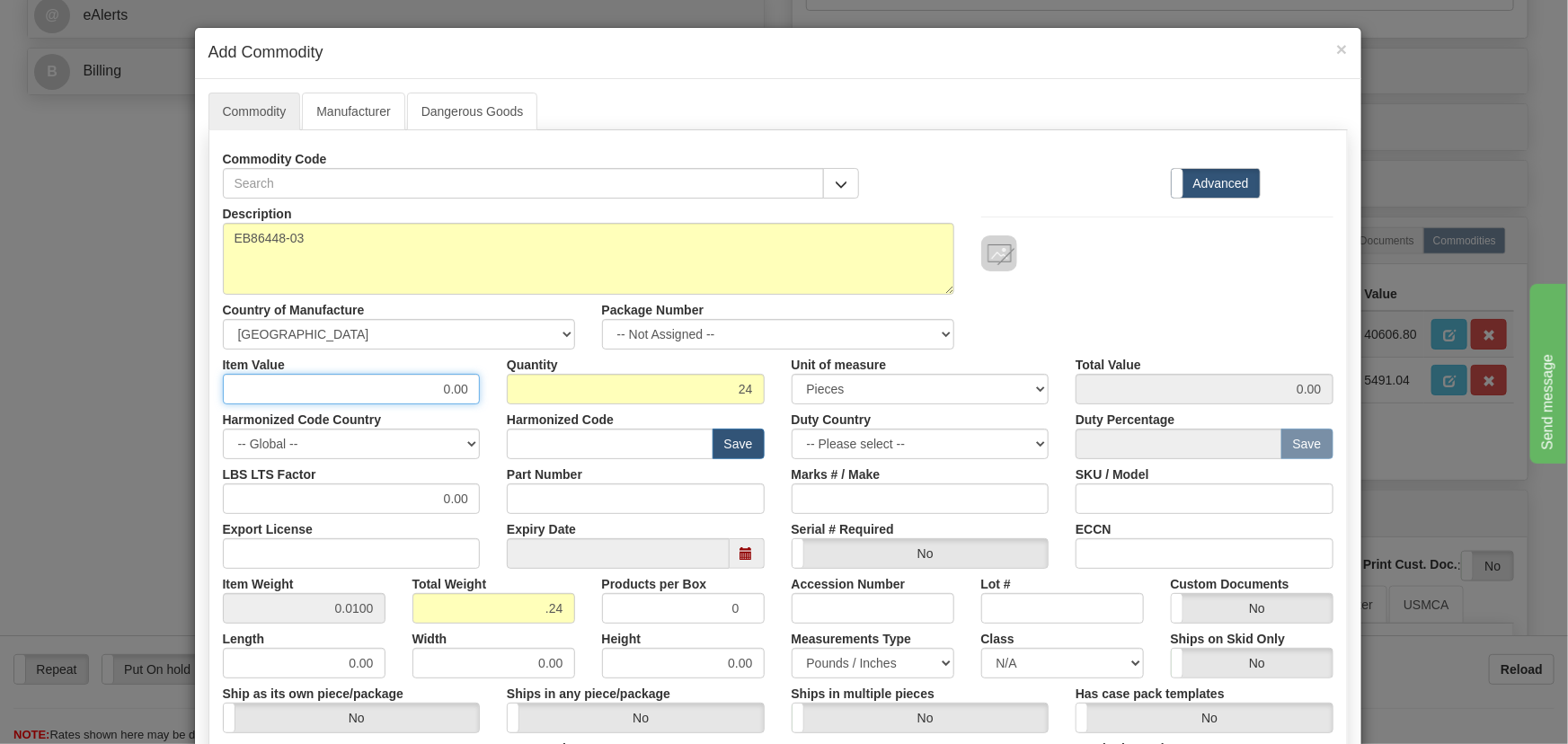
click at [432, 385] on input "0.00" at bounding box center [352, 388] width 258 height 30
drag, startPoint x: 429, startPoint y: 386, endPoint x: 506, endPoint y: 406, distance: 79.6
click at [504, 406] on div "Description EB86448-03 Country of Manufacture -- Unknown -- AFGHANISTAN ALAND I…" at bounding box center [778, 593] width 1111 height 791
paste input "606,04"
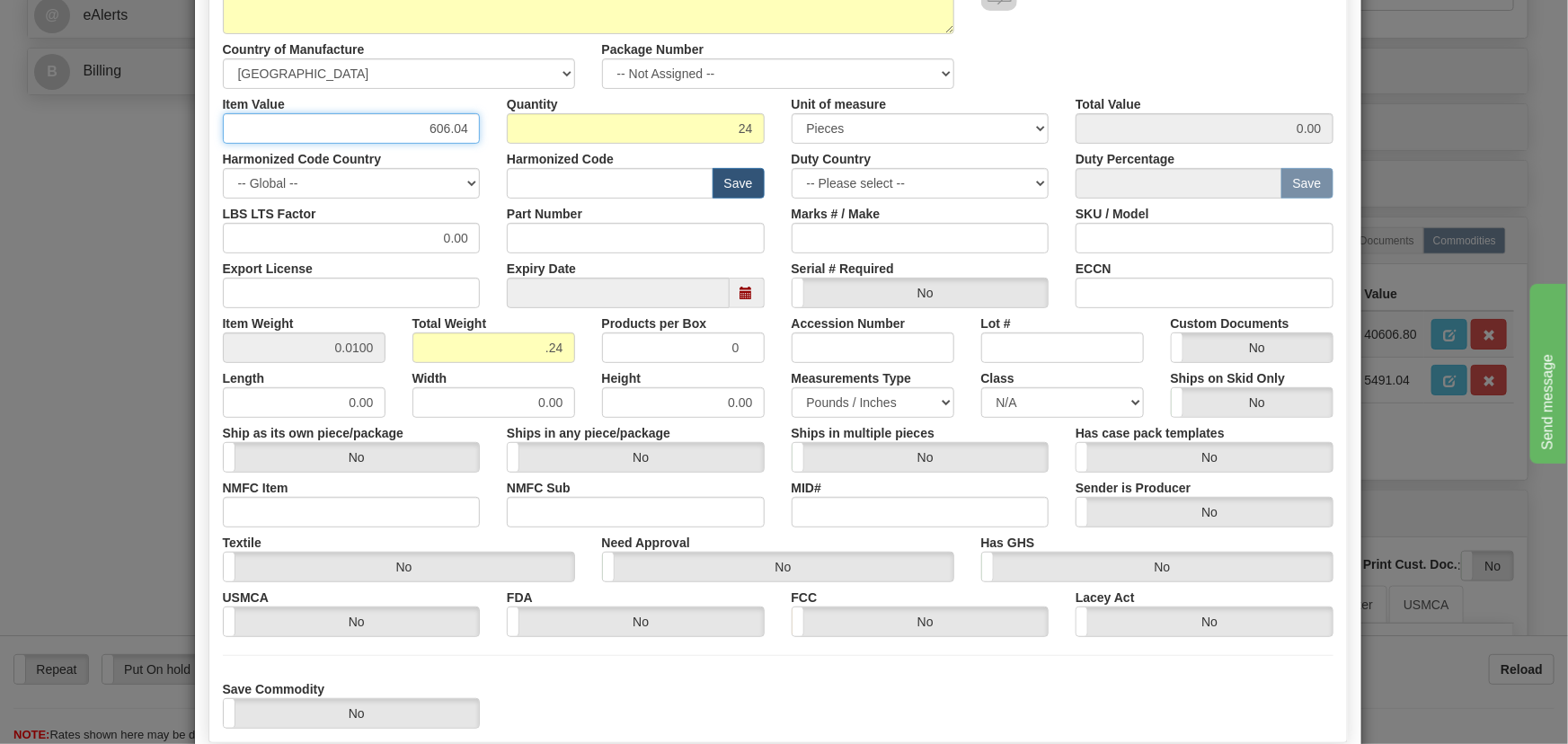
scroll to position [327, 0]
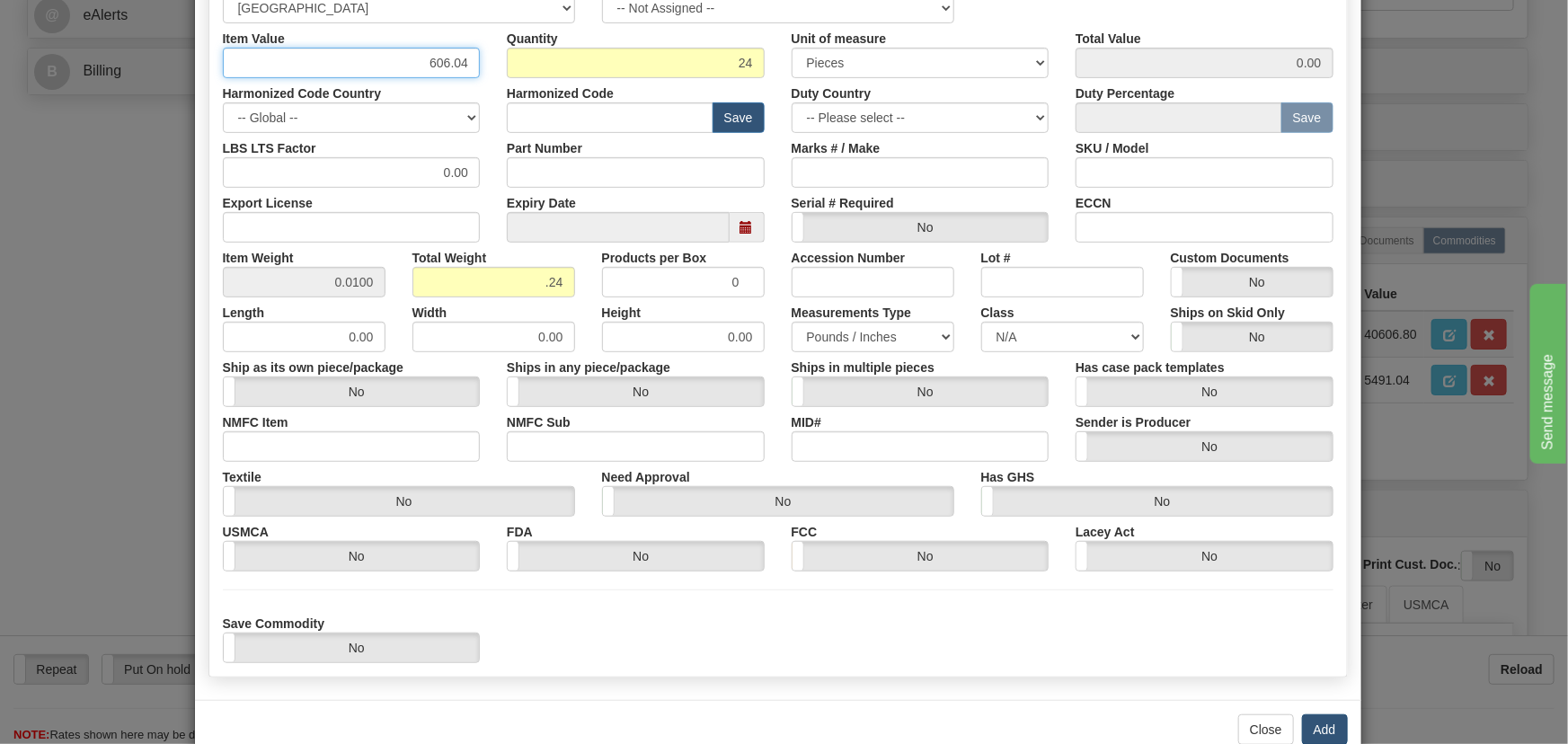
type input "606.04"
type input "14544.96"
click at [1311, 729] on button "Add" at bounding box center [1325, 729] width 46 height 30
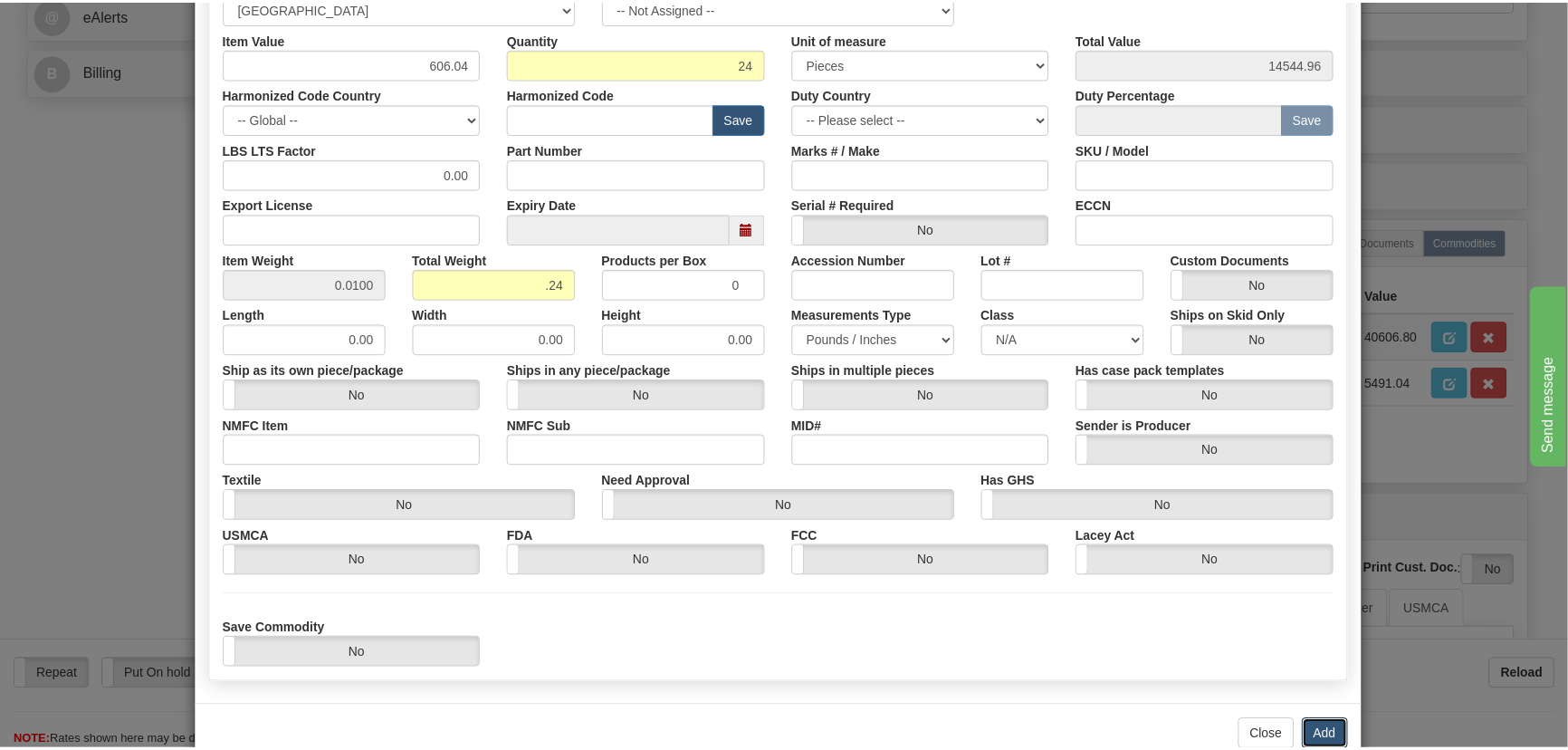
scroll to position [0, 0]
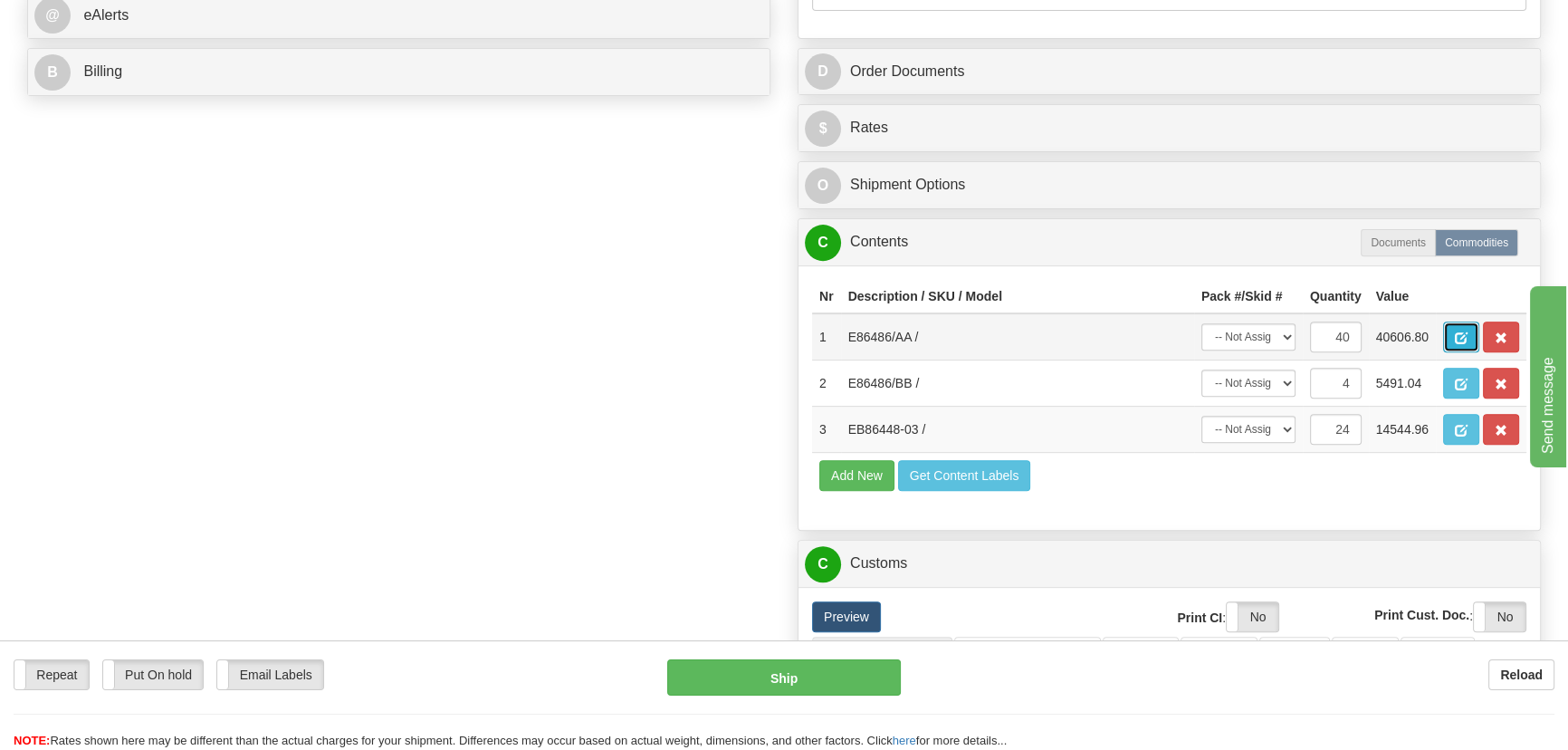
click at [1453, 330] on button "button" at bounding box center [1461, 336] width 36 height 31
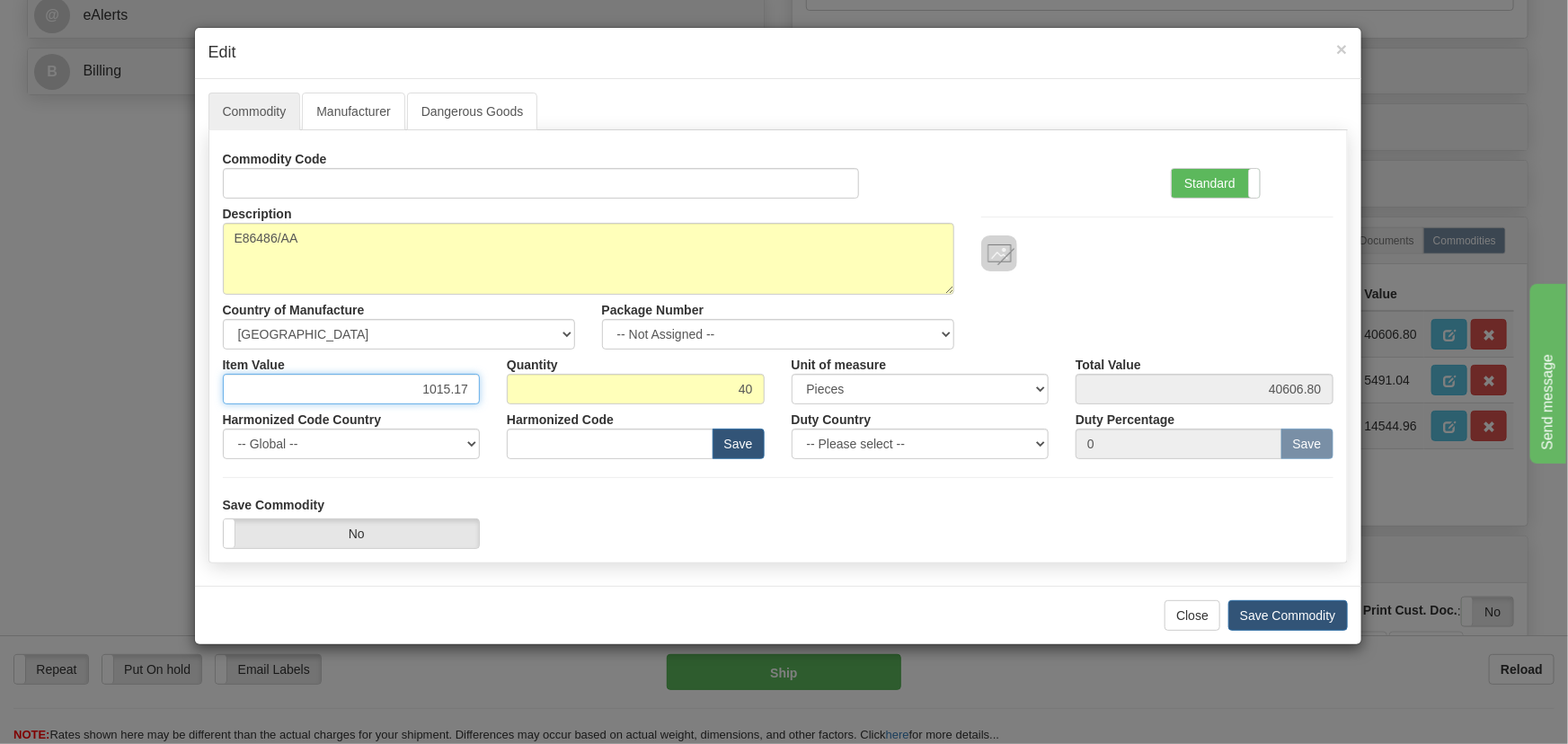
drag, startPoint x: 421, startPoint y: 388, endPoint x: 496, endPoint y: 410, distance: 78.2
click at [496, 407] on div "Commodity Code Standard Advanced Description E86486/AA Country of Manufacture -…" at bounding box center [778, 301] width 1111 height 316
paste input "379,34"
type input "379.34"
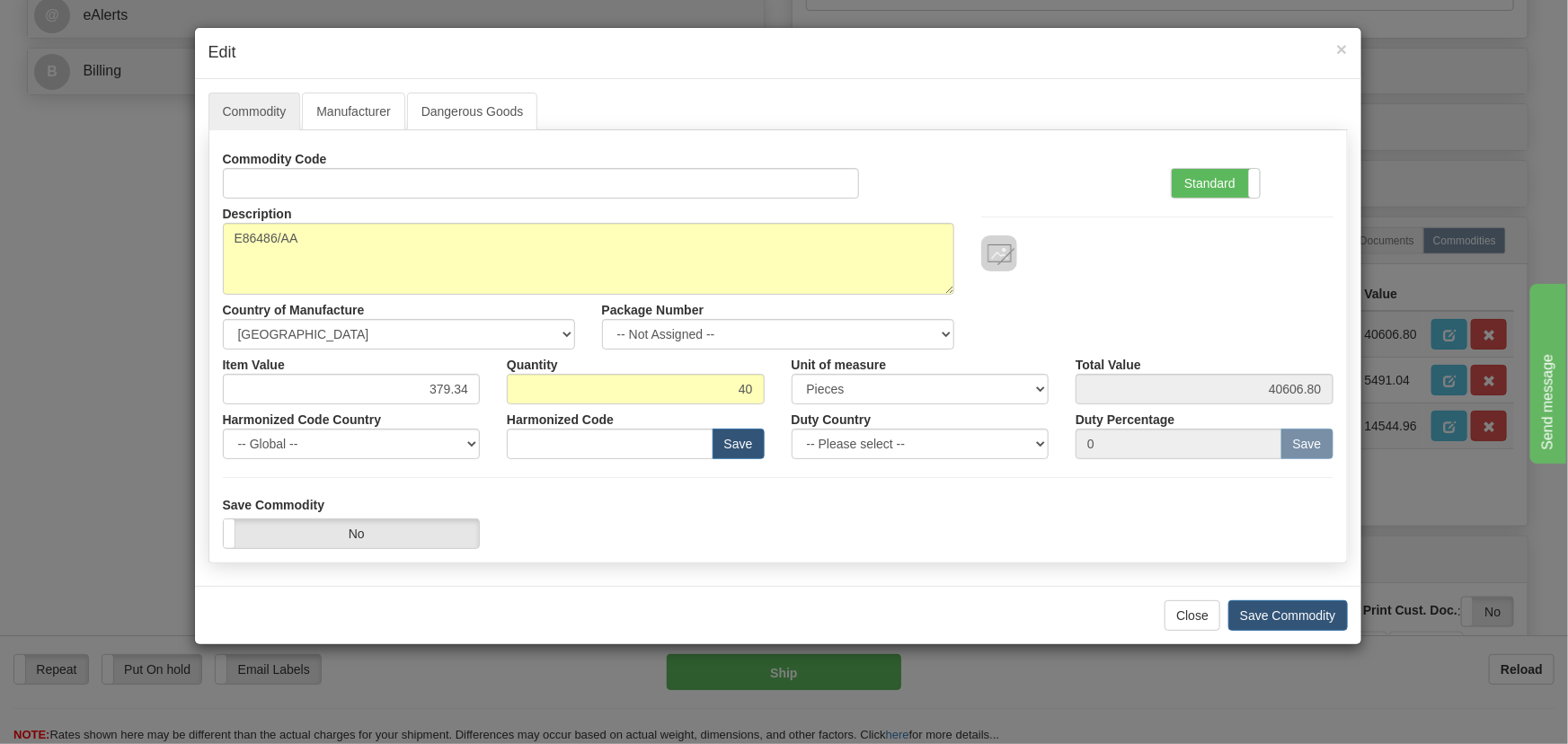
type input "15173.60"
click at [1188, 303] on div "Description E86486/AA Country of Manufacture -- Unknown -- AFGHANISTAN ALAND IS…" at bounding box center [778, 274] width 1138 height 151
click at [1303, 608] on button "Save Commodity" at bounding box center [1288, 615] width 119 height 30
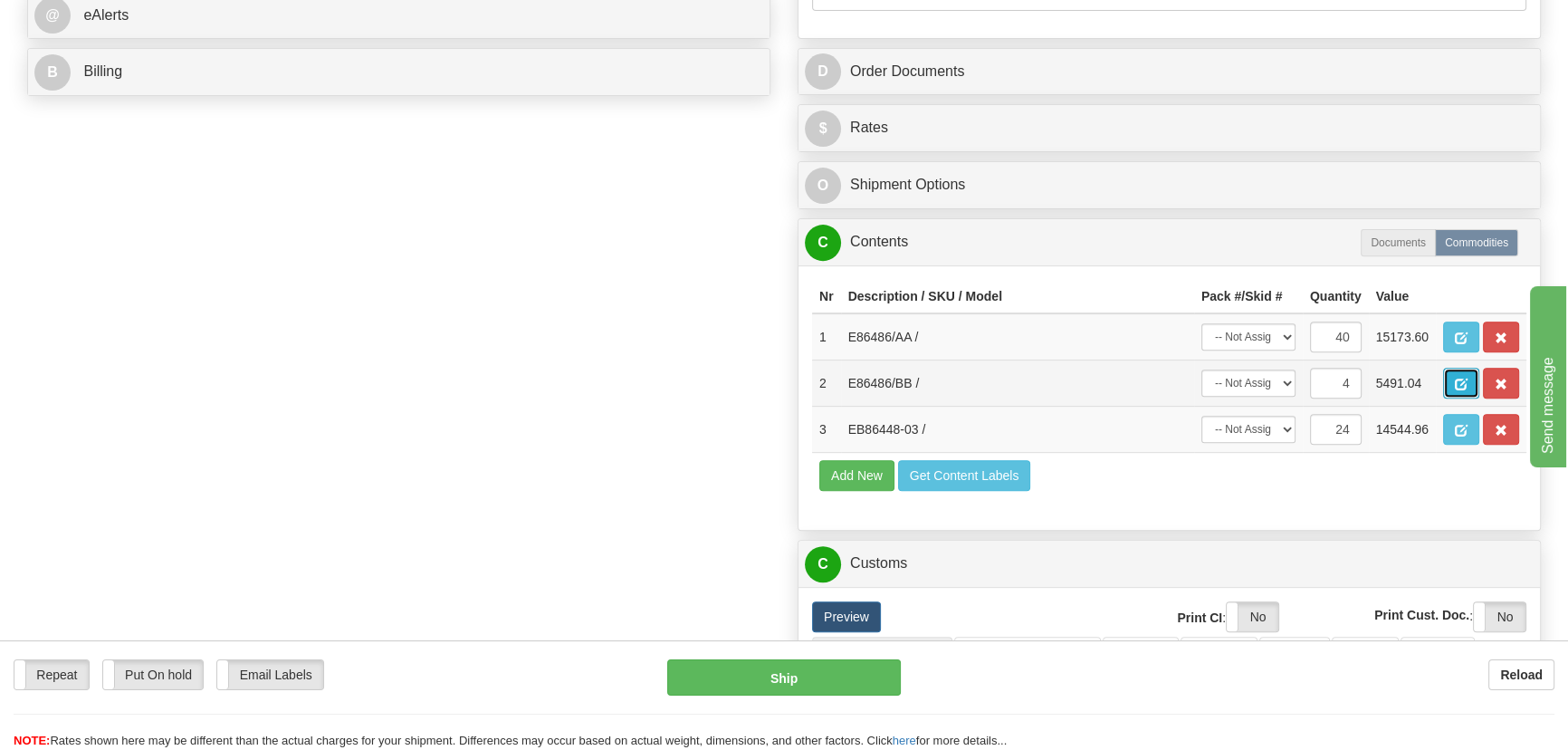
click at [1461, 382] on span "button" at bounding box center [1461, 384] width 13 height 12
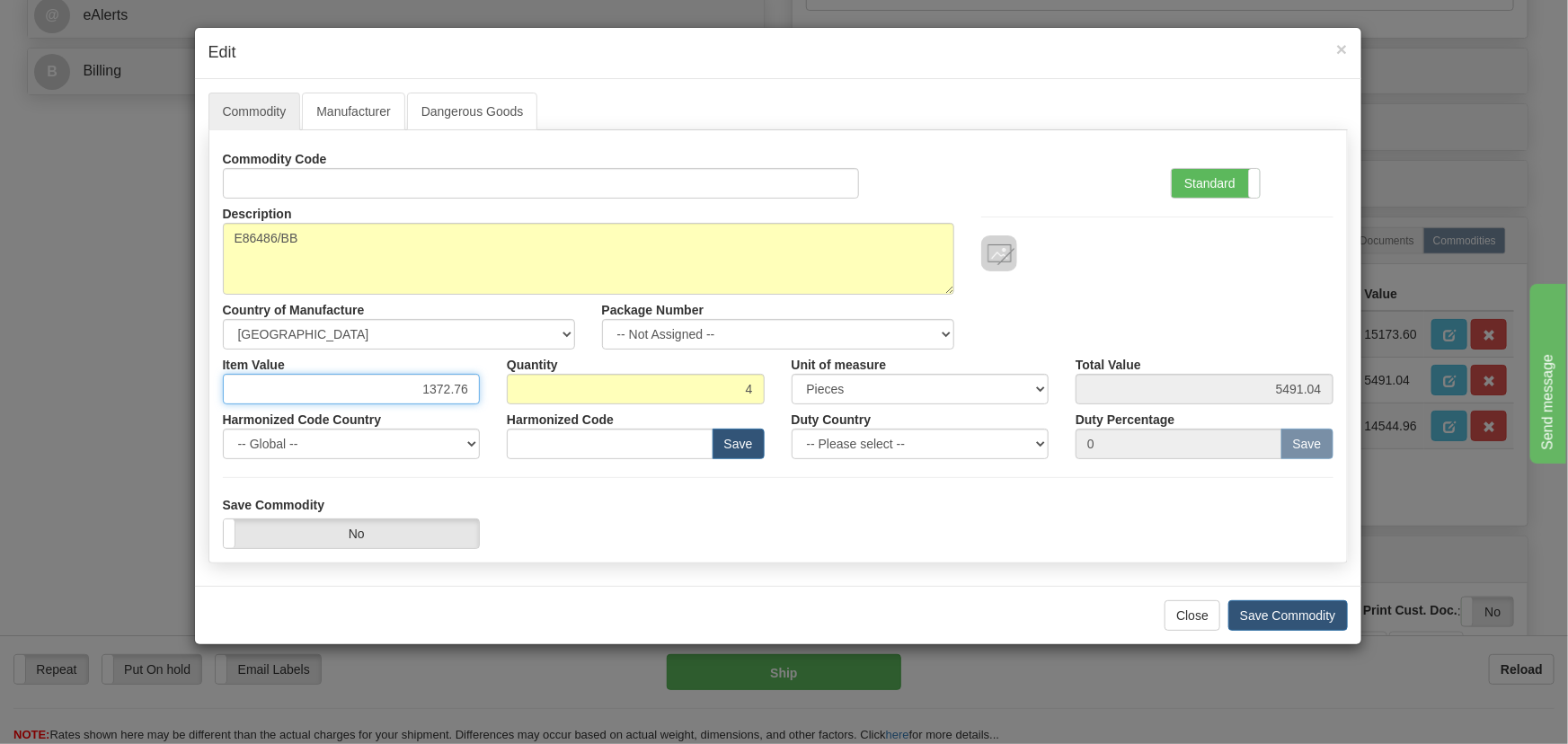
drag, startPoint x: 425, startPoint y: 387, endPoint x: 478, endPoint y: 409, distance: 57.4
click at [484, 401] on div "Item Value 1372.76" at bounding box center [351, 377] width 284 height 55
paste input ".730,58"
paste input "1.730,58"
type input "1730.58"
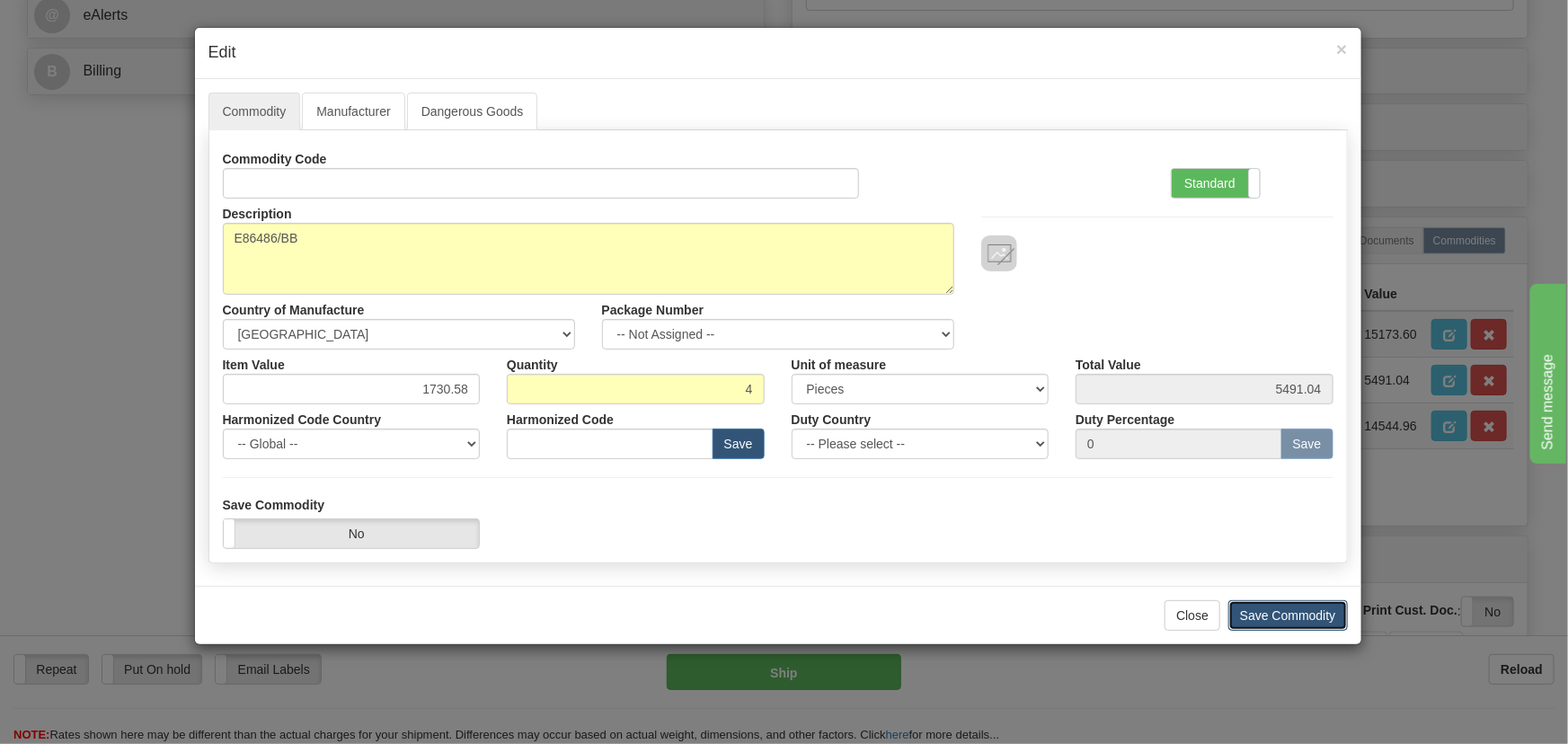
type input "6922.32"
click at [1267, 615] on button "Save Commodity" at bounding box center [1288, 615] width 119 height 30
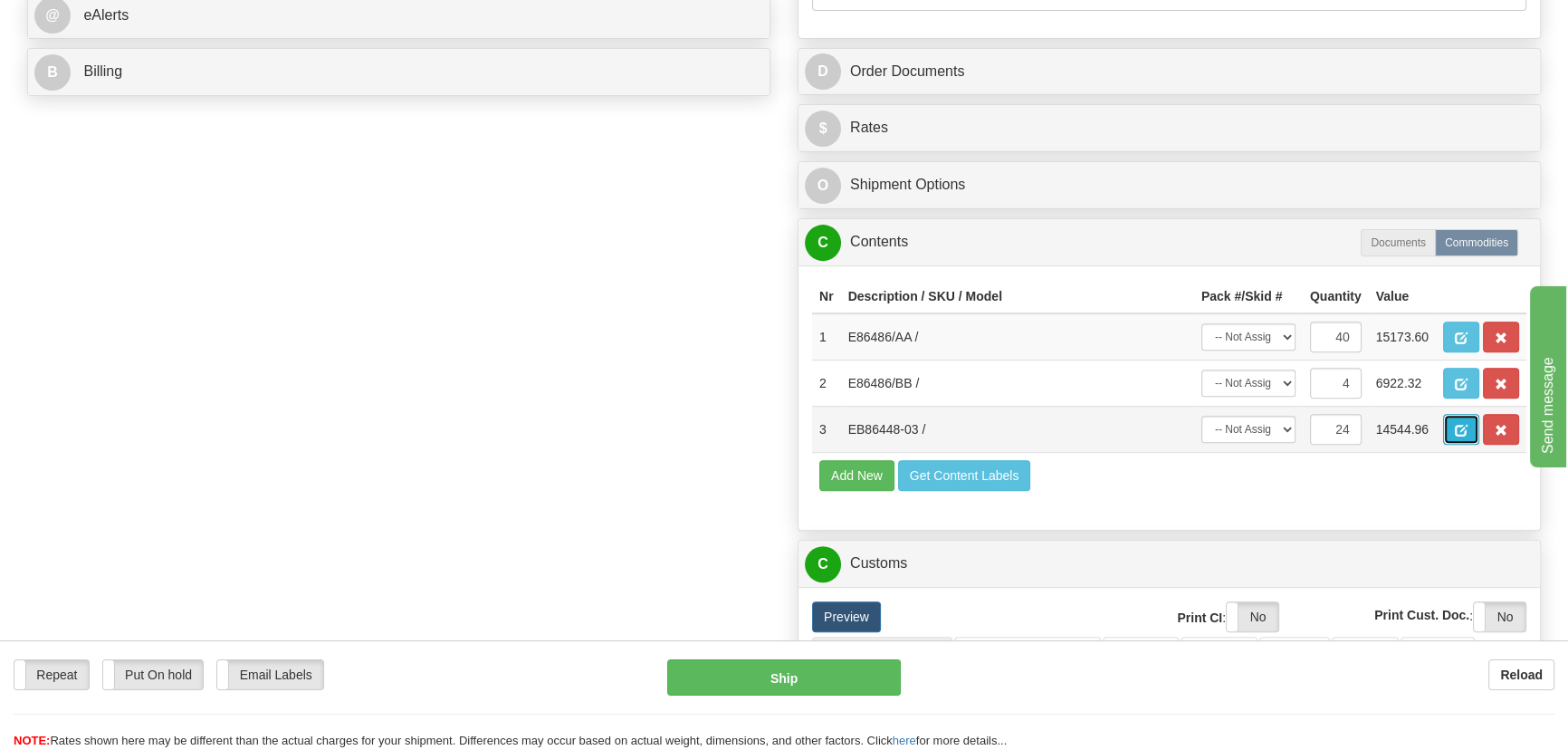
click at [1463, 421] on button "button" at bounding box center [1461, 429] width 36 height 31
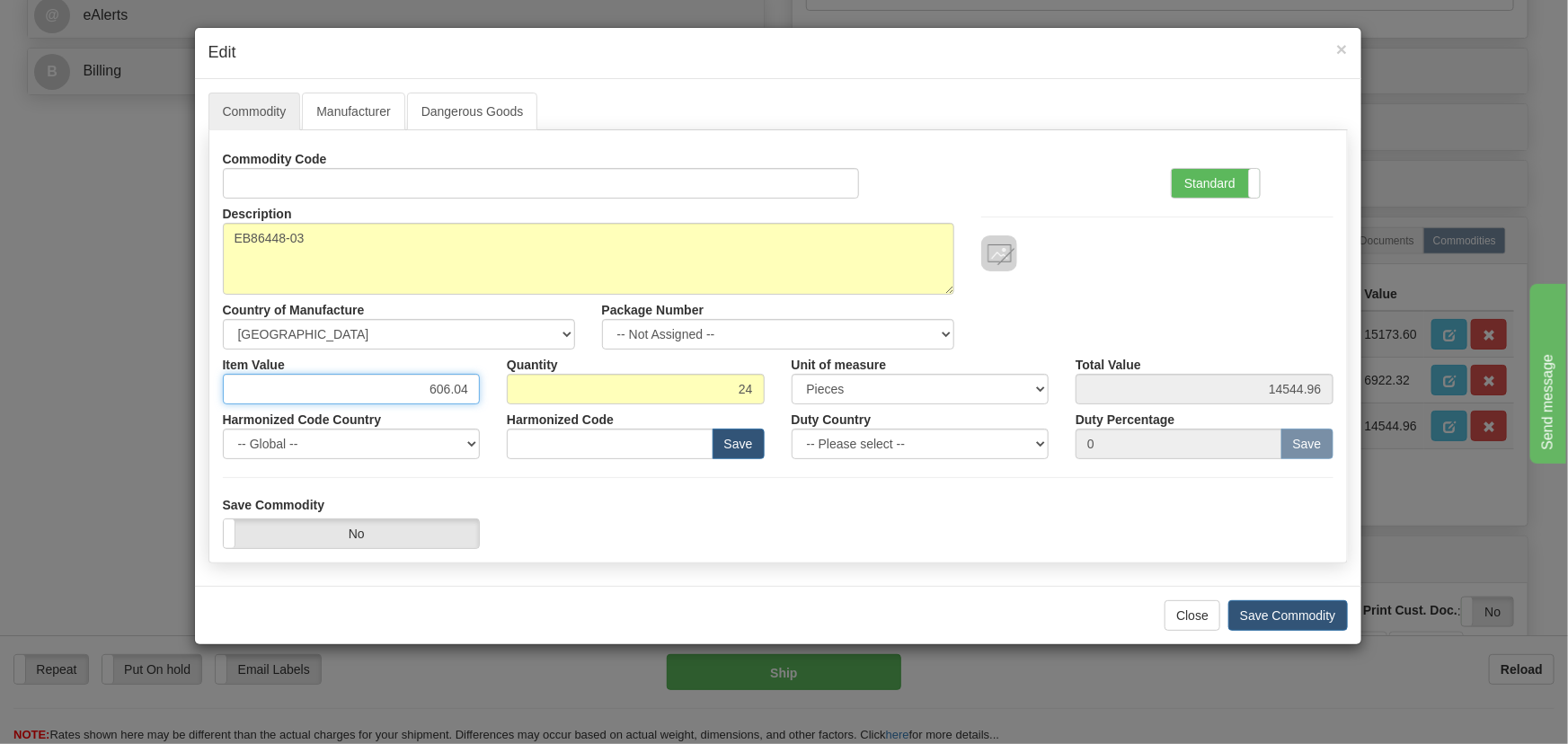
drag, startPoint x: 431, startPoint y: 389, endPoint x: 482, endPoint y: 403, distance: 52.9
click at [480, 397] on div "Item Value 606.04" at bounding box center [351, 377] width 284 height 55
paste input ","
type input "606.04"
click at [1258, 608] on button "Save Commodity" at bounding box center [1288, 615] width 119 height 30
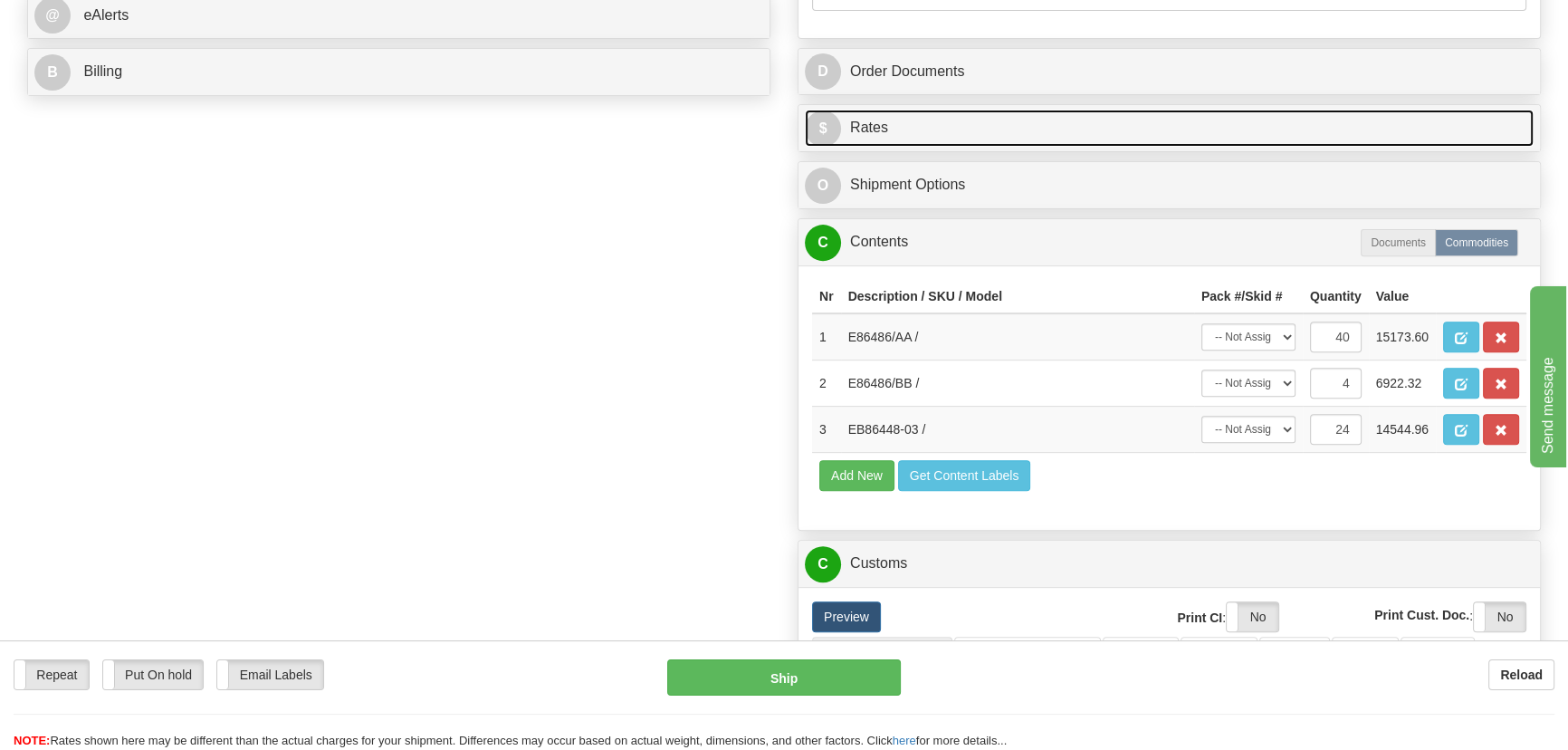
click at [1243, 122] on link "$ Rates" at bounding box center [1169, 128] width 729 height 37
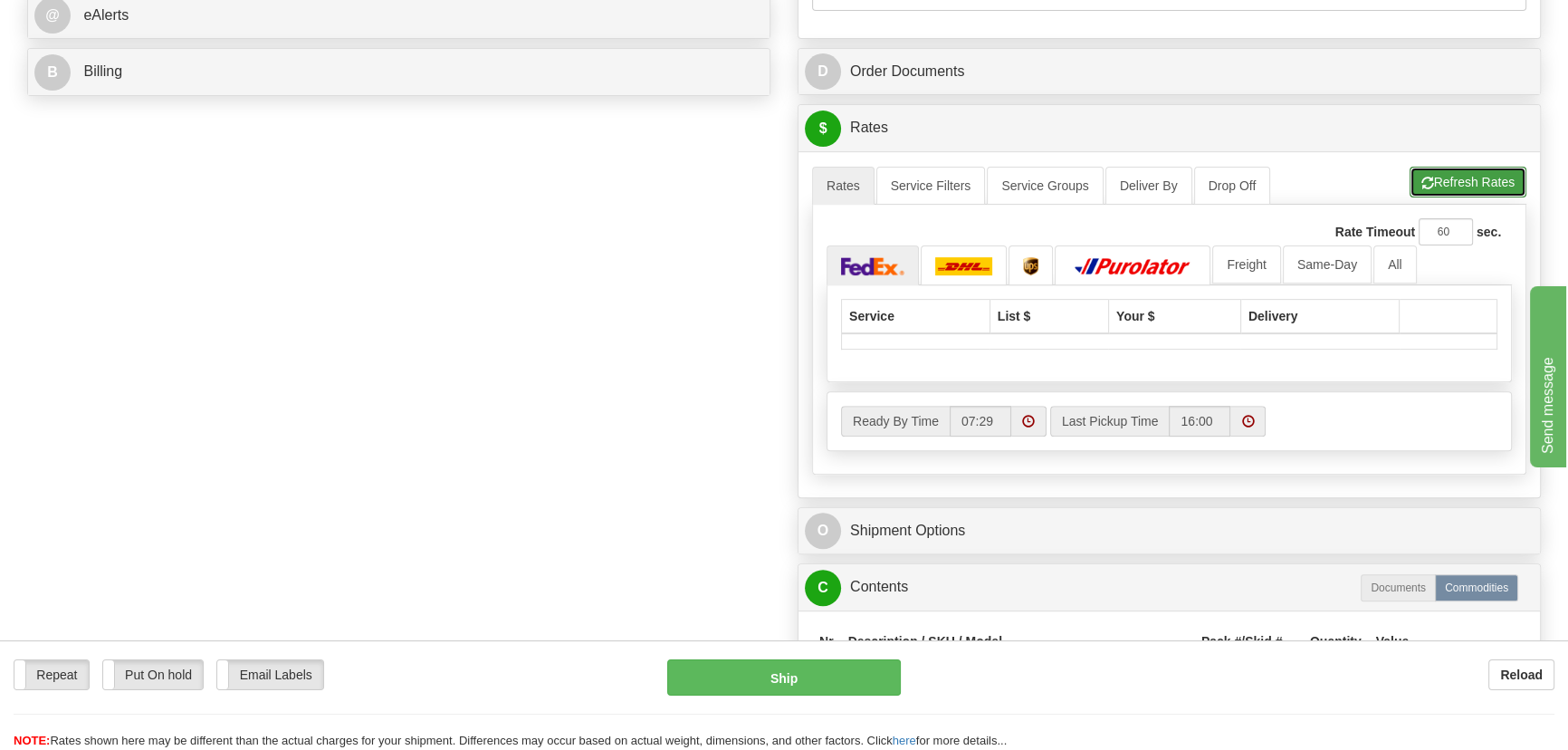
click at [1473, 186] on button "Refresh Rates" at bounding box center [1468, 181] width 117 height 31
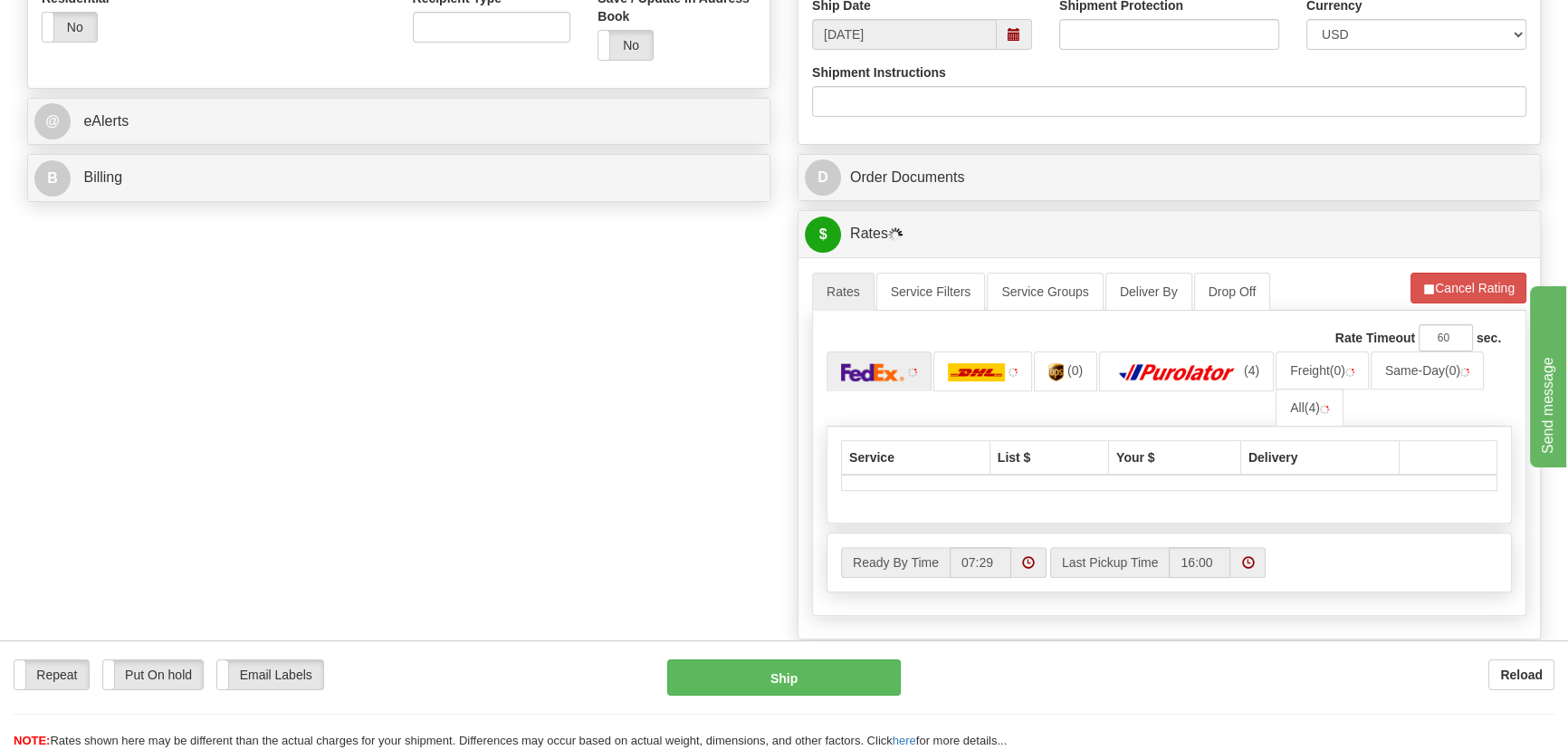
scroll to position [741, 0]
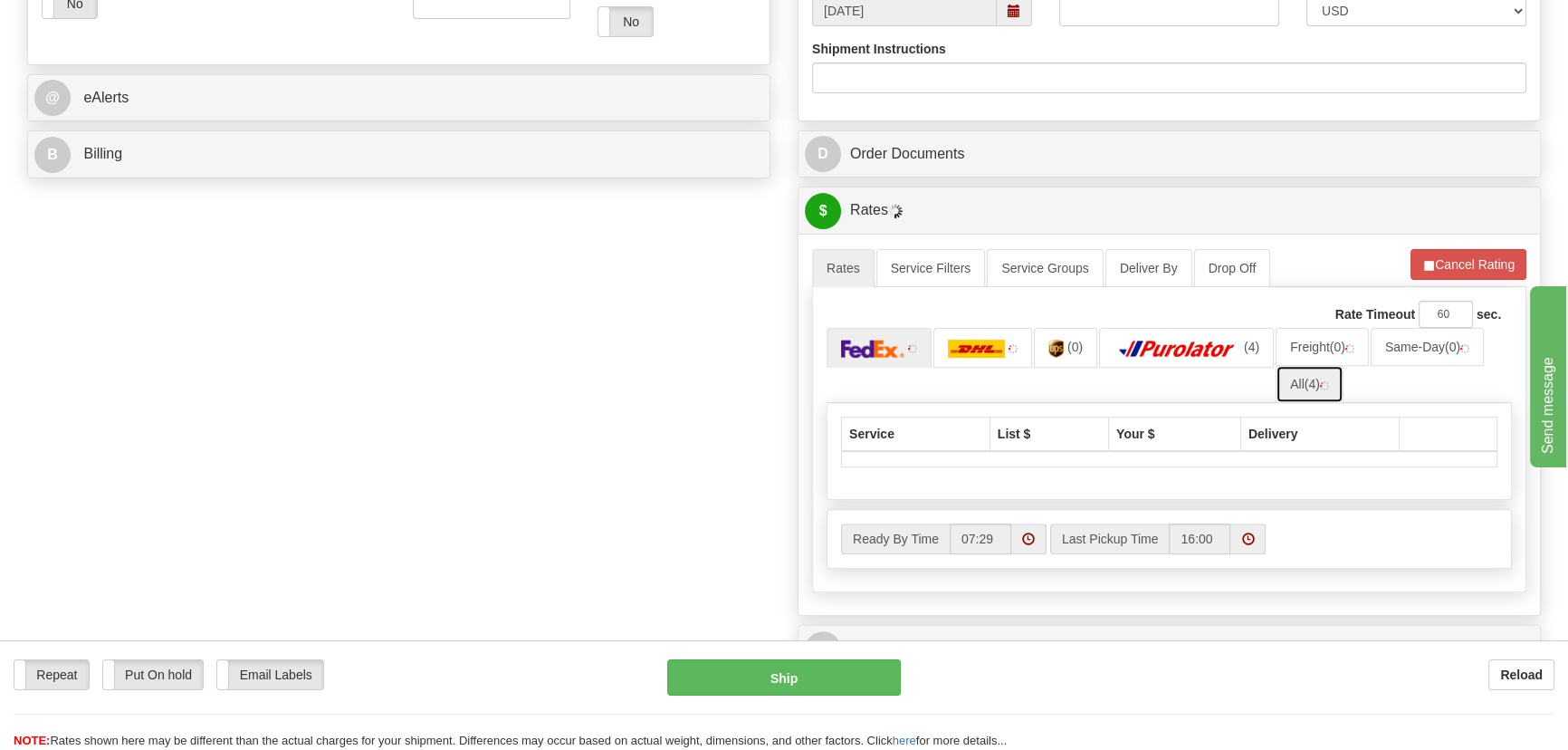
click at [1330, 376] on link "All (4)" at bounding box center [1309, 383] width 68 height 38
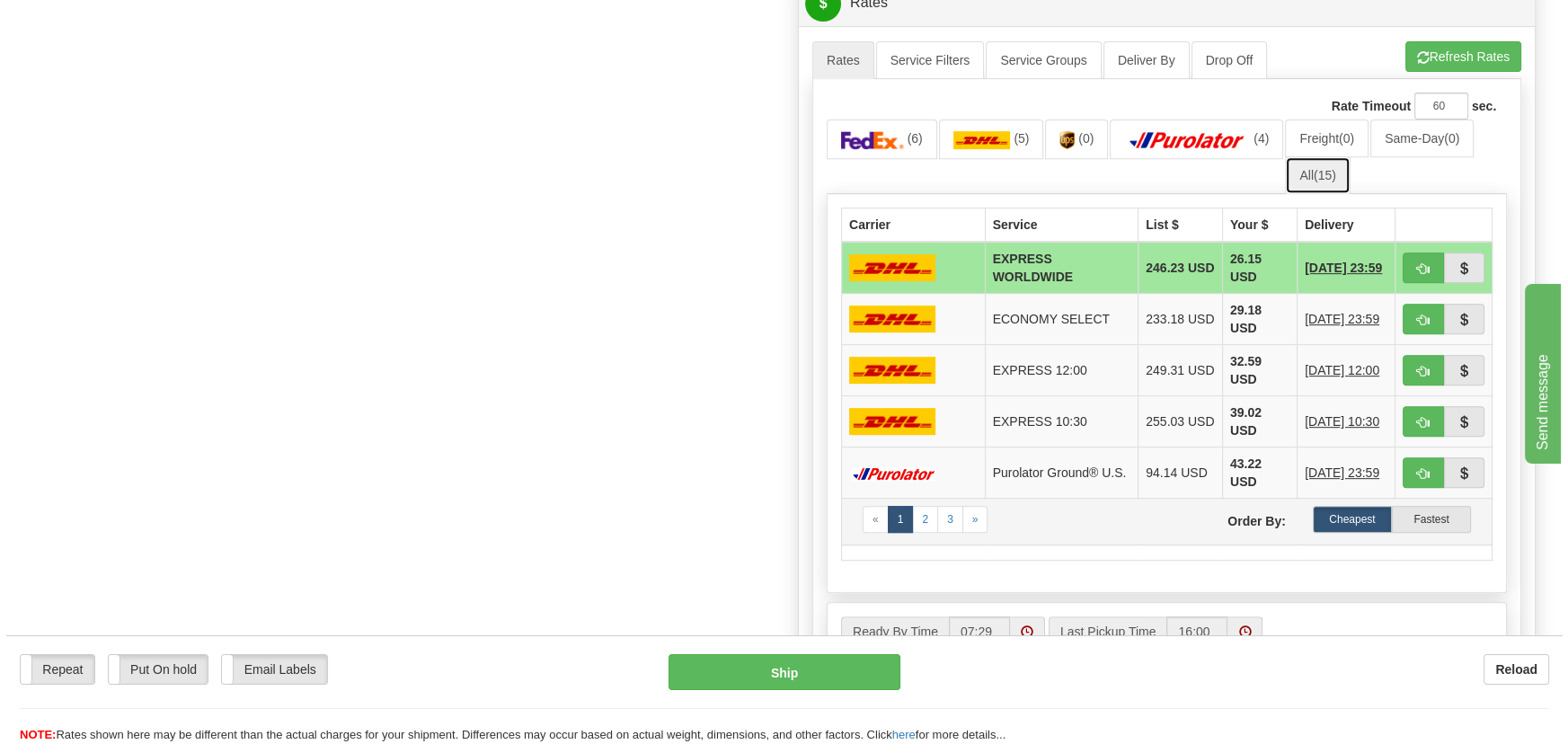
scroll to position [898, 0]
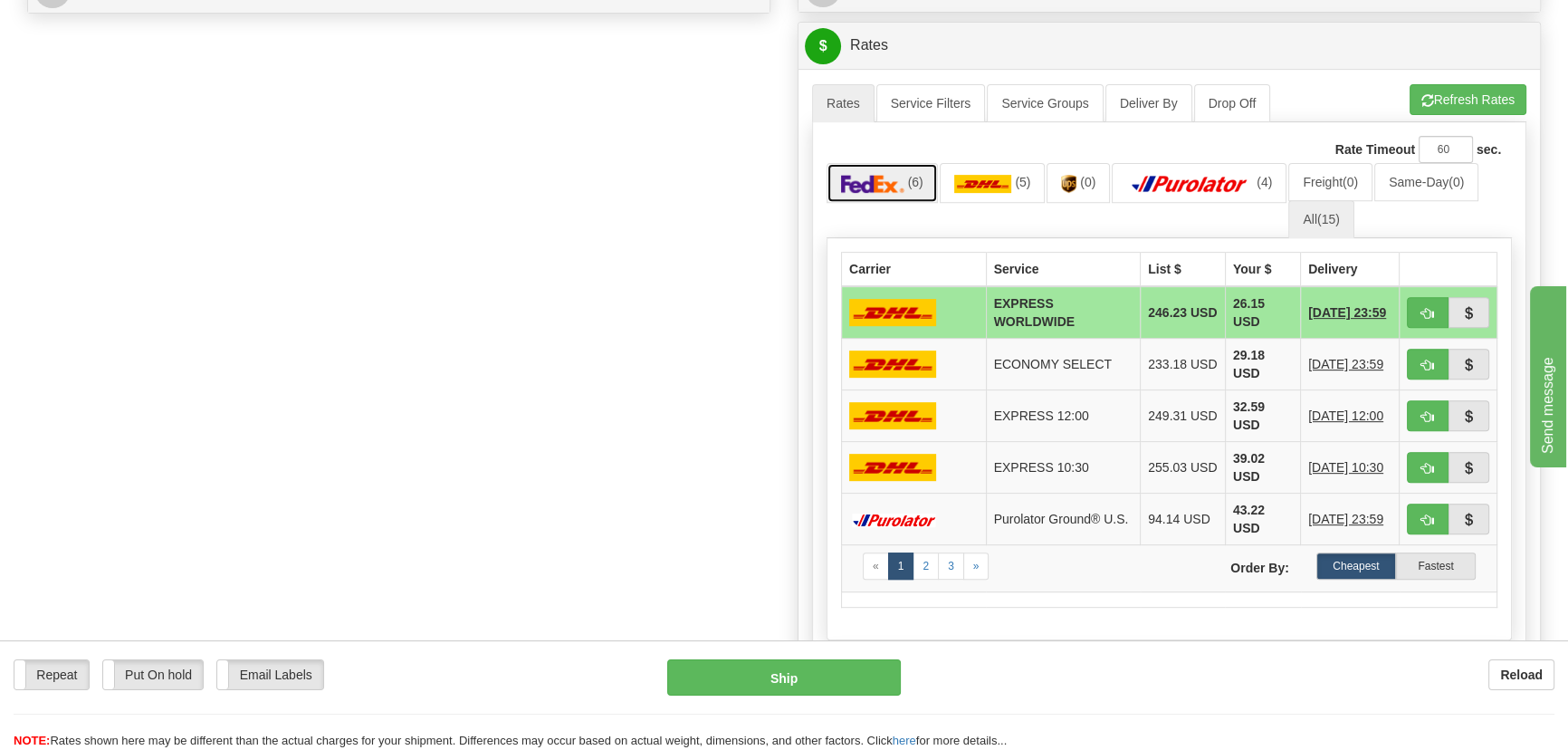
click at [908, 180] on span "(6)" at bounding box center [916, 181] width 16 height 15
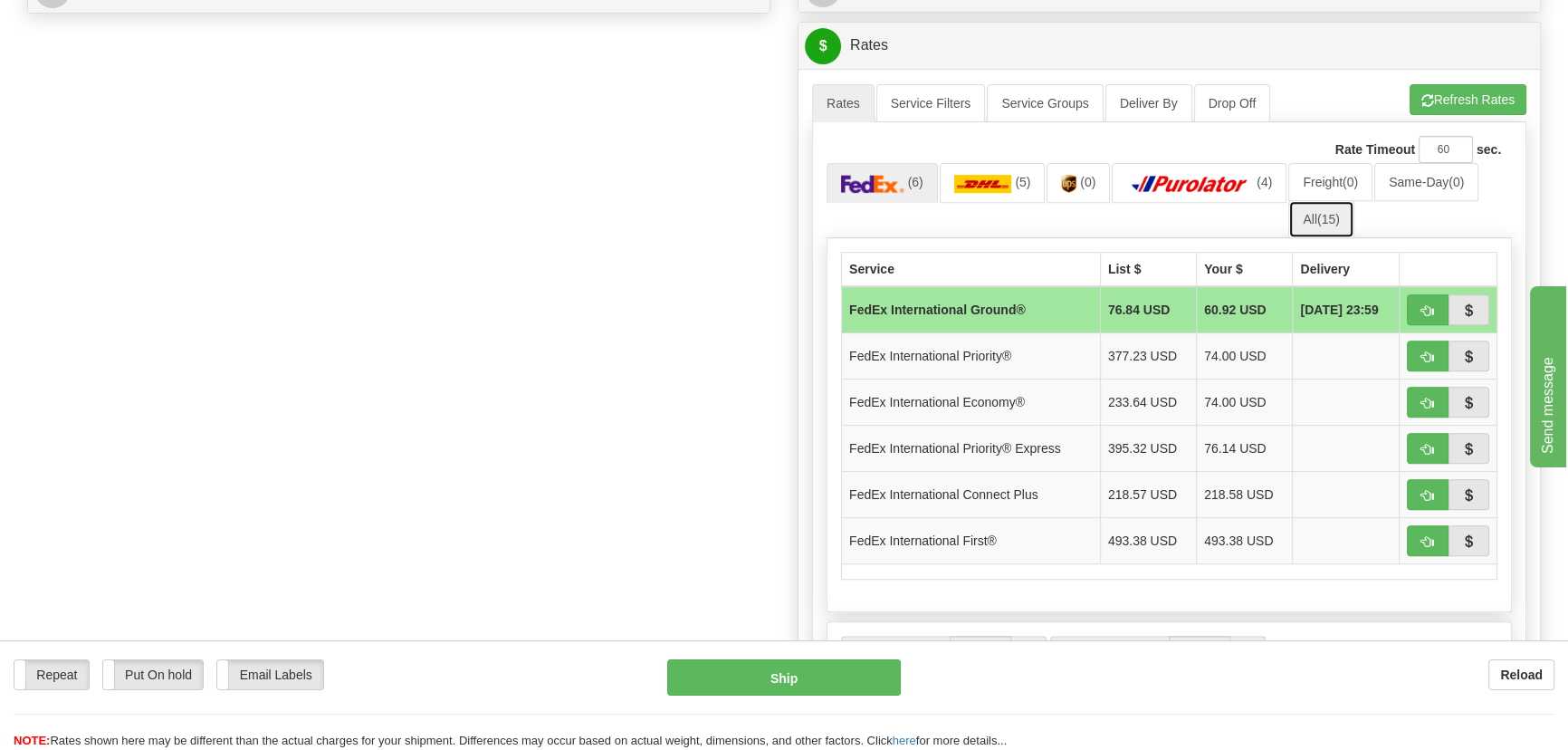
click at [1319, 223] on span "(15)" at bounding box center [1328, 219] width 23 height 15
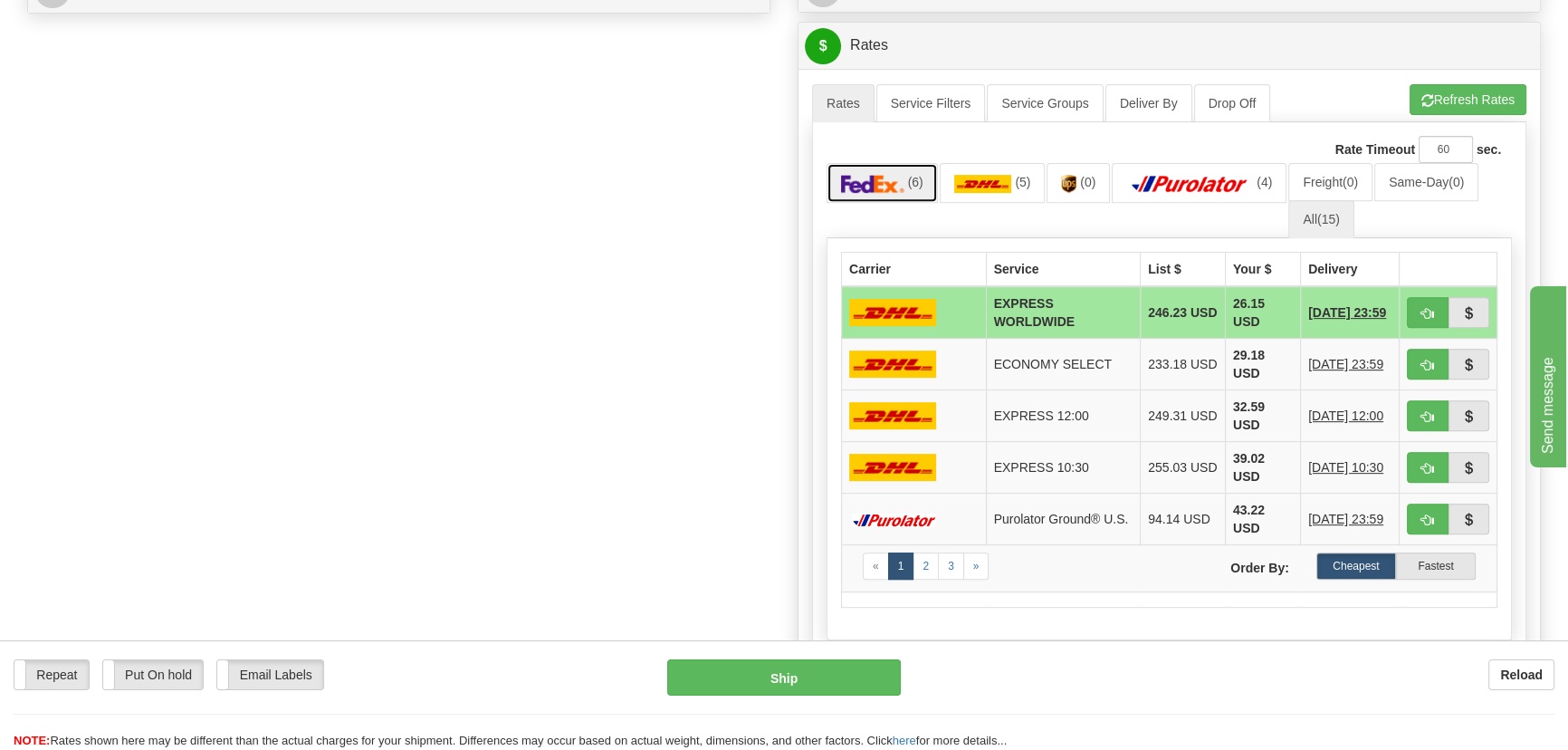
click at [885, 188] on img at bounding box center [873, 183] width 63 height 18
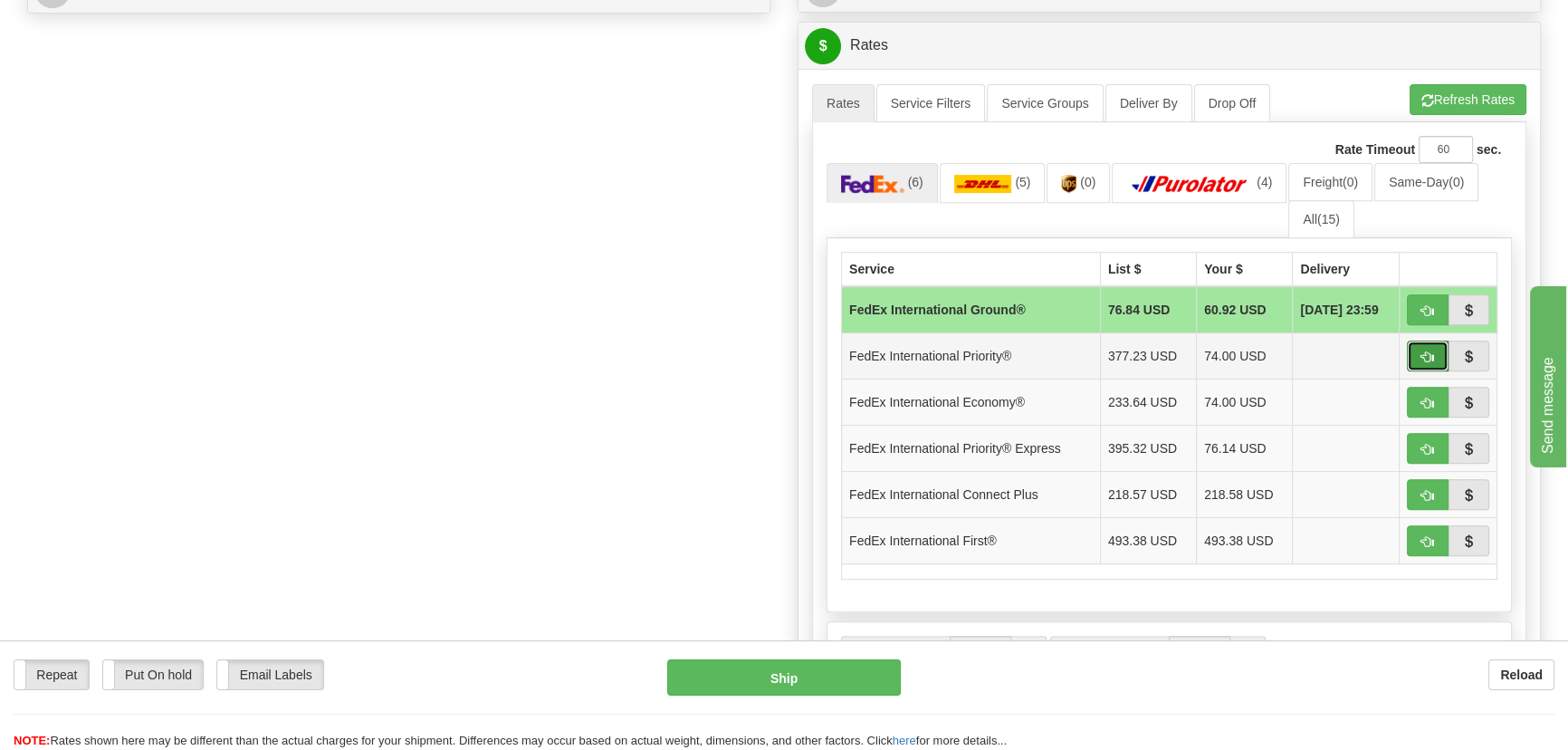
click at [1431, 352] on span "button" at bounding box center [1427, 358] width 13 height 12
type input "01"
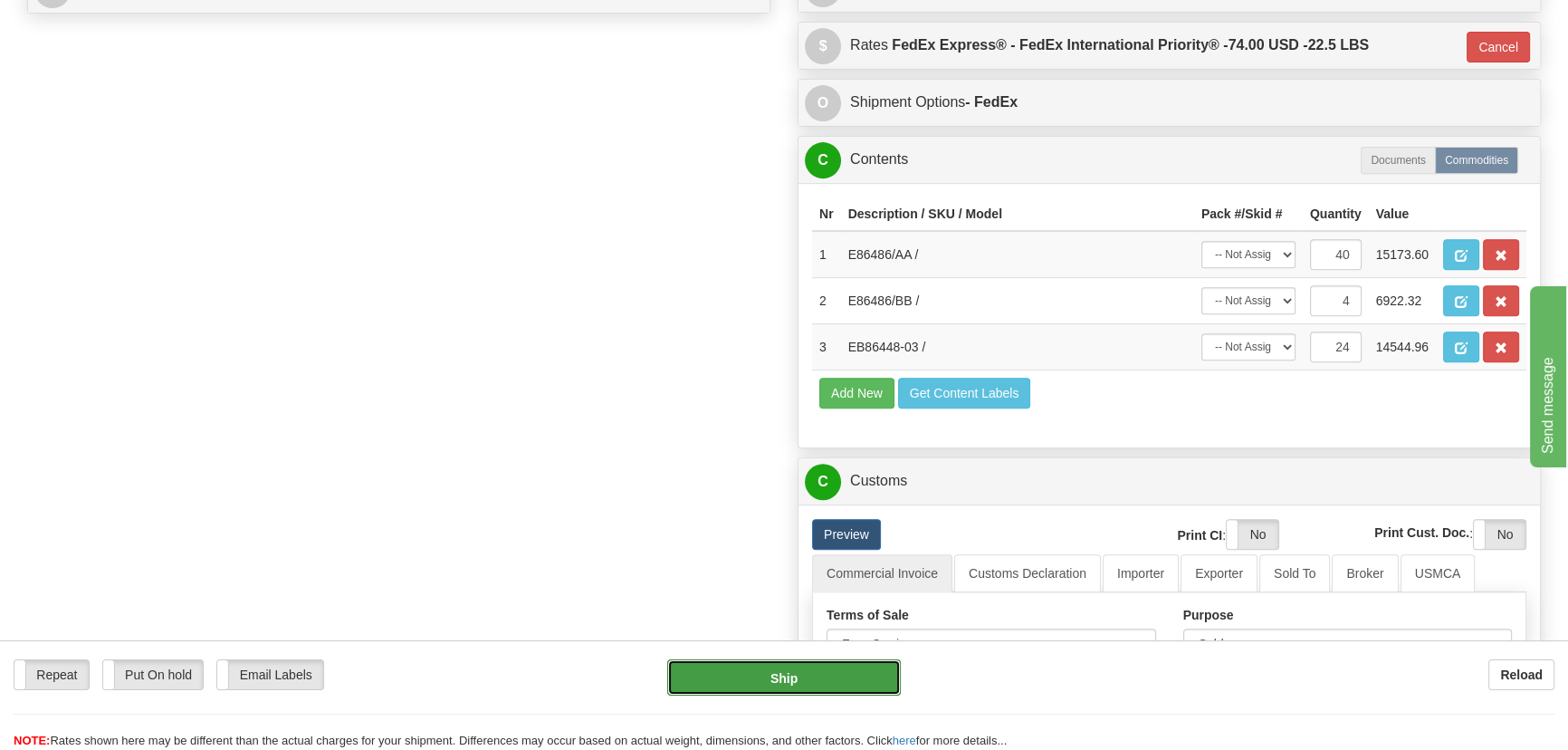
click at [820, 683] on button "Ship" at bounding box center [784, 677] width 234 height 36
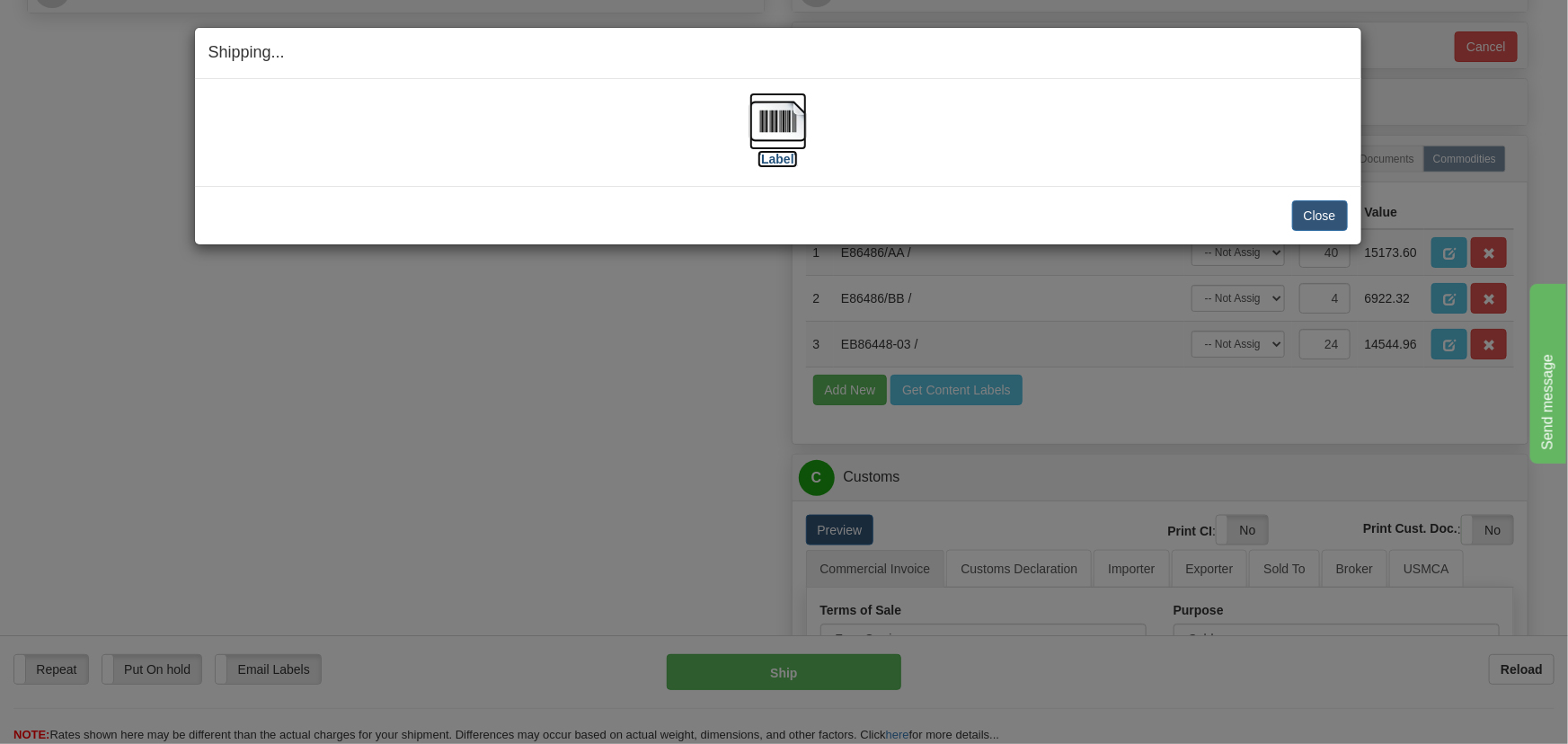
click at [756, 120] on img at bounding box center [778, 121] width 58 height 58
click at [1307, 210] on button "Close" at bounding box center [1320, 215] width 56 height 30
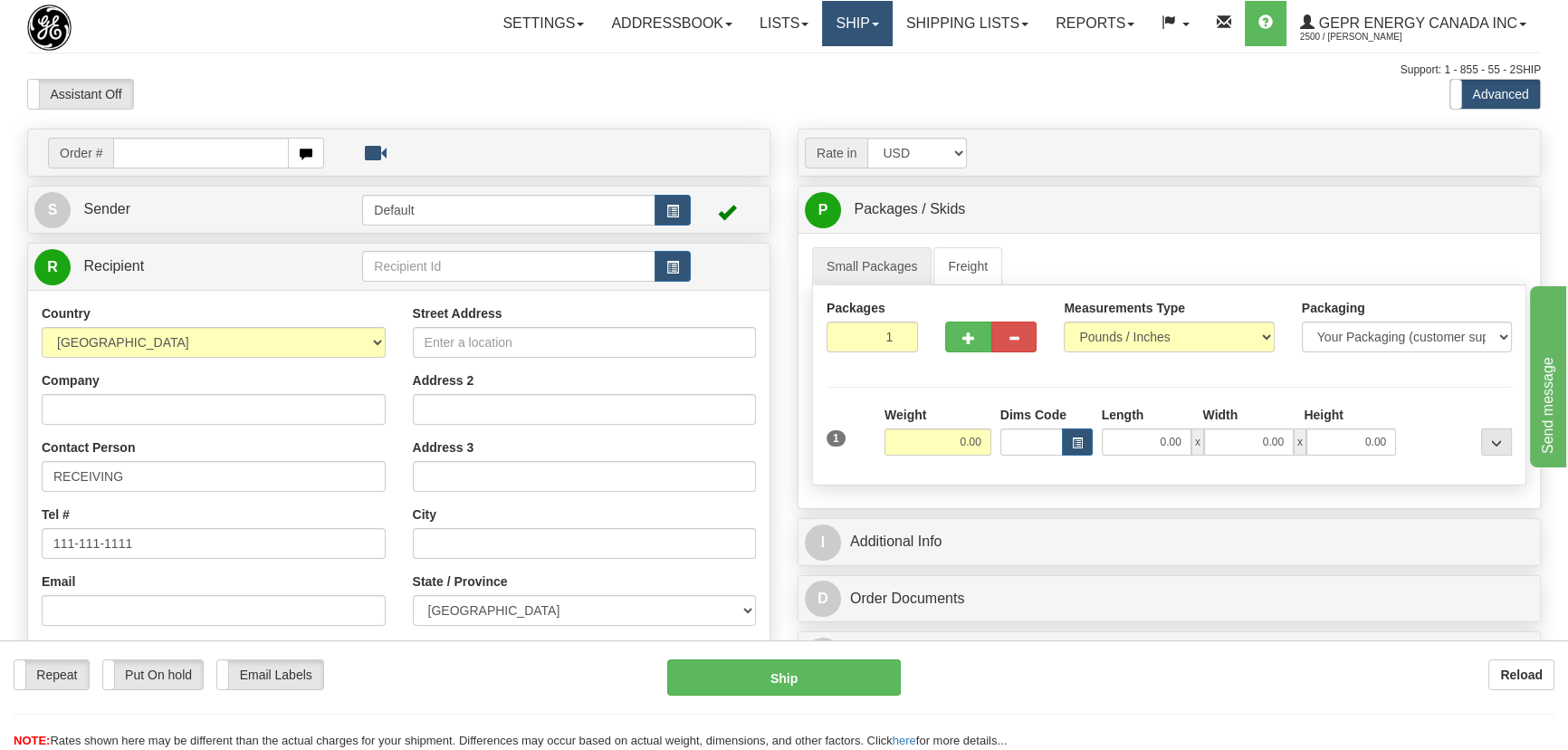
click at [872, 24] on span at bounding box center [875, 25] width 7 height 4
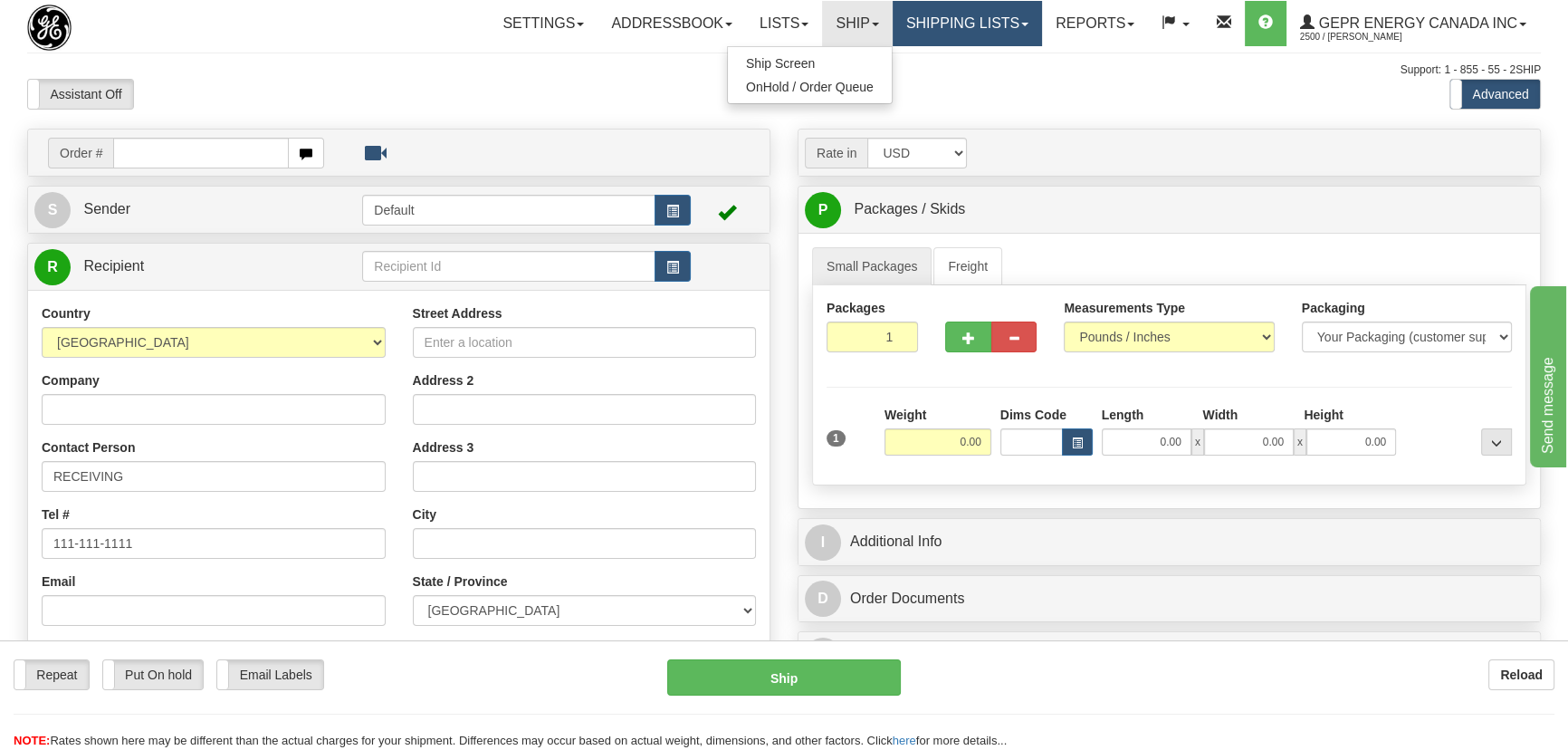
click at [946, 22] on link "Shipping lists" at bounding box center [967, 24] width 150 height 45
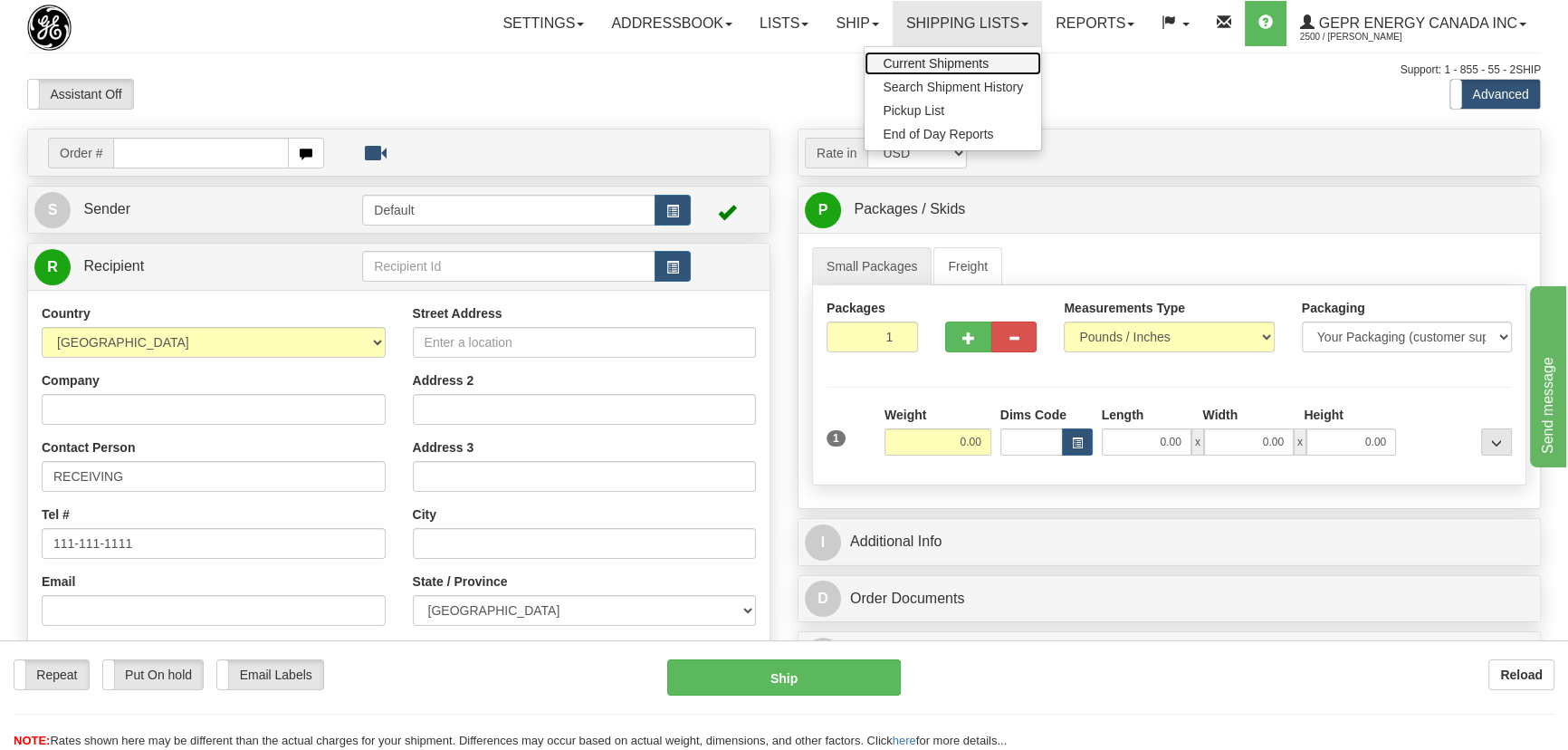
click at [953, 63] on span "Current Shipments" at bounding box center [936, 63] width 106 height 15
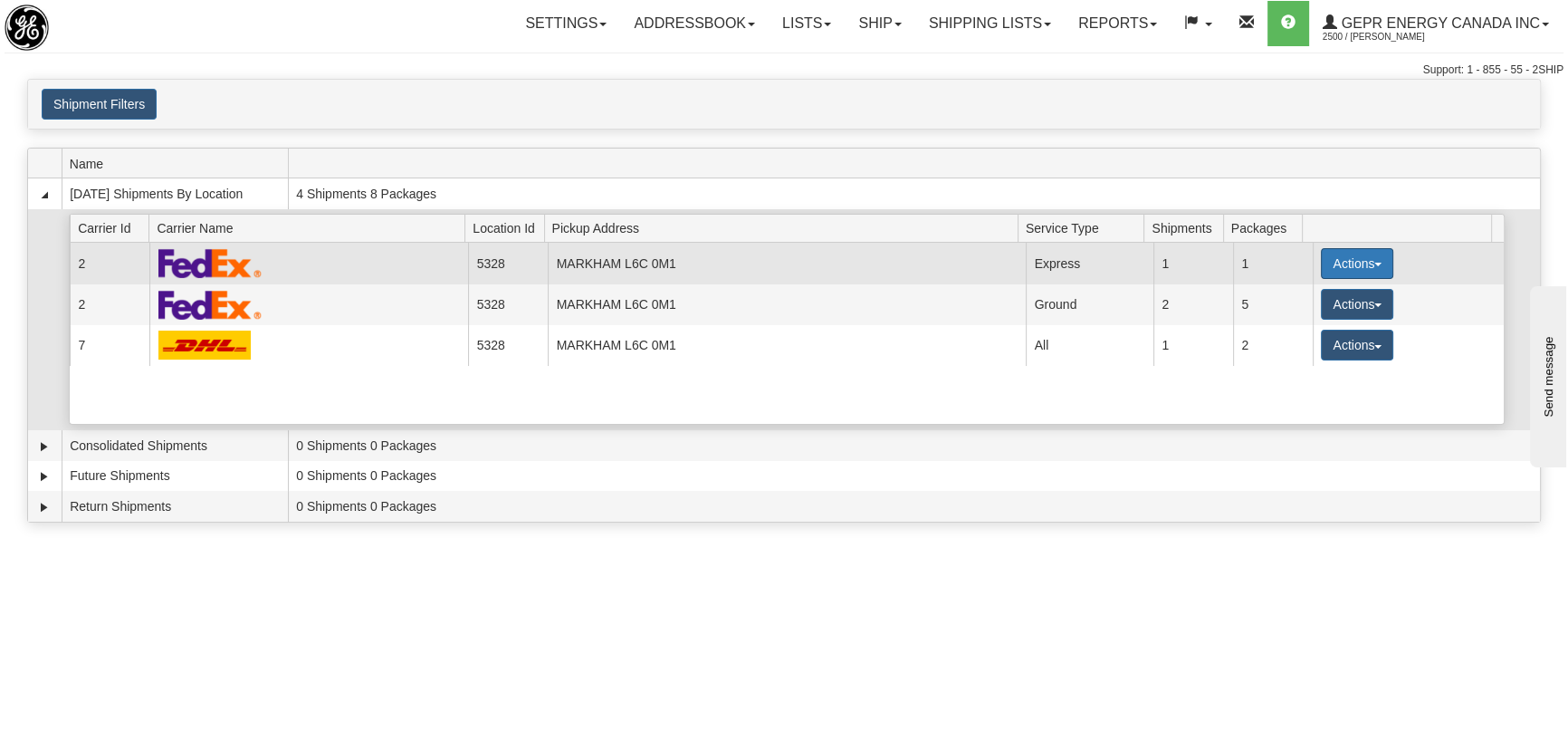
click at [1352, 260] on button "Actions" at bounding box center [1357, 263] width 73 height 31
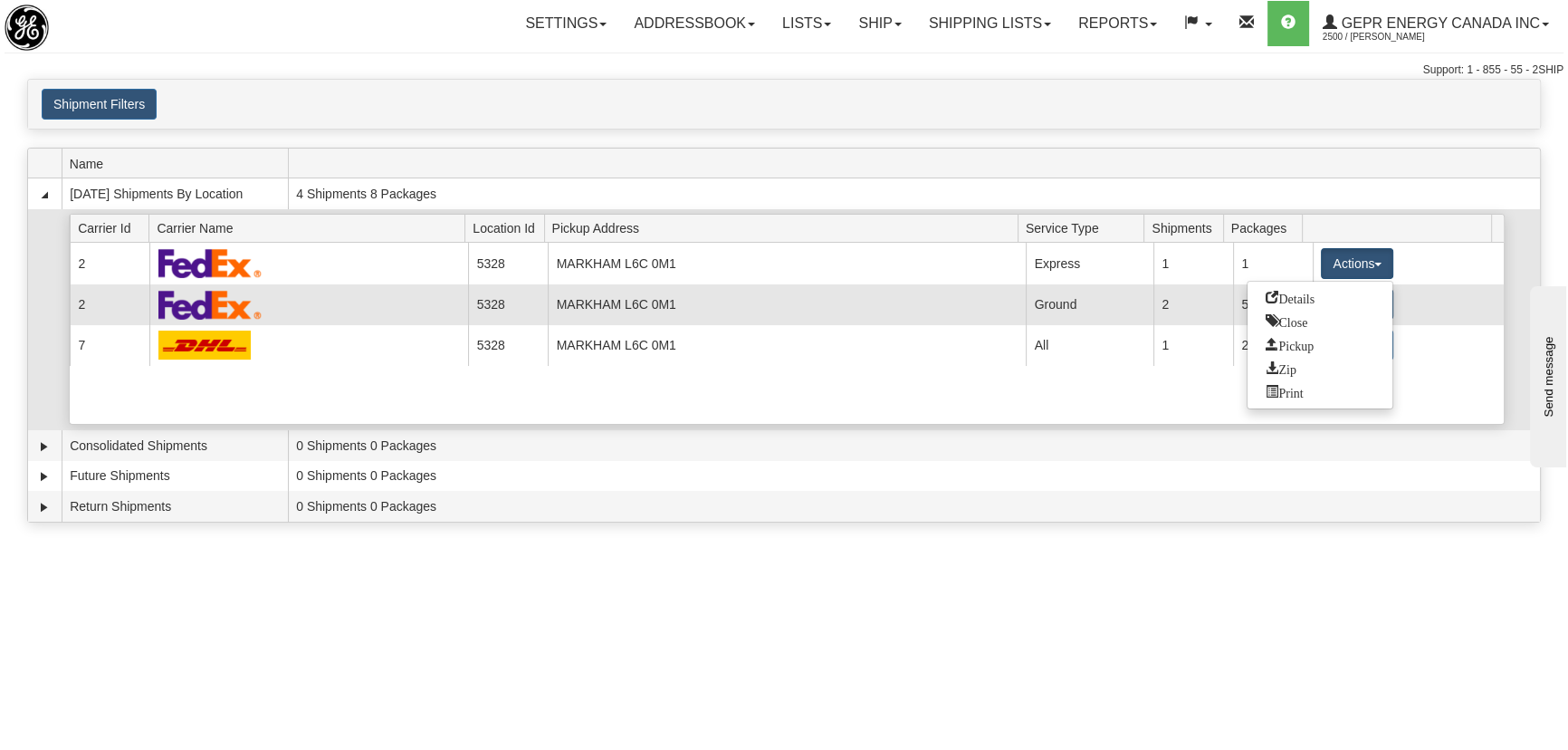
click at [1351, 297] on link "Details" at bounding box center [1320, 298] width 145 height 24
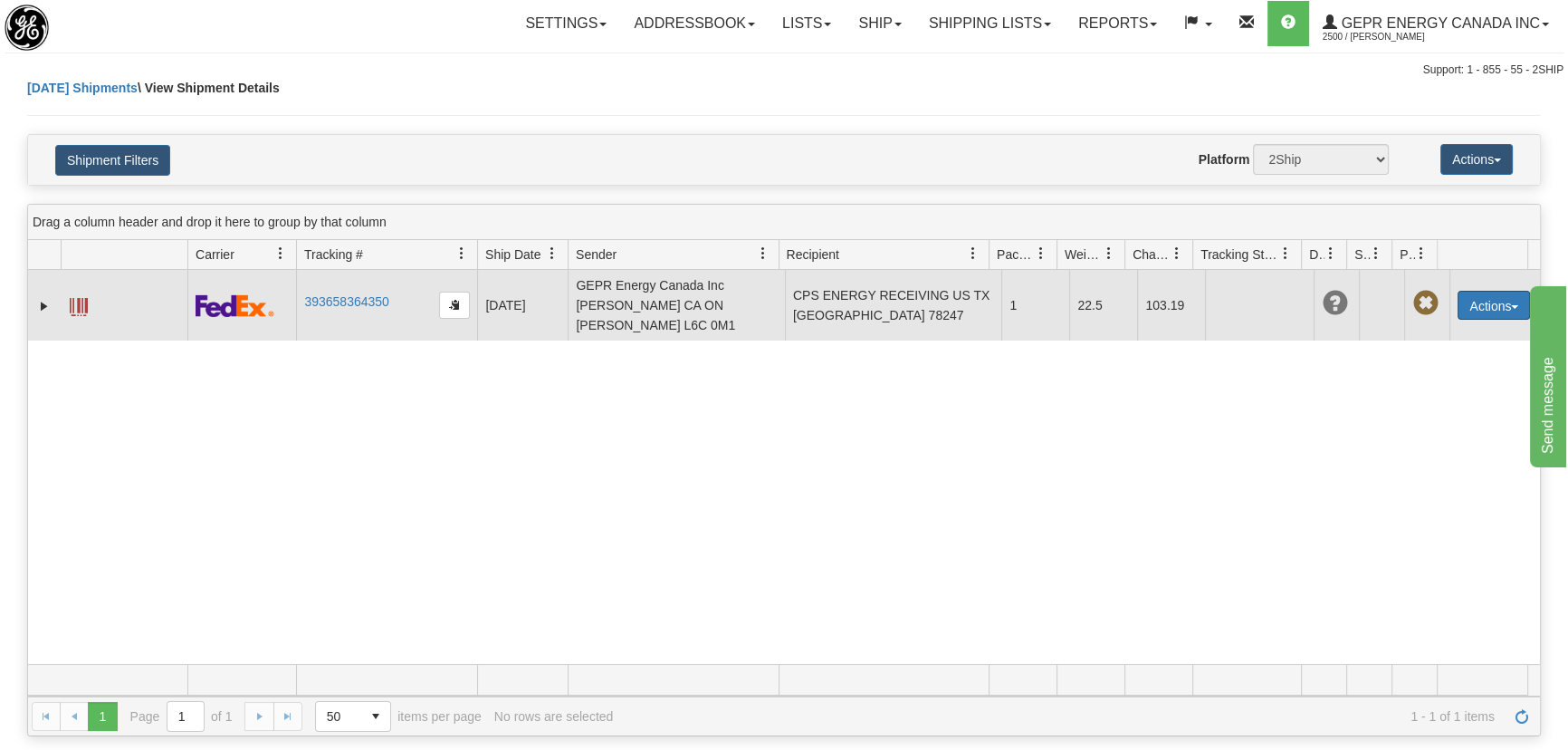
click at [1494, 298] on button "Actions" at bounding box center [1494, 305] width 73 height 29
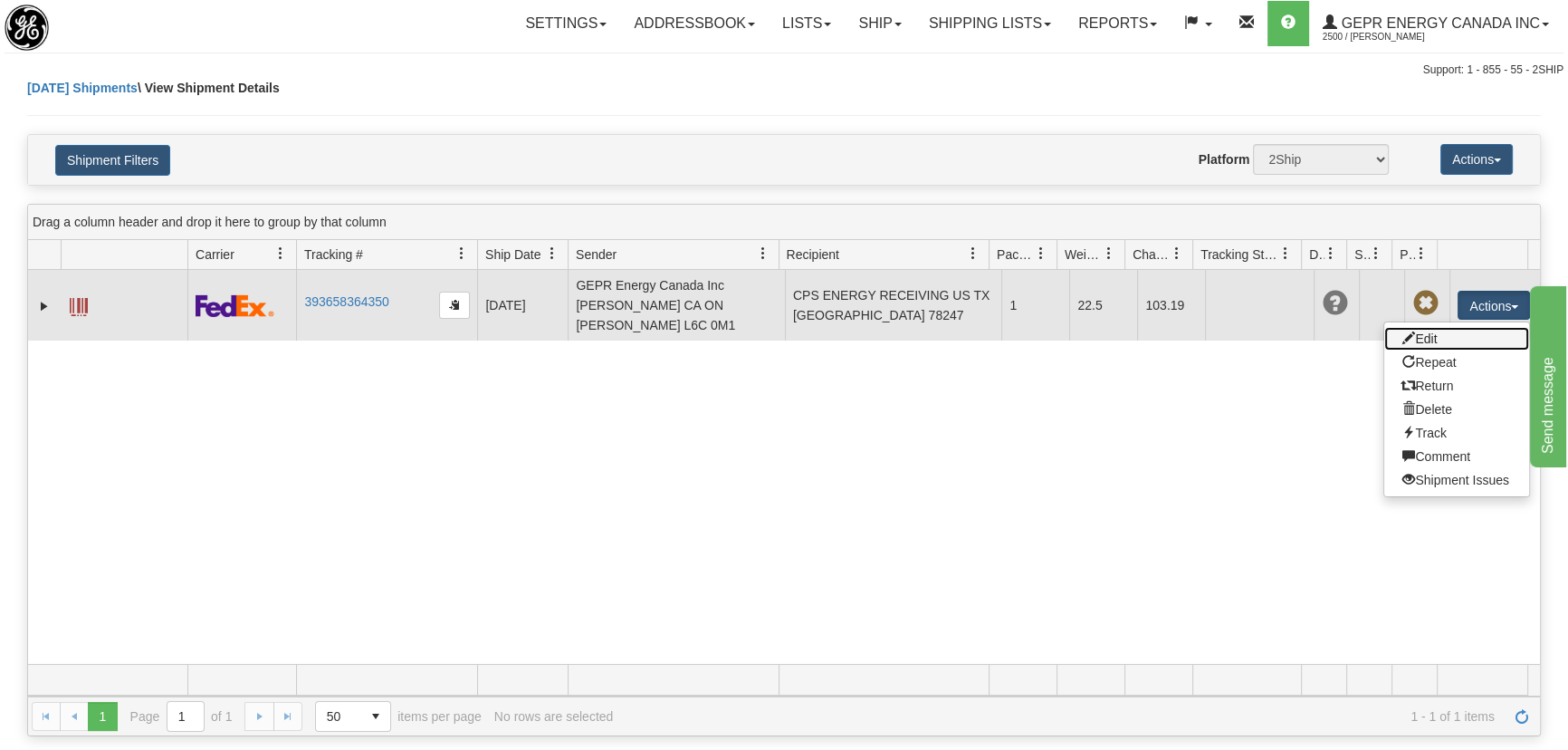
click at [1448, 339] on link "Edit" at bounding box center [1457, 339] width 145 height 24
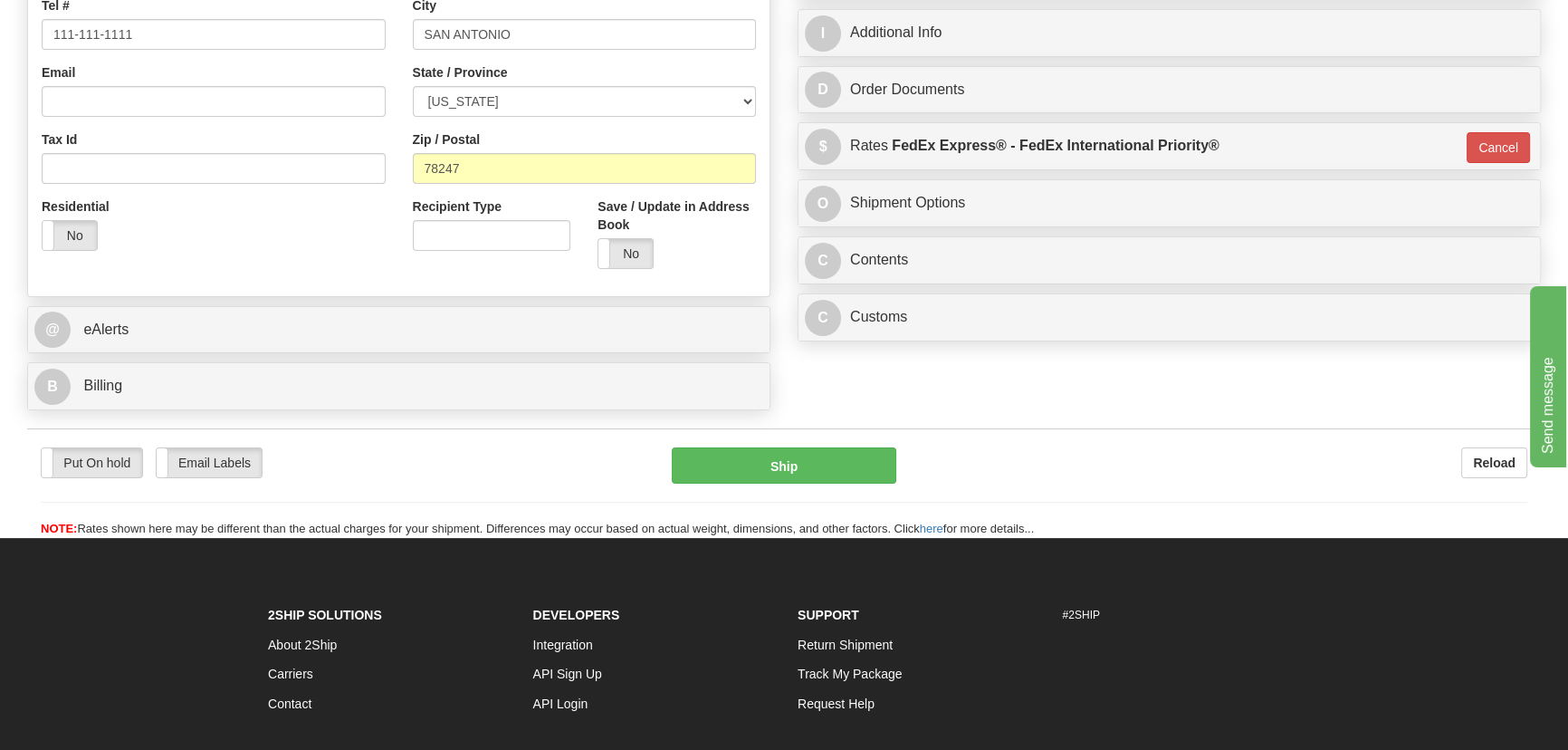
scroll to position [658, 0]
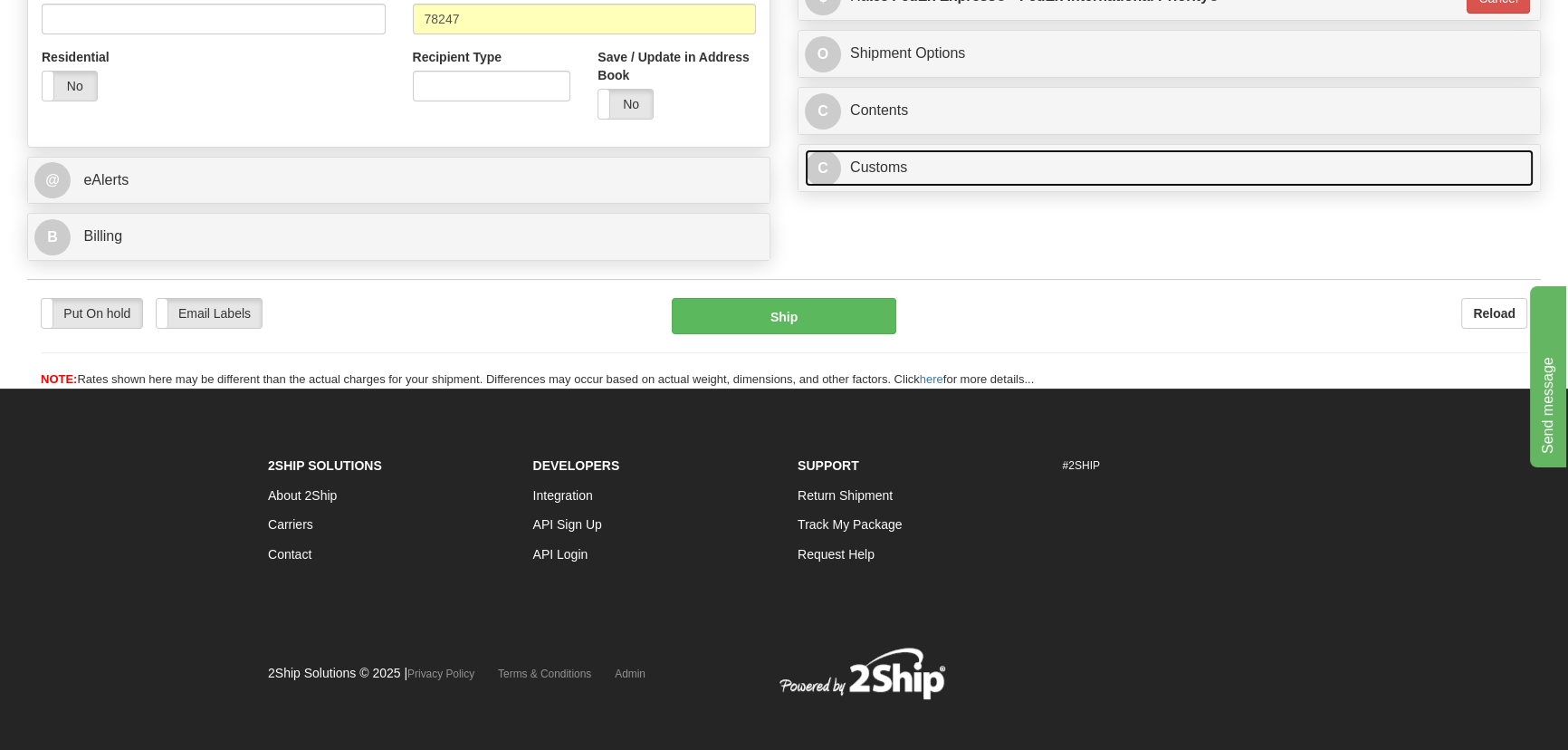
click at [1213, 175] on link "C Customs" at bounding box center [1169, 169] width 729 height 37
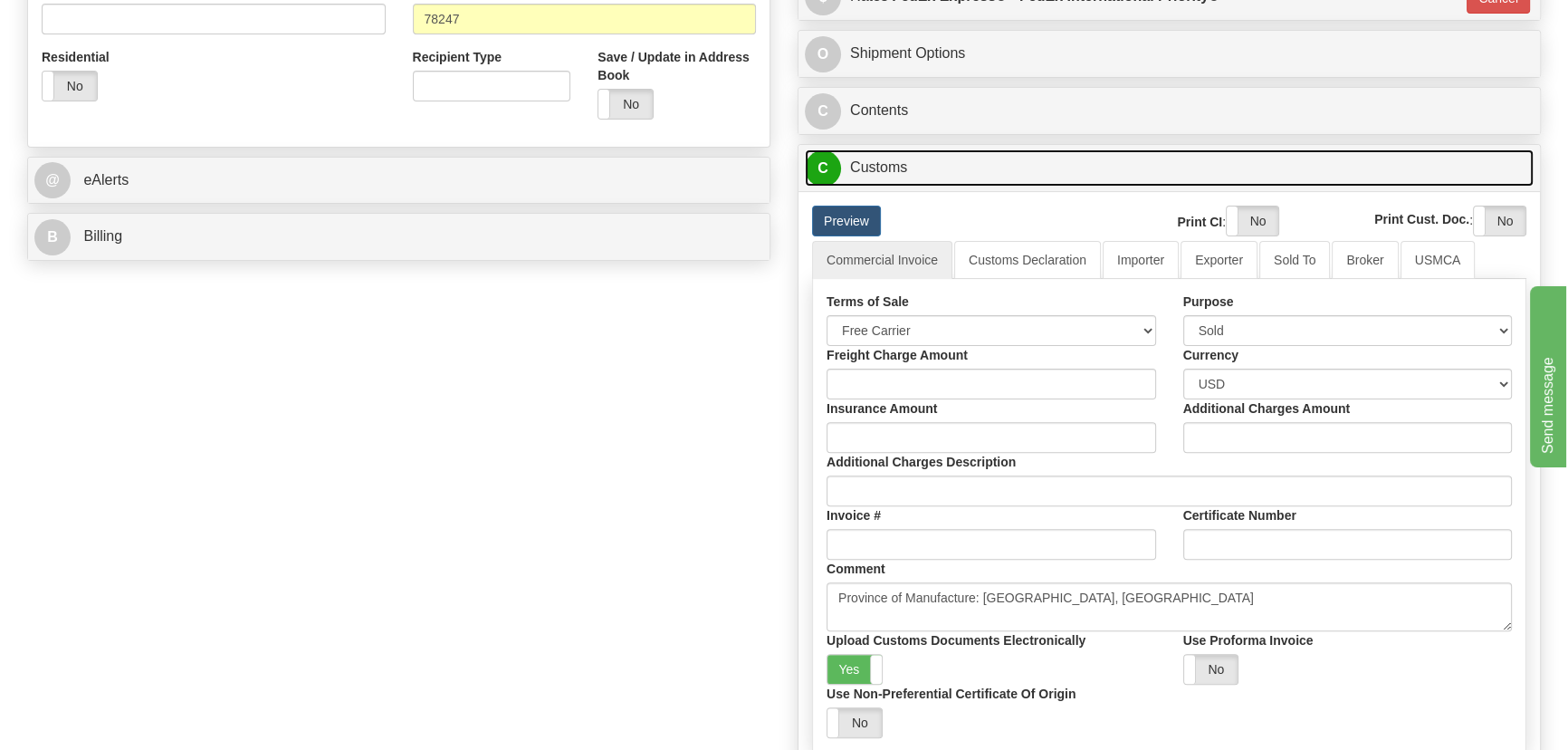
click at [1213, 175] on link "C Customs" at bounding box center [1169, 169] width 729 height 37
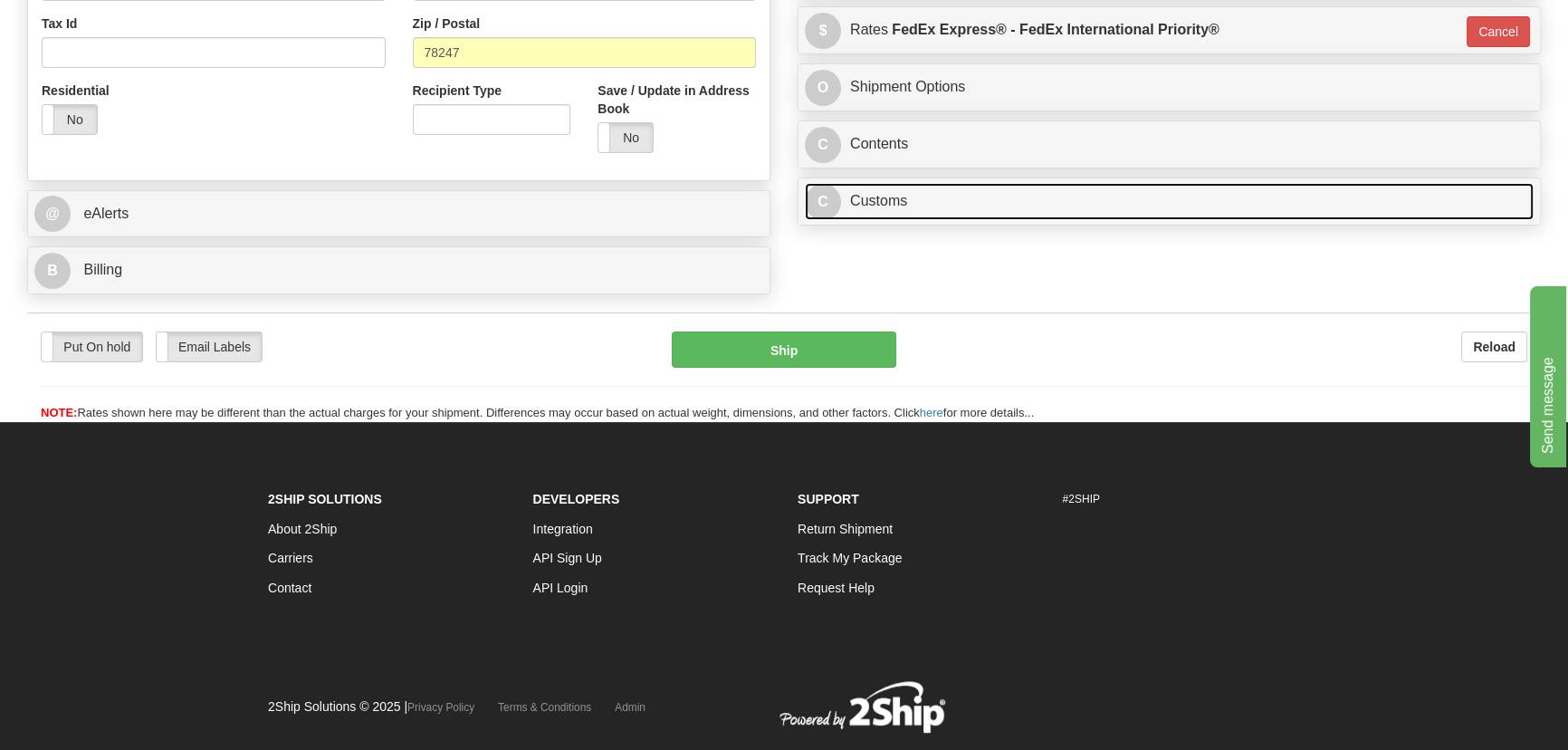
scroll to position [317, 0]
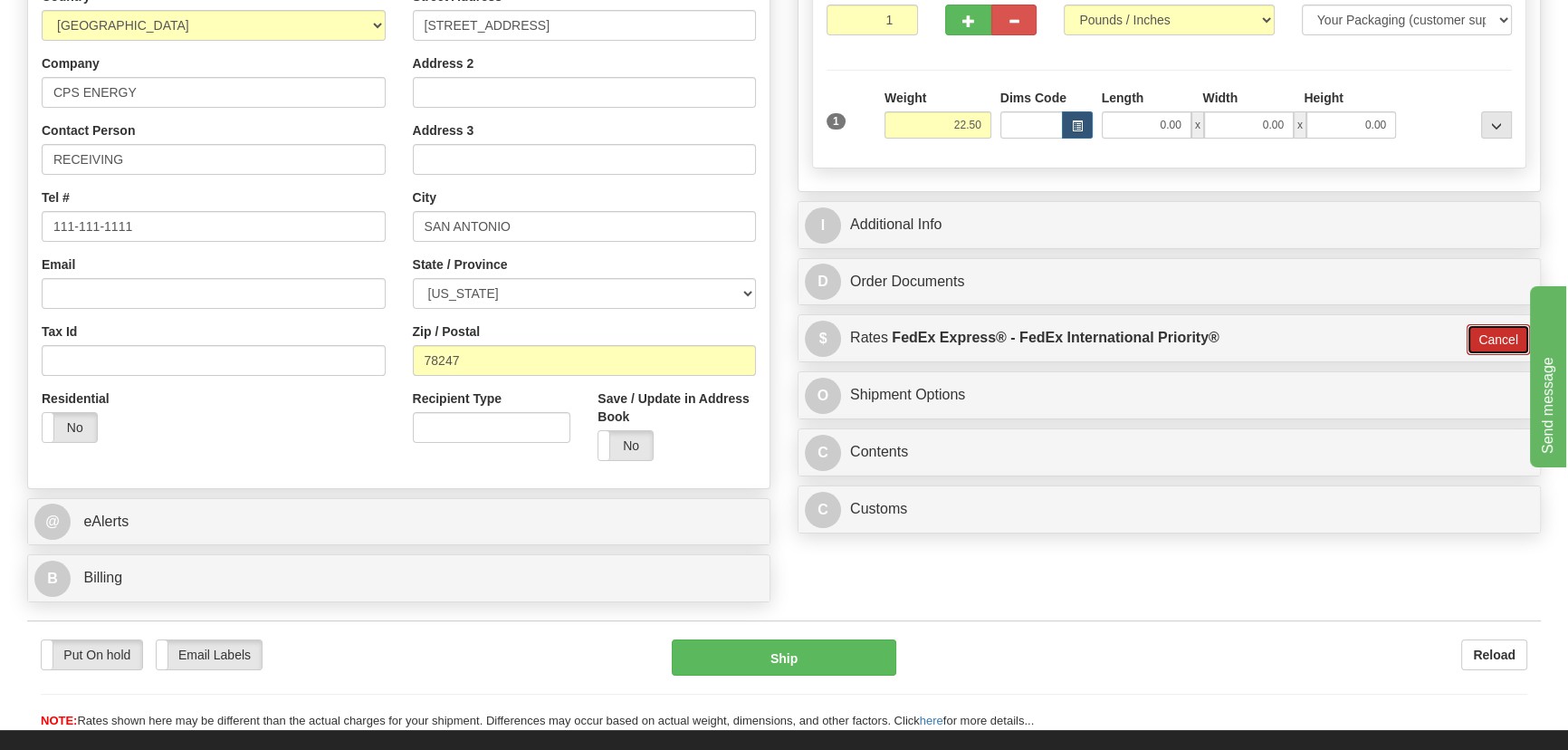
click at [1487, 343] on button "Cancel" at bounding box center [1498, 339] width 63 height 31
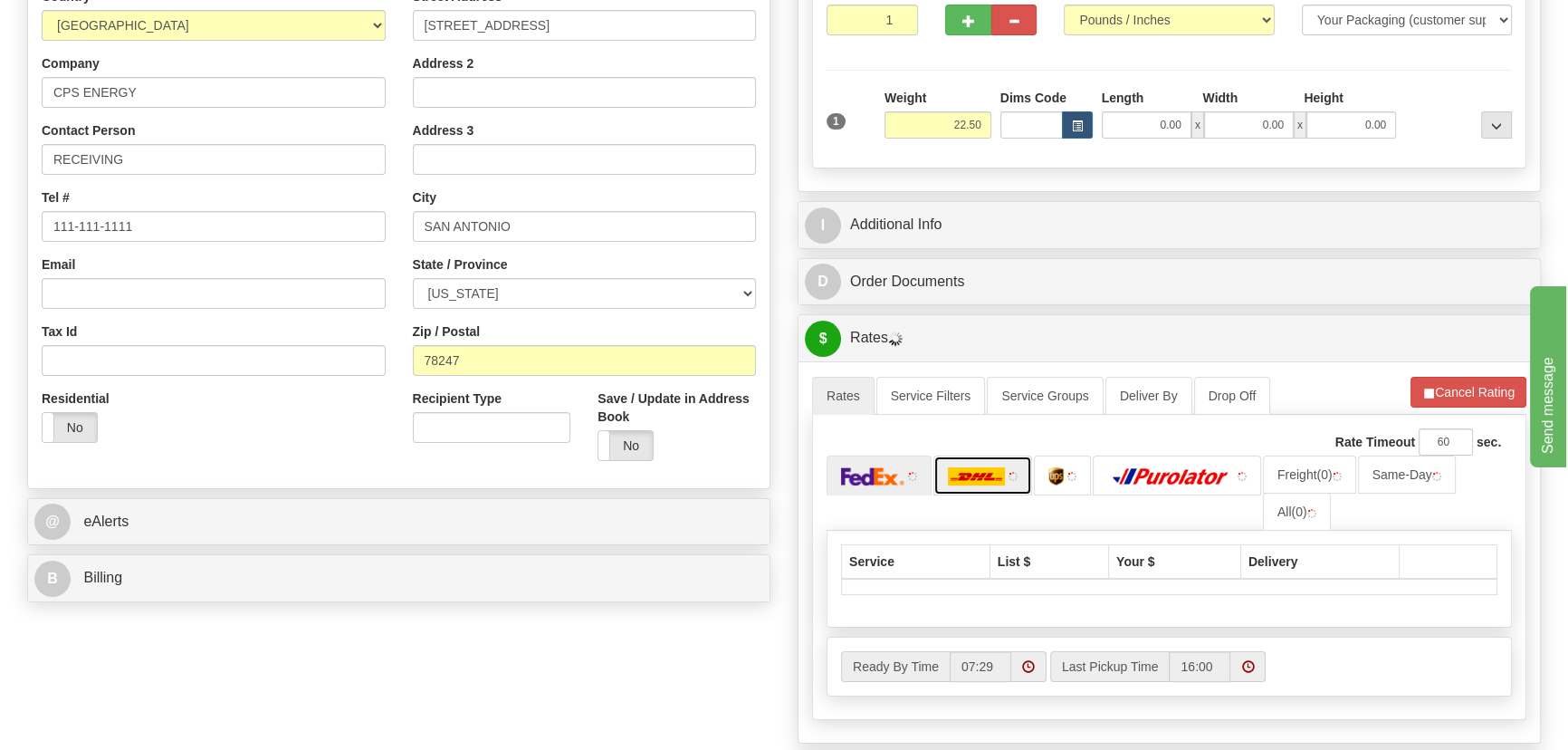
click at [970, 472] on img at bounding box center [976, 476] width 58 height 18
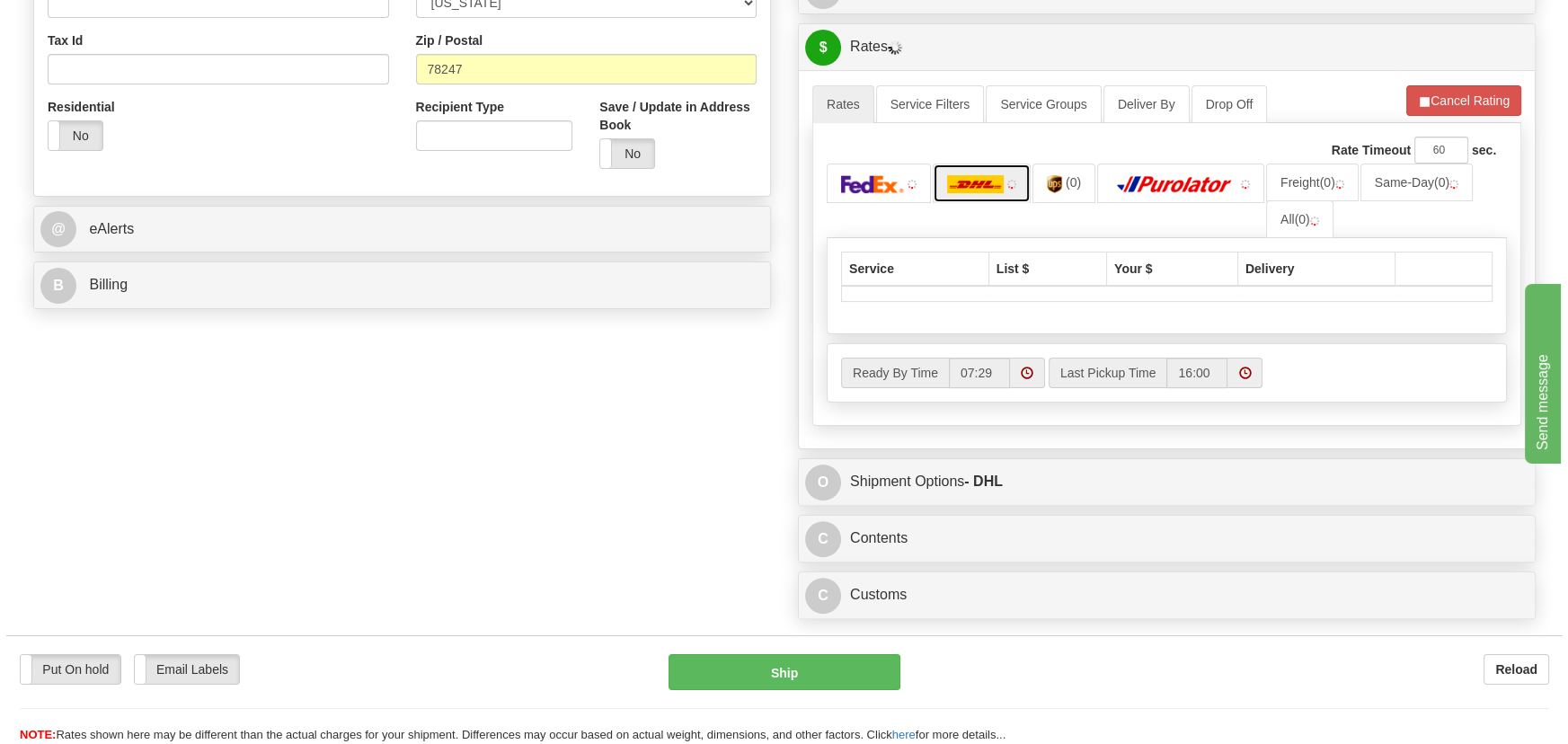
scroll to position [640, 0]
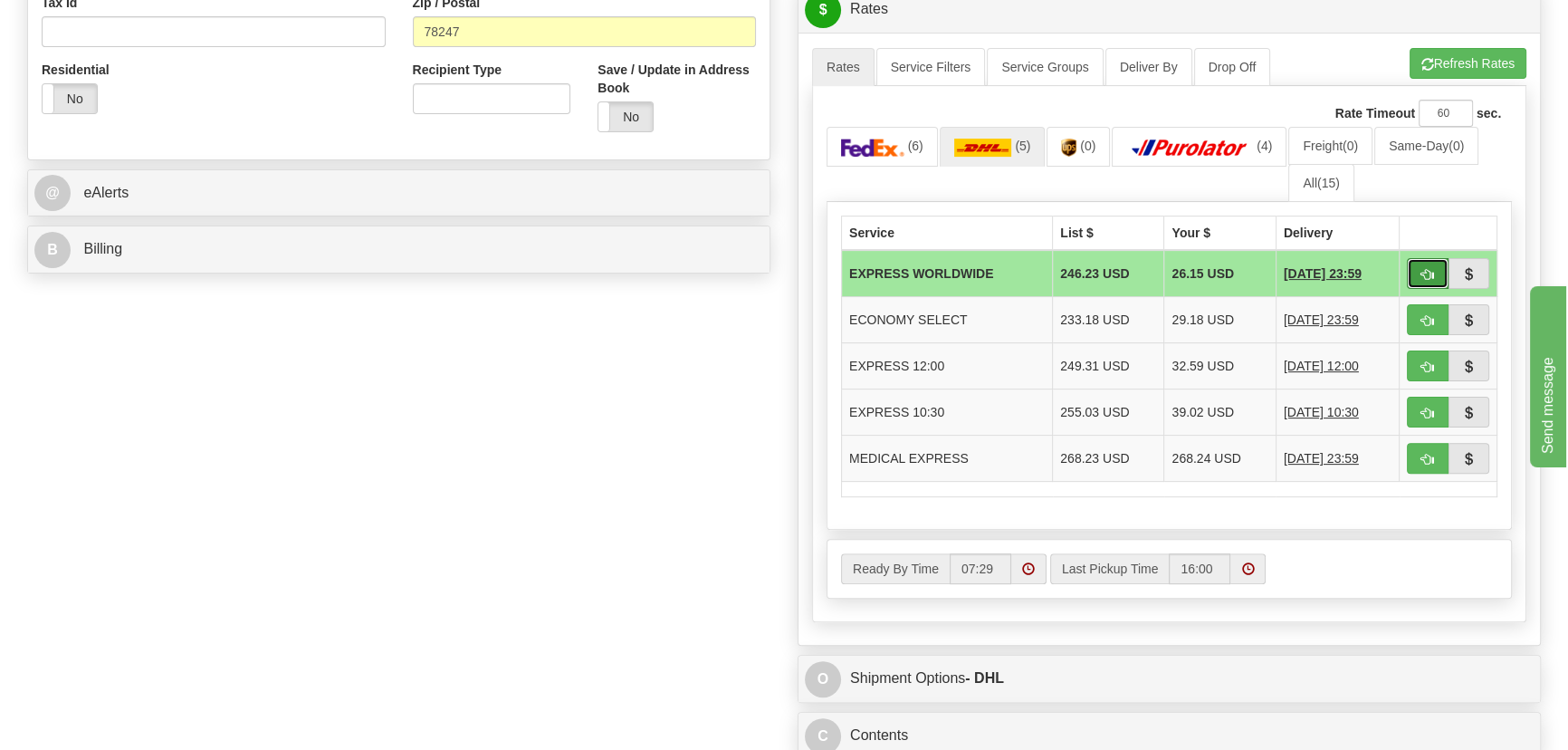
click at [1430, 273] on span "button" at bounding box center [1427, 275] width 13 height 12
type input "P"
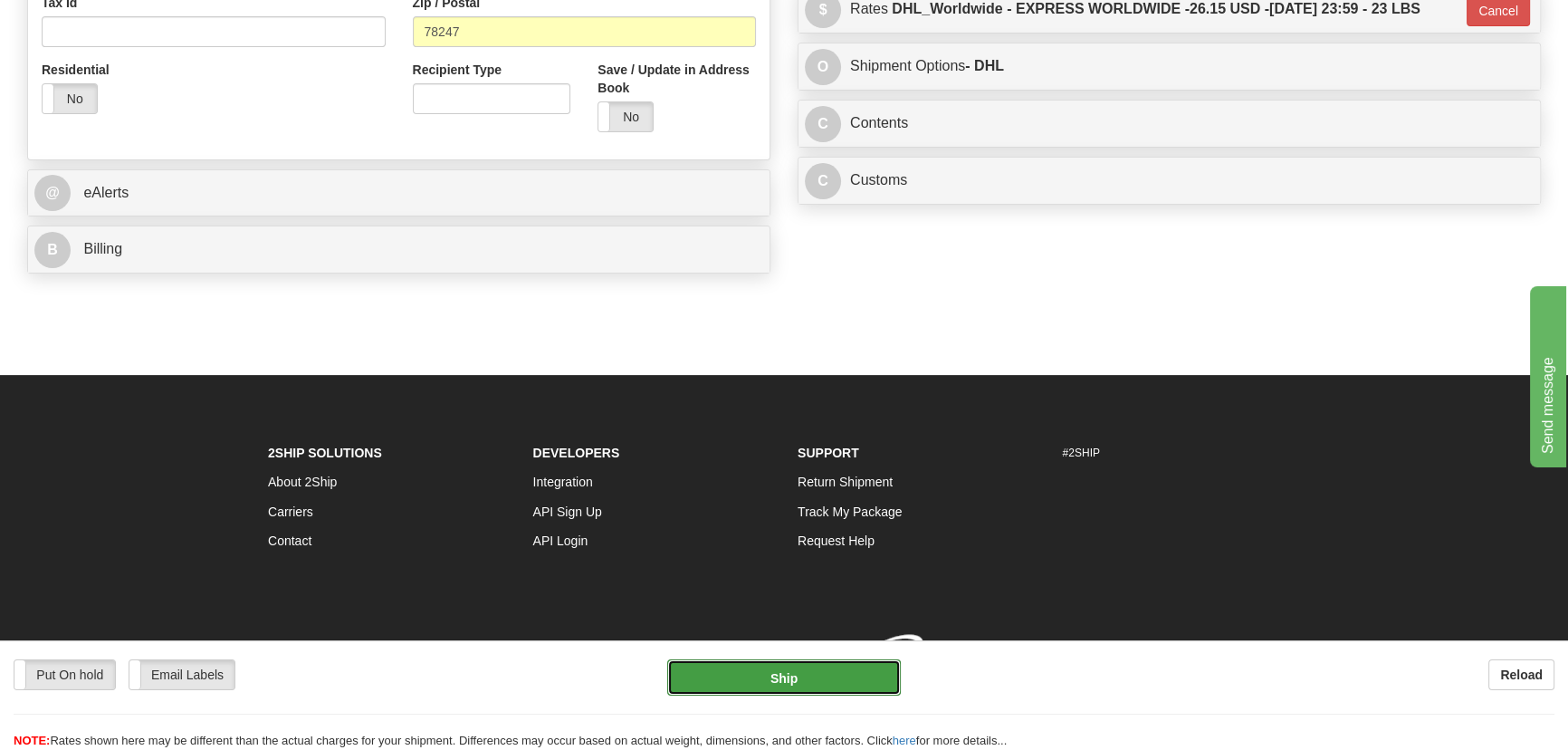
click at [834, 674] on button "Ship" at bounding box center [784, 677] width 234 height 36
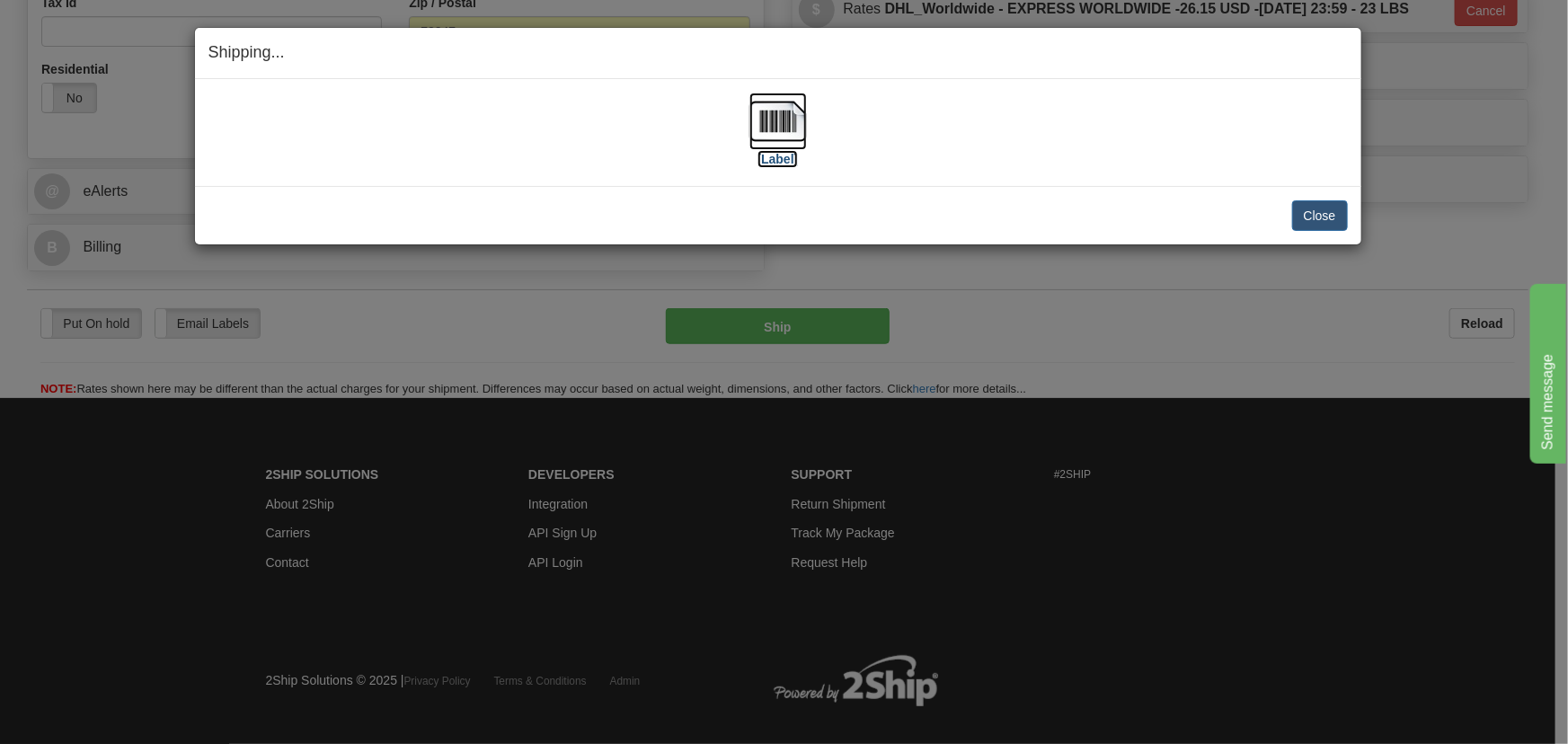
click at [773, 129] on img at bounding box center [778, 121] width 58 height 58
click at [1327, 213] on button "Close" at bounding box center [1320, 215] width 56 height 30
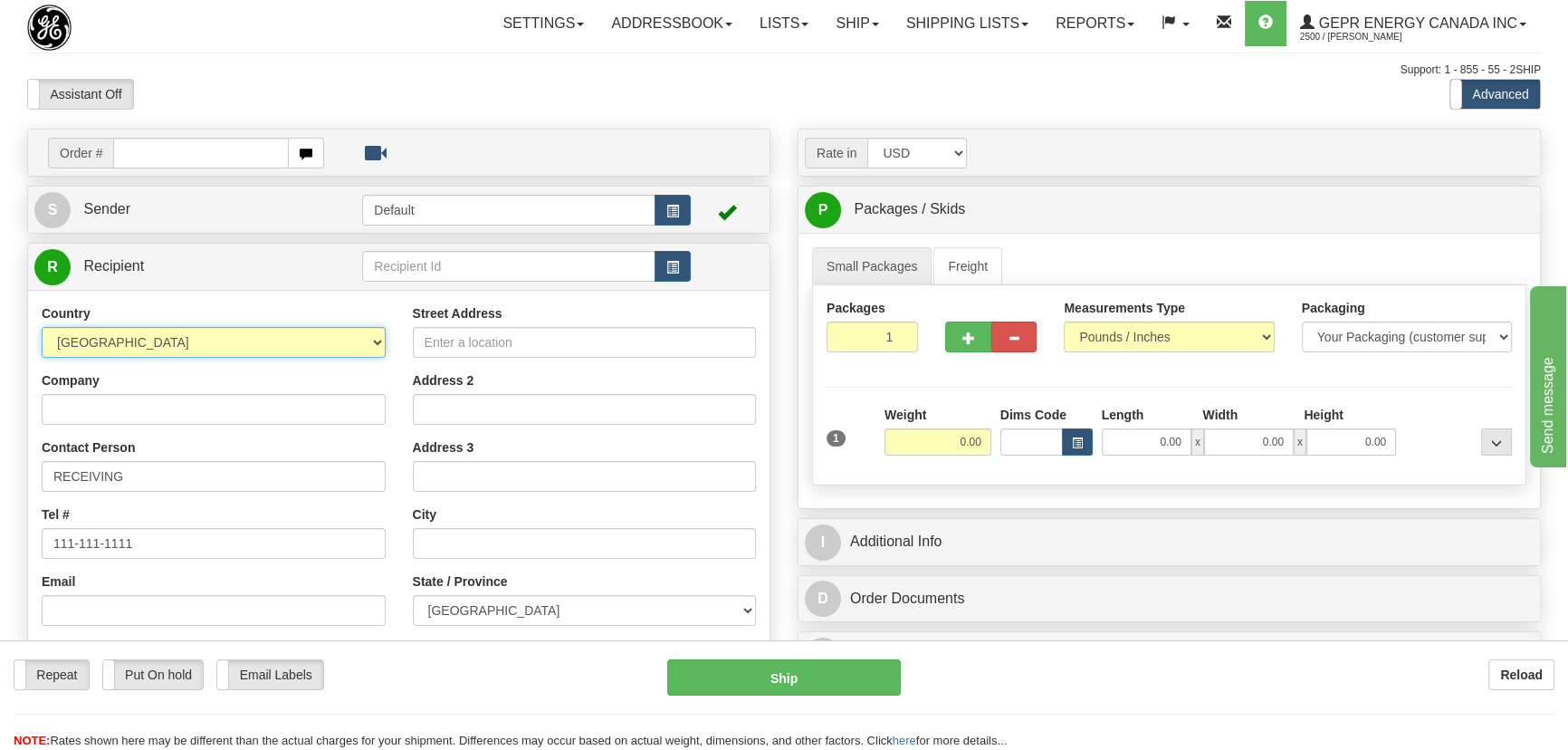
click at [219, 342] on select "[GEOGRAPHIC_DATA] [GEOGRAPHIC_DATA] [GEOGRAPHIC_DATA] [GEOGRAPHIC_DATA] [US_STA…" at bounding box center [213, 342] width 344 height 31
select select "US"
click at [41, 327] on select "[GEOGRAPHIC_DATA] [GEOGRAPHIC_DATA] [GEOGRAPHIC_DATA] [GEOGRAPHIC_DATA] [US_STA…" at bounding box center [213, 342] width 344 height 31
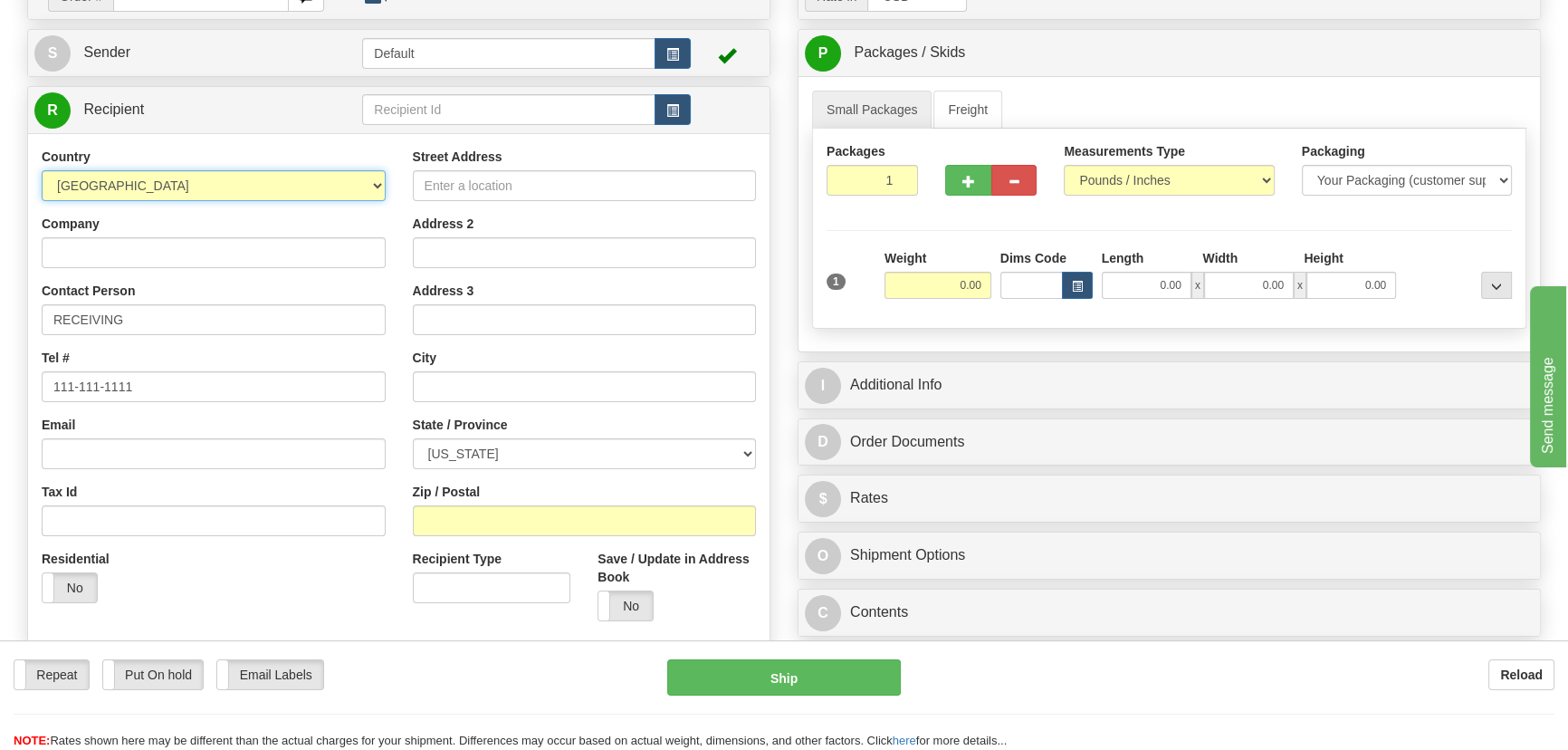
scroll to position [164, 0]
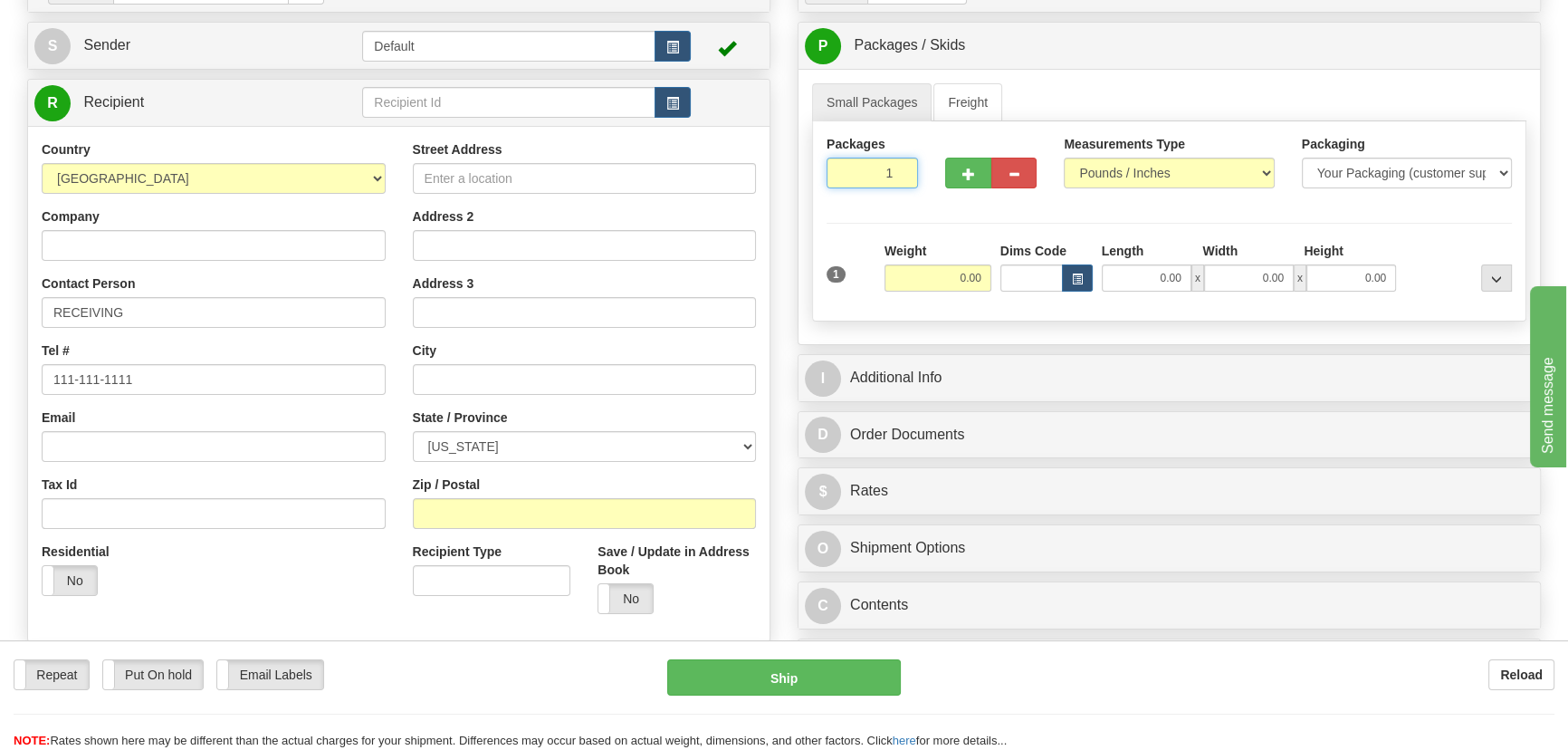
drag, startPoint x: 865, startPoint y: 179, endPoint x: 925, endPoint y: 207, distance: 66.2
click at [924, 205] on div "Packages 1 1 Measurements Type" at bounding box center [1169, 221] width 714 height 200
type input "3"
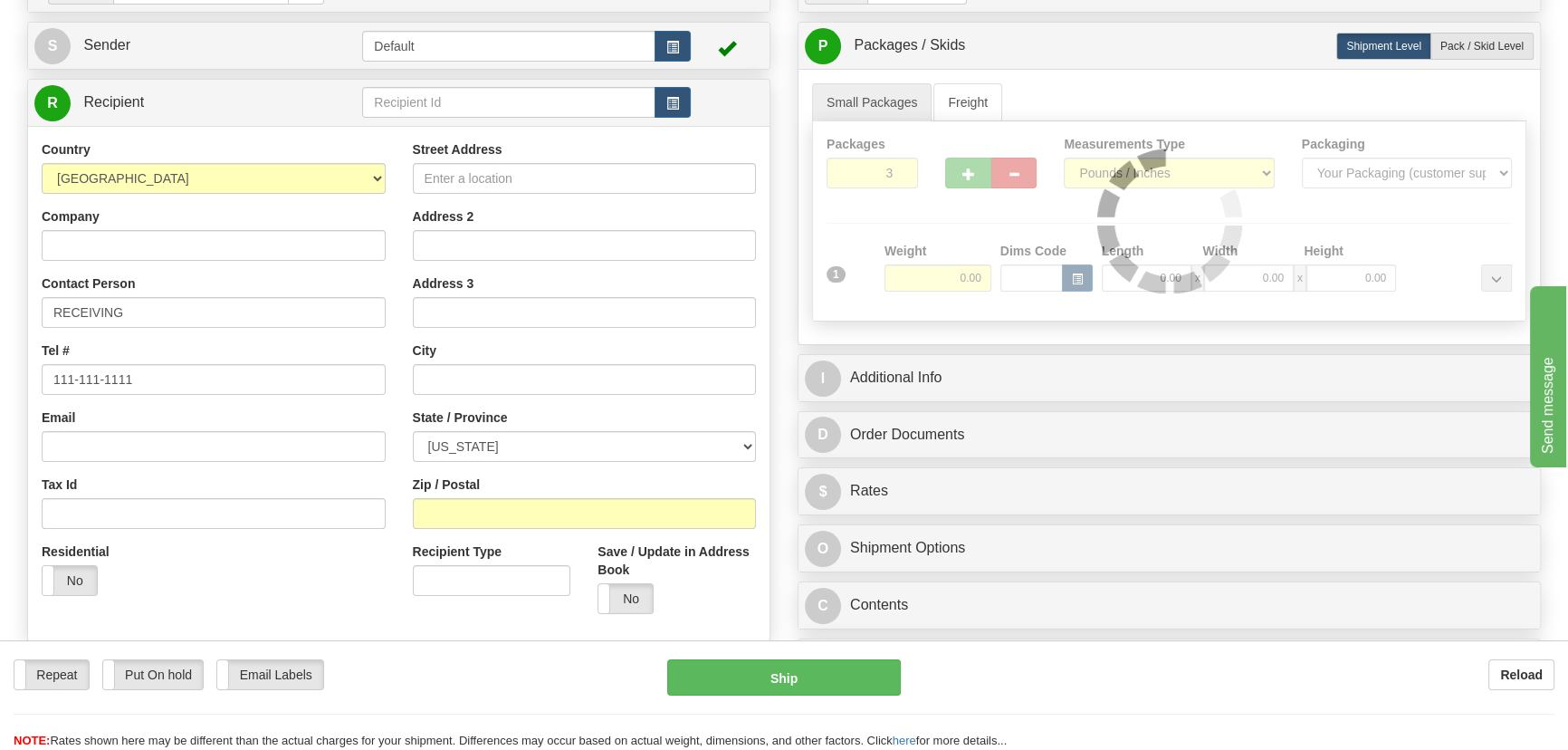
click at [948, 255] on div "Packages 3 1 Measurements Type" at bounding box center [1169, 221] width 714 height 200
click at [942, 281] on div "Packages 3 1 Measurements Type" at bounding box center [1169, 221] width 714 height 200
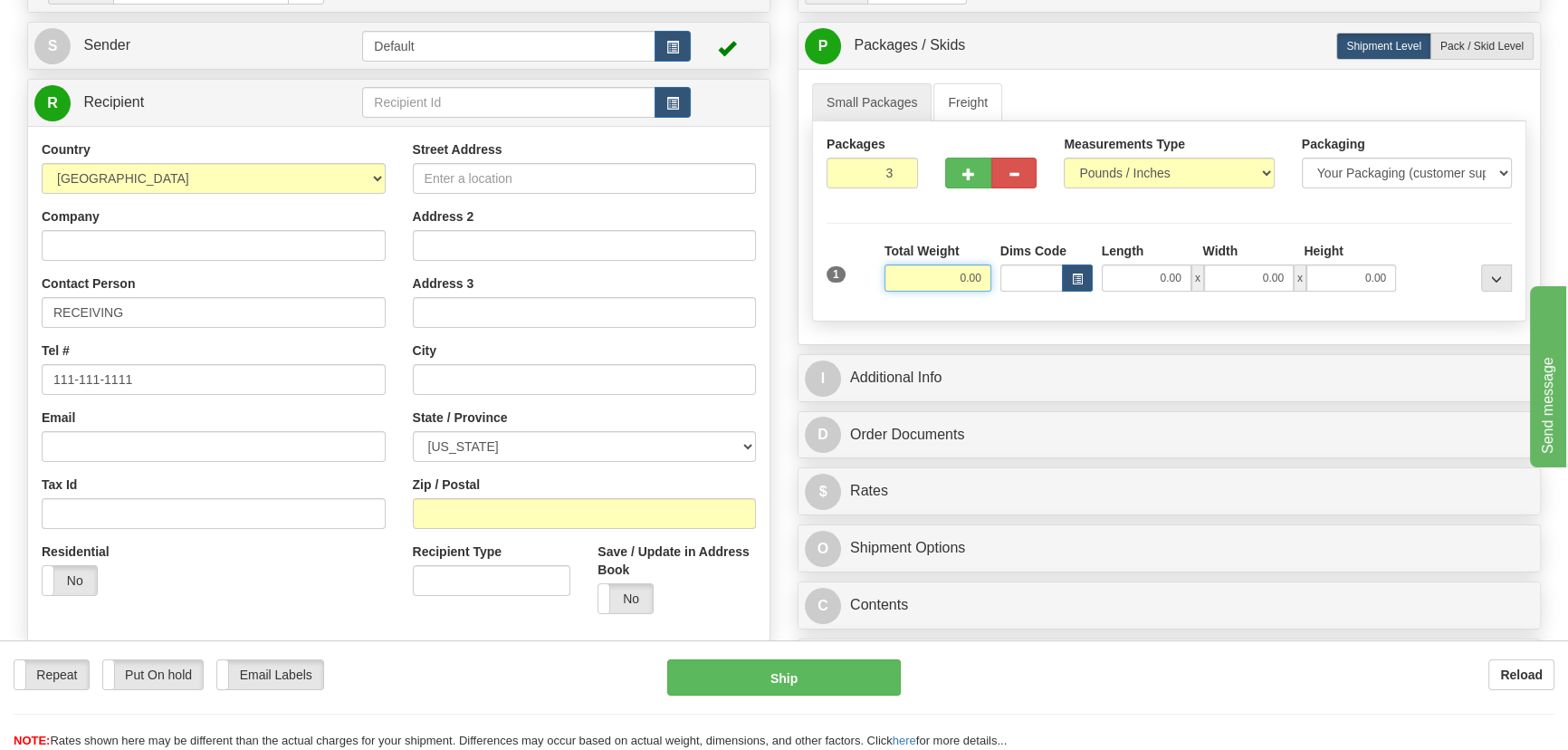
click at [942, 281] on input "0.00" at bounding box center [938, 278] width 106 height 28
type input "63.00"
drag, startPoint x: 1180, startPoint y: 164, endPoint x: 1168, endPoint y: 176, distance: 17.0
click at [1180, 164] on select "Pounds / Inches Kilograms / Centimeters" at bounding box center [1168, 172] width 210 height 31
select select "1"
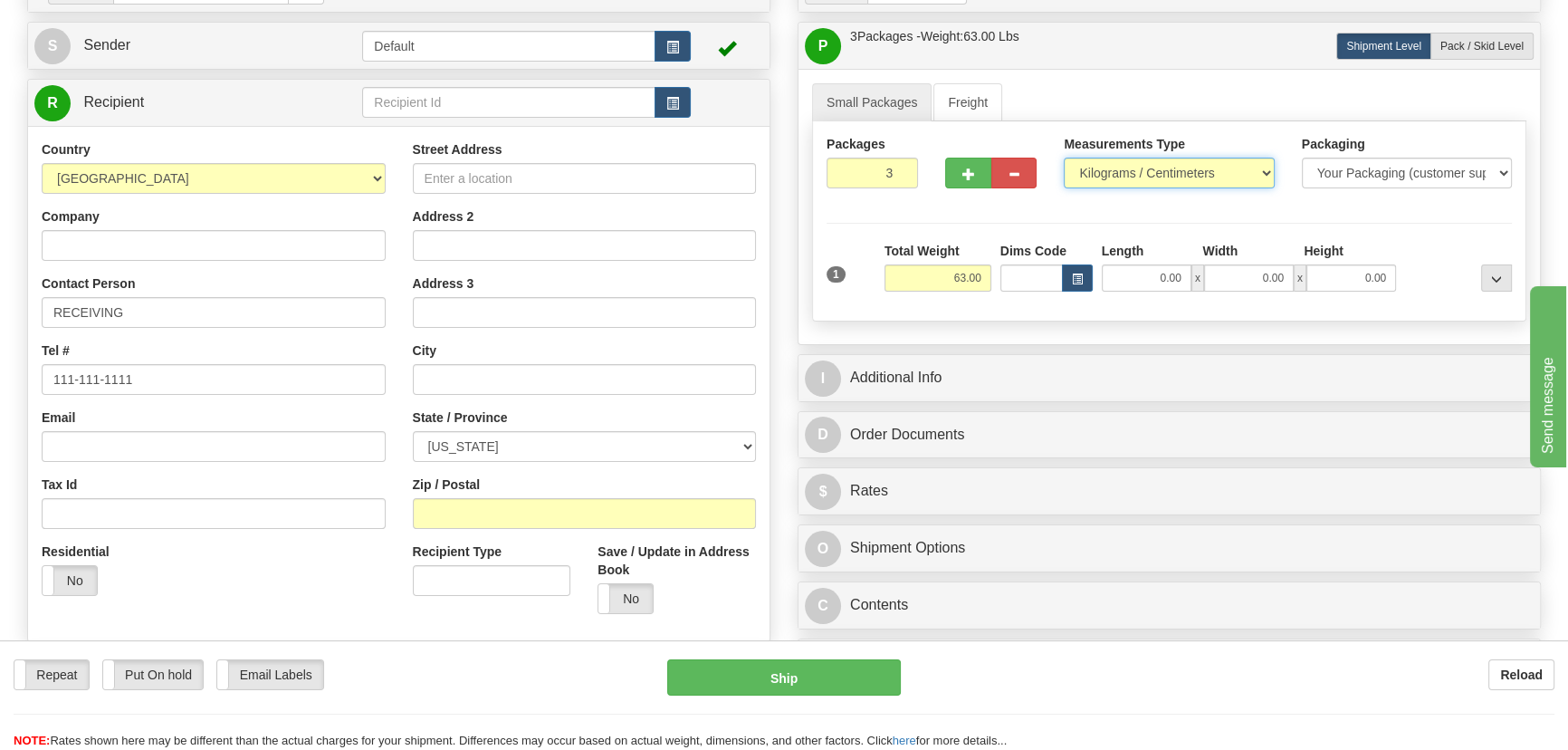
click at [1064, 158] on select "Pounds / Inches Kilograms / Centimeters" at bounding box center [1168, 172] width 210 height 31
click at [301, 240] on input "Company" at bounding box center [213, 244] width 344 height 31
paste input "EATON CORPORATION"
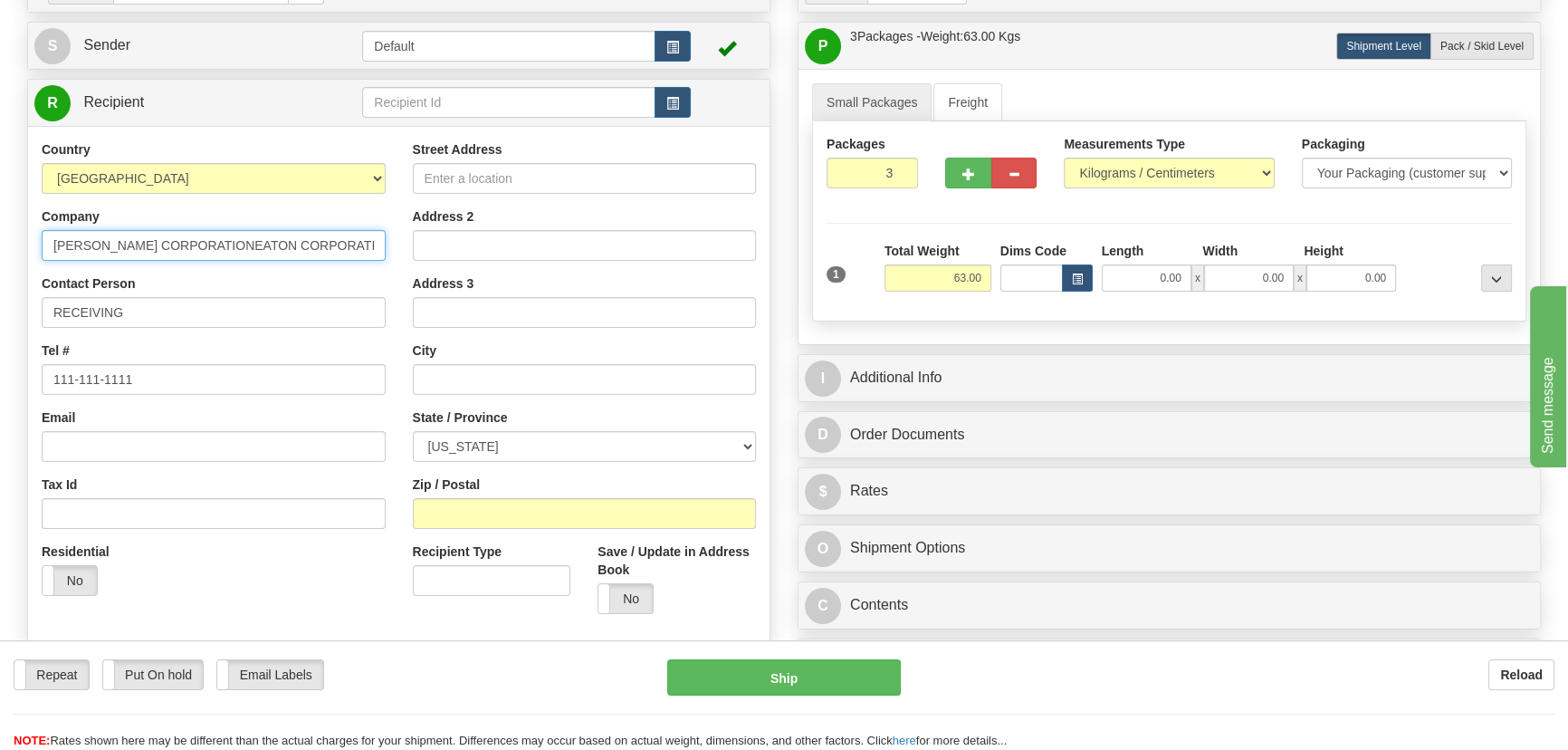
paste input "EATON CORPORATION"
type input "EATON CORPORATION"
click at [527, 167] on input "Street Address" at bounding box center [584, 177] width 344 height 31
paste input "221 HEYWOOD RD"
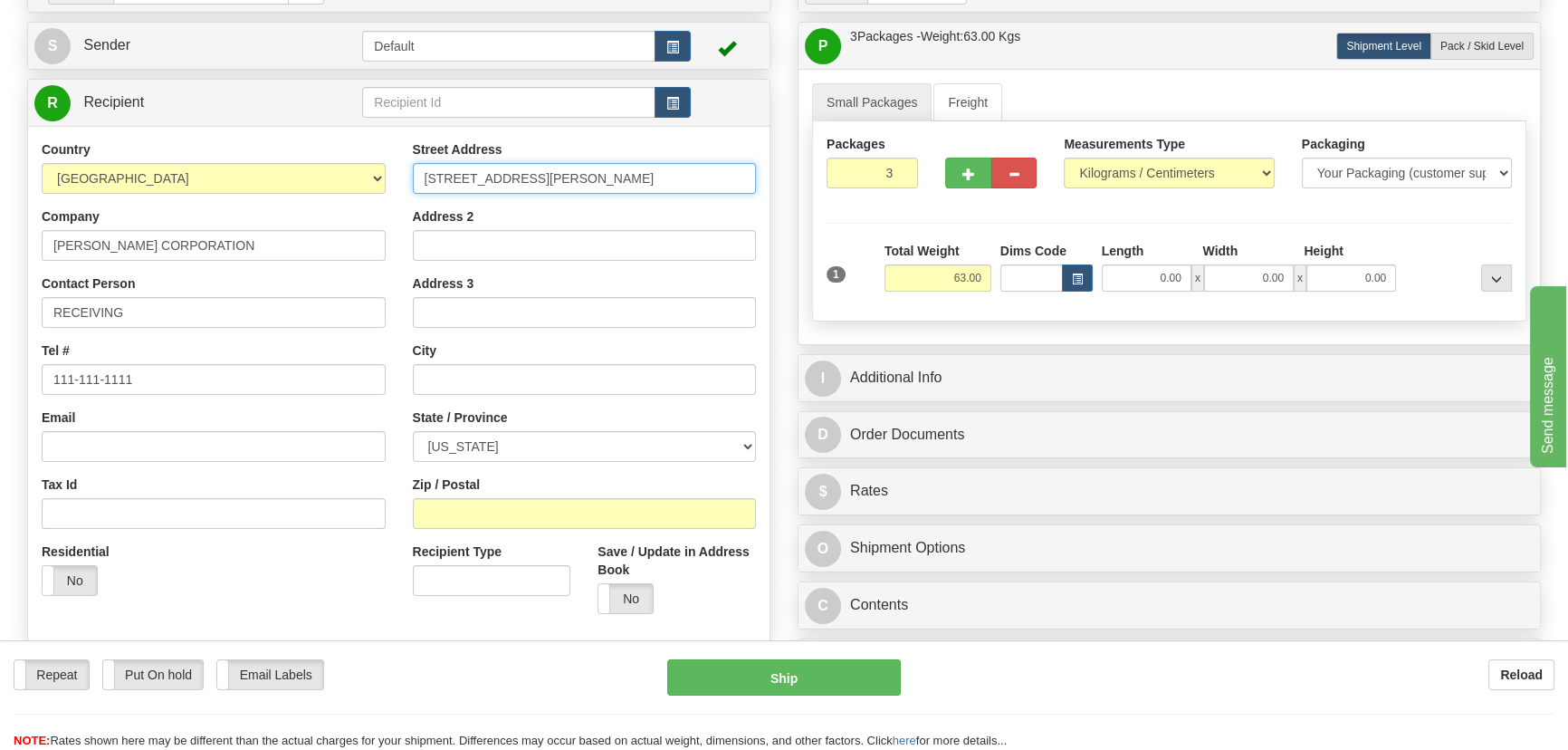
paste input "221 HEYWOOD RD"
type input "221 HEYWOOD RD"
click at [566, 502] on input "Zip / Postal" at bounding box center [584, 513] width 344 height 31
paste input "28704"
type input "28704"
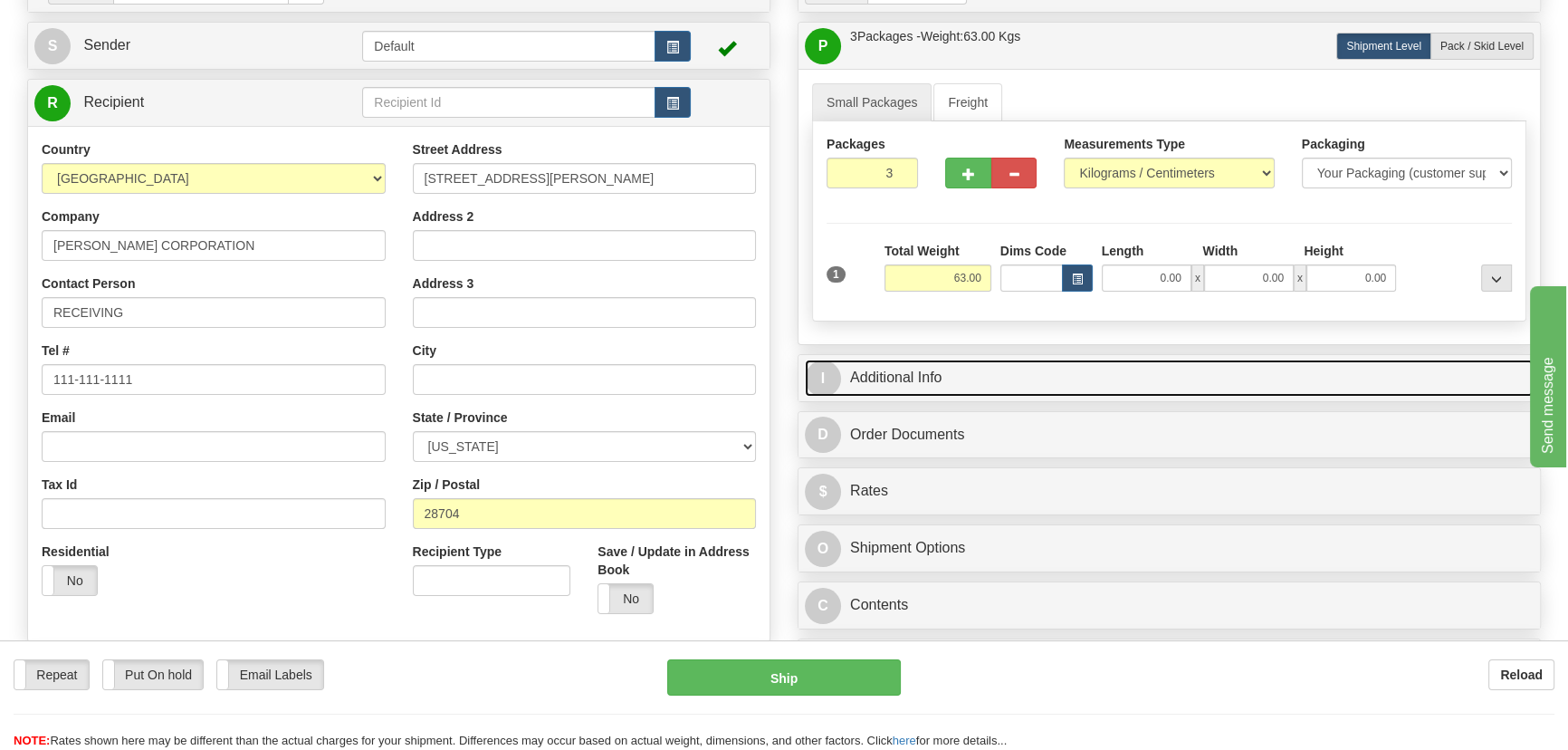
click at [1273, 363] on link "I Additional Info" at bounding box center [1169, 378] width 729 height 37
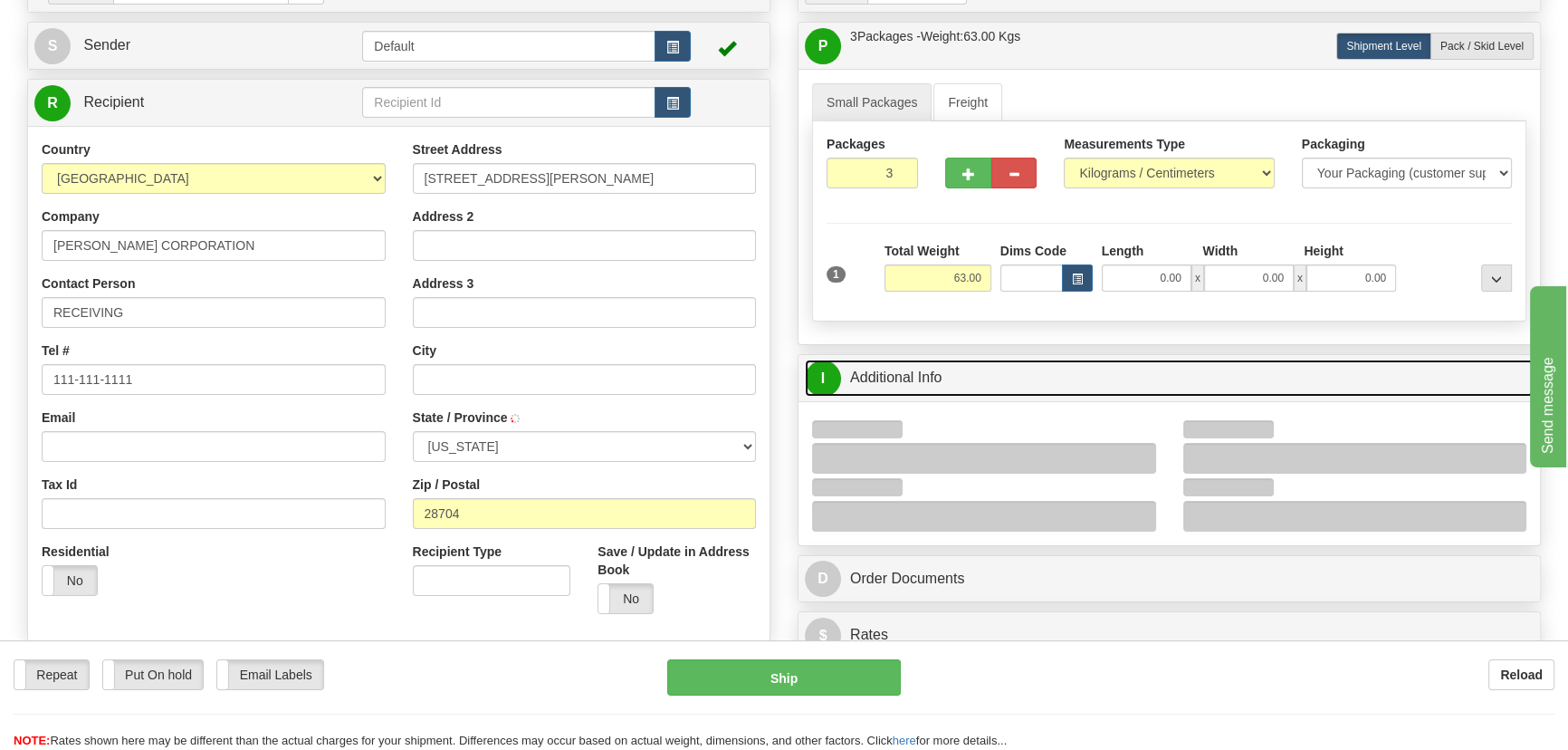
type input "ARDEN"
select select "NC"
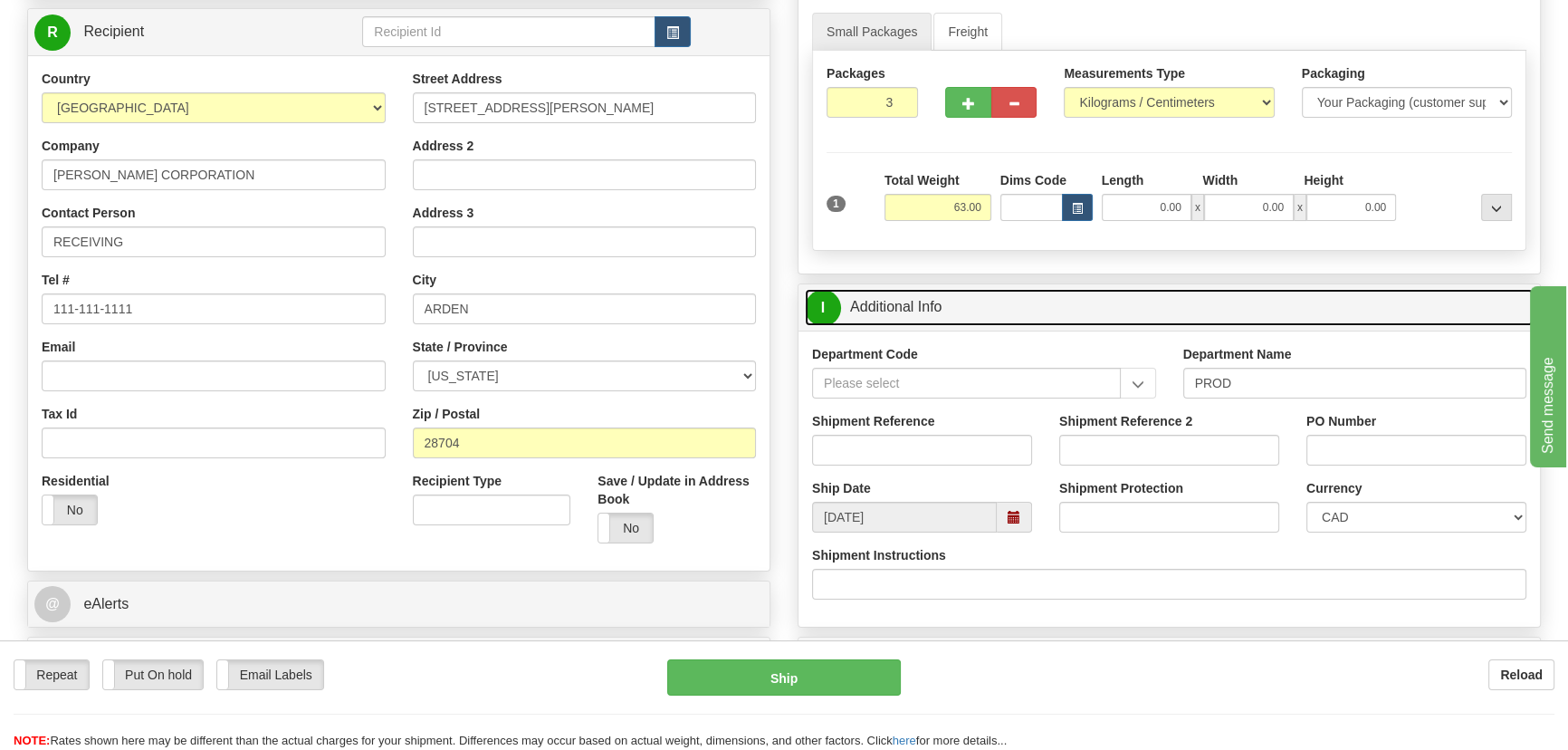
scroll to position [329, 0]
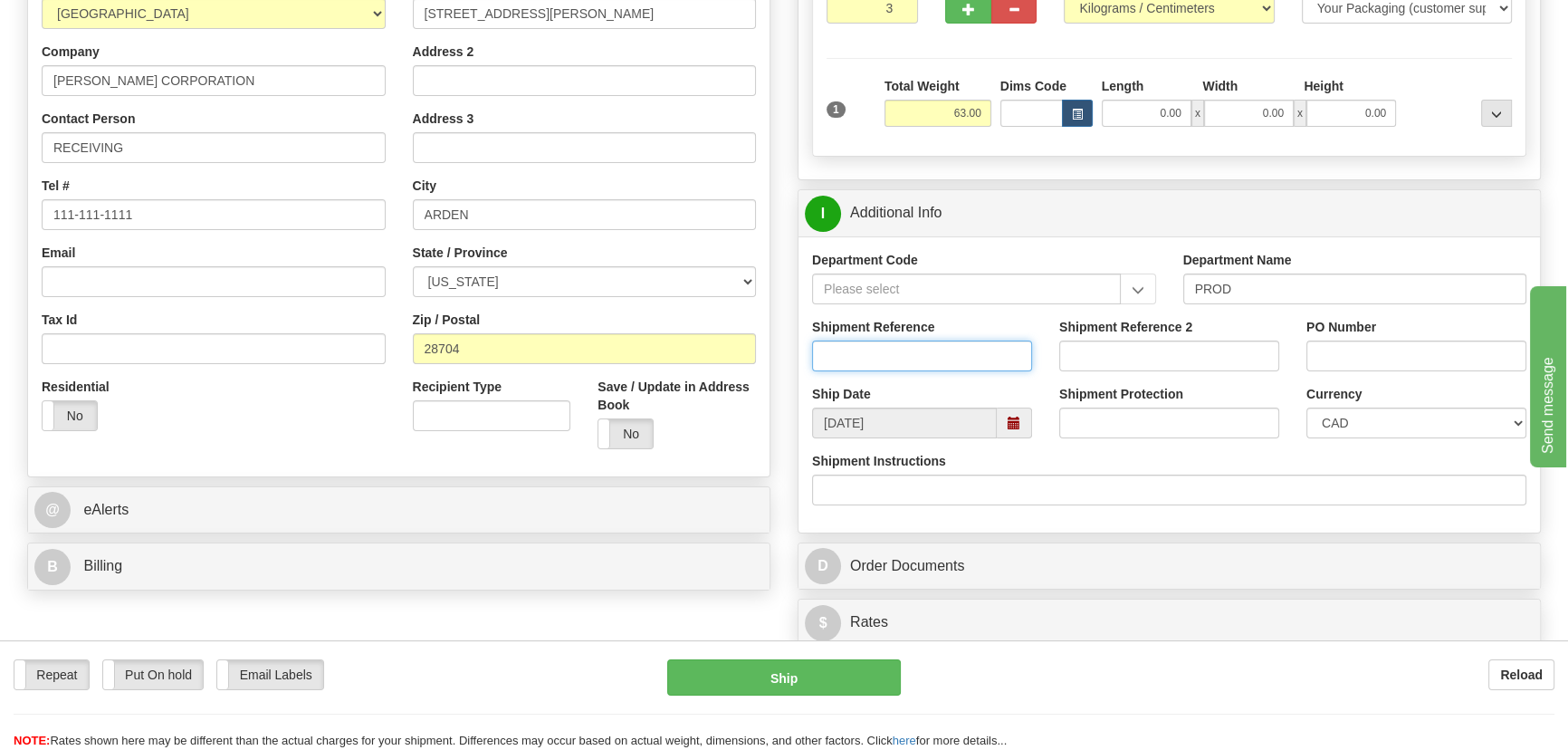
click at [952, 364] on input "Shipment Reference" at bounding box center [922, 356] width 220 height 31
type input "5399004524"
click at [1427, 359] on input "PO Number" at bounding box center [1415, 356] width 220 height 31
paste input "4135-753692OLS99520915"
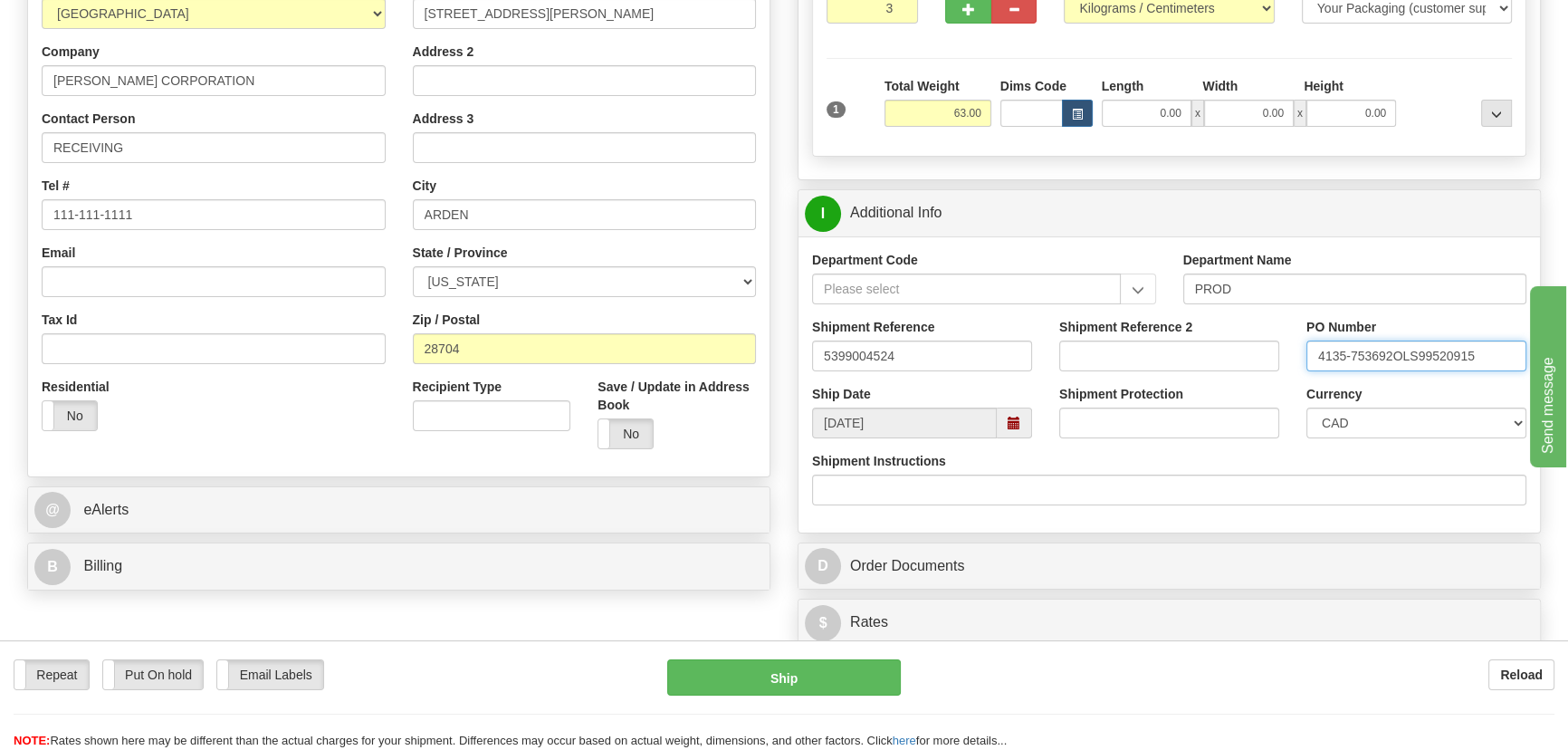
paste input "4135-753692OLS99520915"
type input "4135-753692OLS99520915"
click at [1357, 416] on select "CAD USD EUR ZAR RON ANG ARN AUD AUS AWG BBD BFR BGN BHD BMD BND BRC BRL CHP CKZ…" at bounding box center [1415, 423] width 220 height 31
select select "1"
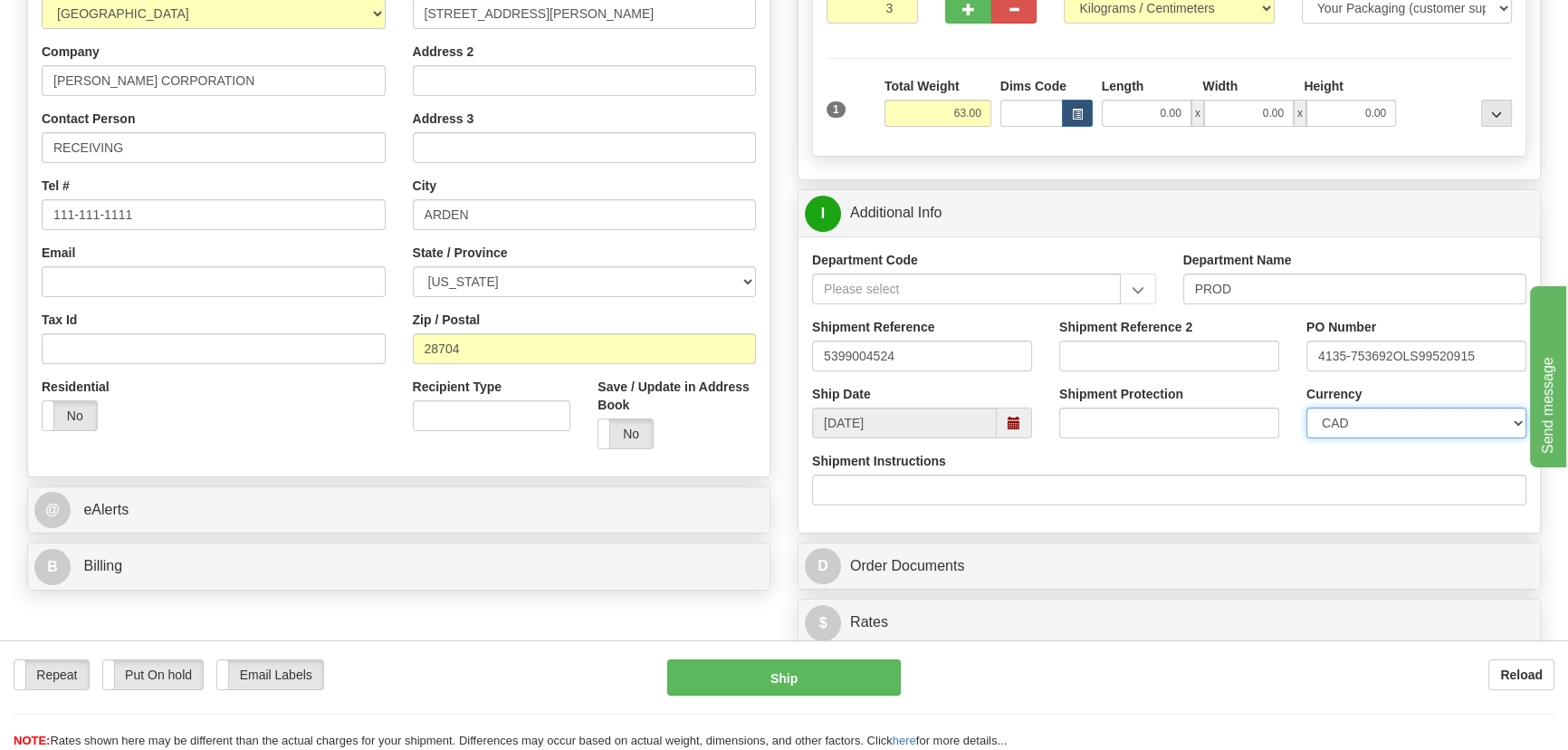
click at [1306, 408] on select "CAD USD EUR ZAR RON ANG ARN AUD AUS AWG BBD BFR BGN BHD BMD BND BRC BRL CHP CKZ…" at bounding box center [1415, 423] width 220 height 31
drag, startPoint x: 952, startPoint y: 349, endPoint x: 723, endPoint y: 300, distance: 234.2
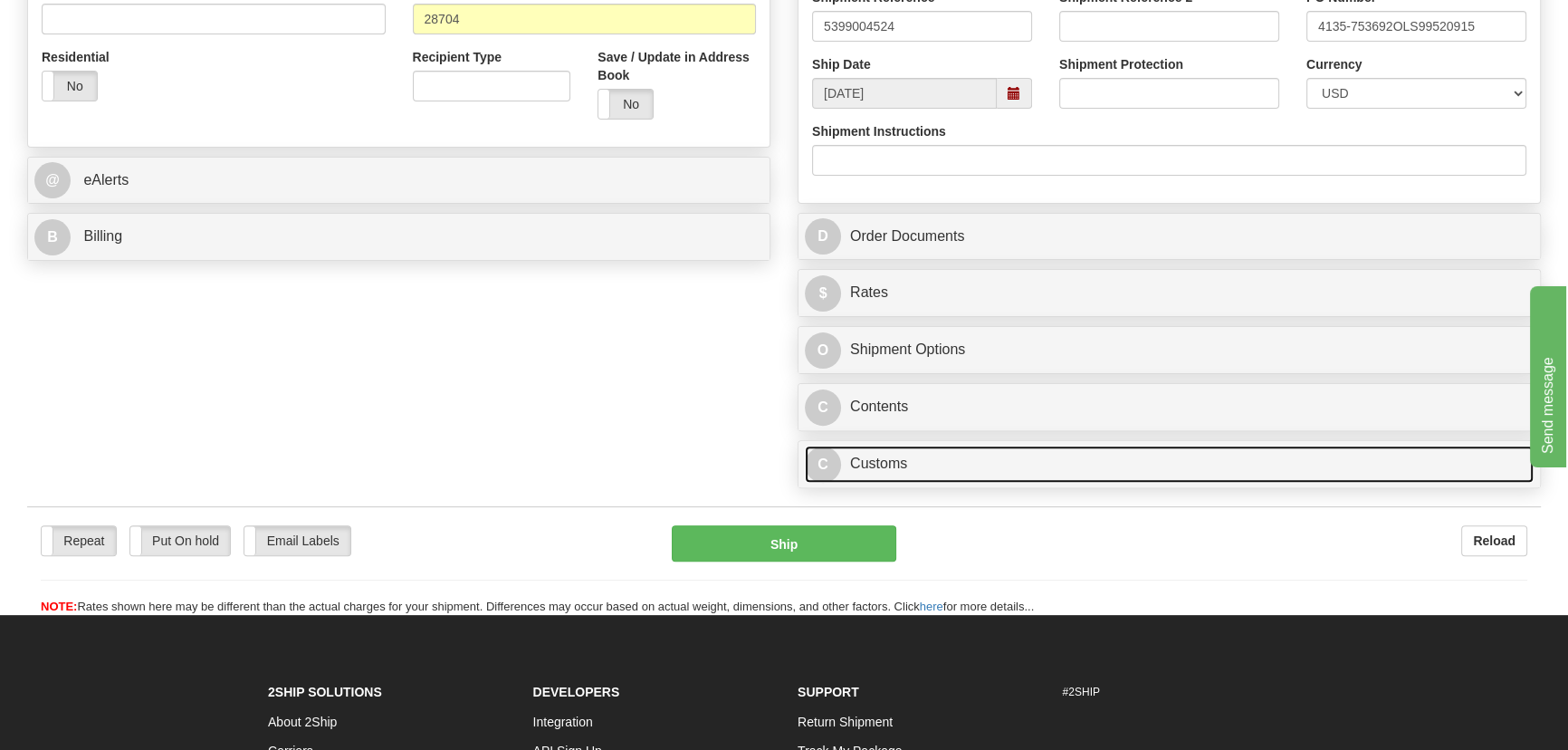
click at [1086, 460] on link "C Customs" at bounding box center [1169, 464] width 729 height 37
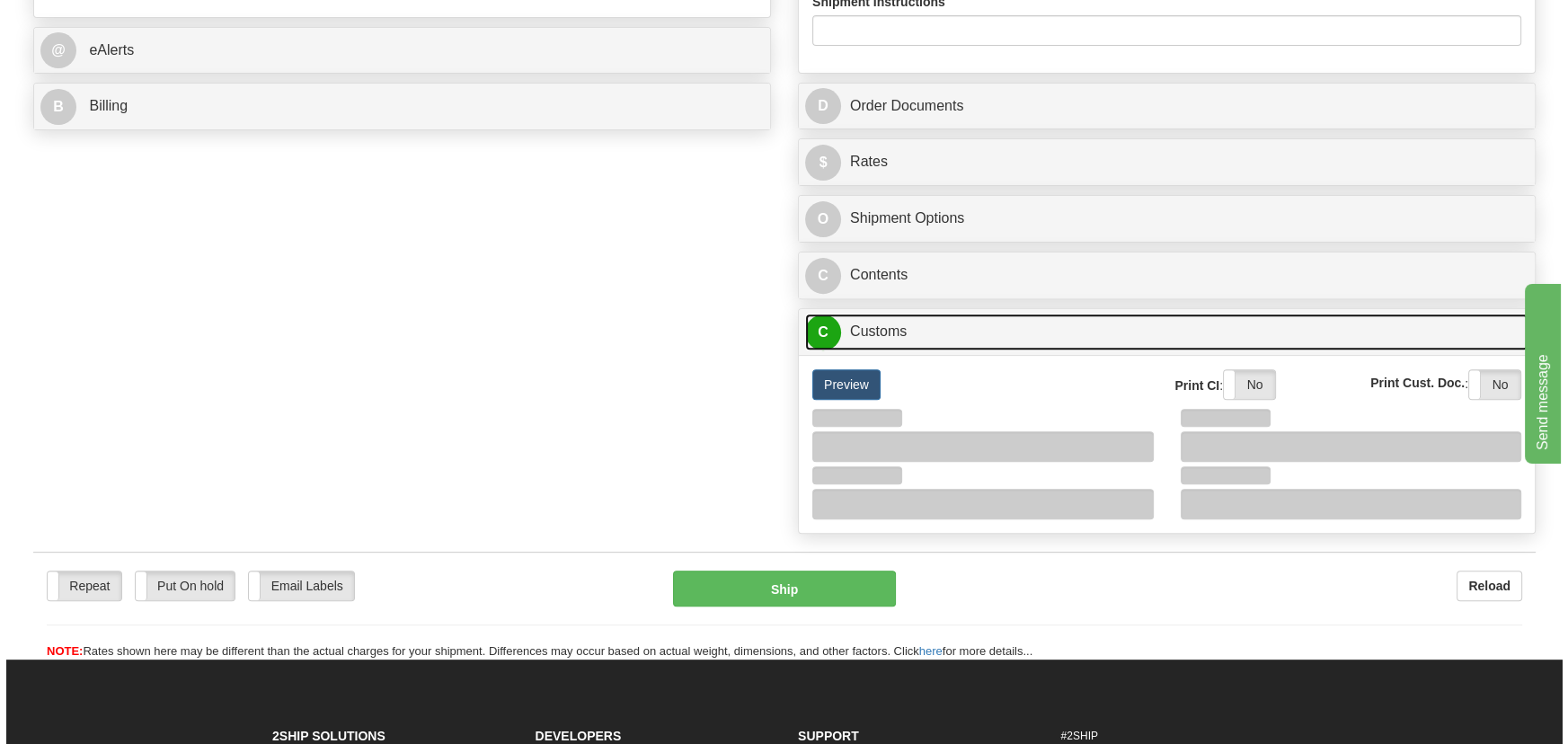
scroll to position [898, 0]
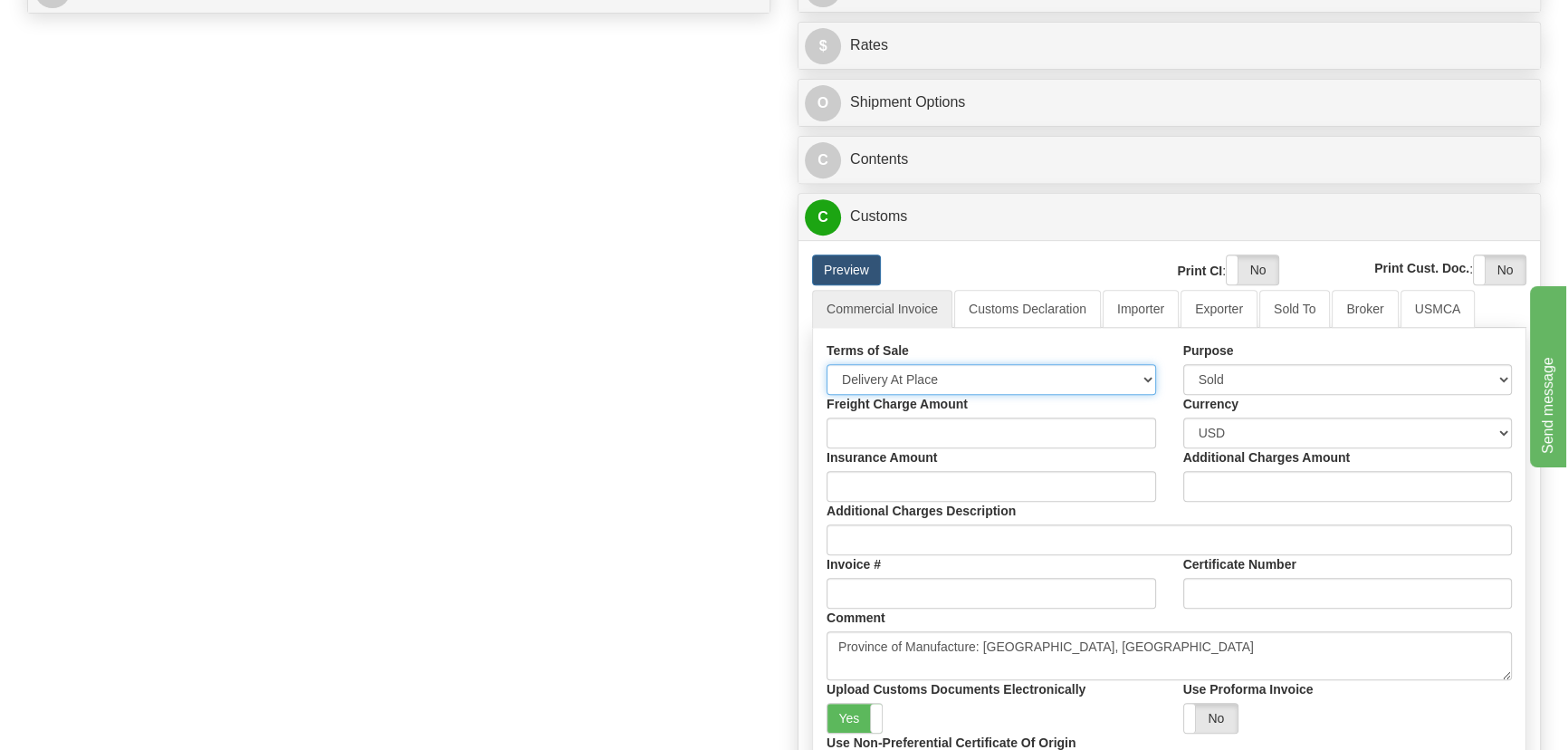
click at [912, 374] on select "Free Carrier Free On Board Ex Works Delivered Duty Unpaid Delivered Duty Paid C…" at bounding box center [991, 379] width 330 height 31
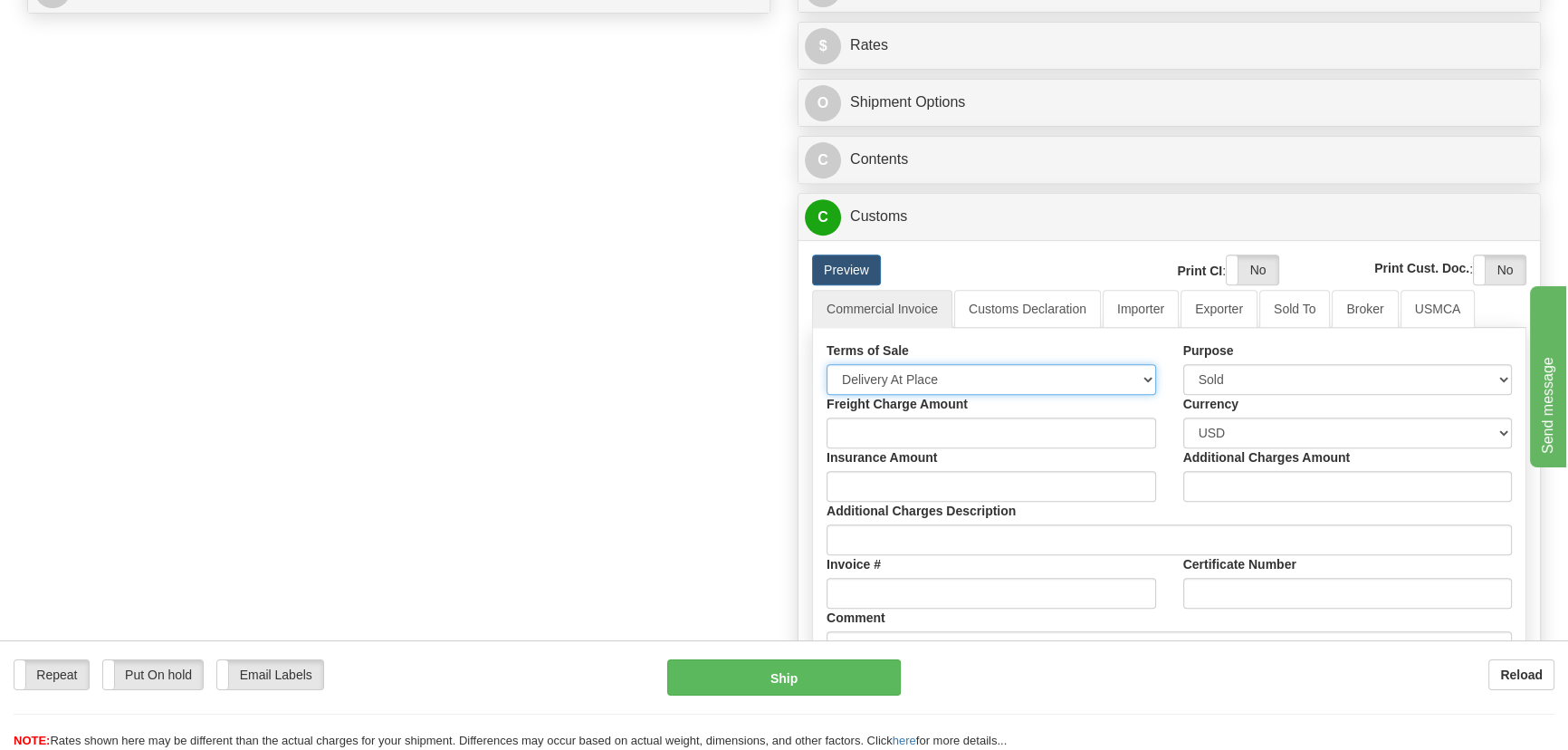
select select "7"
click at [826, 365] on select "Free Carrier Free On Board Ex Works Delivered Duty Unpaid Delivered Duty Paid C…" at bounding box center [991, 379] width 330 height 31
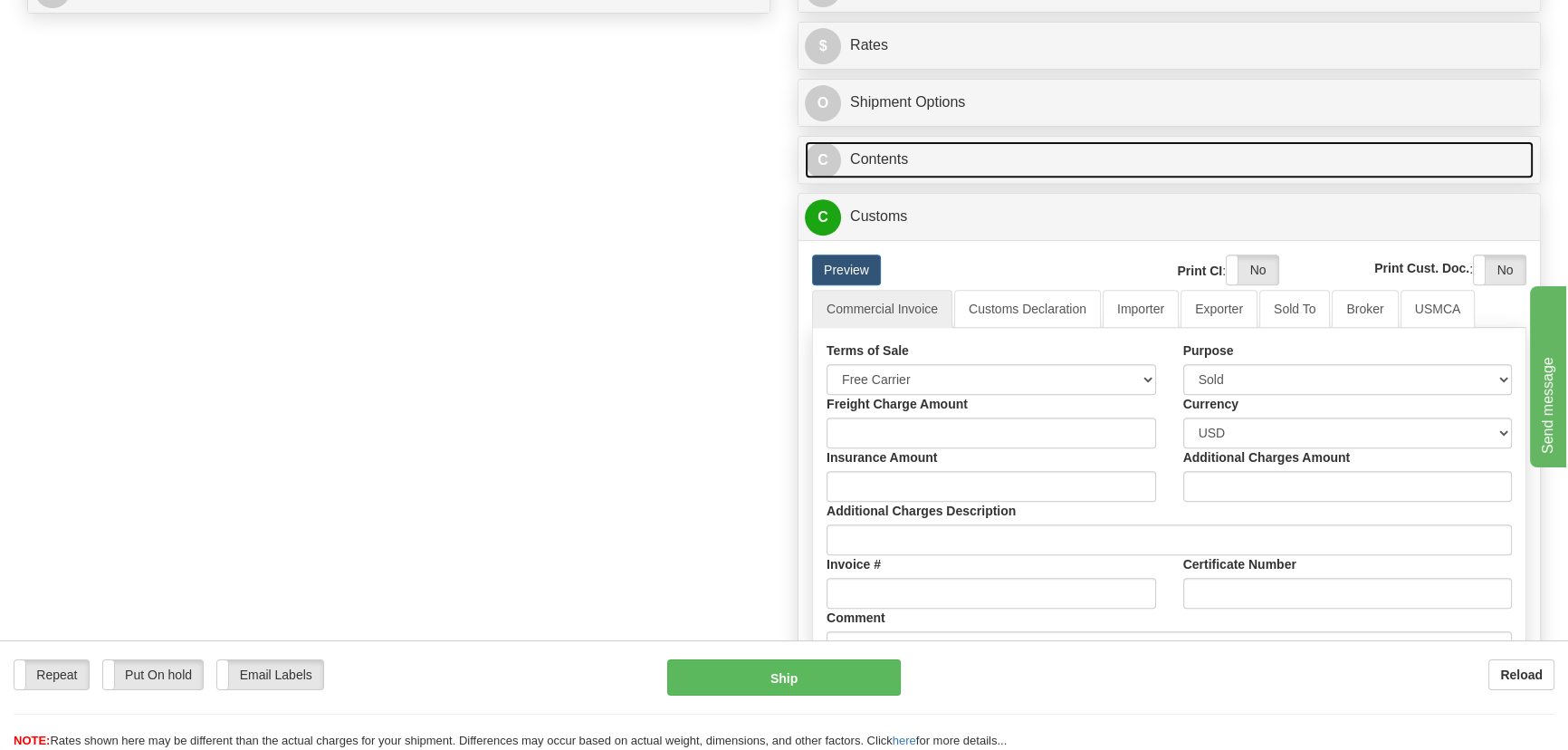
click at [1218, 157] on link "C Contents" at bounding box center [1169, 160] width 729 height 37
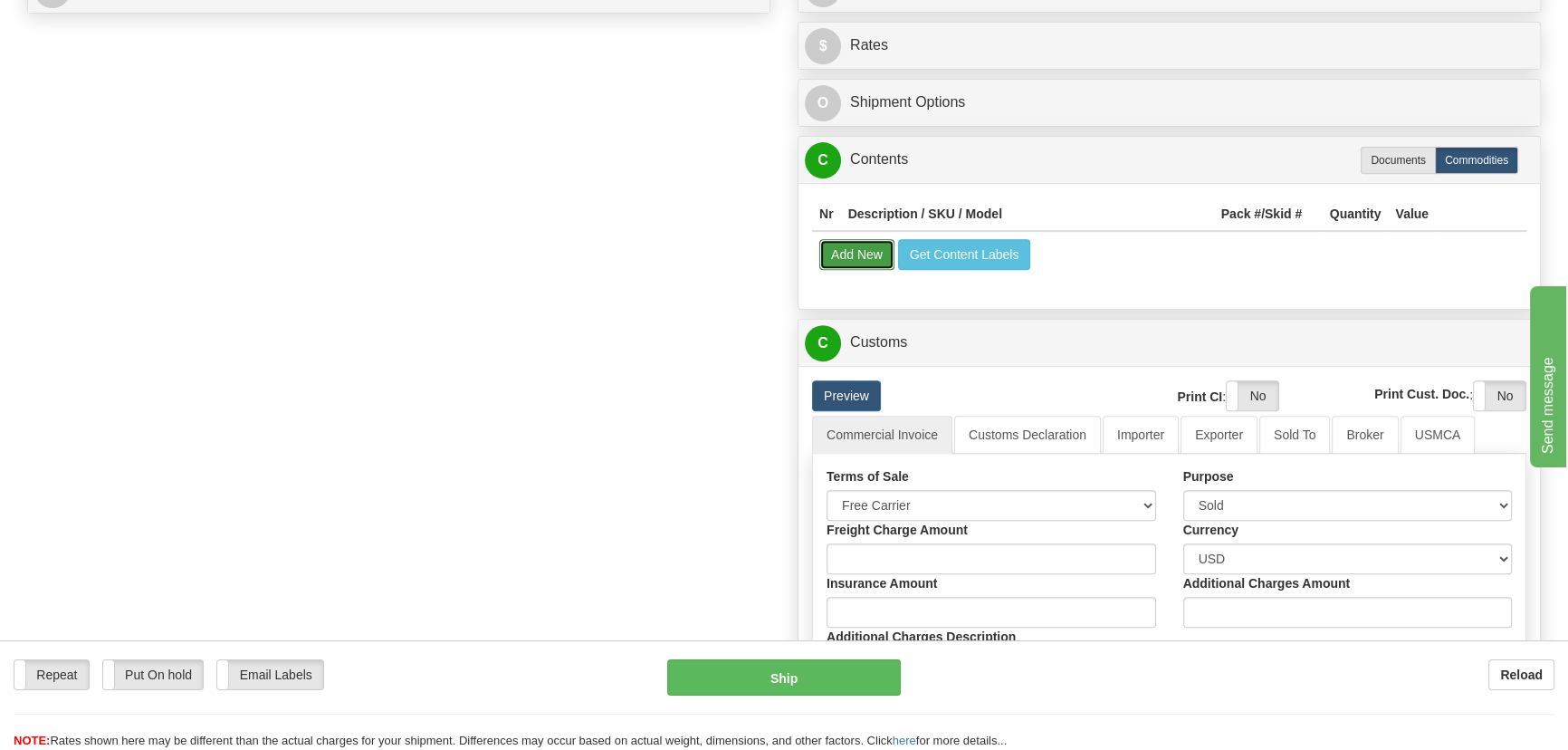
click at [869, 254] on button "Add New" at bounding box center [857, 254] width 75 height 31
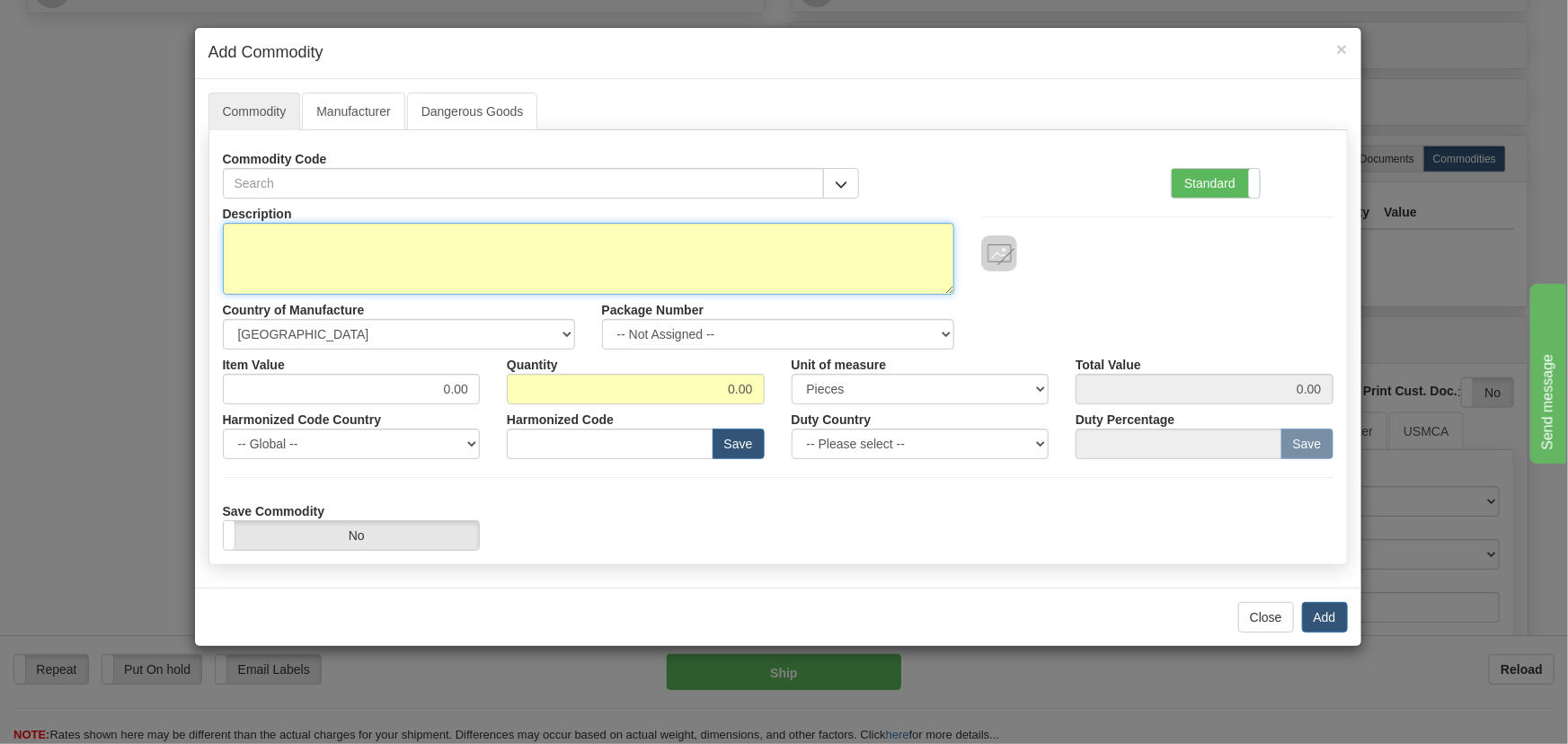
click at [779, 252] on textarea "Description" at bounding box center [588, 259] width 731 height 72
paste textarea "869EP5NNG5HSSALNMSPBB1ECNB4042X"
type textarea "869EP5NNG5HSSALNMSPBB1ECNB4042X"
drag, startPoint x: 835, startPoint y: 252, endPoint x: 185, endPoint y: 276, distance: 650.4
click at [185, 276] on div "× Add Commodity Commodity Manufacturer Dangerous Goods Commodity Code Standard …" at bounding box center [784, 372] width 1568 height 744
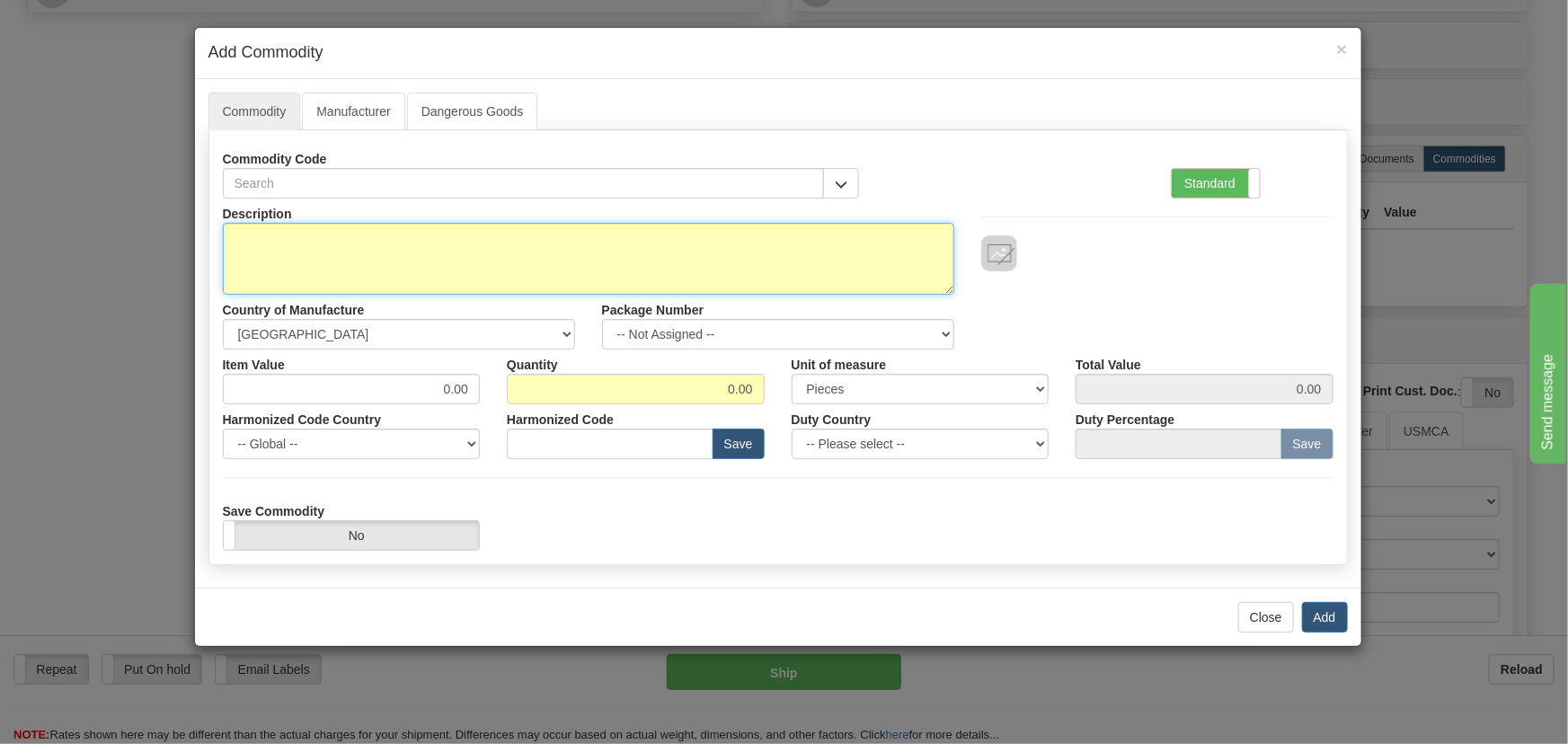
click at [636, 256] on textarea "Description" at bounding box center [588, 259] width 731 height 72
paste textarea "869EP5NNG5HSSALNMSPBB1ECNB4"
type textarea "869EP5NNG5HSSALNMSPBB1ECNB4"
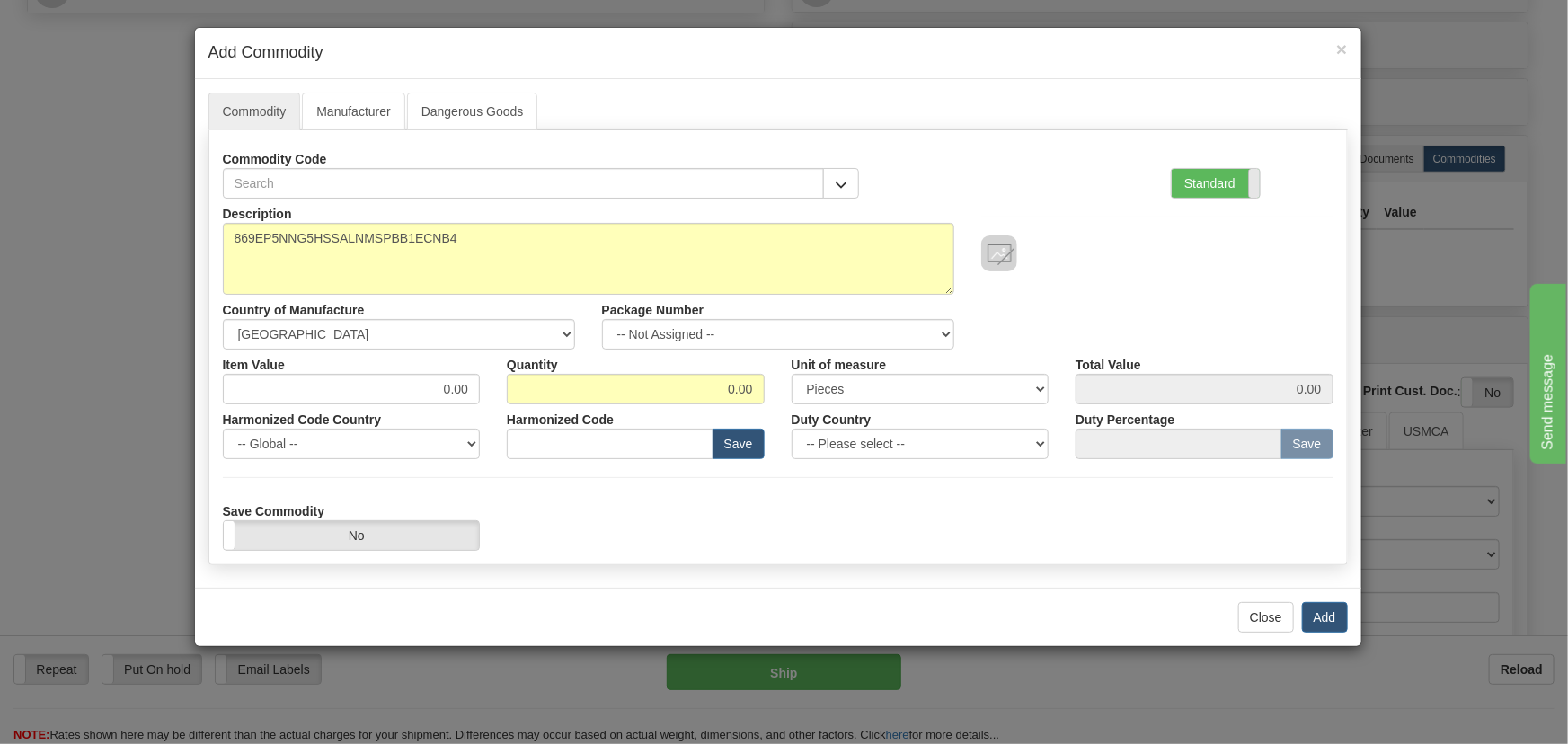
click at [1249, 187] on span at bounding box center [1260, 183] width 23 height 28
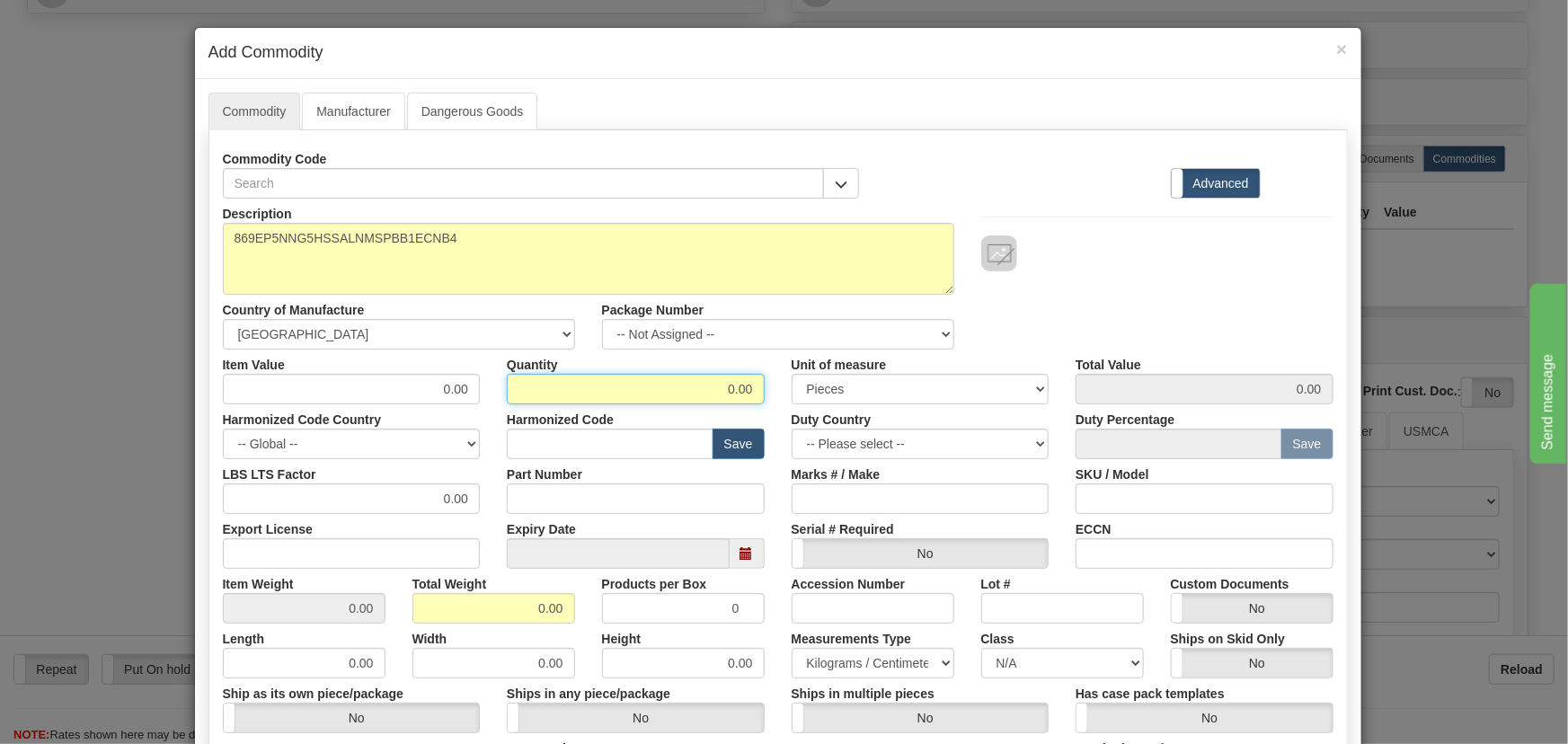
drag, startPoint x: 722, startPoint y: 387, endPoint x: 756, endPoint y: 394, distance: 34.7
click at [756, 394] on input "0.00" at bounding box center [635, 388] width 258 height 30
type input "3"
drag, startPoint x: 551, startPoint y: 621, endPoint x: 583, endPoint y: 631, distance: 33.5
click at [576, 629] on div "Description 869EP5NNG5HSSALNMSPBB1ECNB4 Country of Manufacture -- Unknown -- AF…" at bounding box center [778, 593] width 1111 height 791
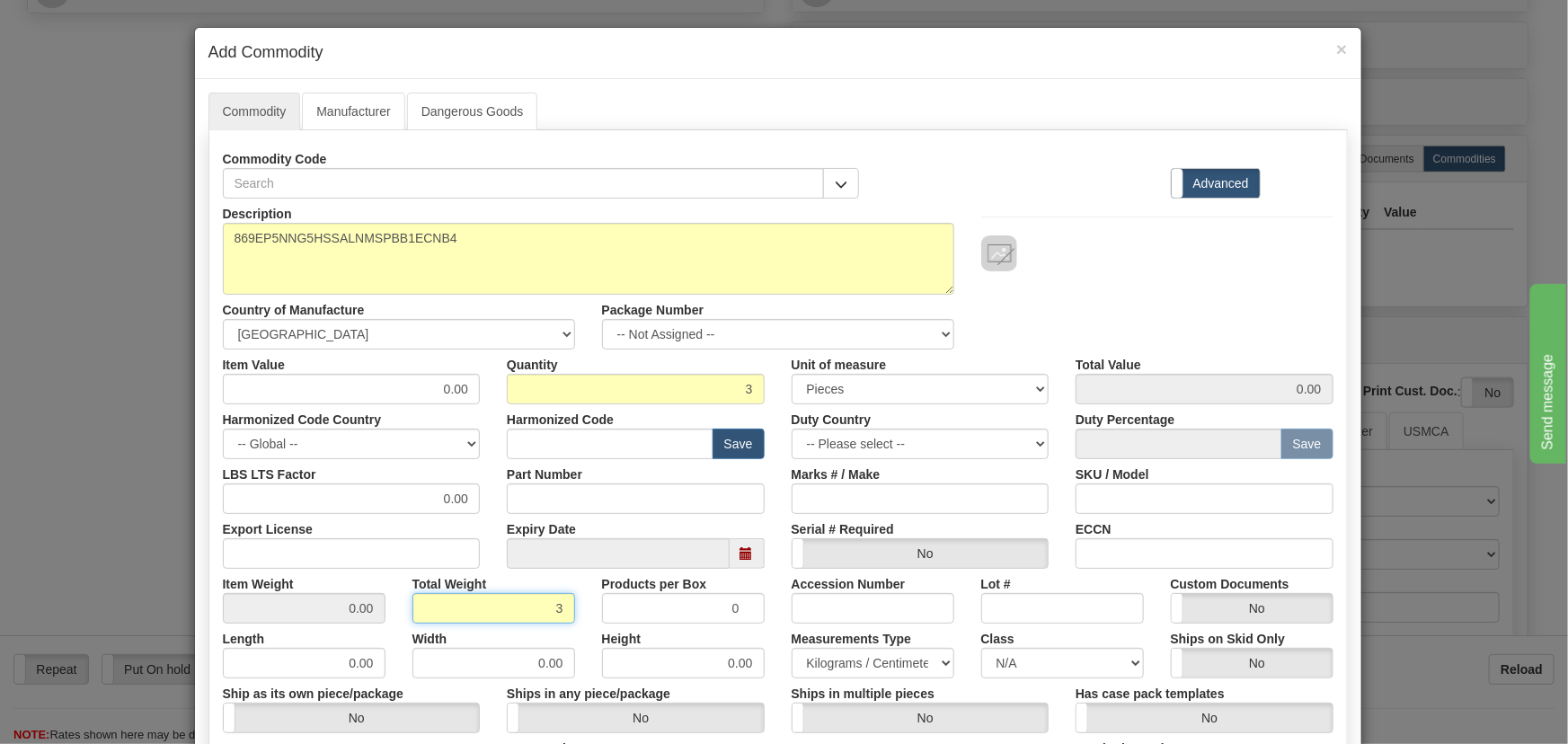
type input "3"
type input "1.0000"
drag, startPoint x: 417, startPoint y: 402, endPoint x: 504, endPoint y: 464, distance: 106.8
click at [512, 435] on div "Description 869EP5NNG5HSSALNMSPBB1ECNB4 Country of Manufacture -- Unknown -- AF…" at bounding box center [778, 593] width 1111 height 791
paste input "3.232,21"
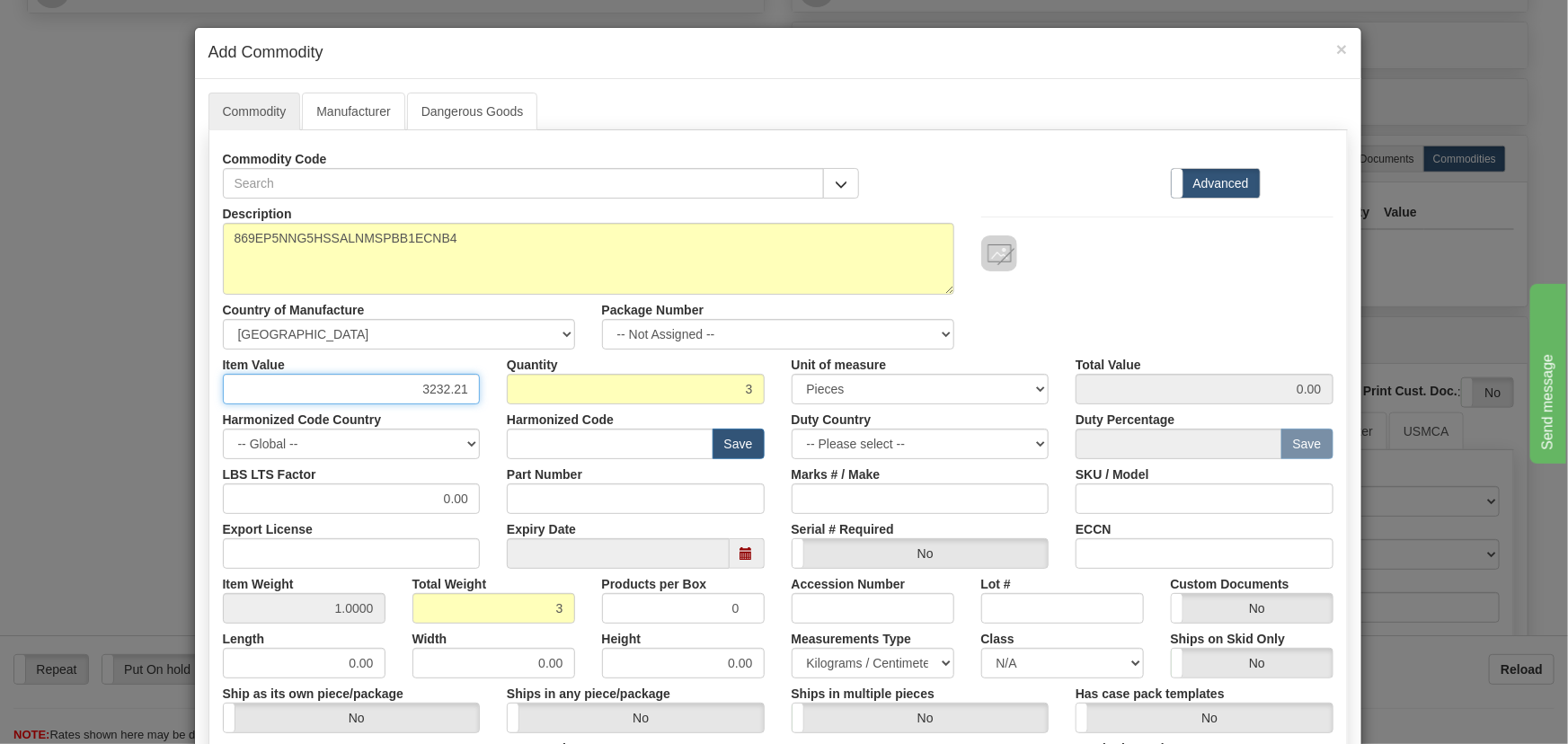
type input "3232.21"
type input "9696.63"
click at [1215, 279] on div "Description 869EP5NNG5HSSALNMSPBB1ECNB4 Country of Manufacture -- Unknown -- AF…" at bounding box center [778, 274] width 1138 height 151
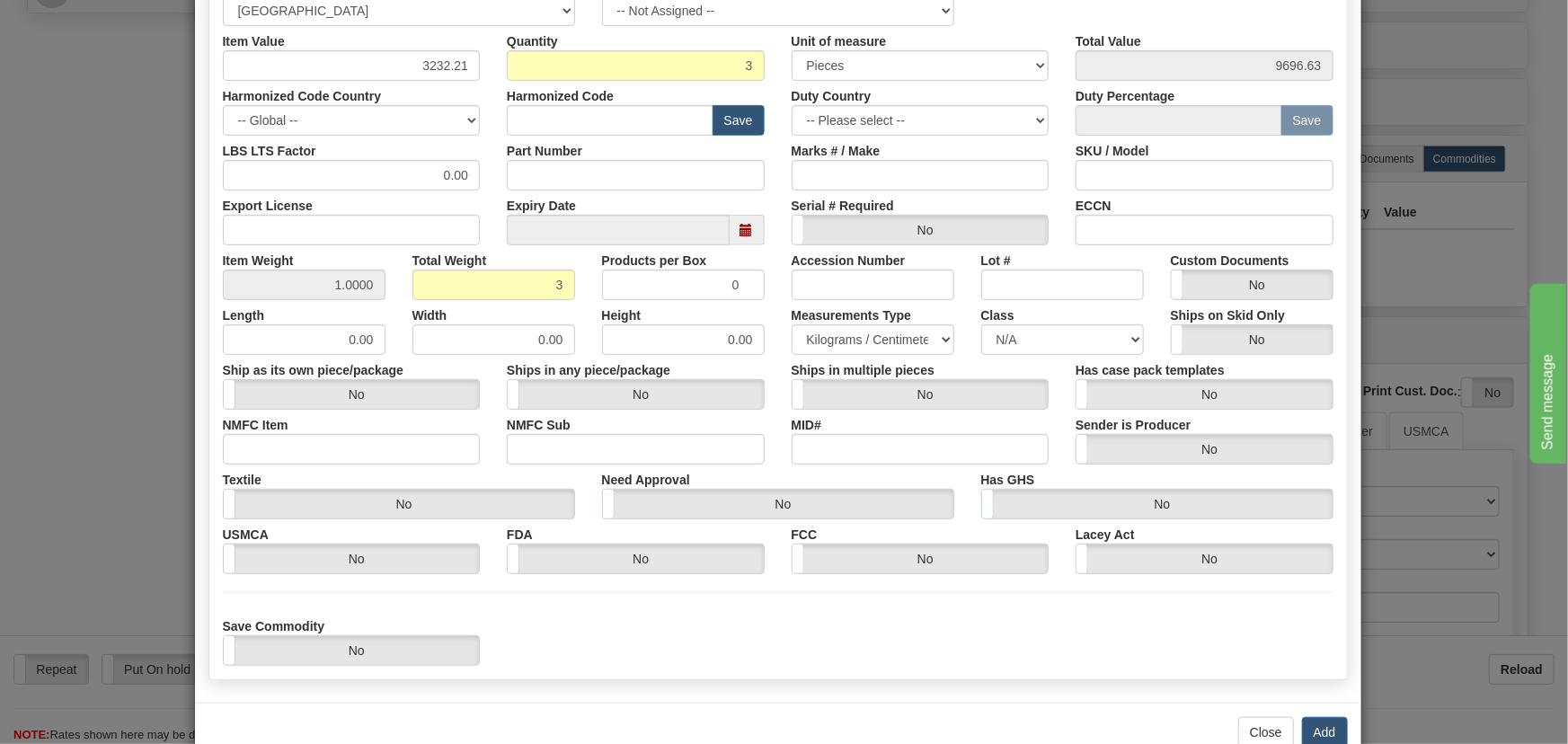
scroll to position [327, 0]
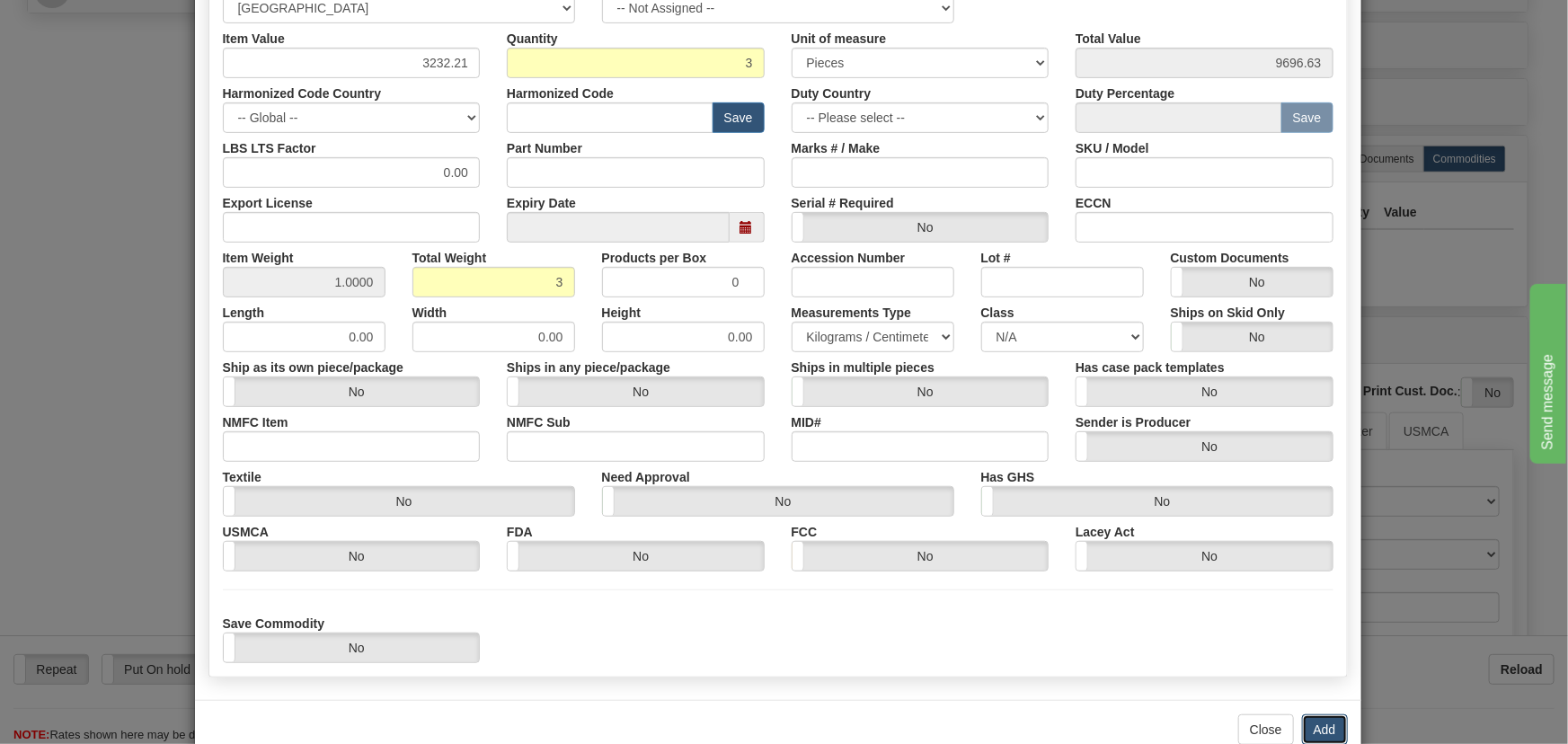
click at [1319, 718] on button "Add" at bounding box center [1325, 729] width 46 height 30
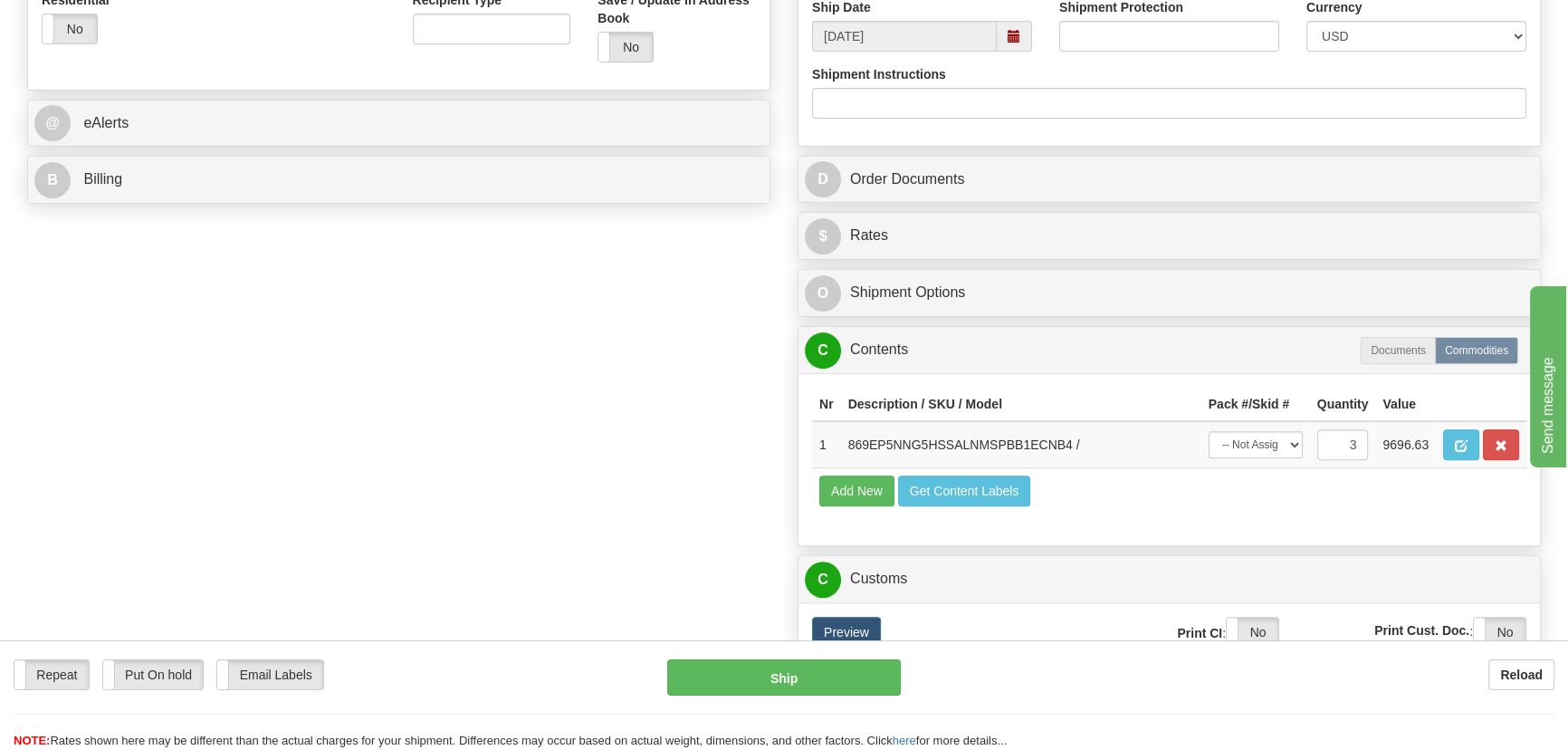
scroll to position [658, 0]
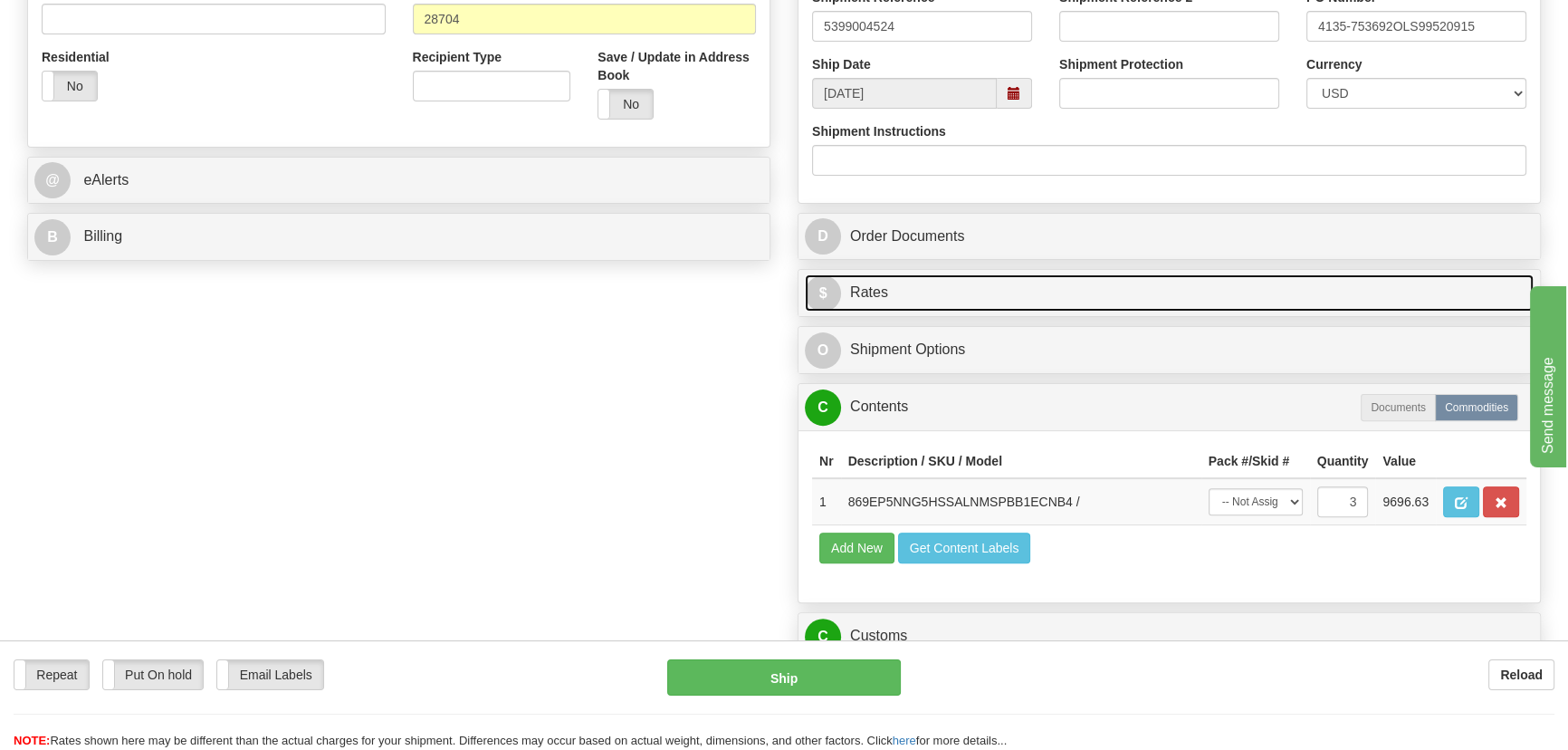
click at [1240, 290] on link "$ Rates" at bounding box center [1169, 294] width 729 height 37
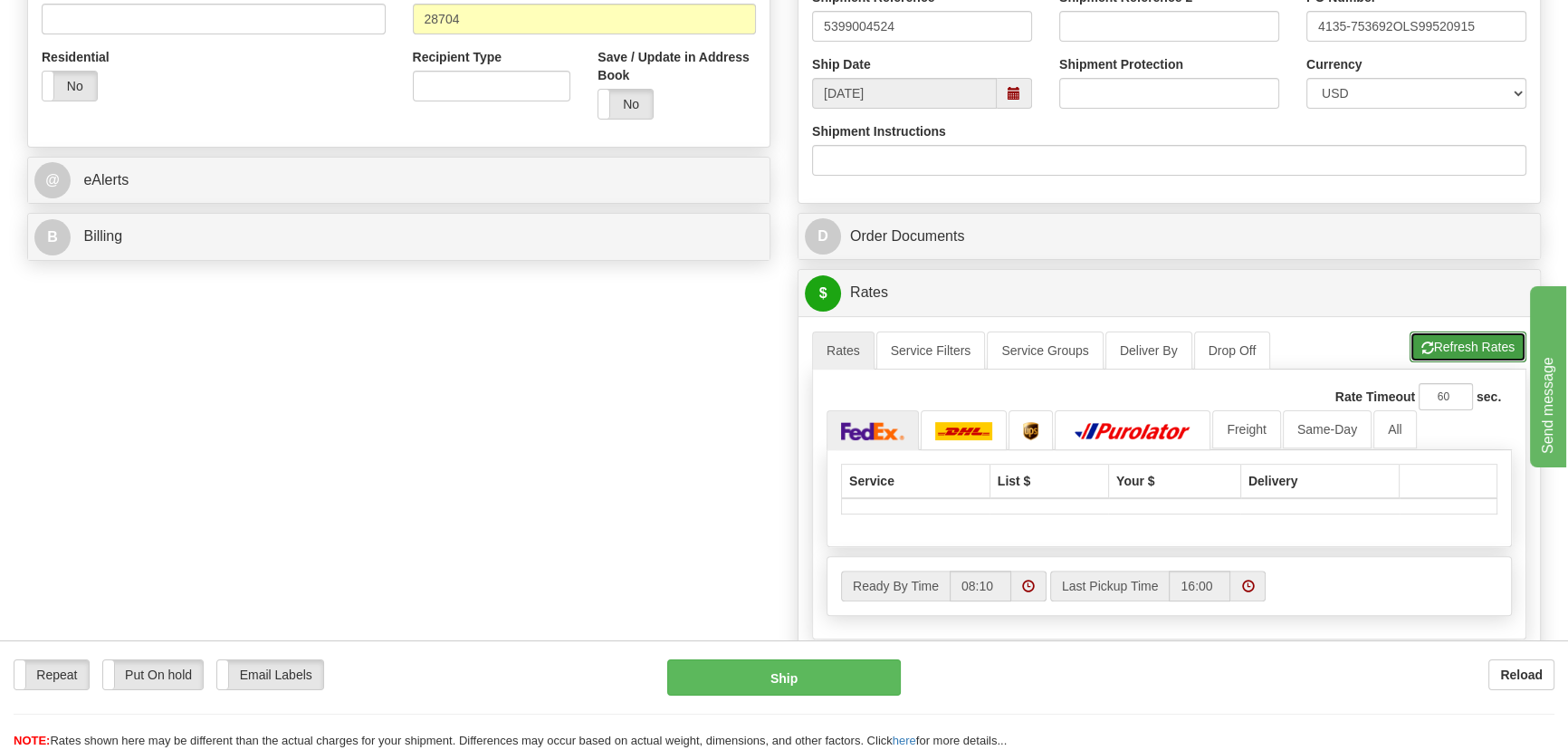
click at [1440, 358] on button "Refresh Rates" at bounding box center [1468, 346] width 117 height 31
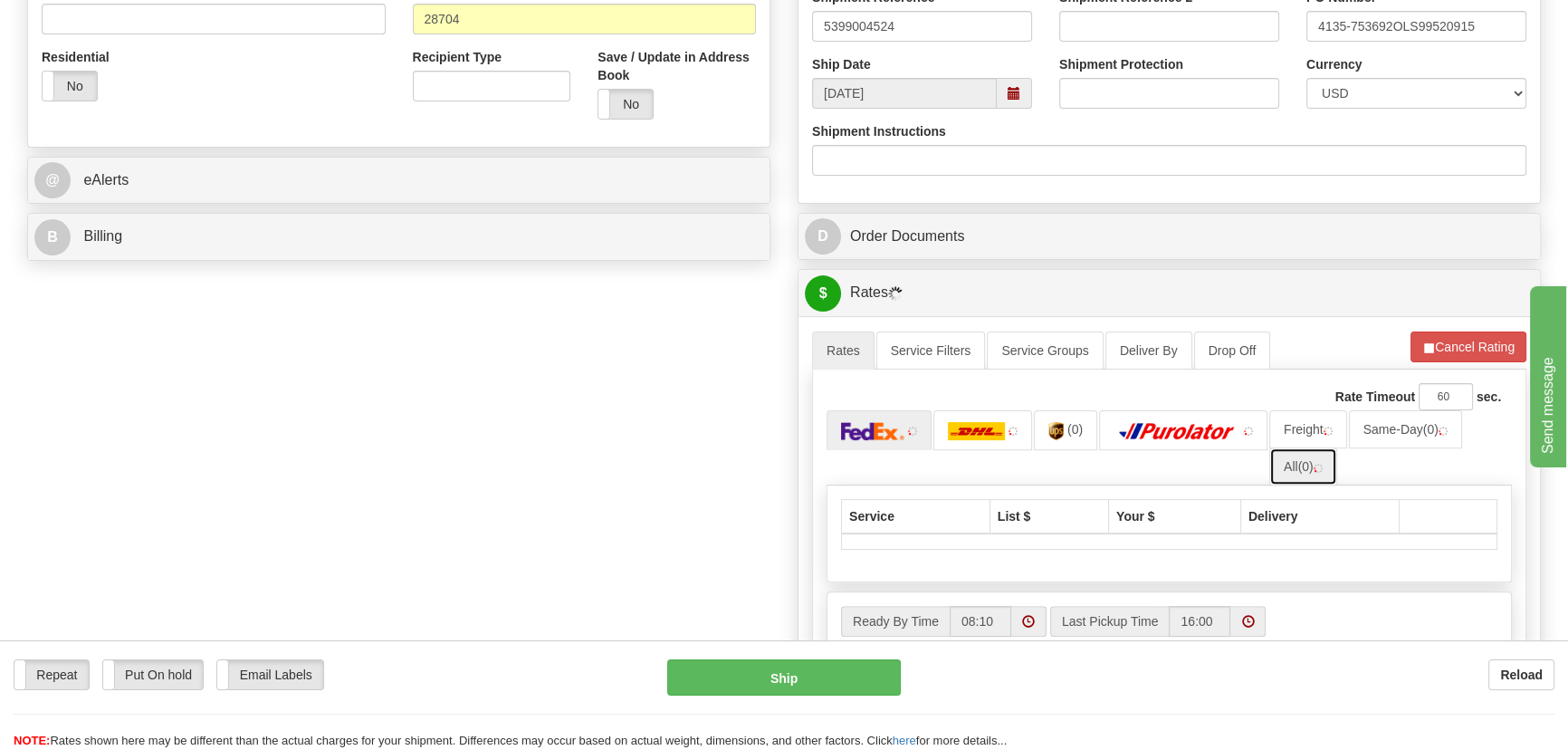
click at [1309, 476] on link "All (0)" at bounding box center [1303, 466] width 68 height 38
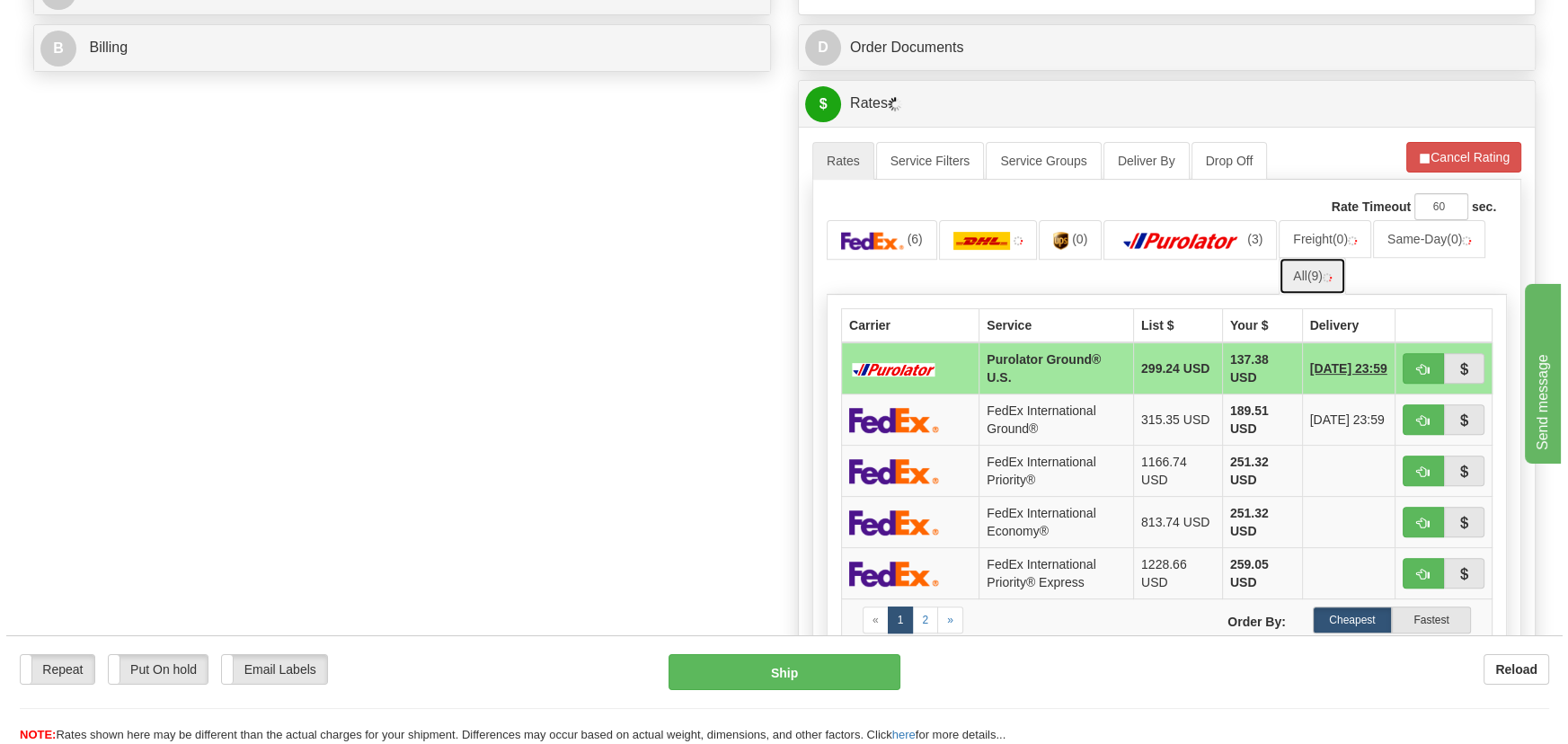
scroll to position [898, 0]
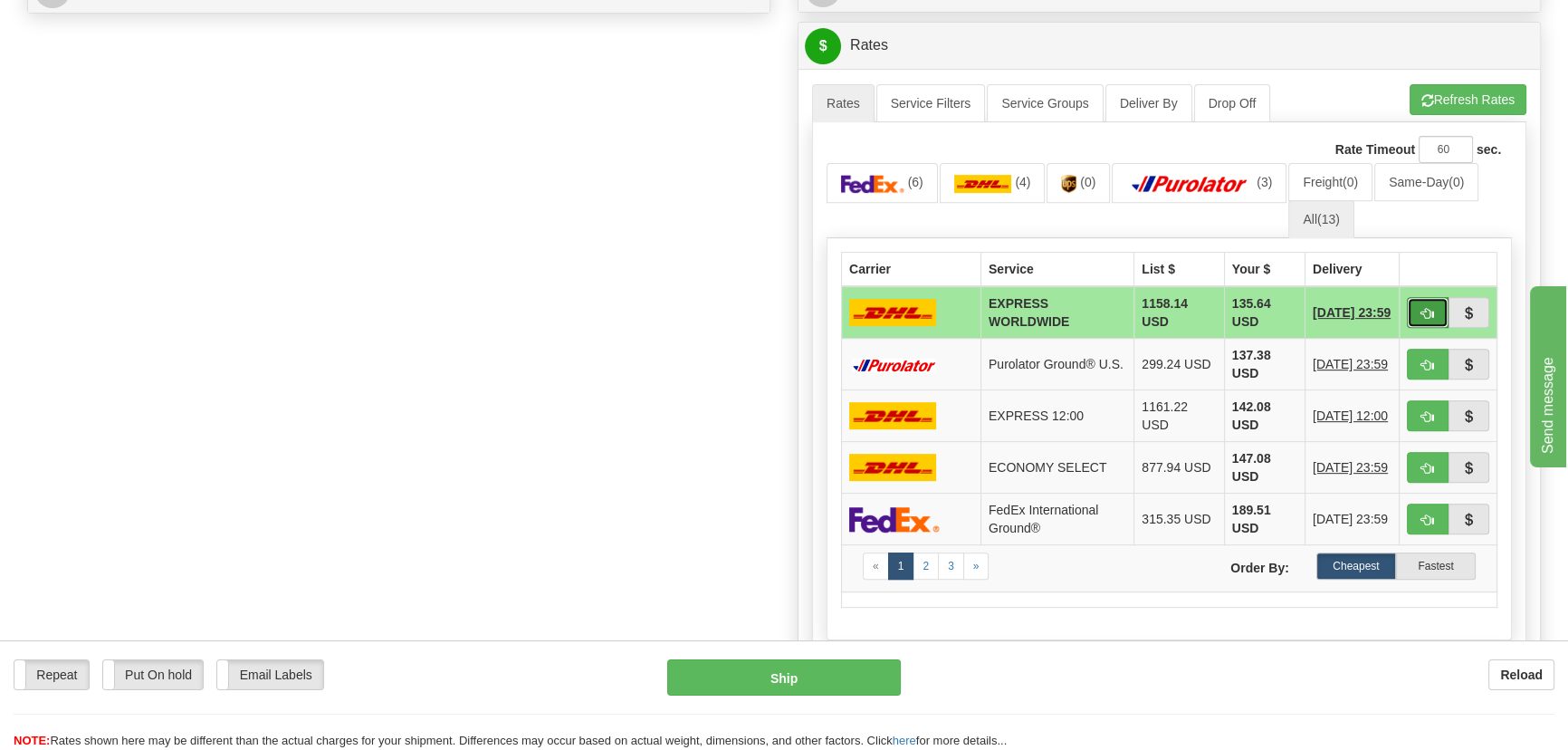
click at [1414, 310] on button "button" at bounding box center [1428, 312] width 41 height 31
type input "P"
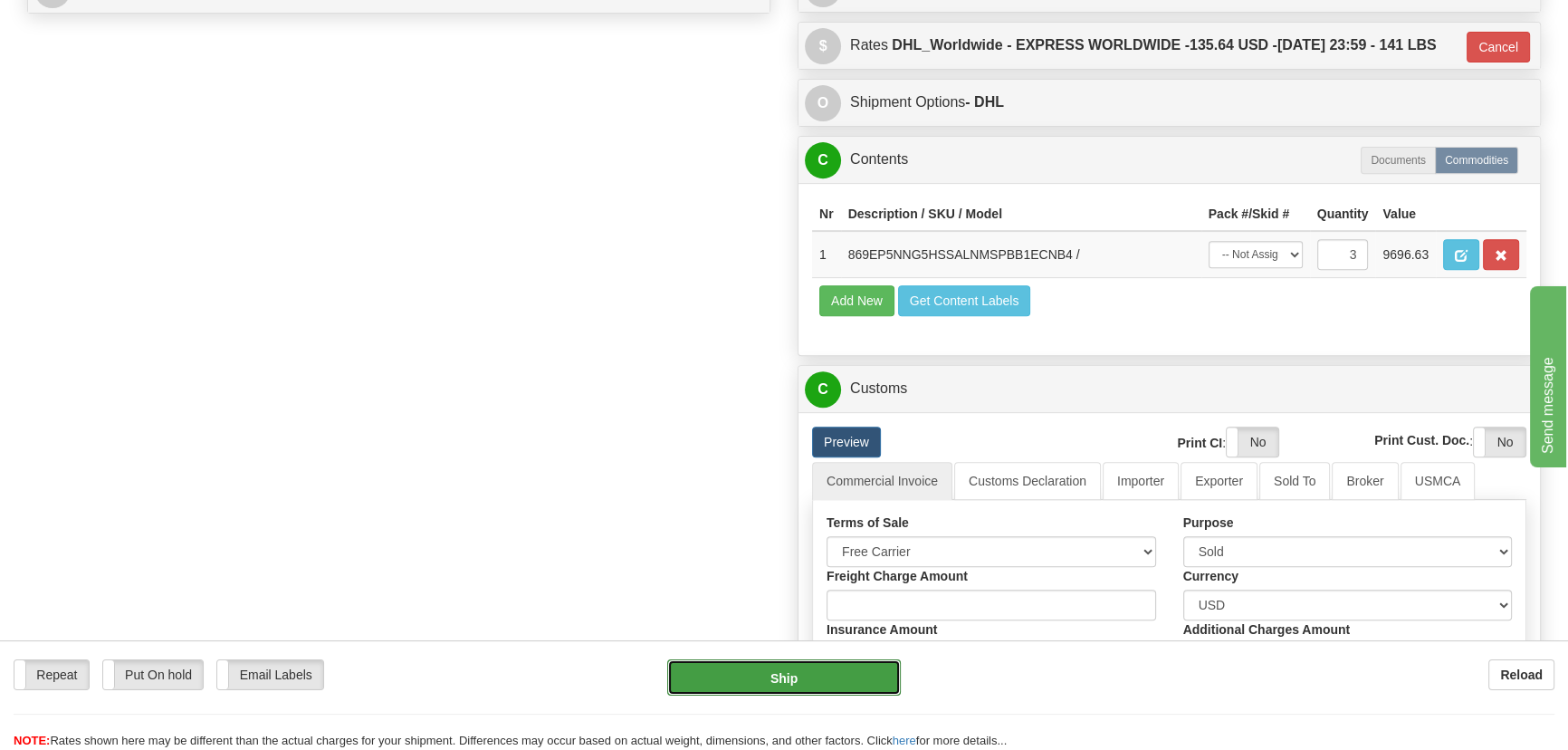
click at [836, 679] on button "Ship" at bounding box center [784, 677] width 234 height 36
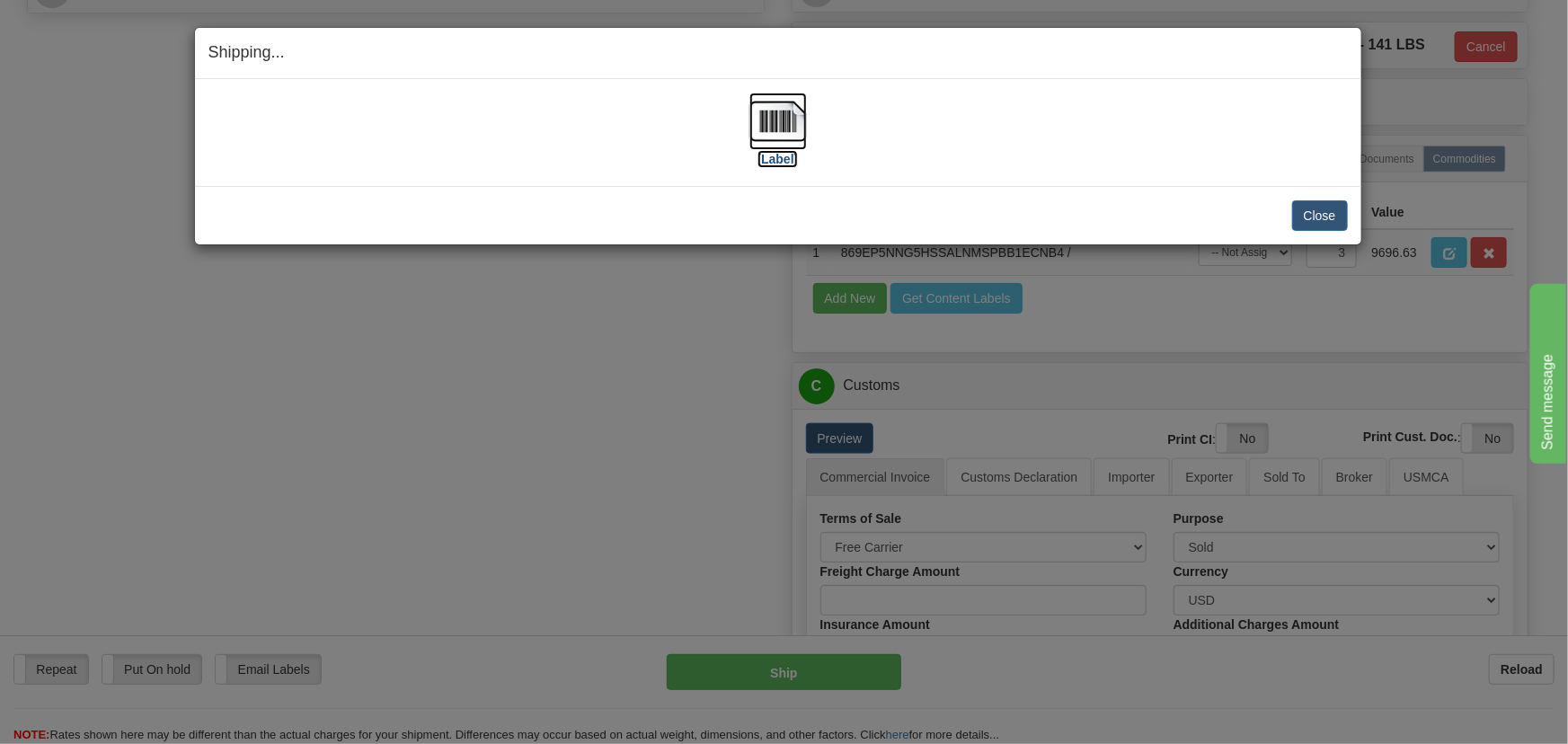
click at [790, 128] on img at bounding box center [778, 121] width 58 height 58
drag, startPoint x: 1321, startPoint y: 206, endPoint x: 1285, endPoint y: 217, distance: 37.6
click at [1321, 206] on button "Close" at bounding box center [1320, 215] width 56 height 30
